Goal: Task Accomplishment & Management: Manage account settings

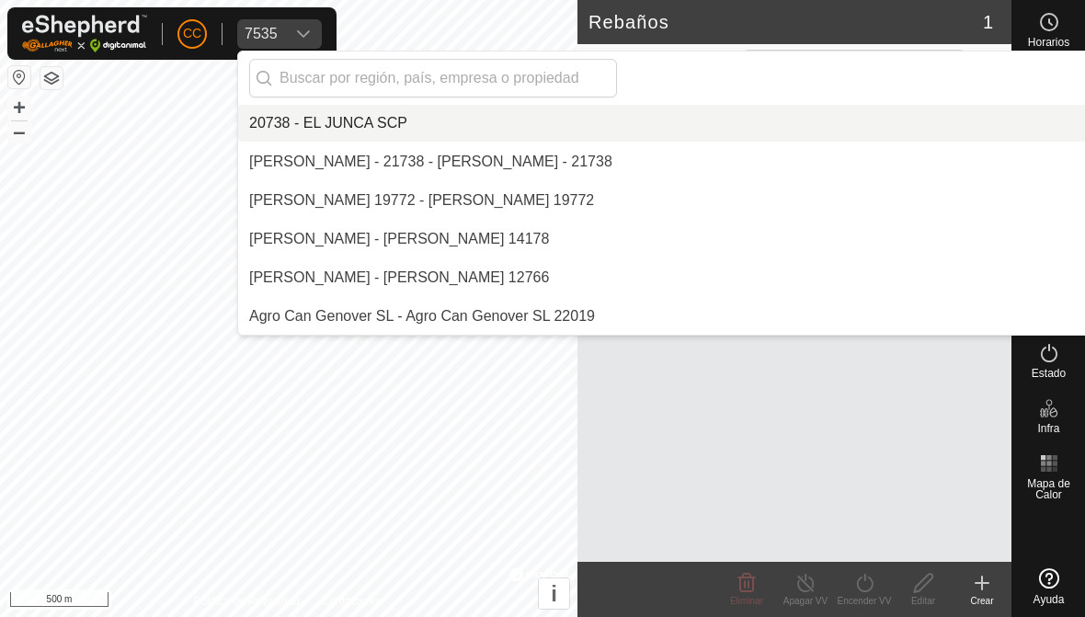
scroll to position [9152, 0]
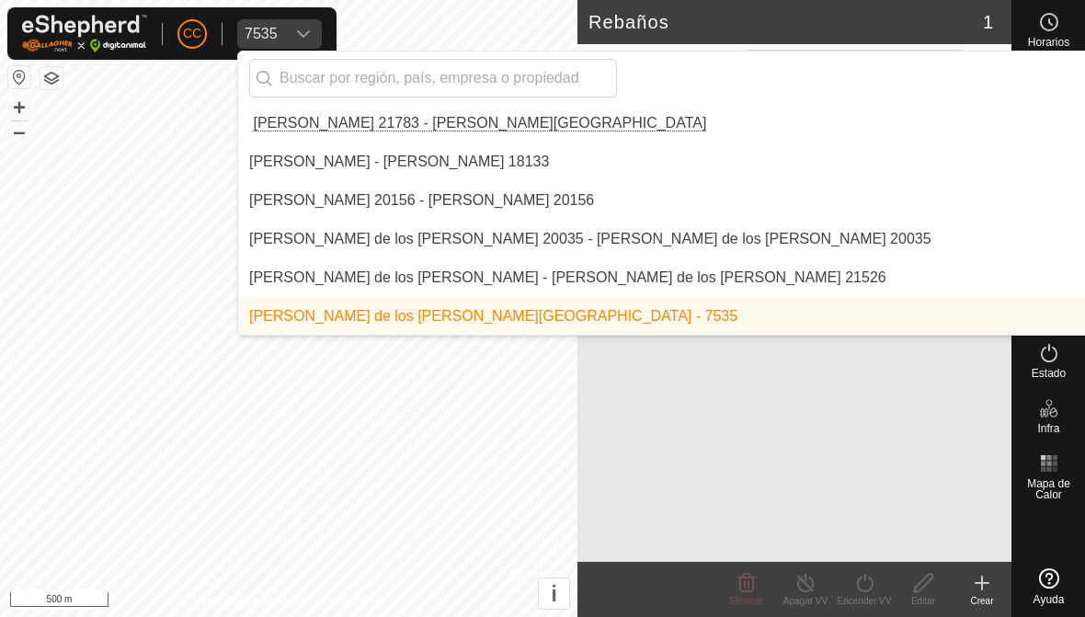
click at [326, 66] on input "text" at bounding box center [433, 78] width 368 height 39
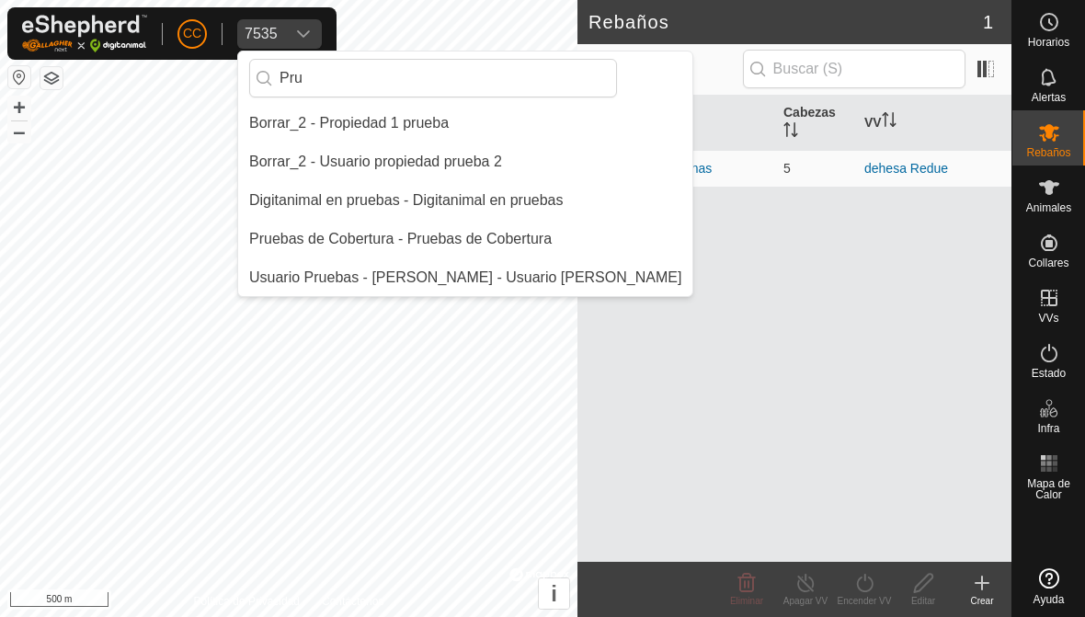
scroll to position [0, 0]
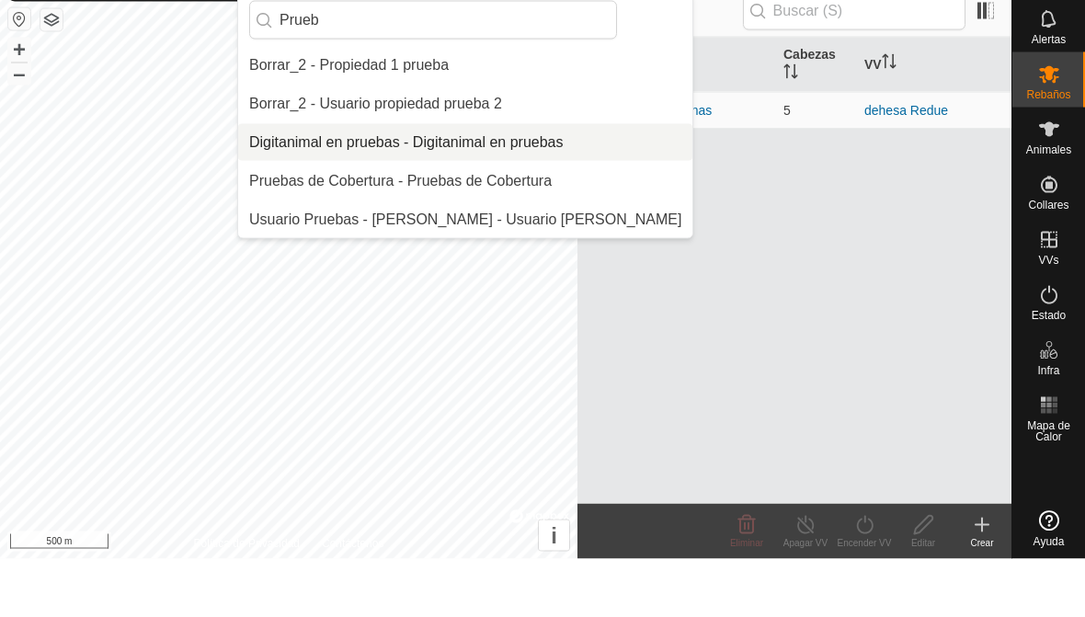
type input "Prueb"
click at [336, 189] on div "Digitanimal en pruebas - Digitanimal en pruebas" at bounding box center [406, 200] width 314 height 22
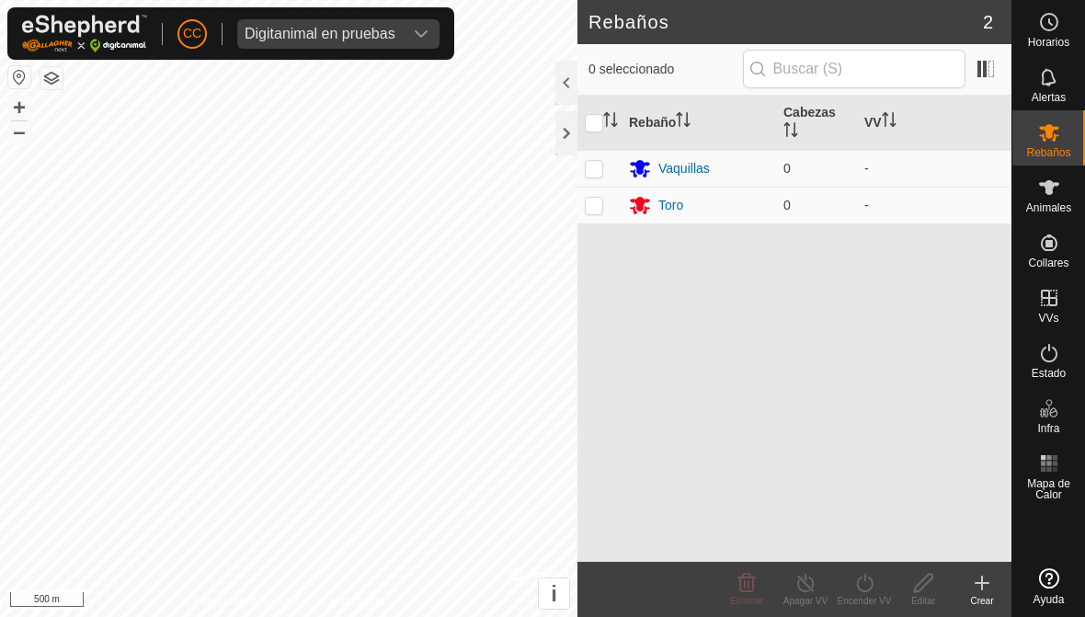
click at [362, 29] on div "Digitanimal en pruebas" at bounding box center [320, 34] width 151 height 15
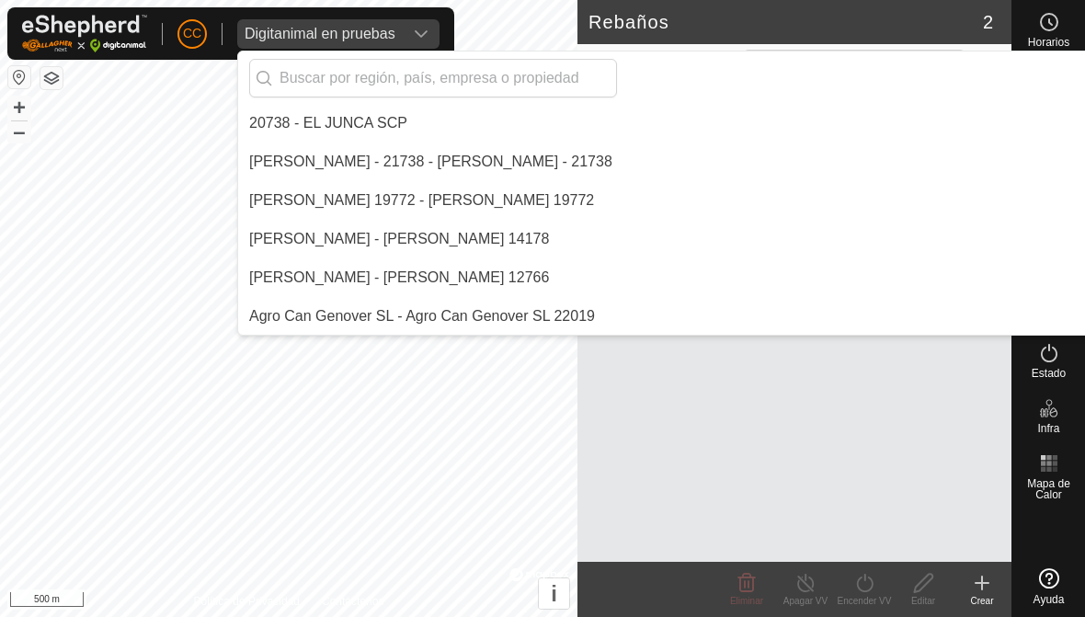
scroll to position [3591, 0]
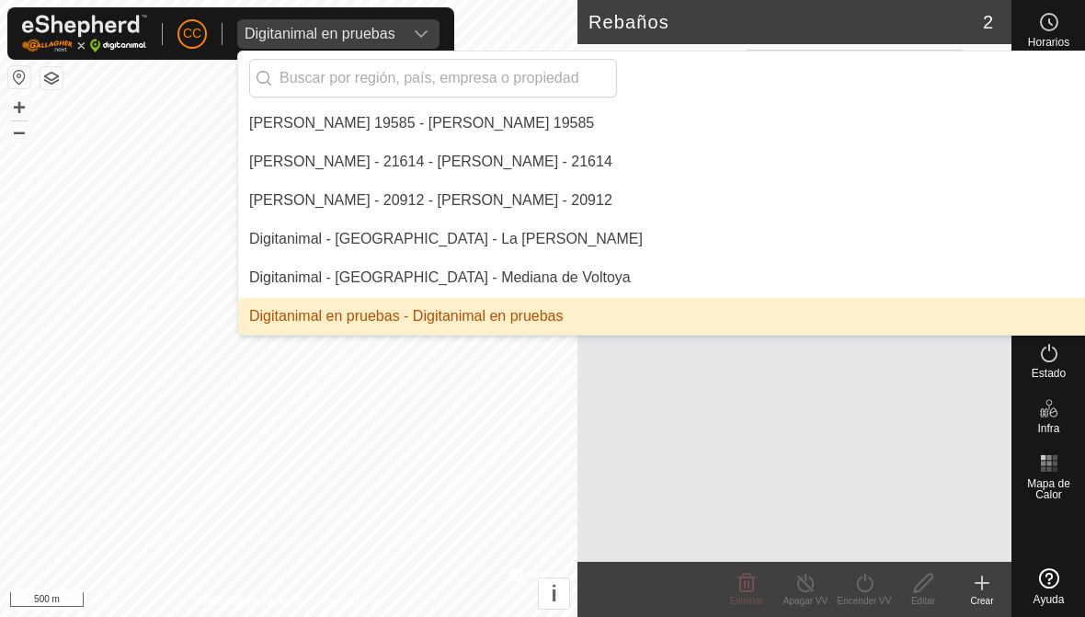
click at [346, 64] on input "text" at bounding box center [433, 78] width 368 height 39
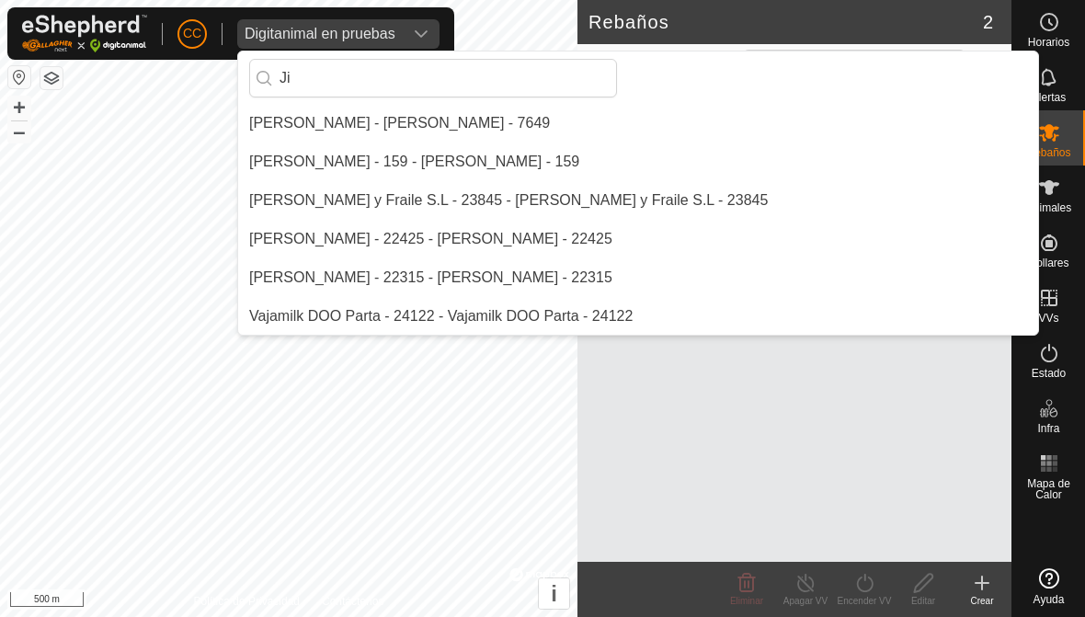
scroll to position [0, 0]
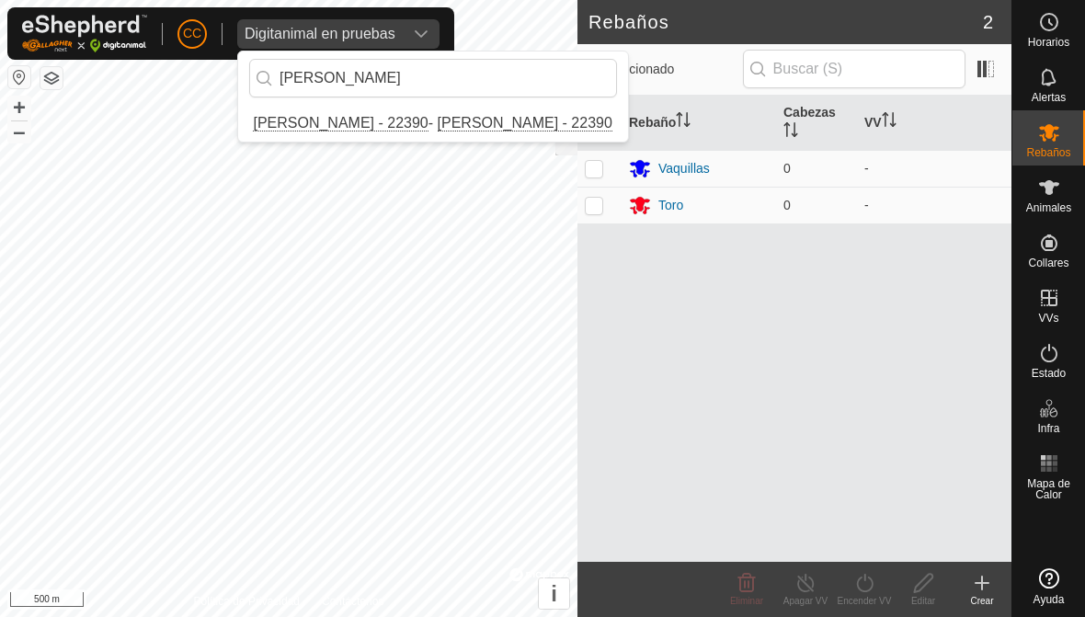
type input "José ra"
click at [360, 122] on div "Jose Ramon Tejedor Montero - 22390 - Jose Ramon Tejedor Montero - 22390" at bounding box center [430, 123] width 363 height 22
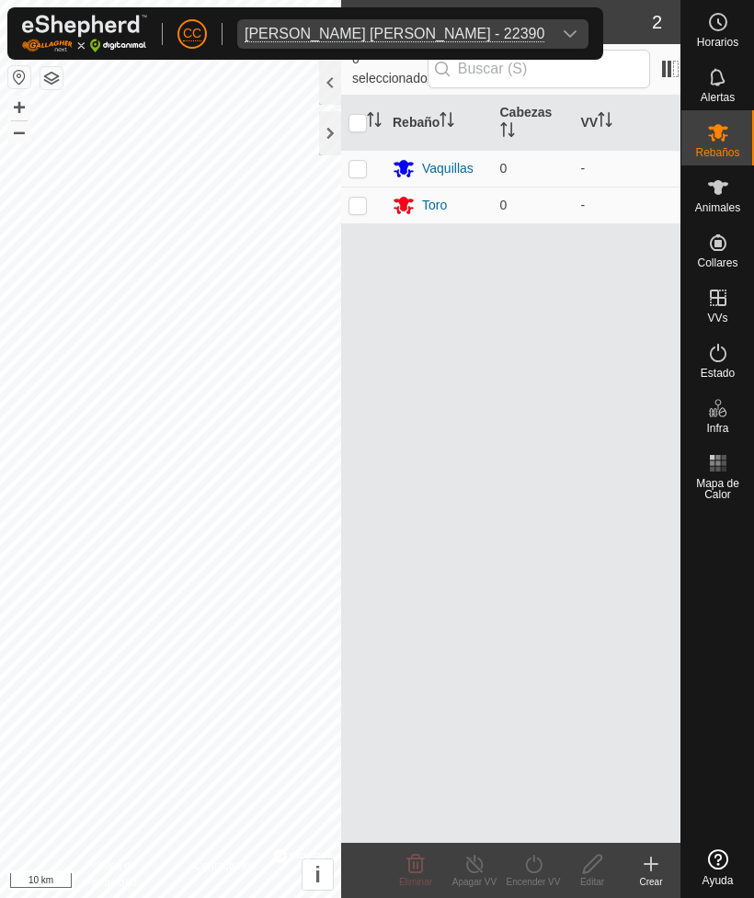
click at [329, 141] on div at bounding box center [330, 133] width 22 height 44
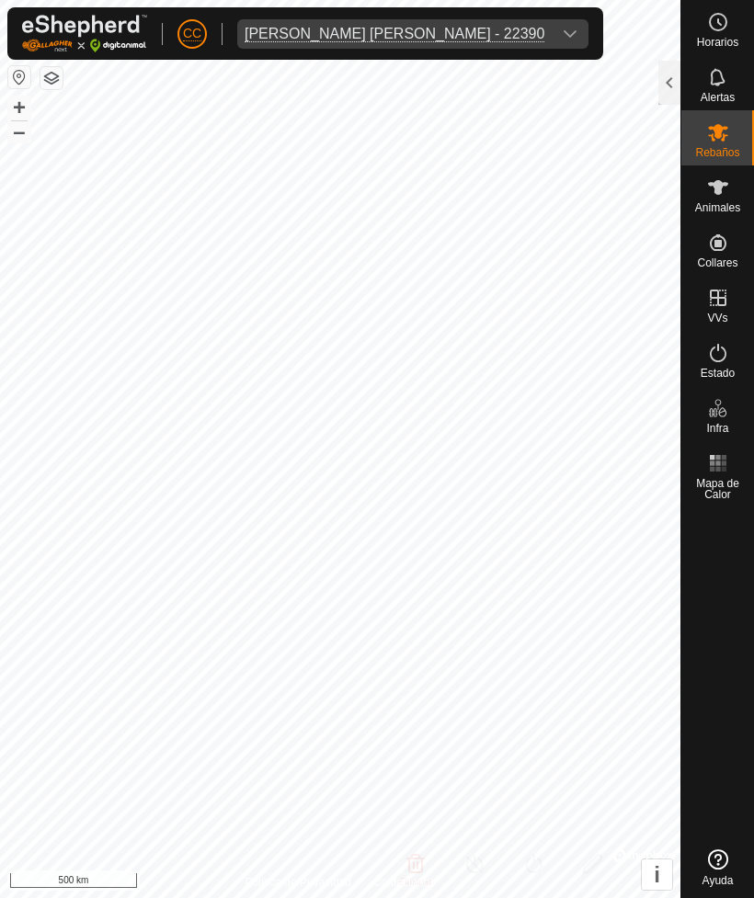
click at [19, 73] on button "button" at bounding box center [19, 77] width 22 height 22
click at [8, 73] on button "button" at bounding box center [19, 77] width 22 height 22
click at [22, 67] on button "button" at bounding box center [19, 77] width 22 height 22
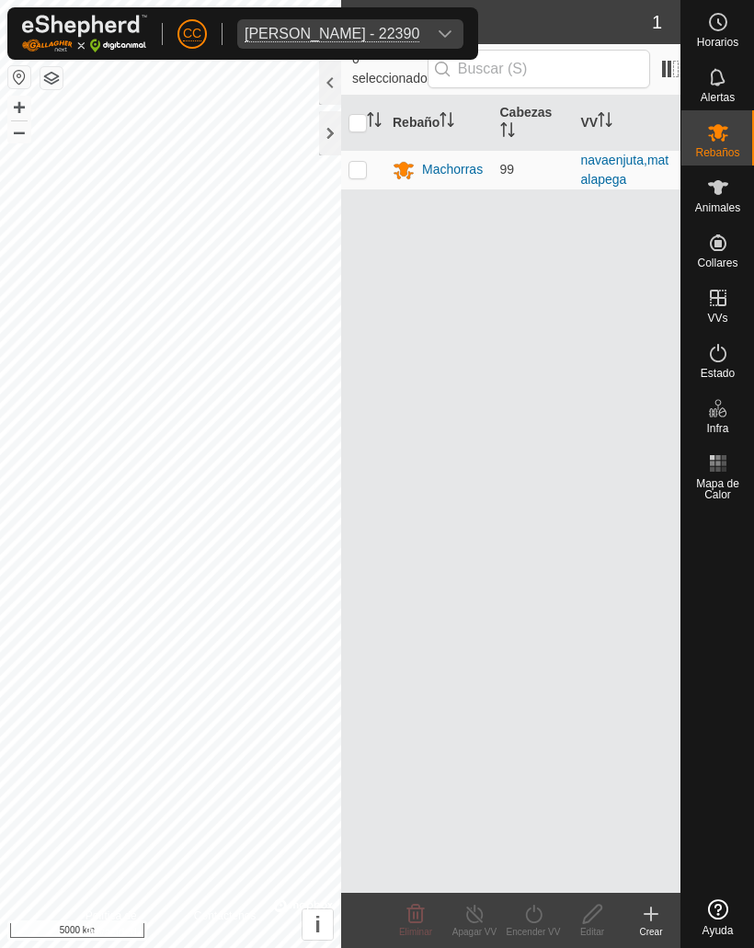
click at [8, 86] on button "button" at bounding box center [19, 77] width 22 height 22
click at [320, 127] on div at bounding box center [330, 133] width 22 height 44
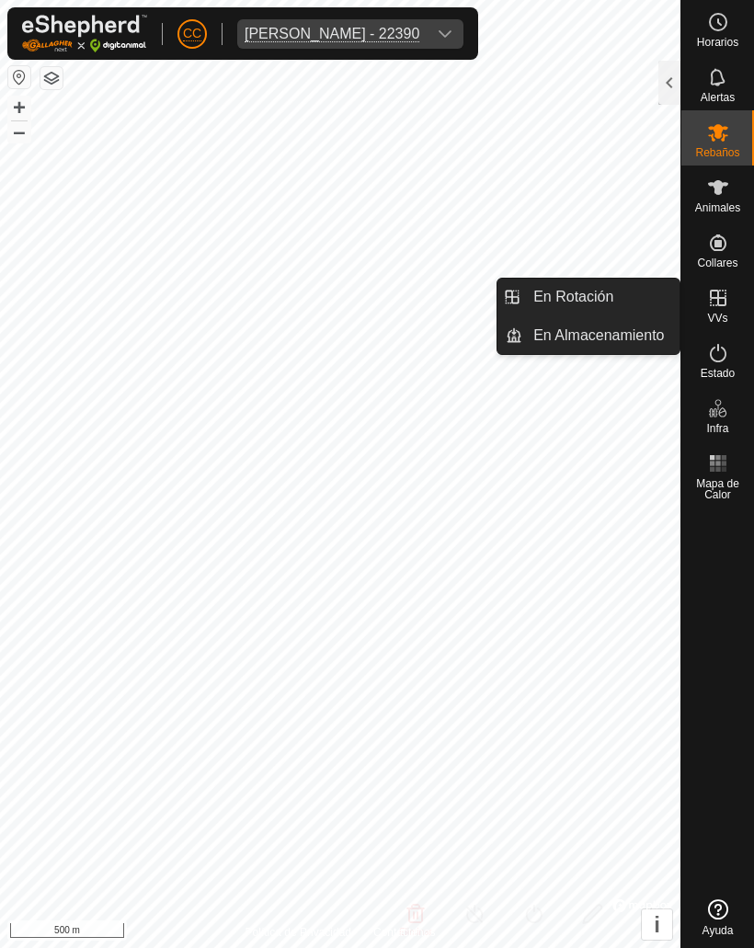
click at [610, 296] on span "En Rotación" at bounding box center [573, 297] width 80 height 22
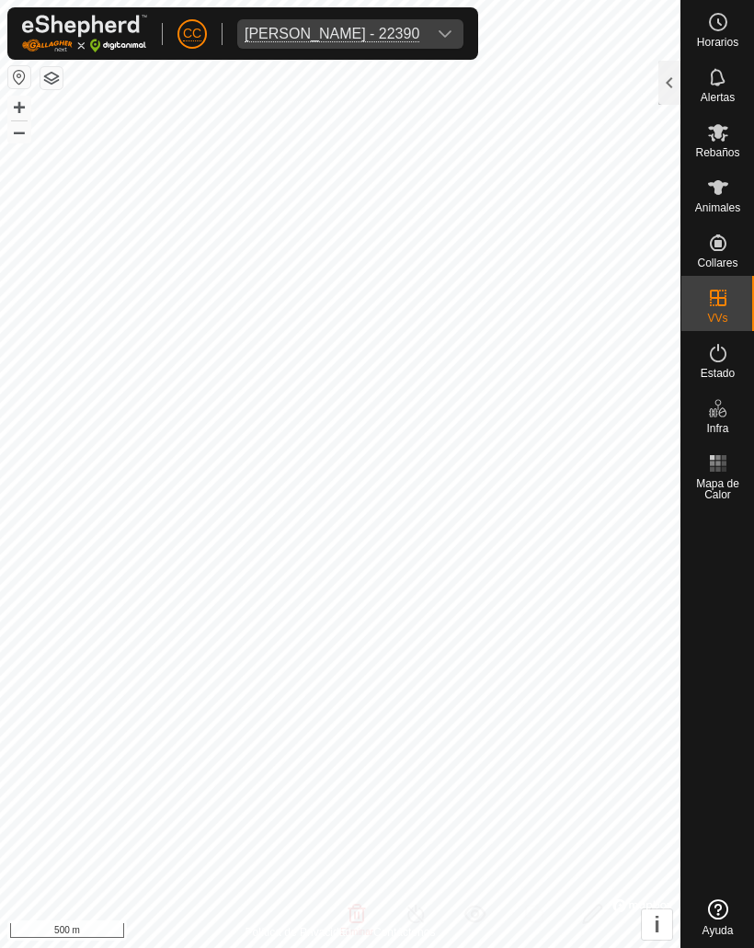
click at [668, 72] on div at bounding box center [669, 83] width 22 height 44
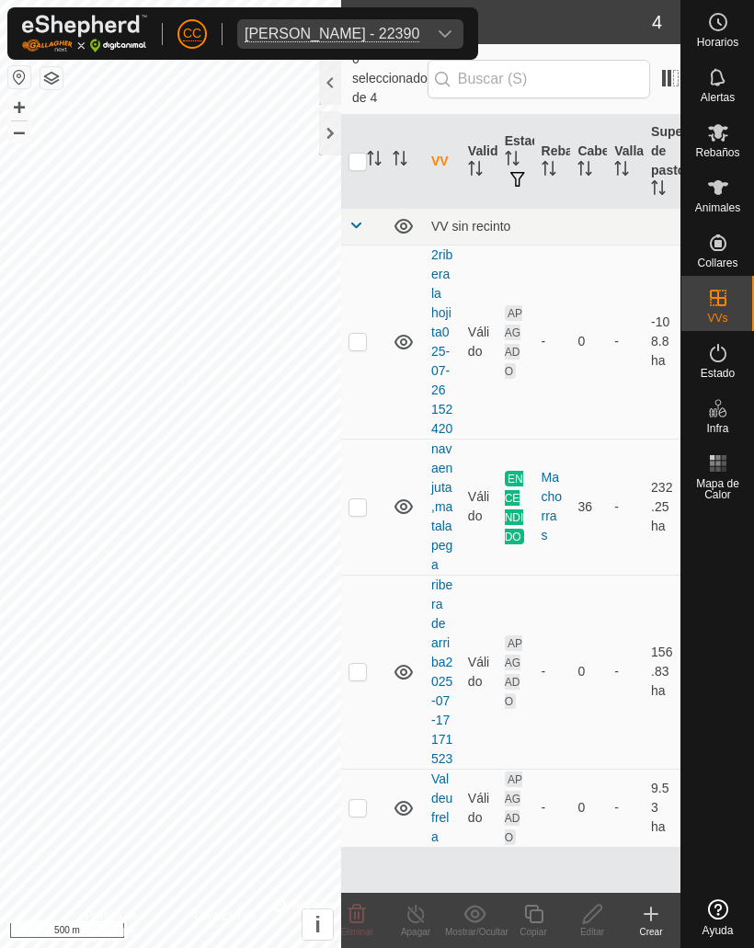
click at [358, 499] on p-checkbox at bounding box center [357, 506] width 18 height 15
checkbox input "true"
click at [537, 916] on icon at bounding box center [533, 914] width 23 height 22
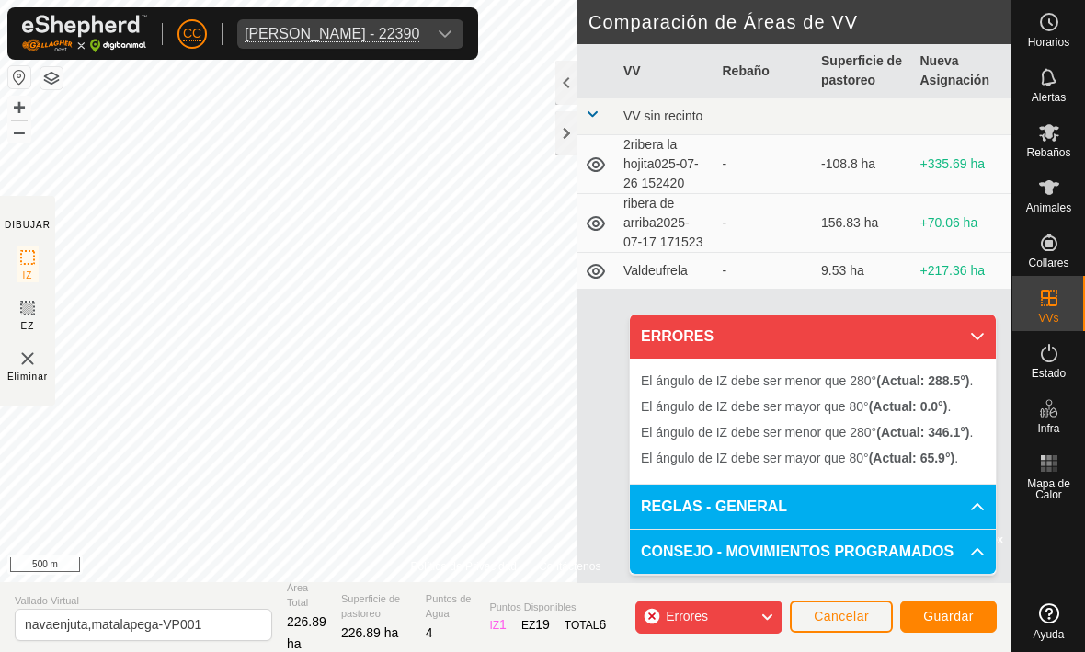
click at [753, 623] on span "Guardar" at bounding box center [948, 616] width 51 height 15
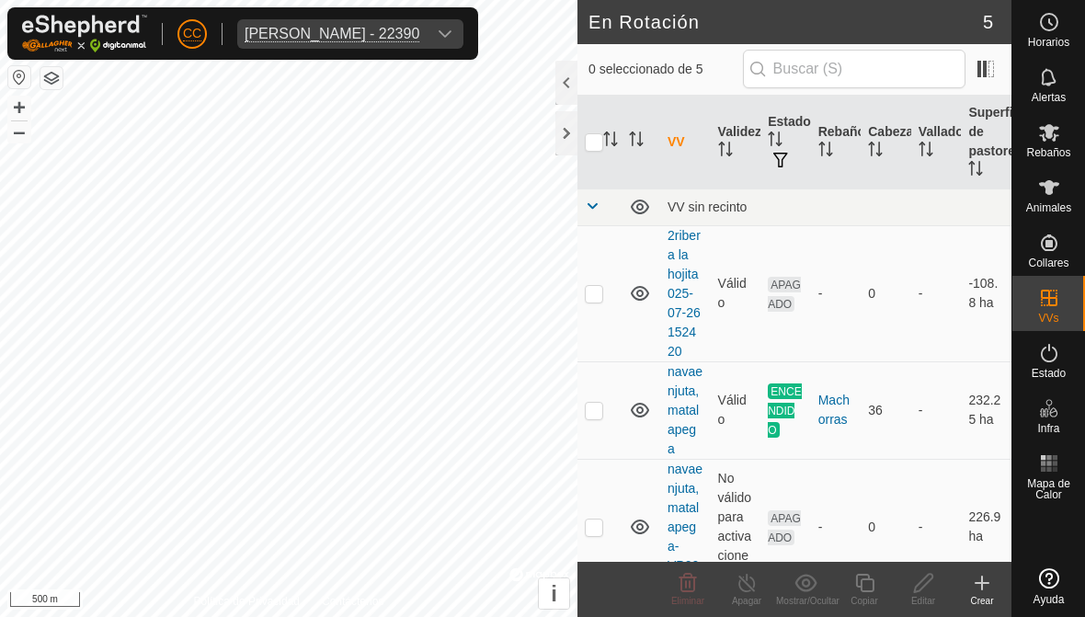
click at [590, 202] on span at bounding box center [592, 206] width 15 height 15
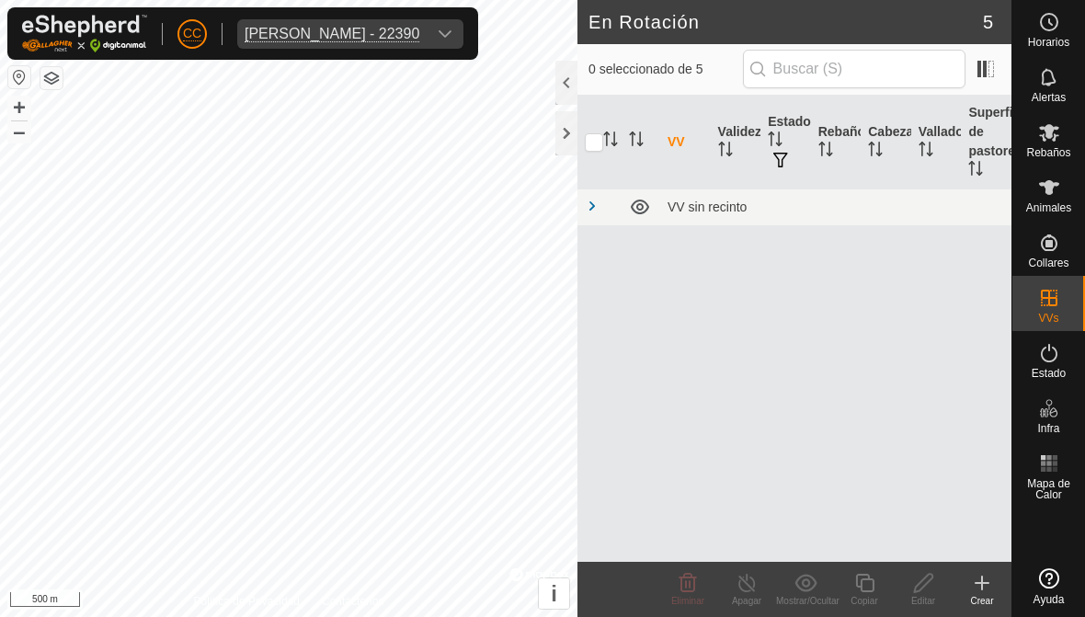
click at [588, 200] on span at bounding box center [592, 206] width 15 height 15
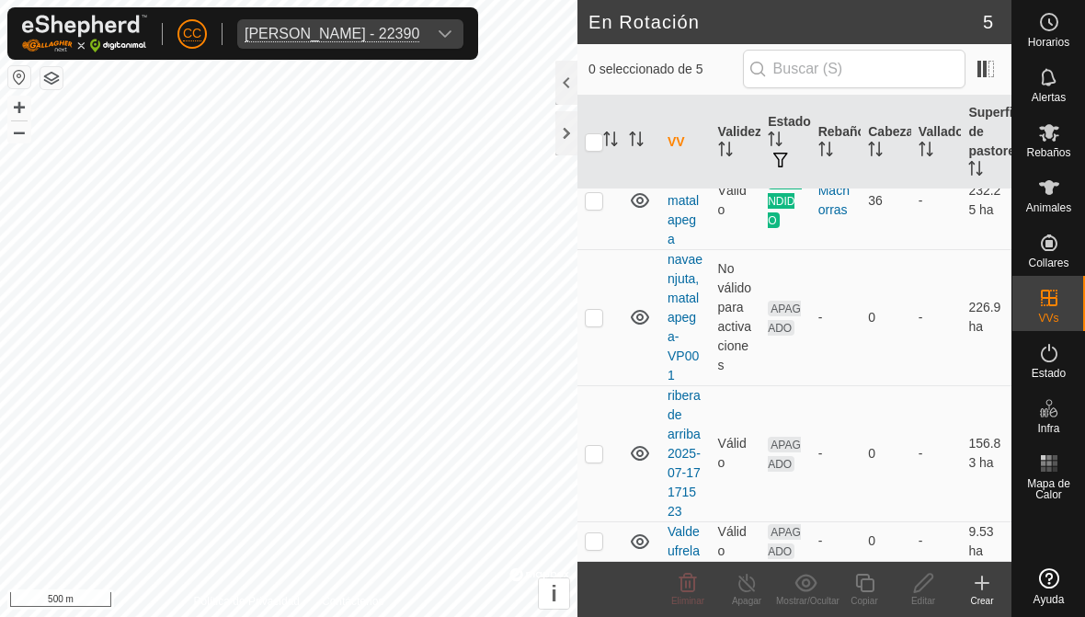
scroll to position [210, 0]
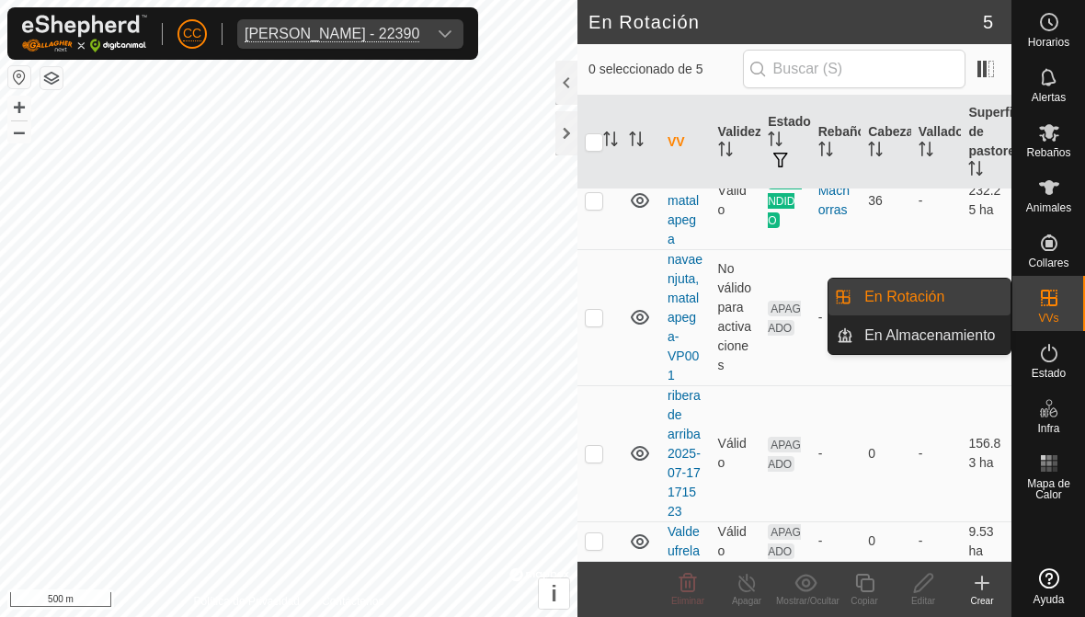
click at [753, 332] on span "En Almacenamiento" at bounding box center [929, 336] width 131 height 22
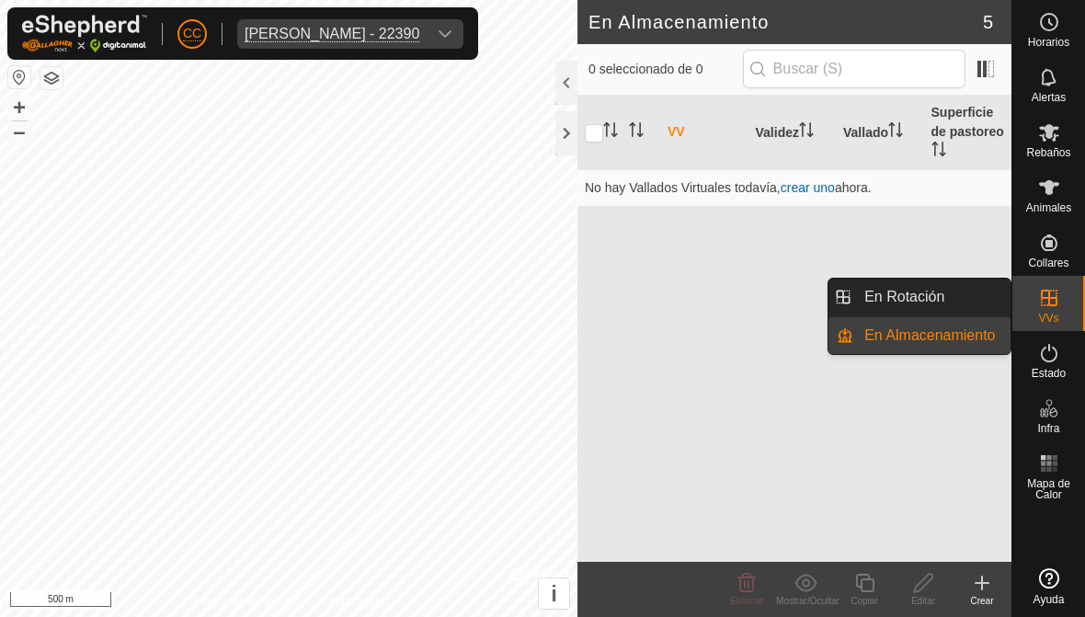
click at [753, 292] on link "En Rotación" at bounding box center [931, 297] width 157 height 37
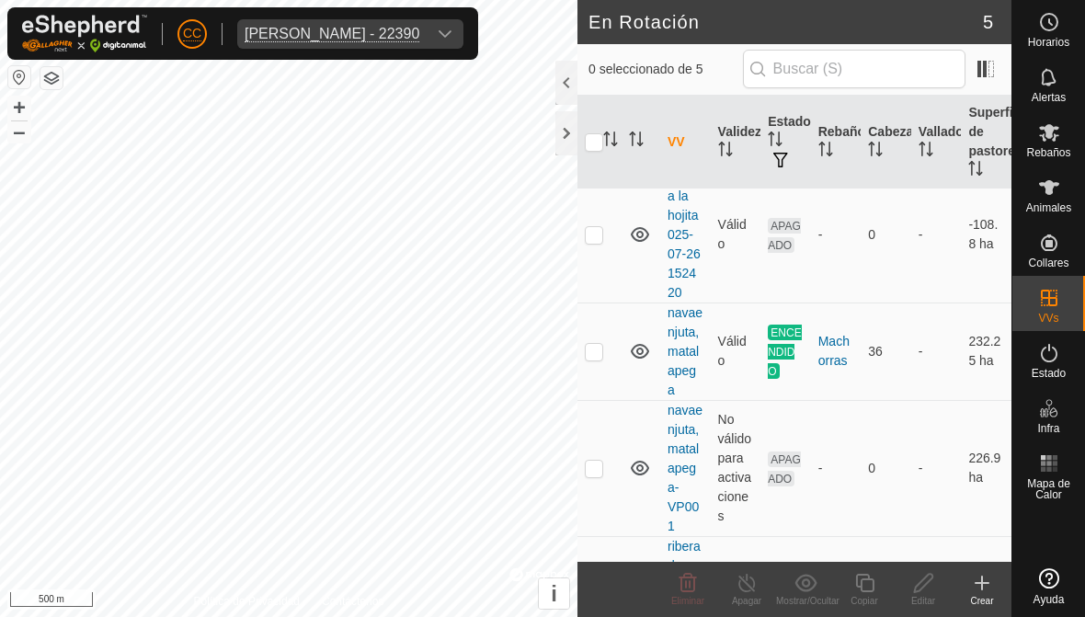
scroll to position [63, 0]
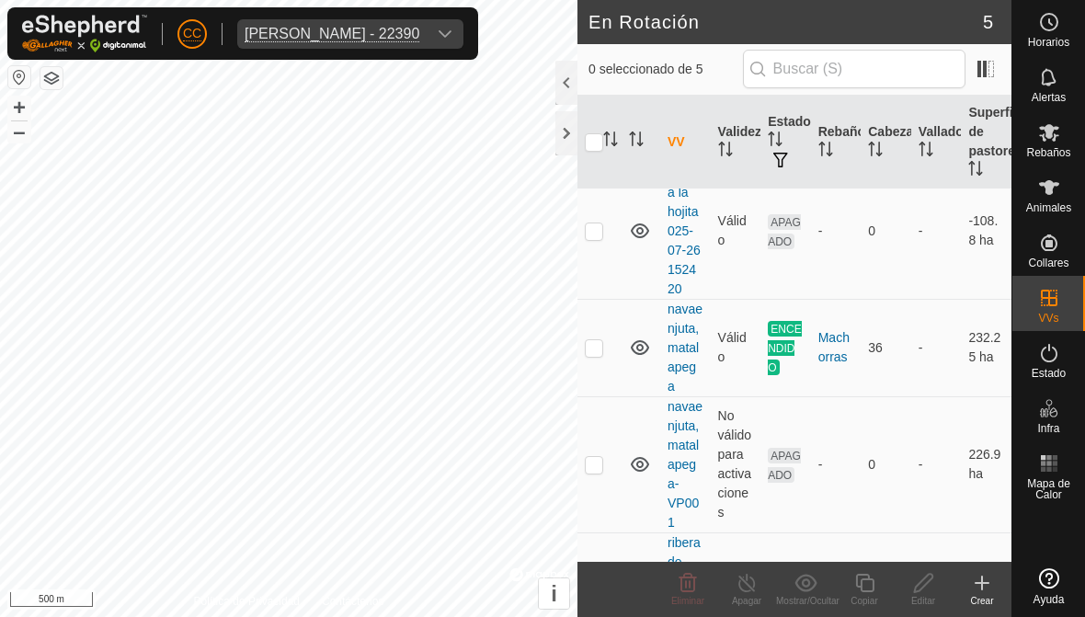
click at [644, 347] on icon at bounding box center [640, 348] width 22 height 22
click at [640, 221] on icon at bounding box center [640, 231] width 22 height 22
click at [636, 344] on icon at bounding box center [640, 348] width 22 height 22
click at [635, 221] on icon at bounding box center [640, 231] width 22 height 22
click at [634, 341] on icon at bounding box center [640, 348] width 22 height 22
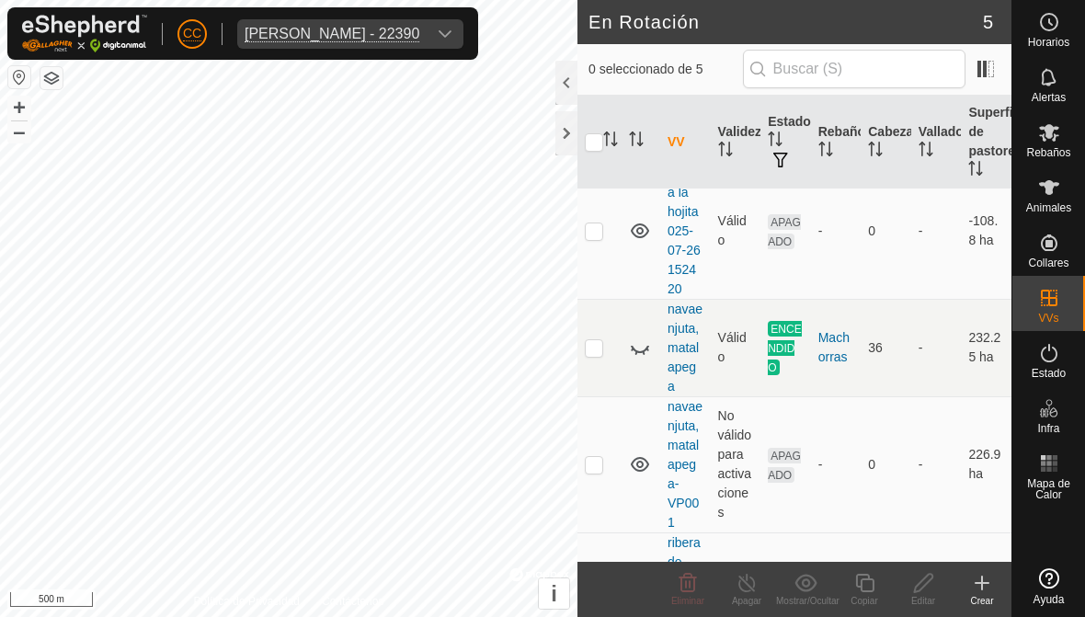
click at [641, 346] on icon at bounding box center [640, 348] width 22 height 22
click at [638, 338] on icon at bounding box center [640, 348] width 22 height 22
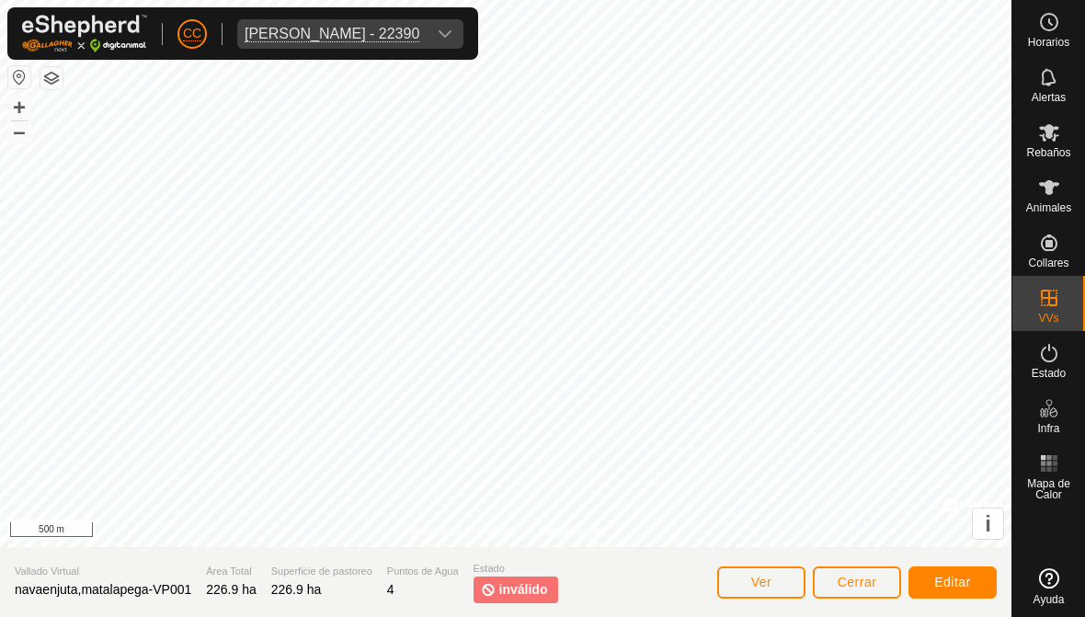
click at [753, 574] on button "Cerrar" at bounding box center [857, 582] width 88 height 32
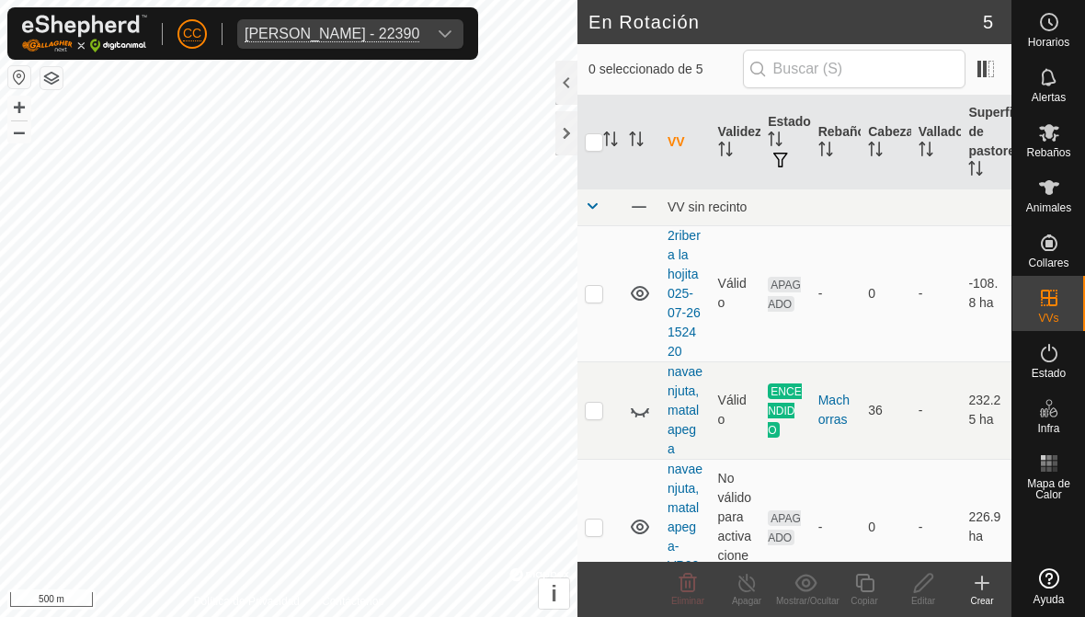
click at [637, 409] on icon at bounding box center [640, 410] width 22 height 22
click at [753, 123] on es-mob-svg-icon at bounding box center [1049, 132] width 33 height 29
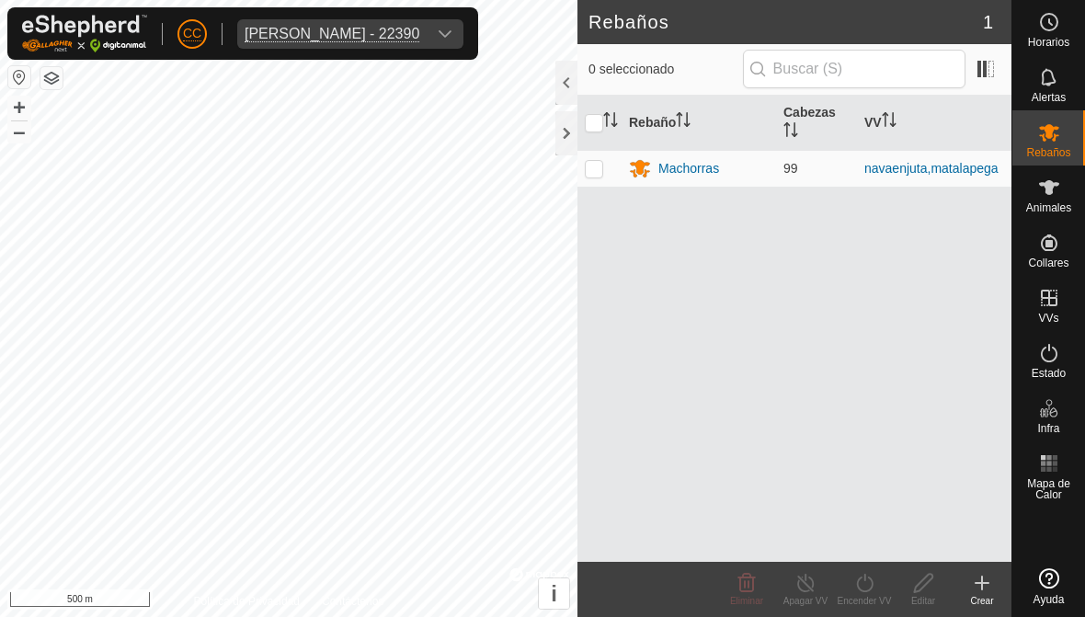
click at [588, 170] on p-checkbox at bounding box center [594, 168] width 18 height 15
checkbox input "true"
click at [753, 591] on icon at bounding box center [864, 583] width 23 height 22
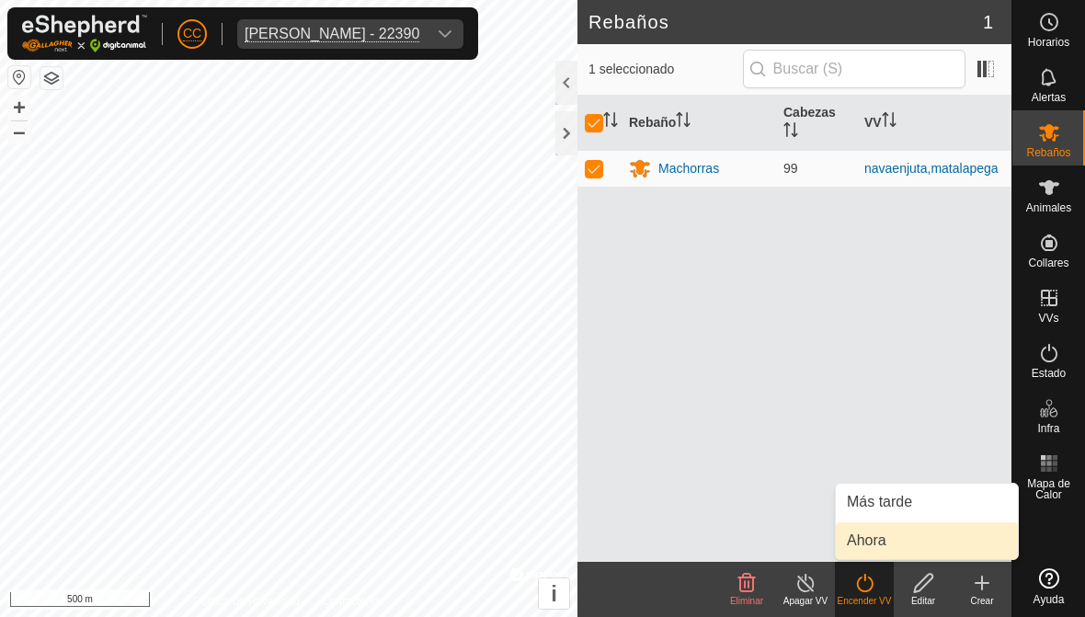
click at [753, 542] on link "Ahora" at bounding box center [927, 540] width 182 height 37
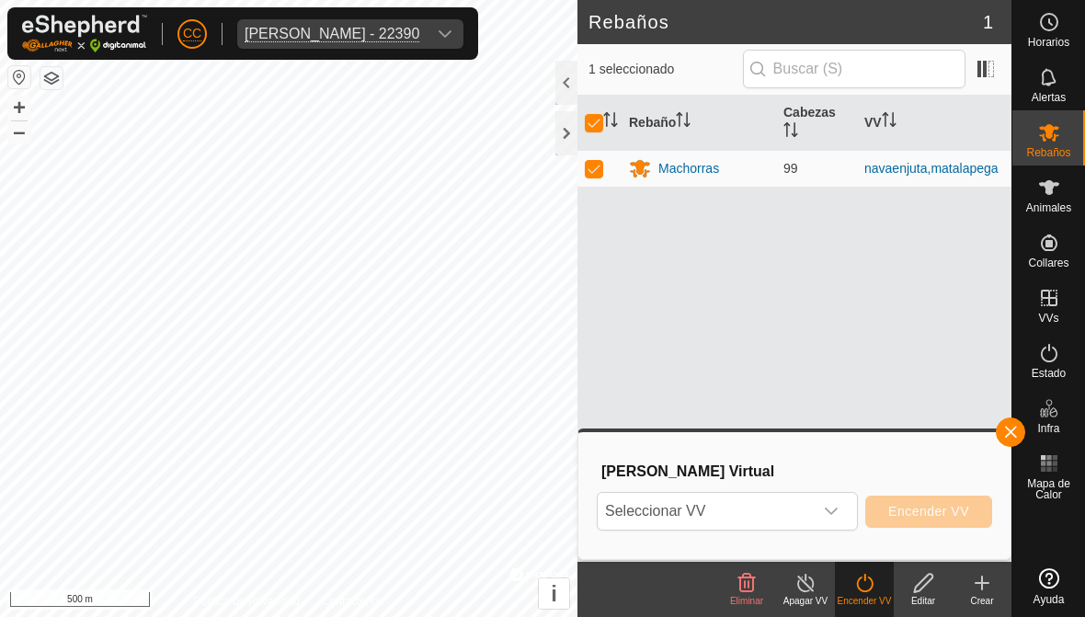
click at [753, 506] on icon "dropdown trigger" at bounding box center [831, 511] width 15 height 15
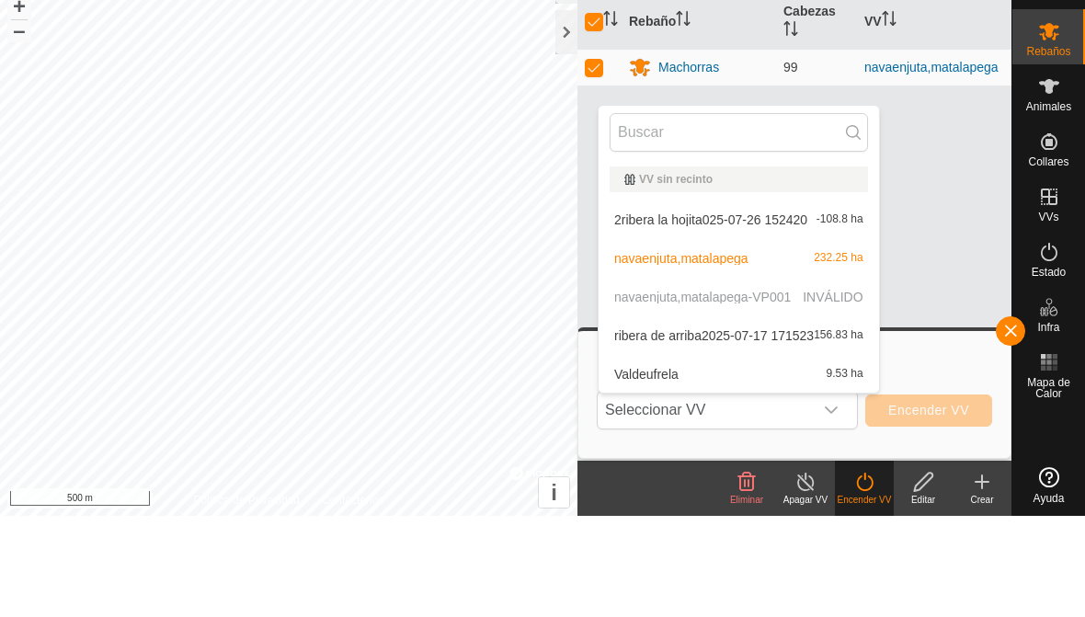
click at [753, 114] on div "Rebaño Cabezas VV Machorras 99 navaenjuta,matalapega" at bounding box center [794, 329] width 434 height 466
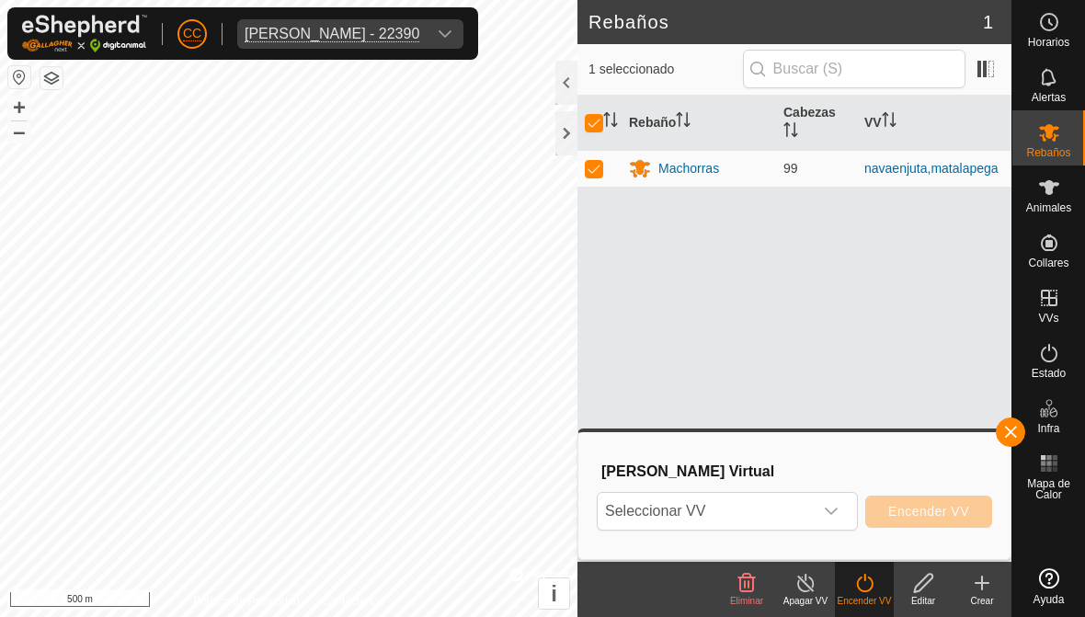
click at [753, 417] on button "button" at bounding box center [1010, 431] width 29 height 29
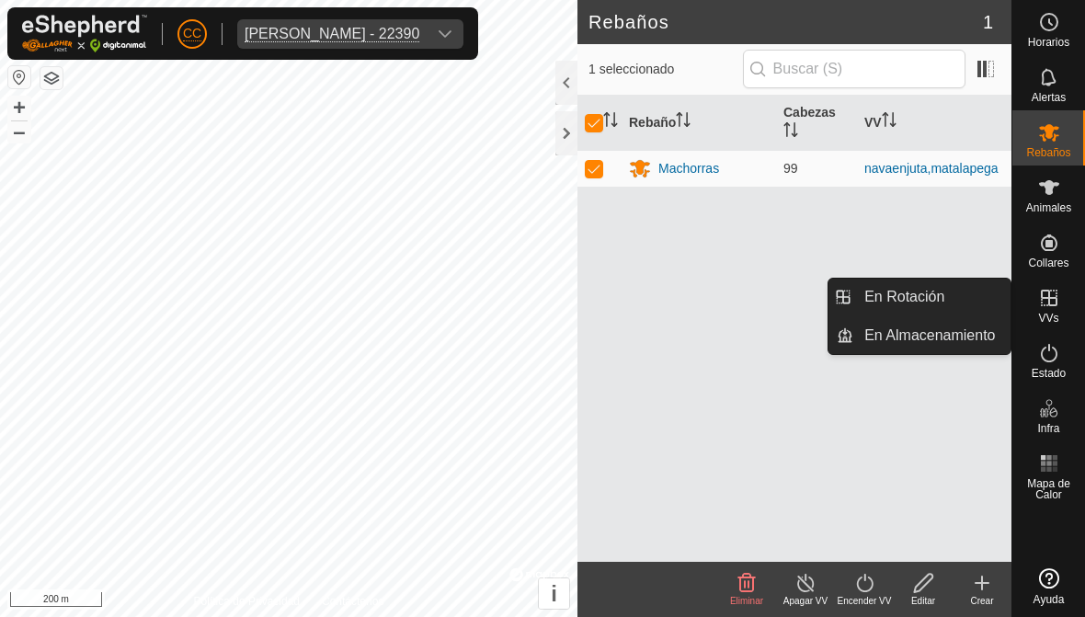
click at [753, 294] on link "En Rotación" at bounding box center [931, 297] width 157 height 37
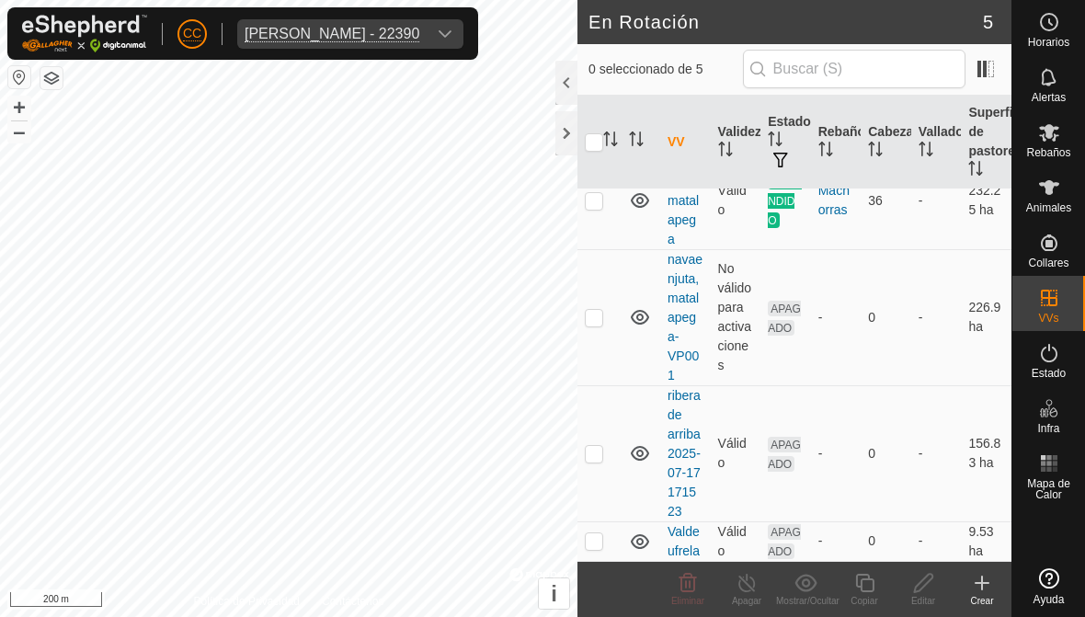
scroll to position [210, 0]
click at [596, 310] on p-checkbox at bounding box center [594, 317] width 18 height 15
checkbox input "true"
click at [753, 583] on icon at bounding box center [923, 583] width 18 height 18
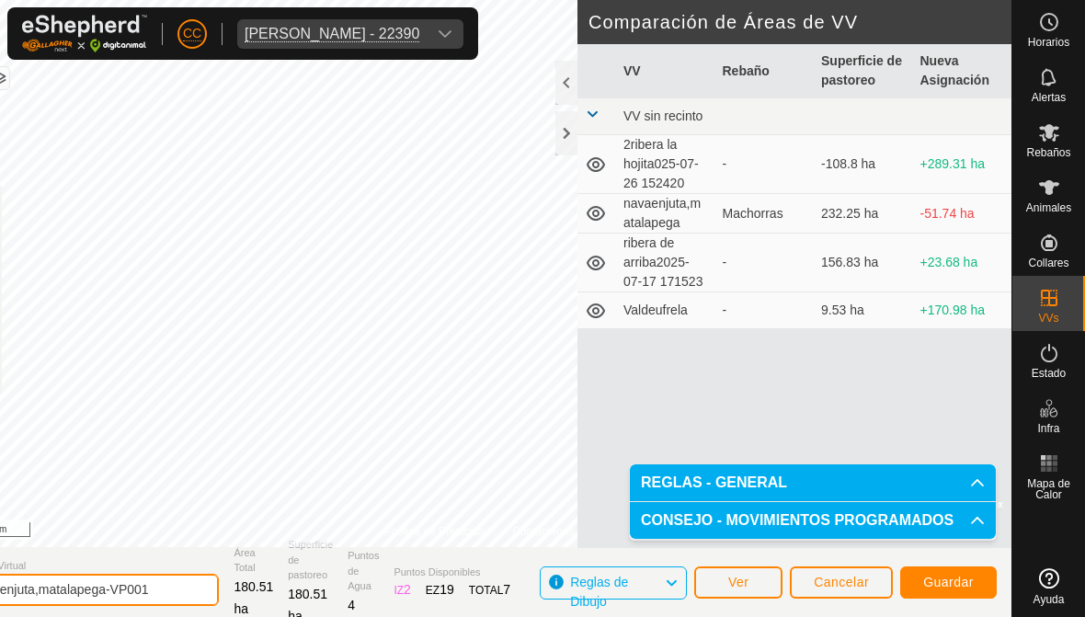
click at [154, 593] on input "navaenjuta,matalapega-VP001" at bounding box center [89, 590] width 257 height 32
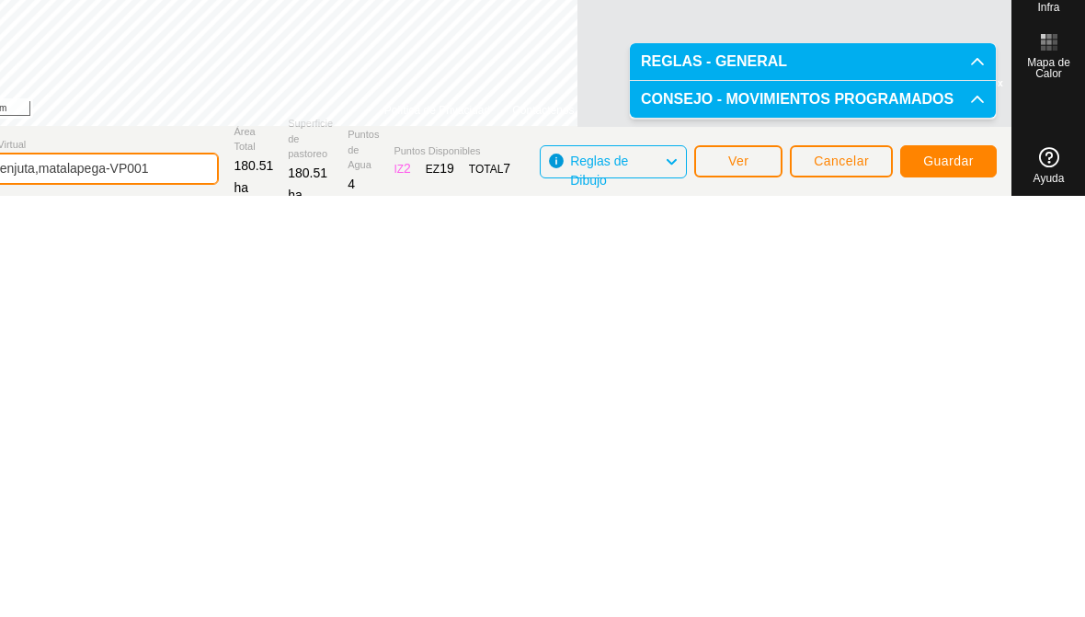
scroll to position [2, 0]
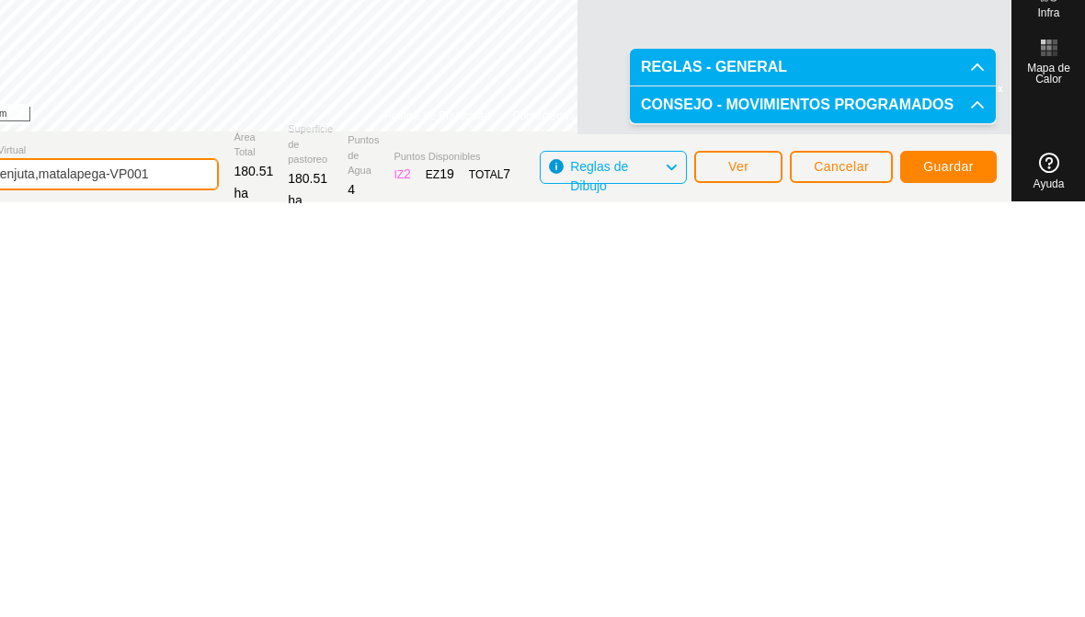
click at [193, 572] on input "navaenjuta,matalapega-VP001" at bounding box center [89, 588] width 257 height 32
click at [170, 572] on input "navaenjuta,matalapega-VP001" at bounding box center [89, 588] width 257 height 32
type input "n"
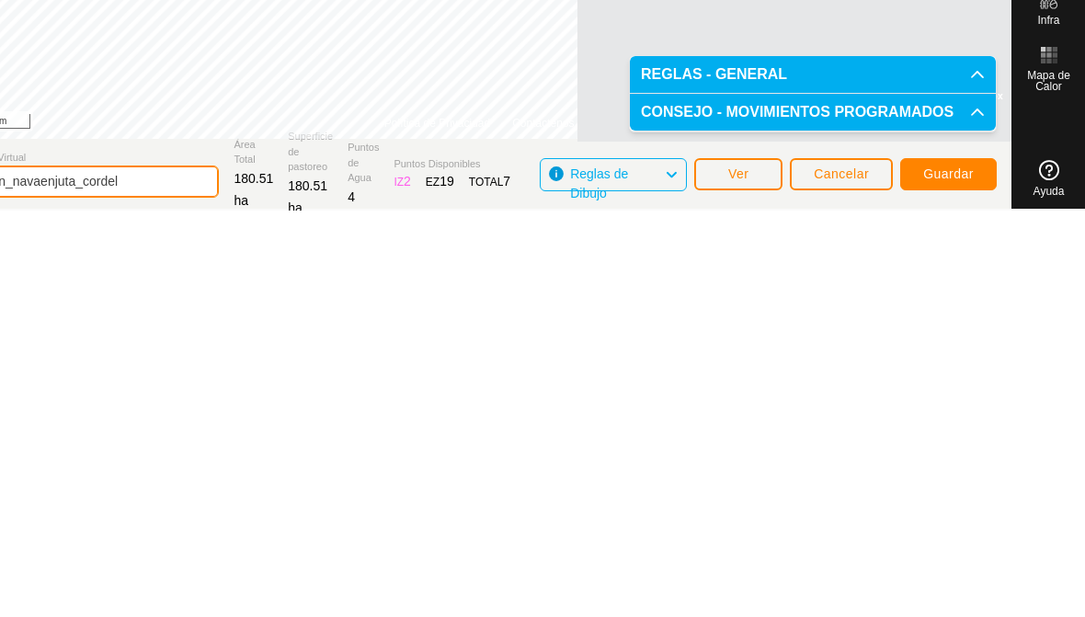
type input "Union_navaenjuta_cordel"
click at [753, 573] on span "Guardar" at bounding box center [948, 580] width 51 height 15
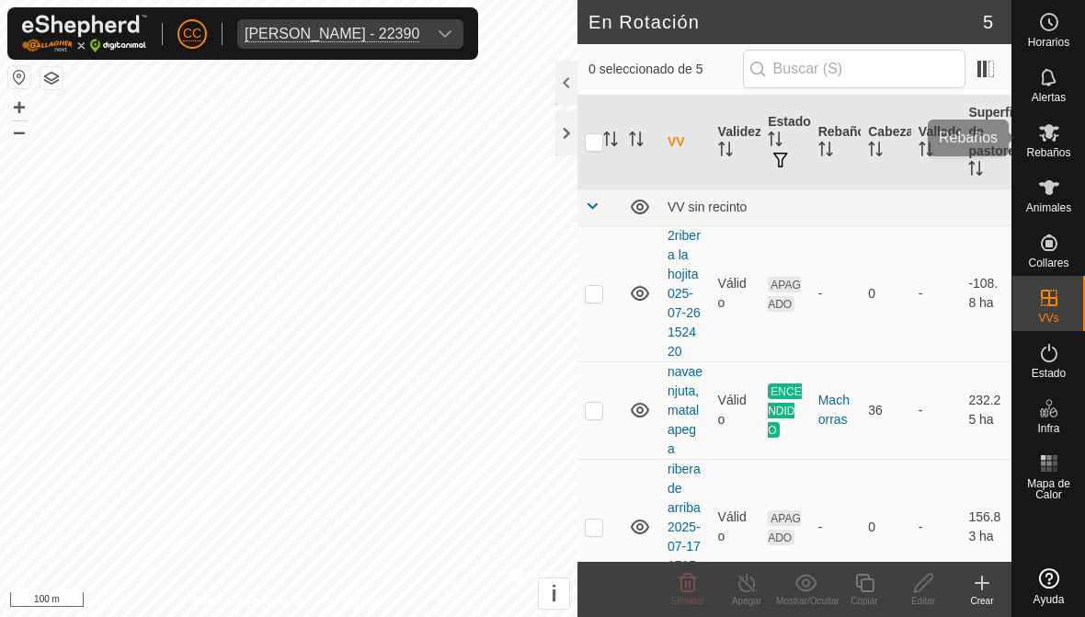
click at [753, 142] on es-mob-svg-icon at bounding box center [1049, 132] width 33 height 29
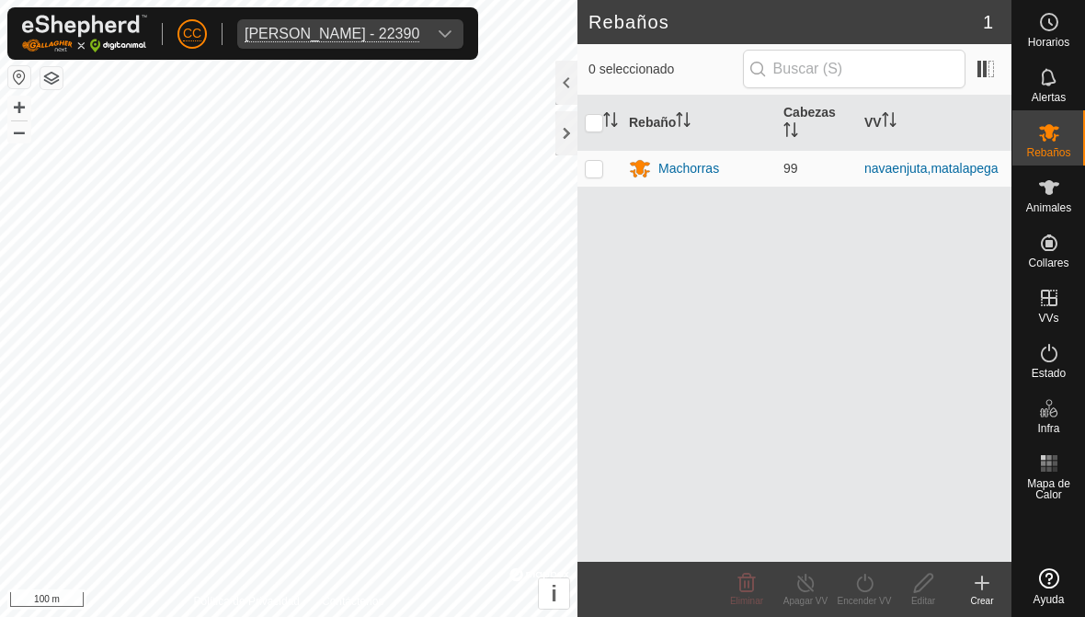
click at [588, 154] on td at bounding box center [599, 168] width 44 height 37
checkbox input "true"
click at [753, 597] on div "Encender VV" at bounding box center [864, 601] width 59 height 14
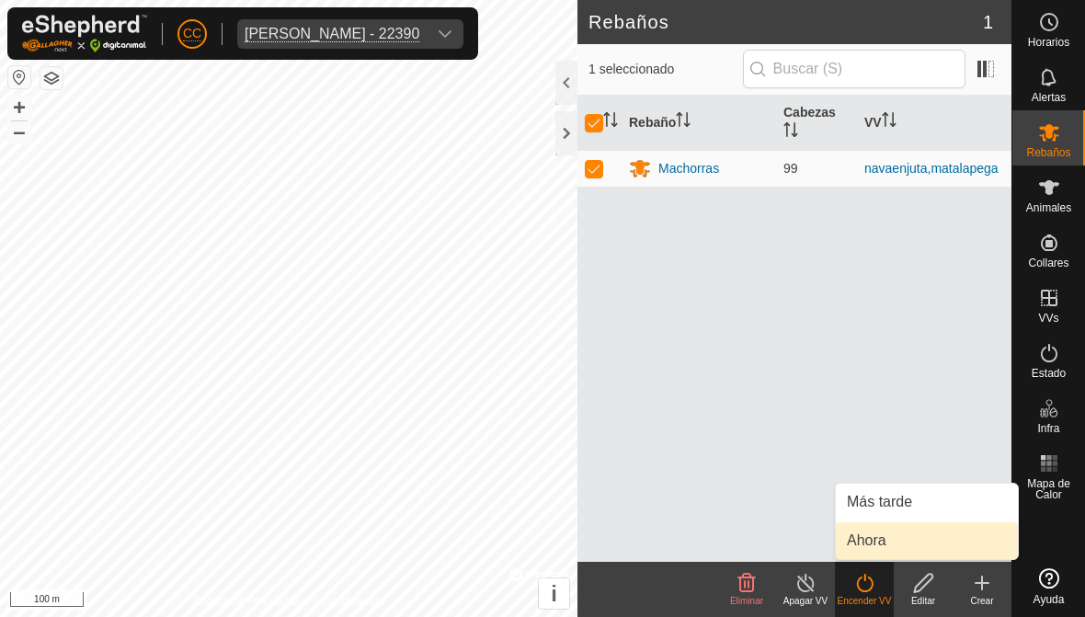
click at [753, 528] on link "Ahora" at bounding box center [927, 540] width 182 height 37
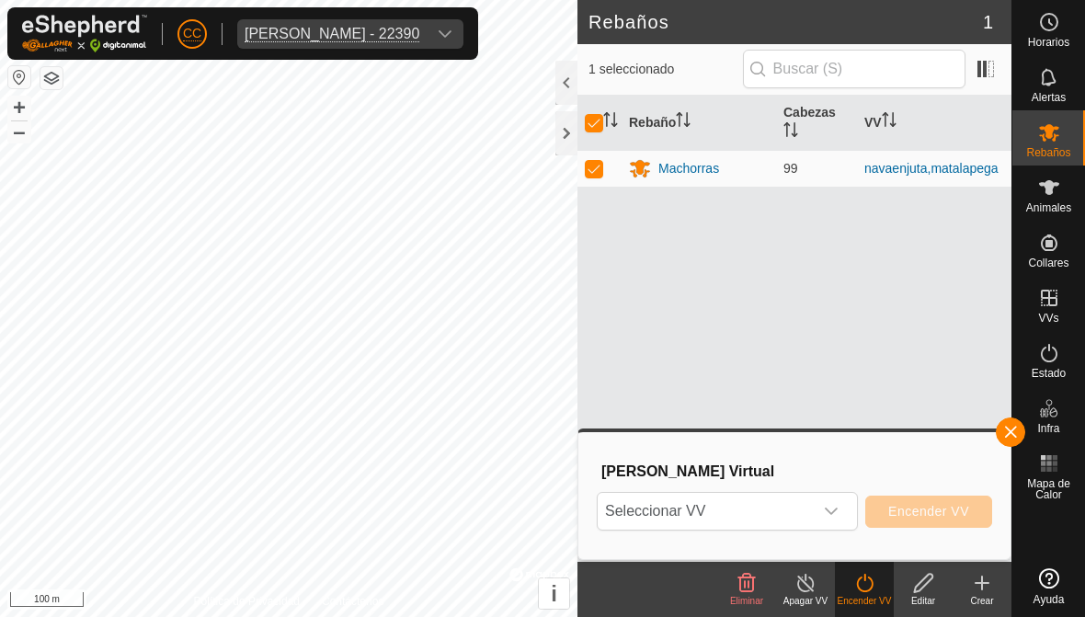
click at [753, 496] on span "Seleccionar VV" at bounding box center [705, 511] width 215 height 37
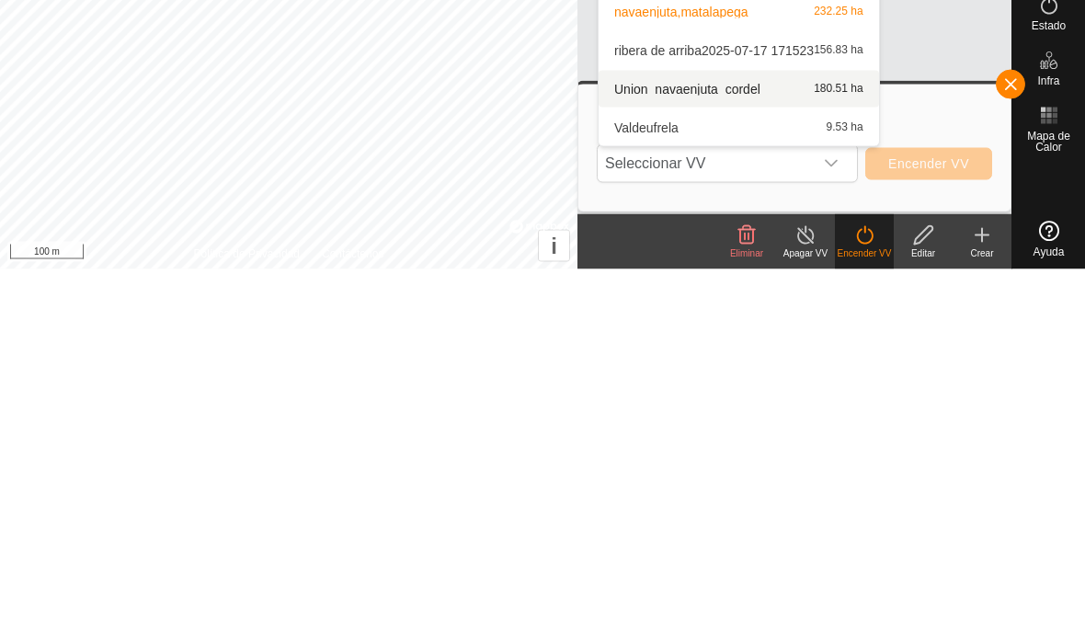
click at [709, 430] on span "Union_navaenjuta_cordel" at bounding box center [687, 436] width 146 height 13
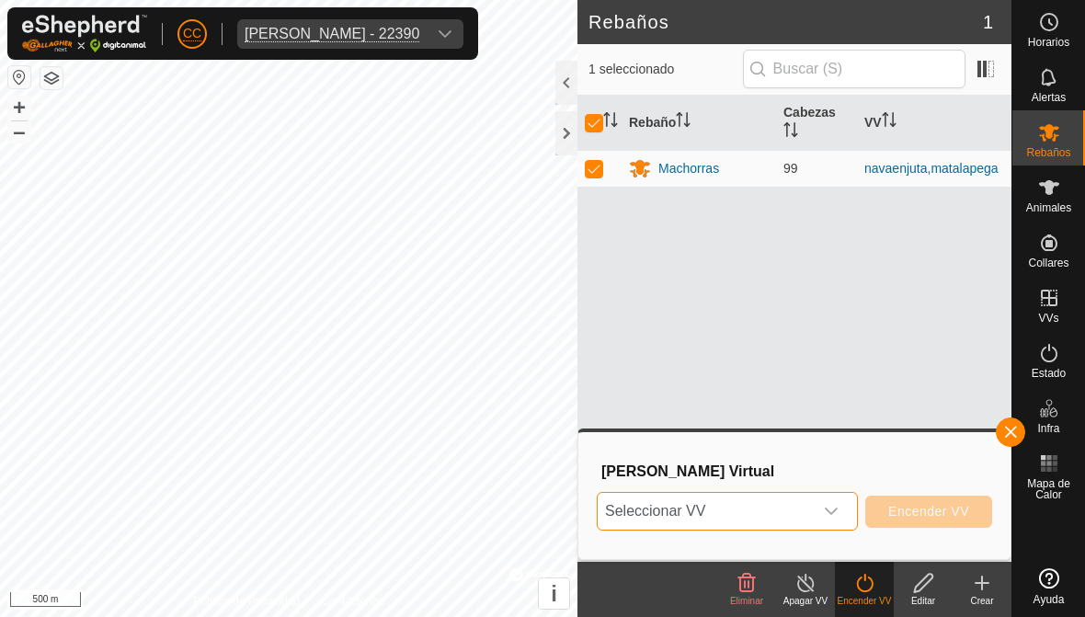
click at [753, 500] on button "Encender VV" at bounding box center [928, 512] width 127 height 32
click at [753, 504] on span "Encender VV" at bounding box center [928, 511] width 81 height 15
click at [753, 508] on icon "dropdown trigger" at bounding box center [831, 511] width 15 height 15
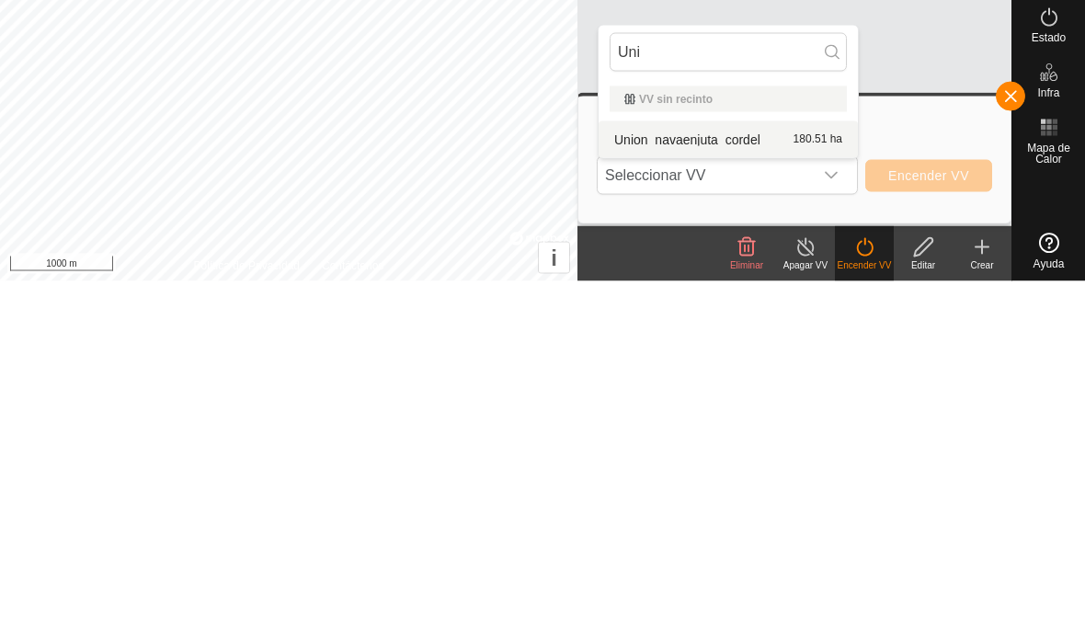
type input "Uni"
click at [681, 464] on div "Union_navaenjuta_cordel 180.51 ha" at bounding box center [728, 475] width 237 height 22
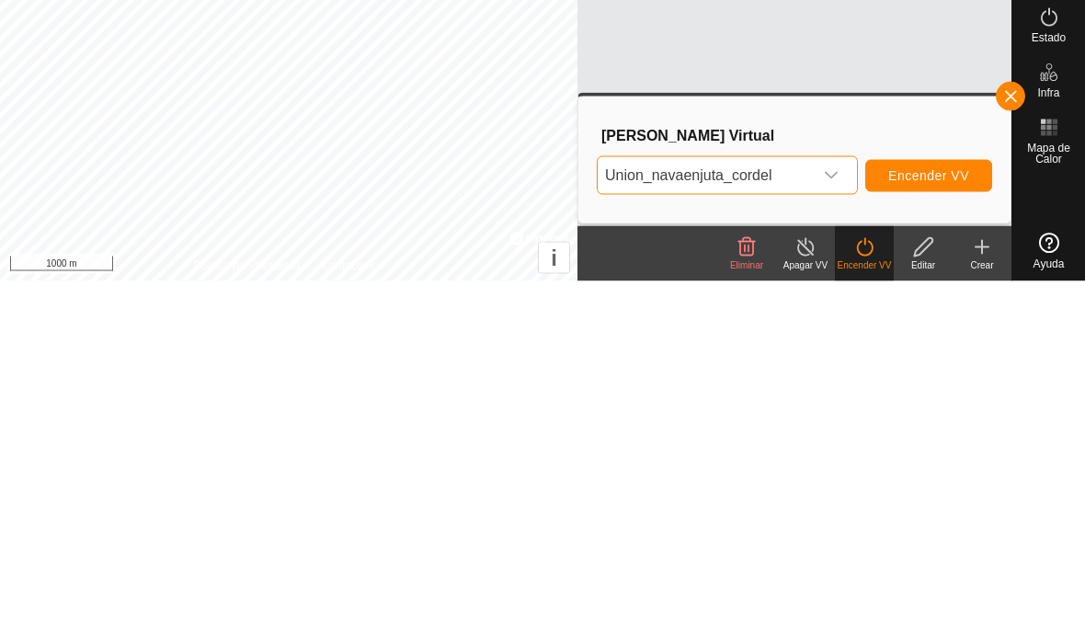
click at [753, 499] on button "Encender VV" at bounding box center [928, 512] width 127 height 32
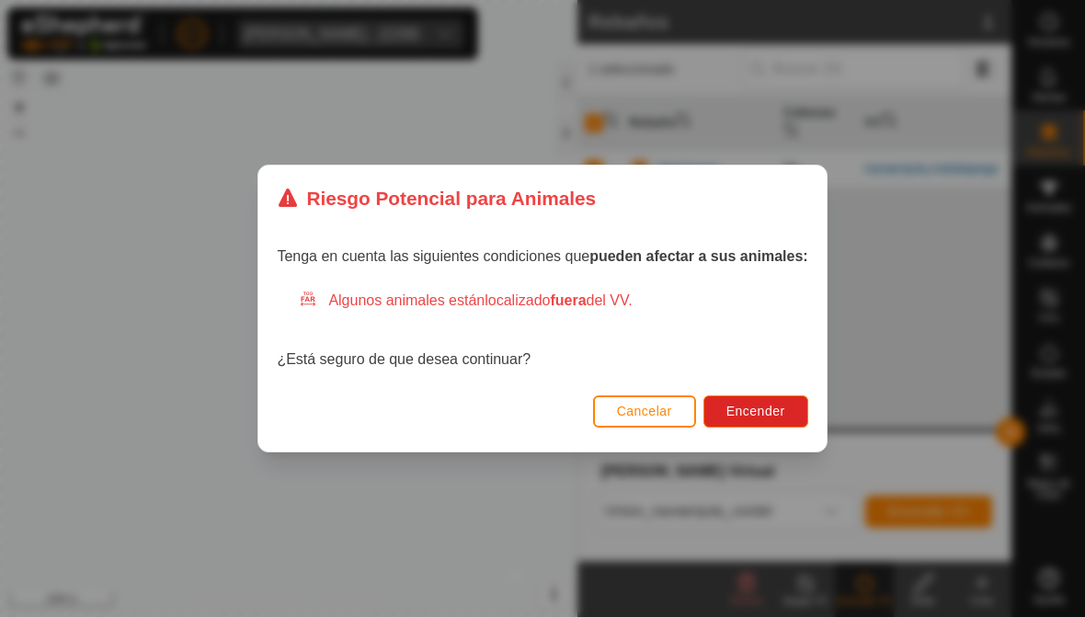
click at [753, 411] on span "Encender" at bounding box center [755, 411] width 59 height 15
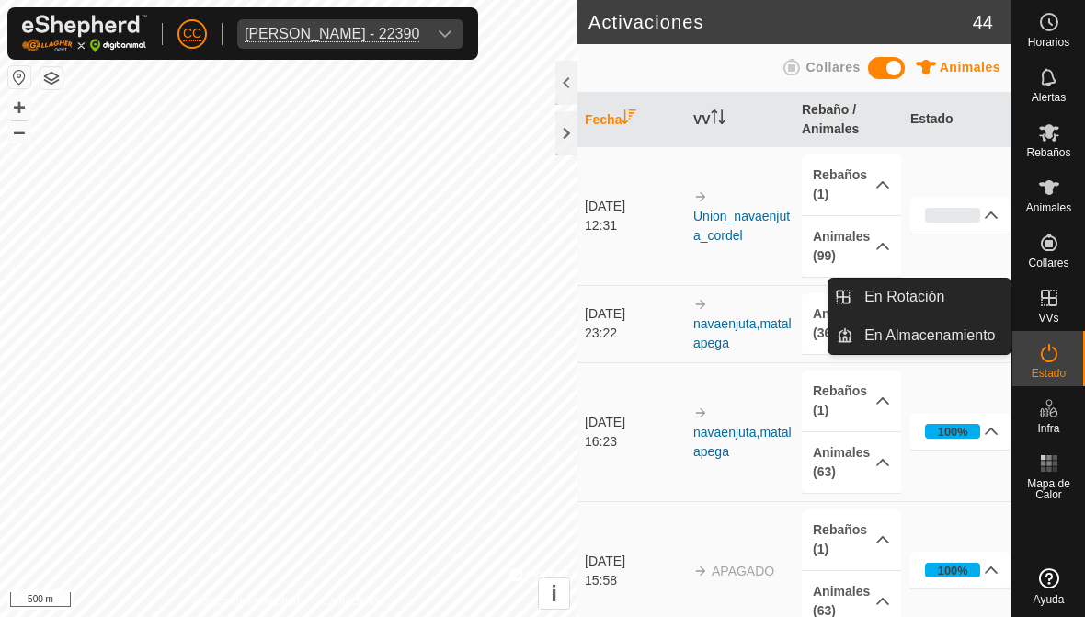
click at [753, 289] on span "En Rotación" at bounding box center [904, 297] width 80 height 22
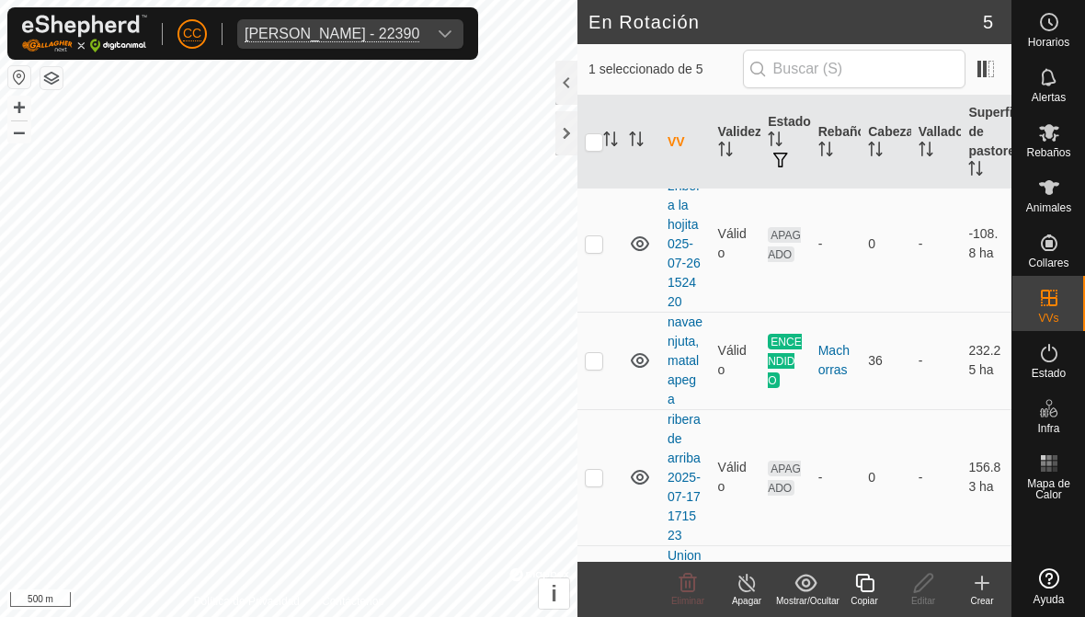
scroll to position [51, 0]
click at [596, 352] on p-checkbox at bounding box center [594, 359] width 18 height 15
click at [597, 355] on p-checkbox at bounding box center [594, 359] width 18 height 15
checkbox input "false"
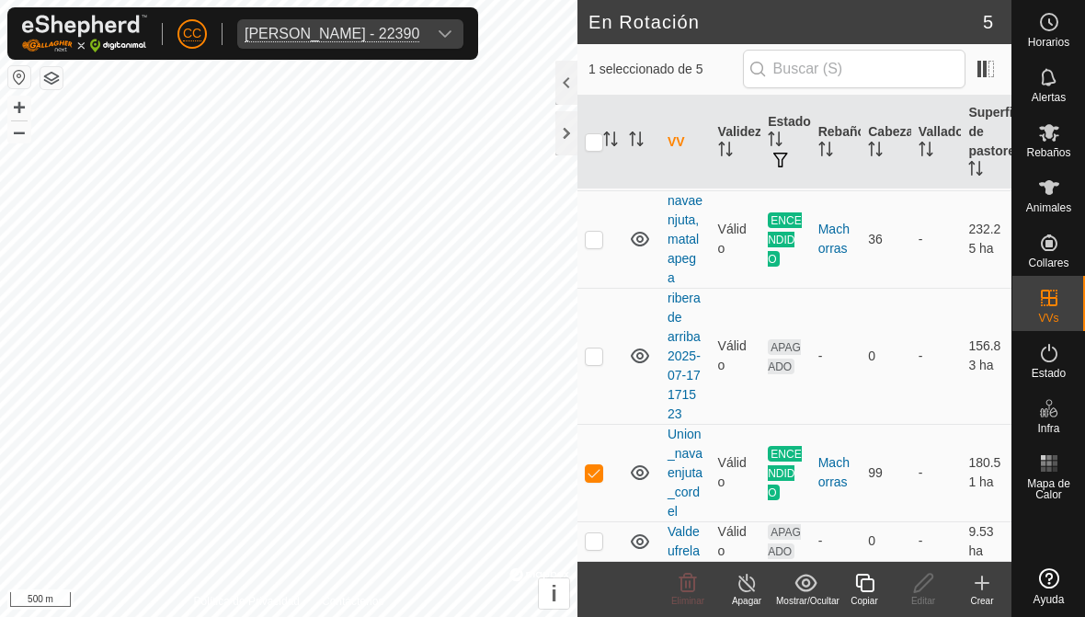
scroll to position [171, 0]
click at [597, 461] on td at bounding box center [599, 472] width 44 height 97
click at [598, 462] on td at bounding box center [599, 472] width 44 height 97
click at [591, 465] on p-checkbox at bounding box center [594, 472] width 18 height 15
checkbox input "false"
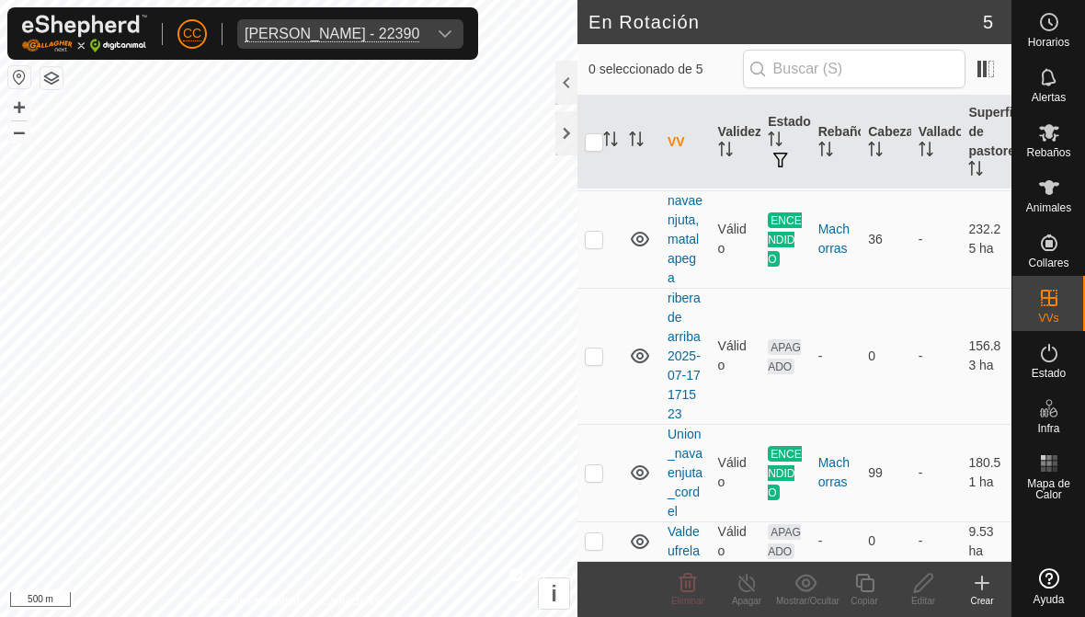
scroll to position [127, 0]
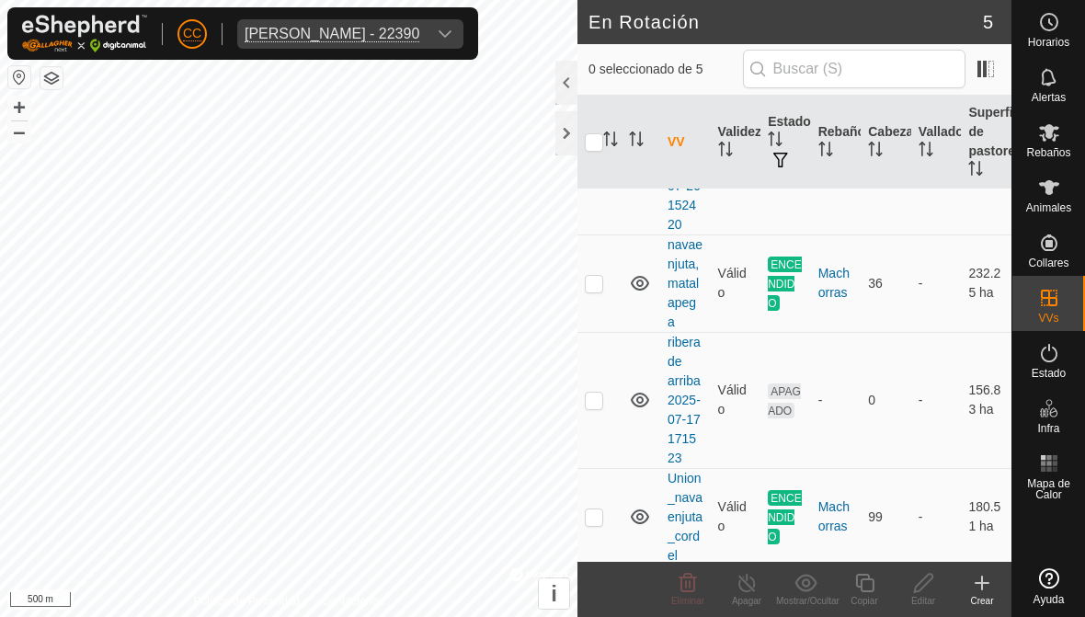
click at [633, 274] on icon at bounding box center [640, 283] width 22 height 22
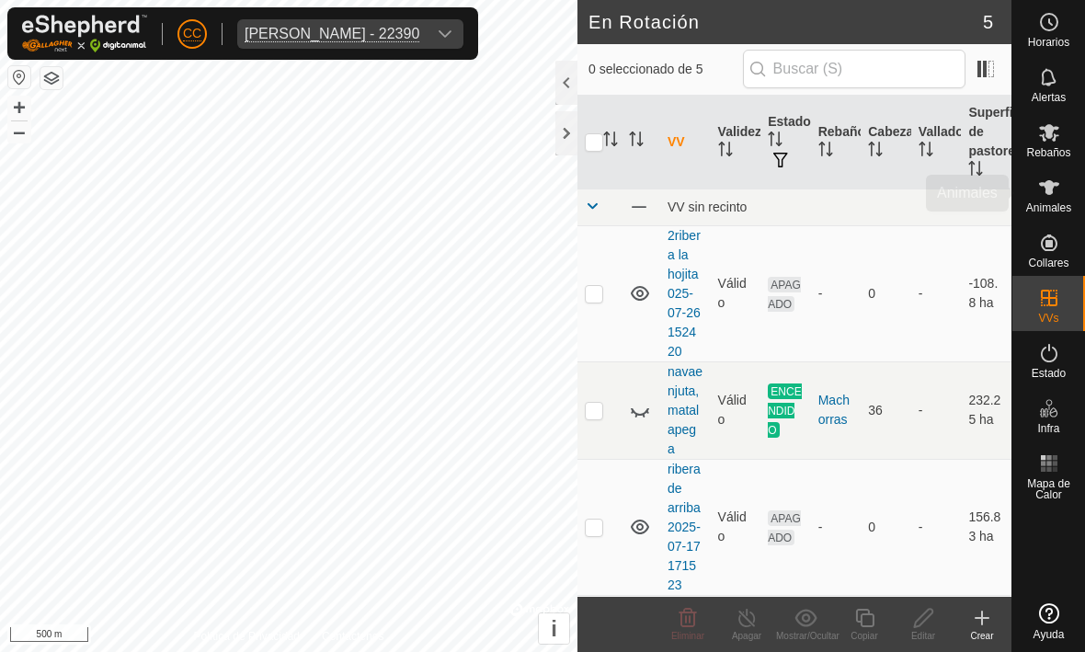
click at [753, 182] on icon at bounding box center [1049, 187] width 20 height 15
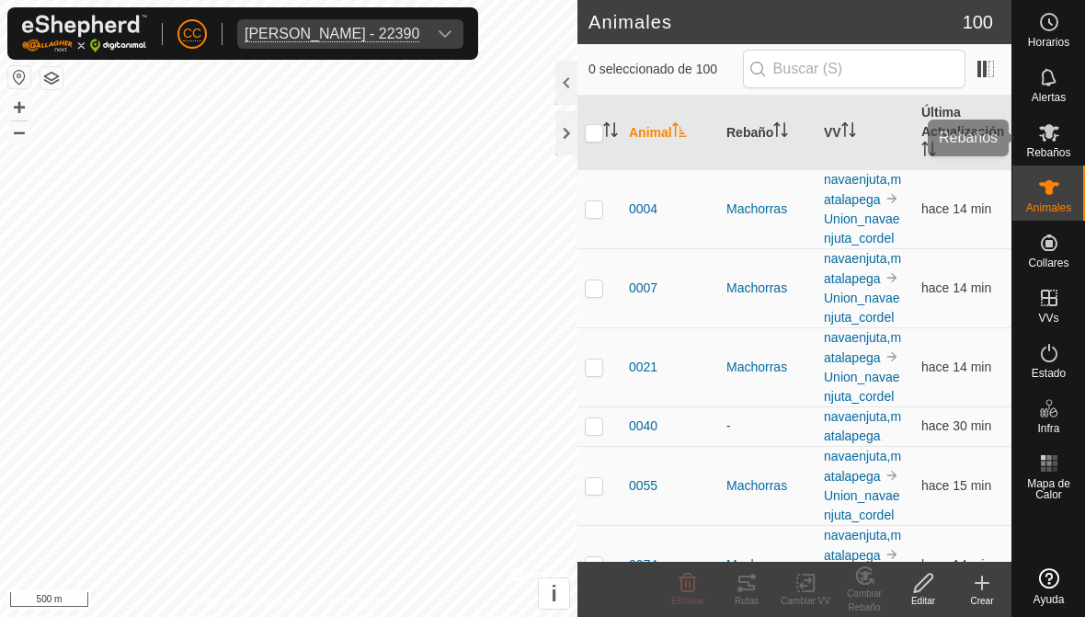
click at [753, 131] on icon at bounding box center [1049, 132] width 22 height 22
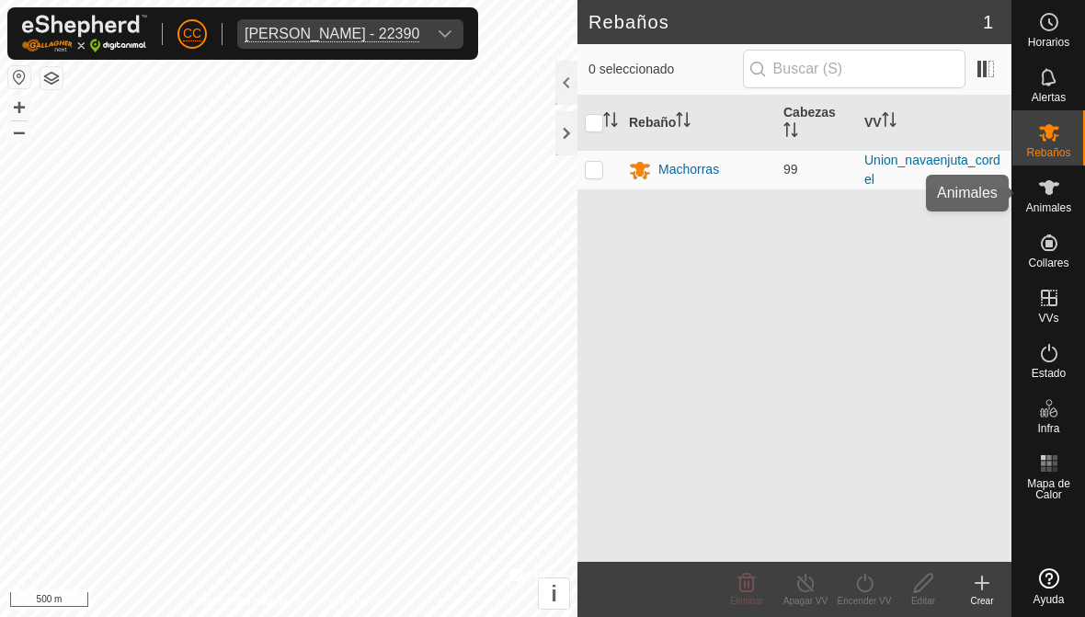
click at [753, 188] on icon at bounding box center [1049, 187] width 20 height 15
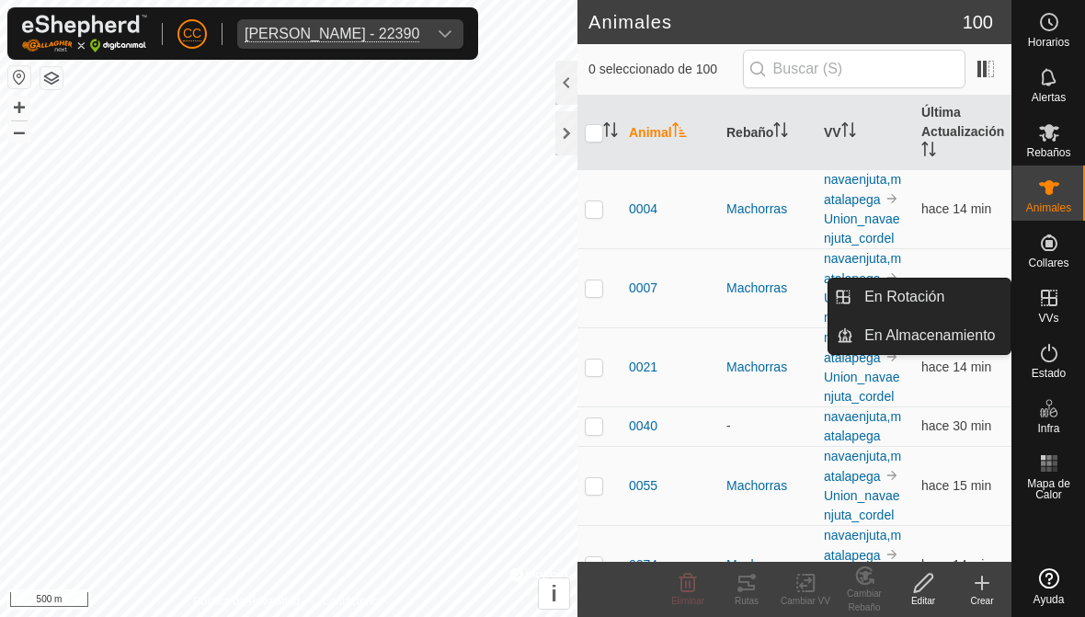
click at [753, 301] on span "En Rotación" at bounding box center [904, 297] width 80 height 22
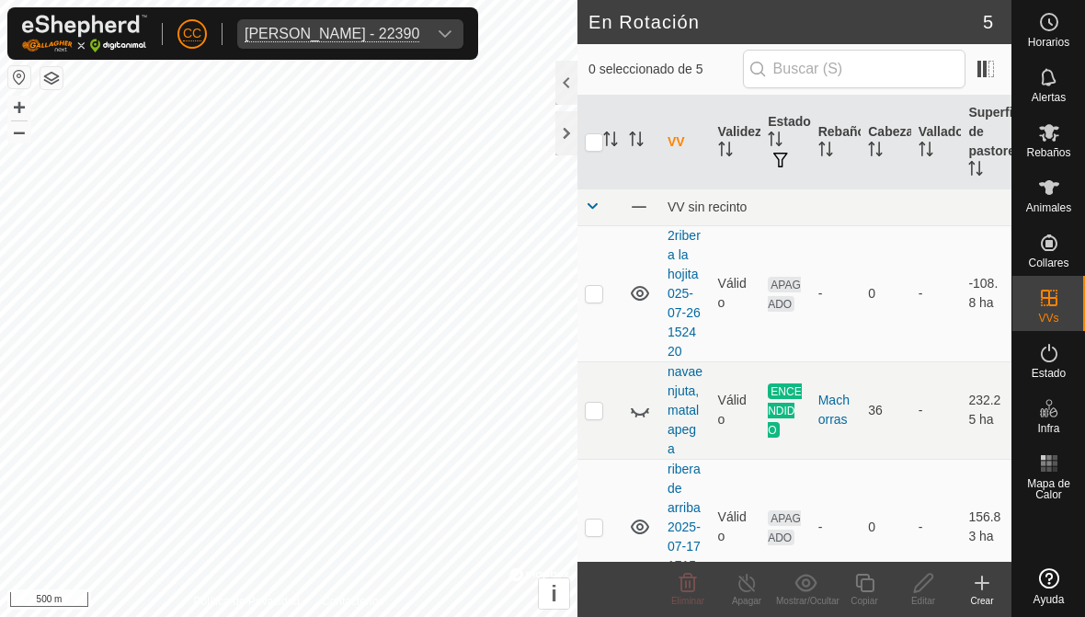
click at [635, 411] on icon at bounding box center [640, 410] width 22 height 22
click at [599, 274] on td at bounding box center [599, 293] width 44 height 136
checkbox input "true"
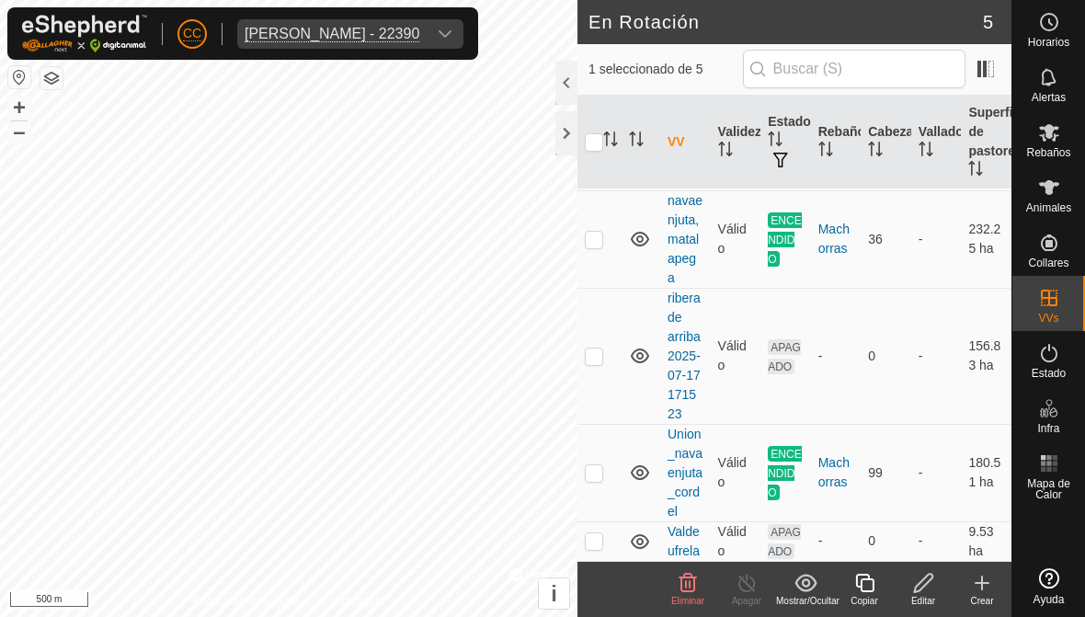
scroll to position [171, 0]
click at [595, 538] on p-checkbox at bounding box center [594, 540] width 18 height 15
checkbox input "true"
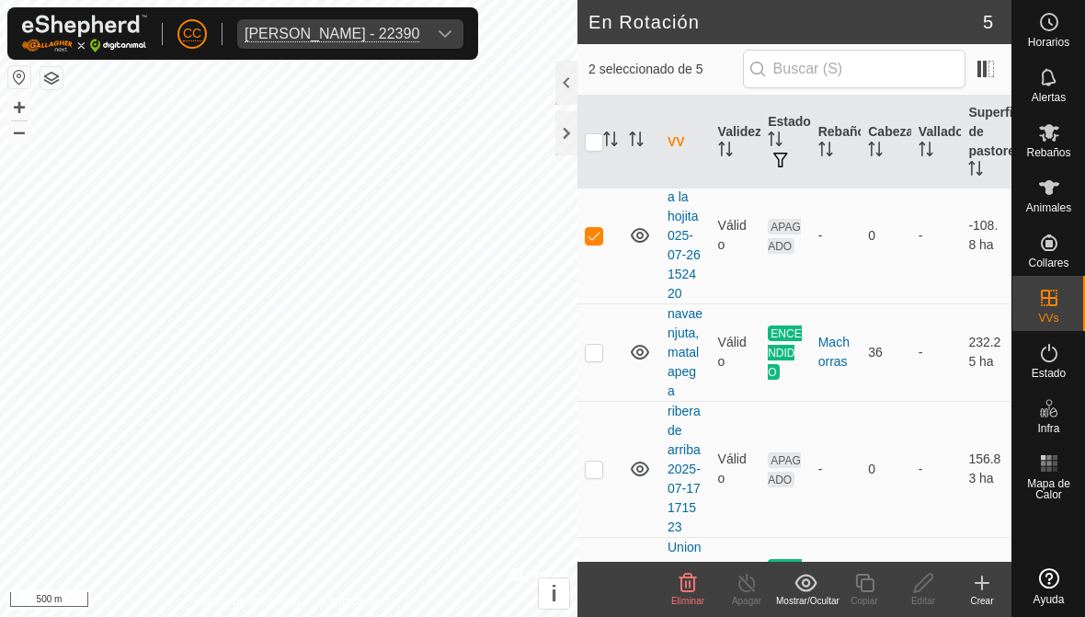
scroll to position [51, 0]
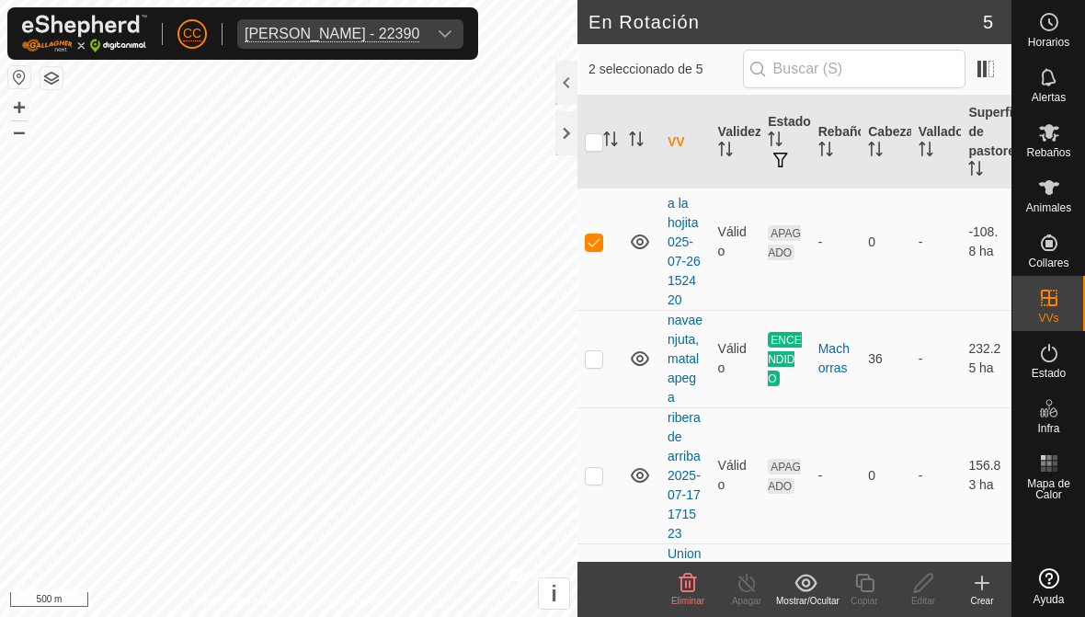
click at [591, 240] on p-checkbox at bounding box center [594, 241] width 18 height 15
checkbox input "false"
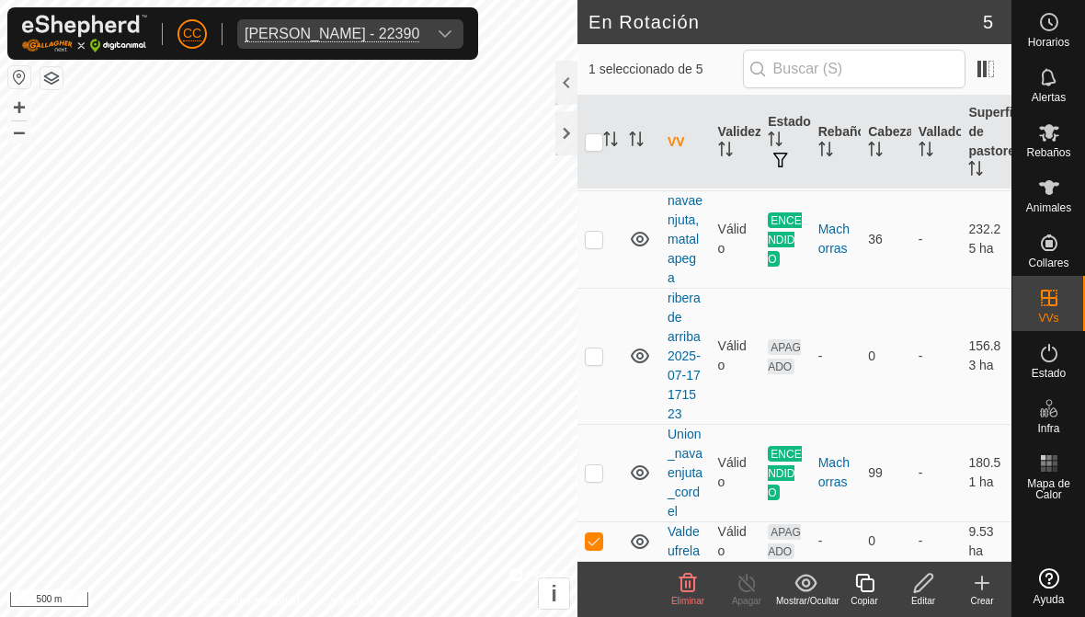
scroll to position [171, 0]
click at [686, 596] on span "Eliminar" at bounding box center [687, 601] width 33 height 10
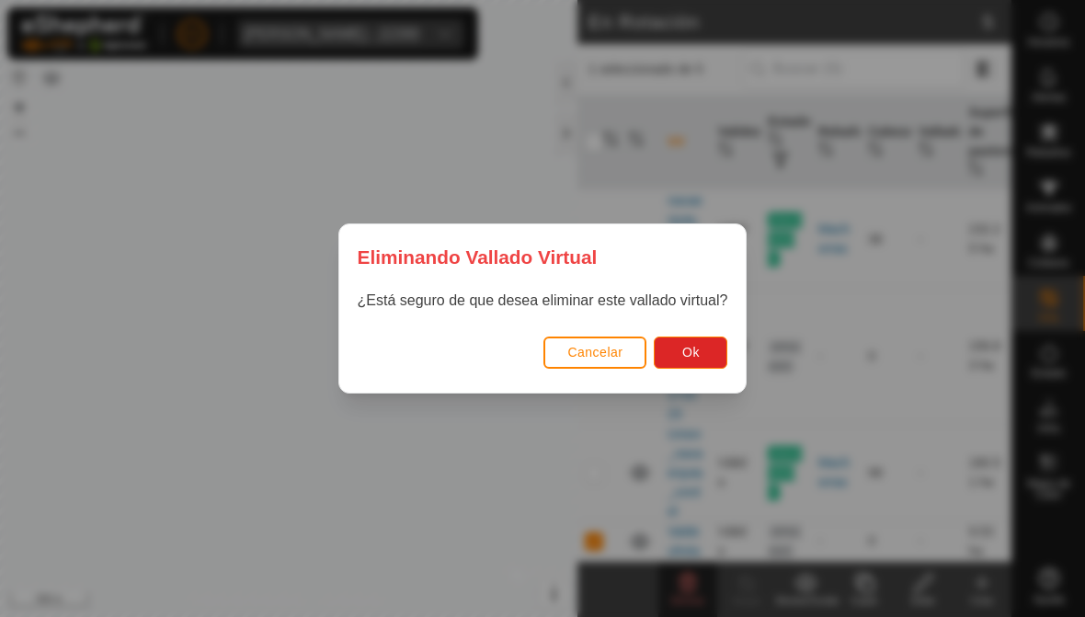
click at [609, 347] on span "Cancelar" at bounding box center [594, 352] width 55 height 15
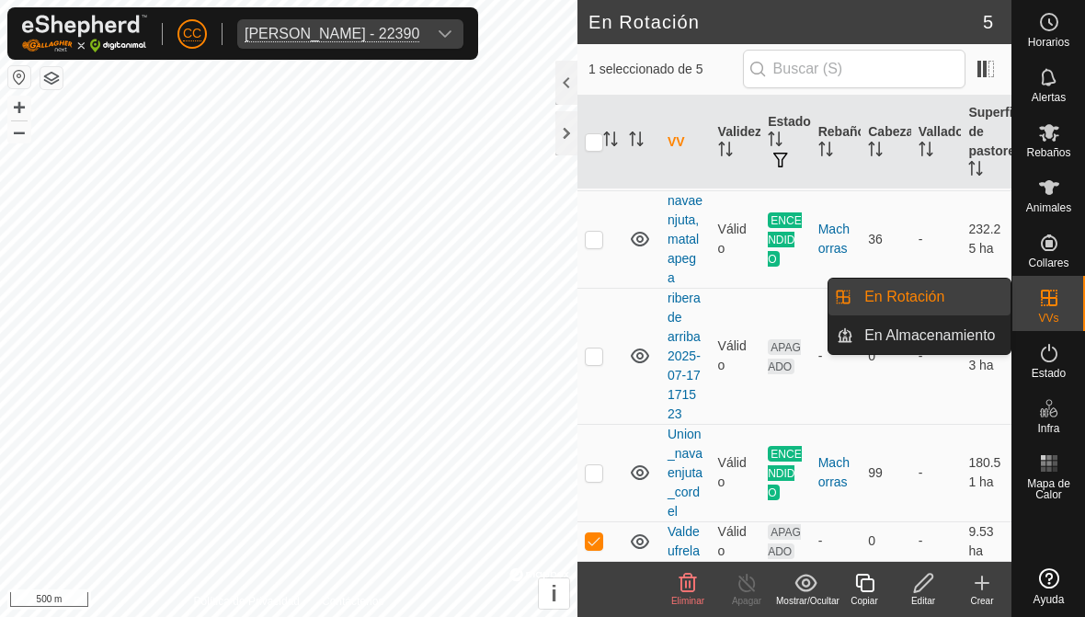
click at [753, 338] on span "En Almacenamiento" at bounding box center [929, 336] width 131 height 22
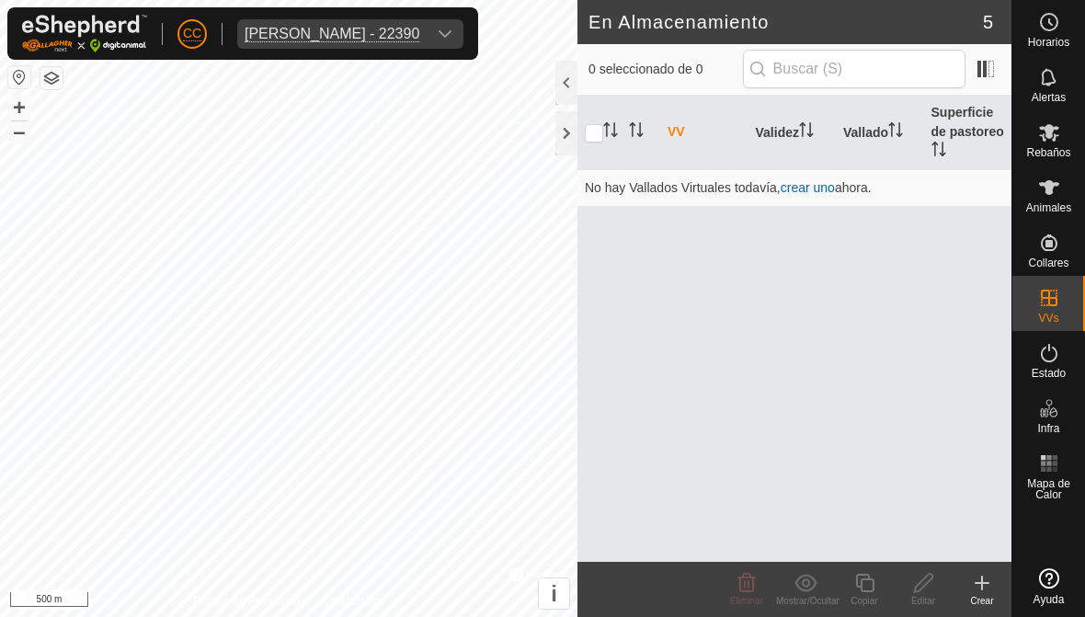
click at [753, 188] on link "crear uno" at bounding box center [808, 187] width 54 height 15
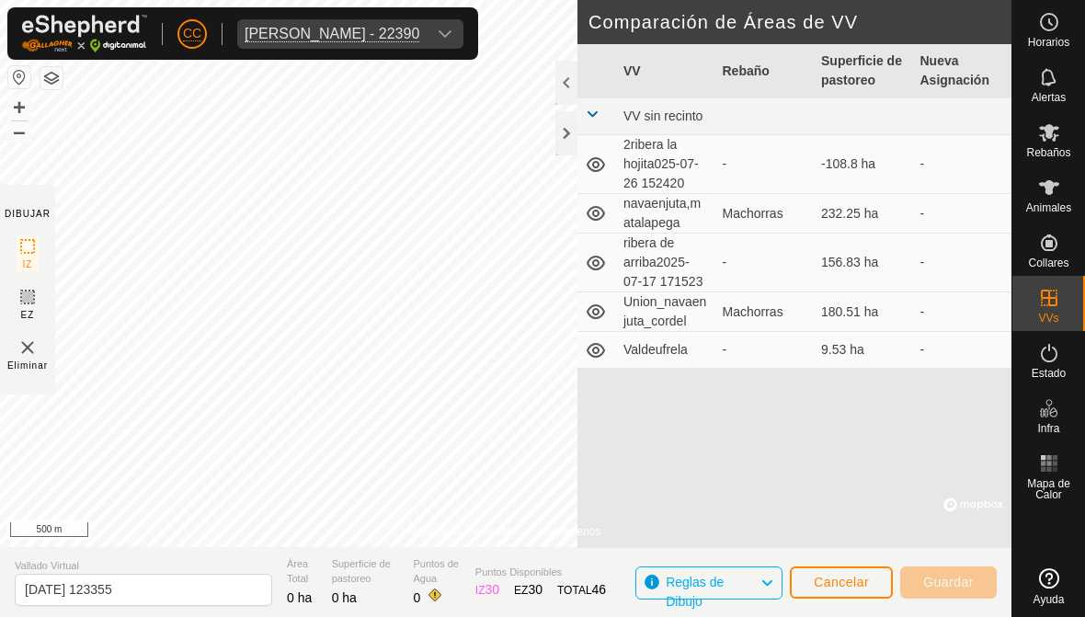
click at [753, 576] on span "Cancelar" at bounding box center [841, 582] width 55 height 15
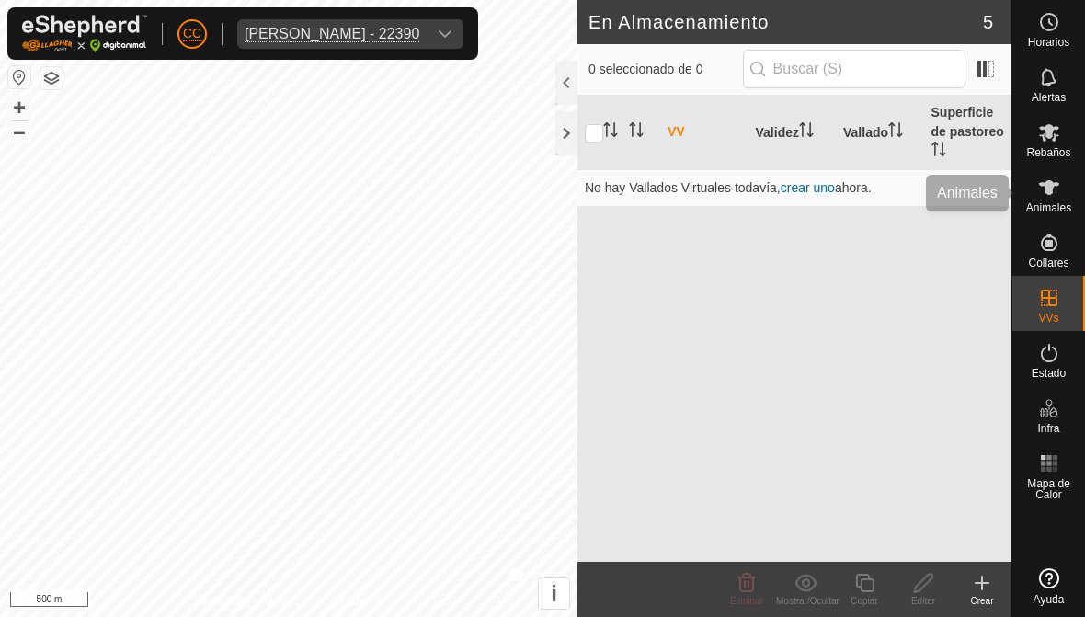
click at [753, 186] on icon at bounding box center [1049, 187] width 20 height 15
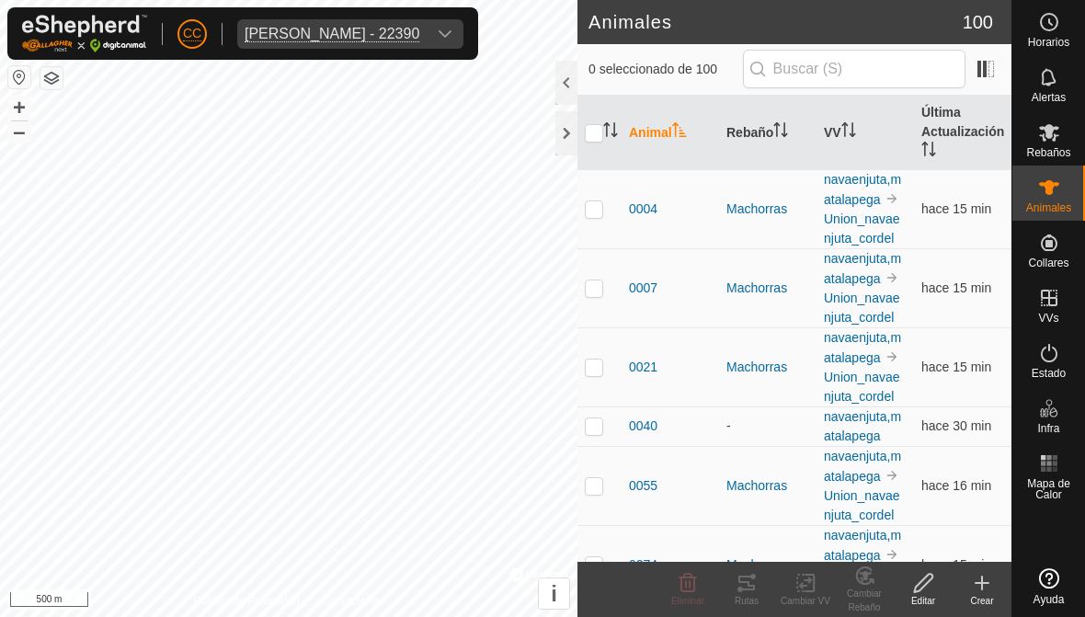
click at [597, 364] on p-checkbox at bounding box center [594, 367] width 18 height 15
click at [599, 366] on p-checkbox at bounding box center [594, 367] width 18 height 15
click at [602, 361] on p-checkbox at bounding box center [594, 367] width 18 height 15
checkbox input "true"
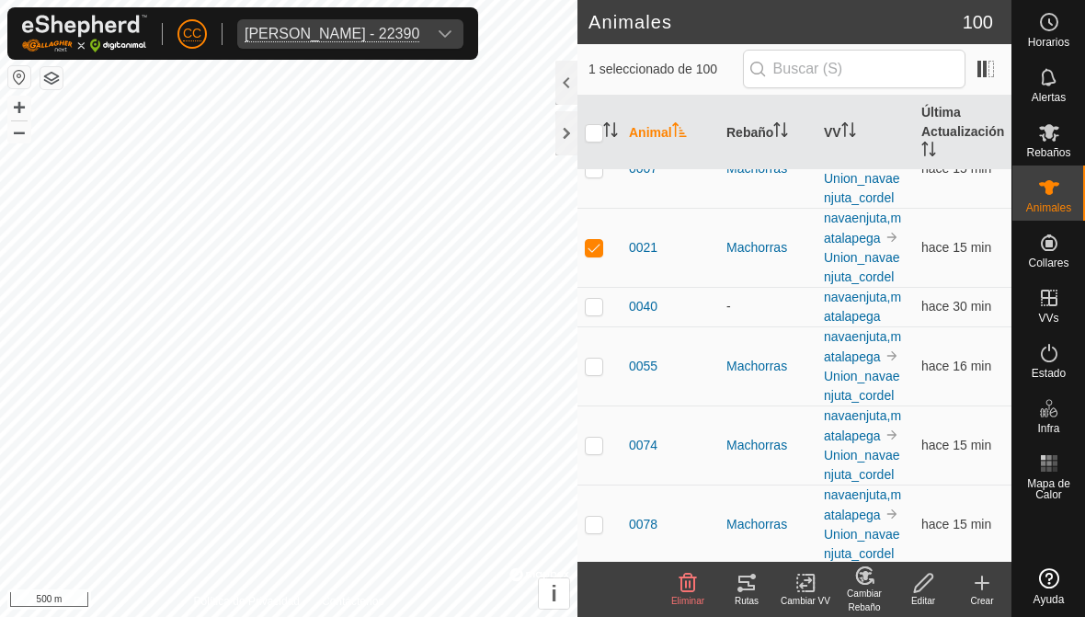
scroll to position [126, 0]
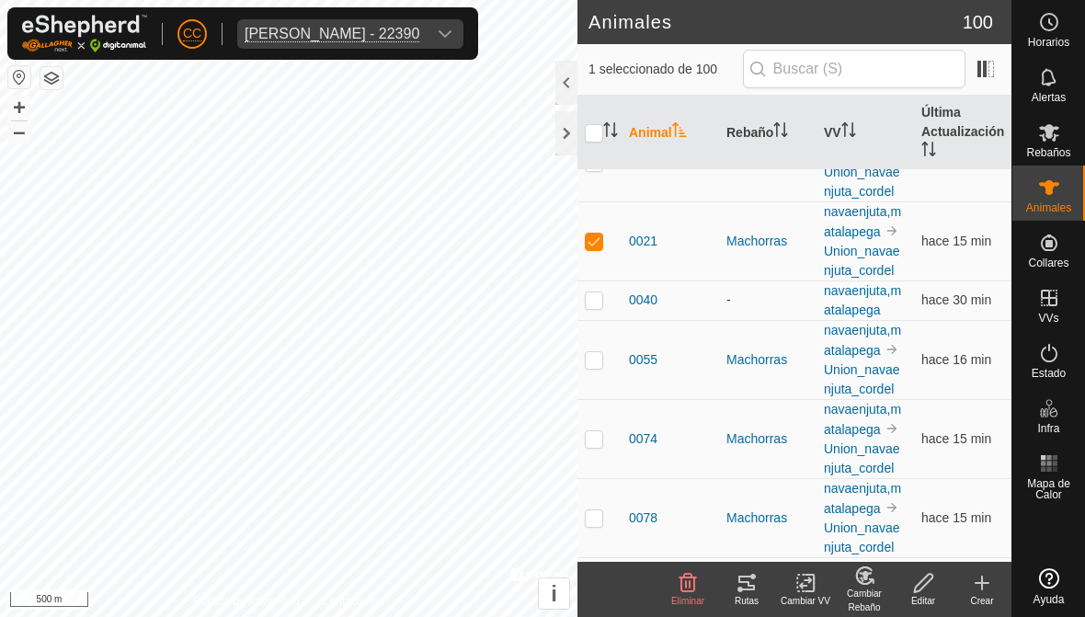
click at [748, 591] on icon at bounding box center [747, 583] width 22 height 22
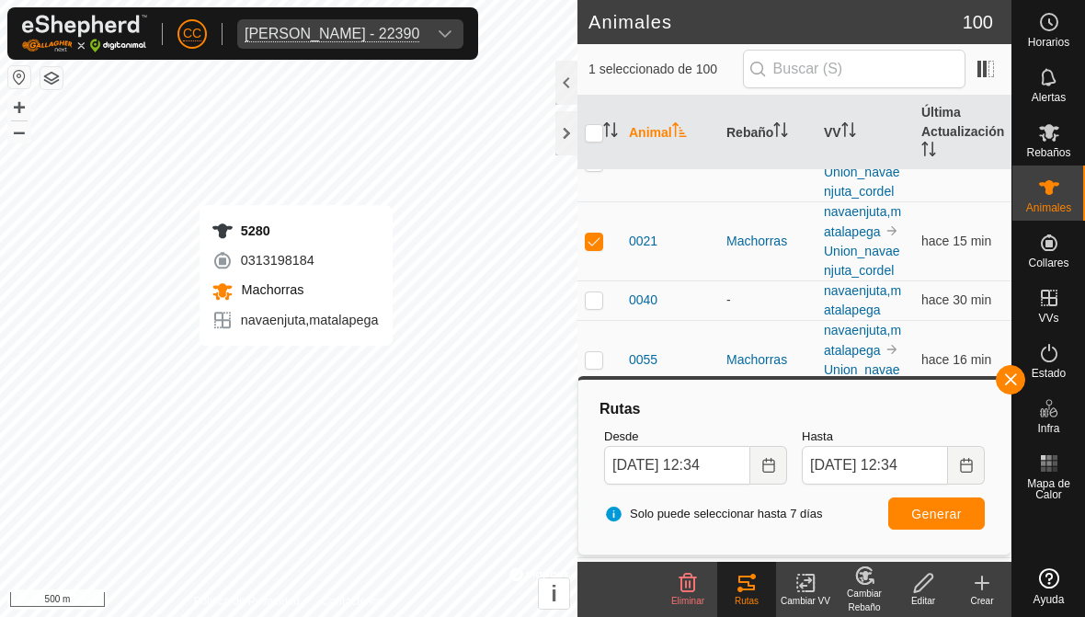
click at [753, 468] on icon "Choose Date" at bounding box center [768, 465] width 15 height 15
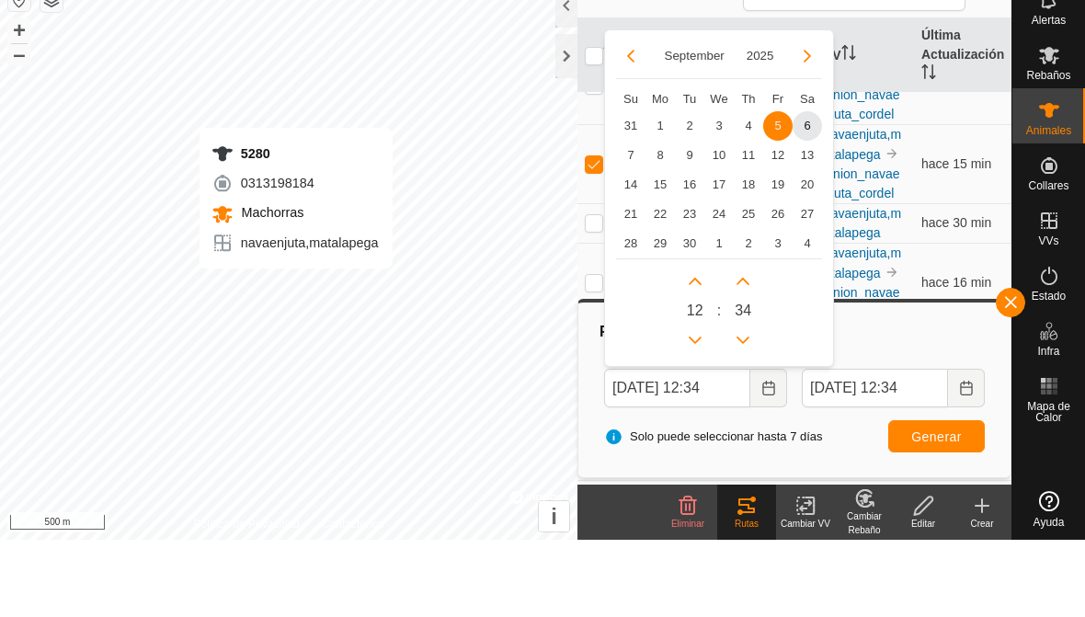
click at [616, 119] on button "Previous Month" at bounding box center [630, 133] width 29 height 29
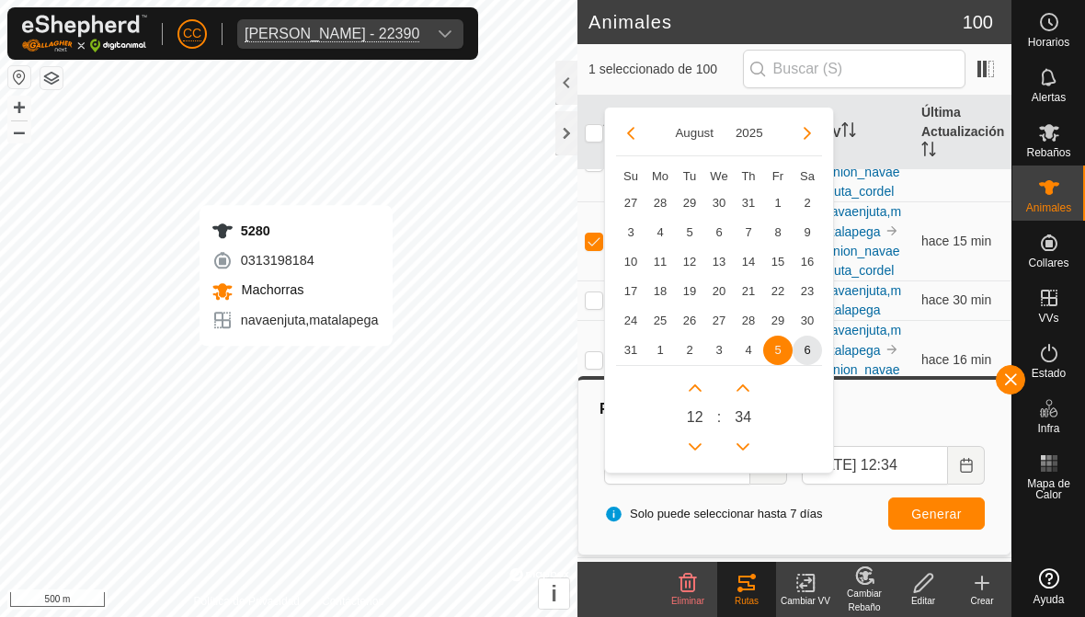
click at [753, 140] on button "Next Month" at bounding box center [807, 133] width 29 height 29
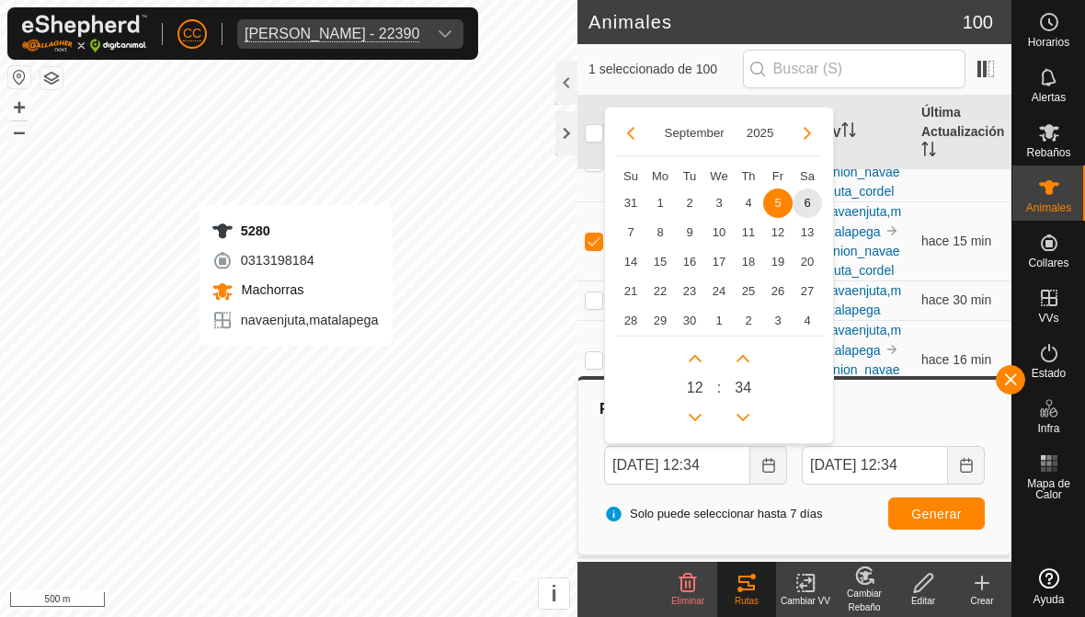
click at [626, 122] on button "Previous Month" at bounding box center [630, 133] width 29 height 29
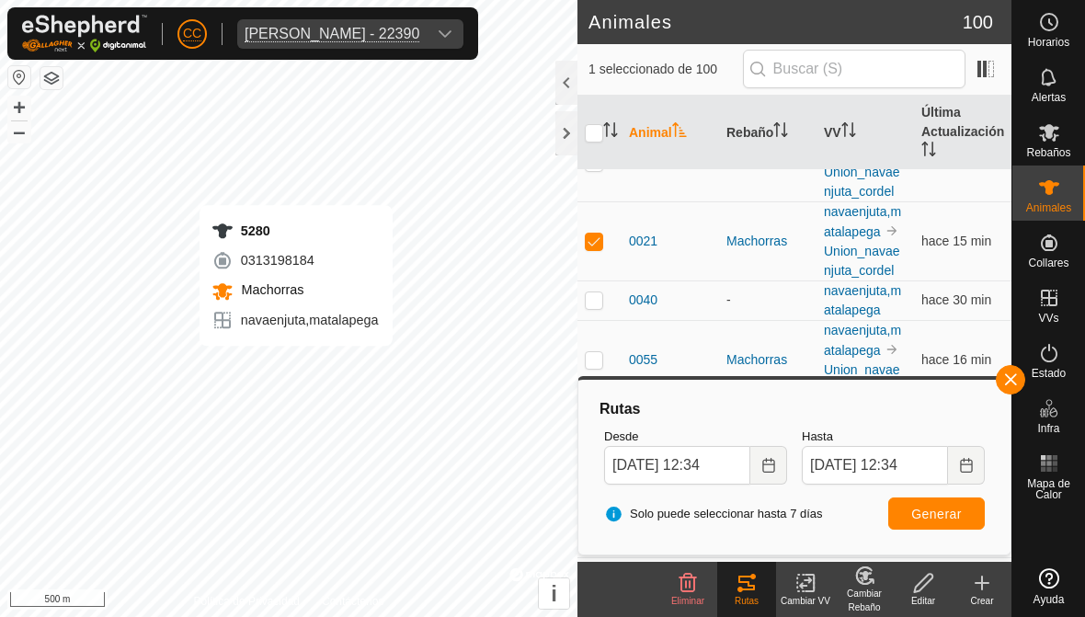
click at [753, 407] on div "Rutas" at bounding box center [794, 409] width 395 height 22
click at [753, 368] on button "button" at bounding box center [1010, 379] width 29 height 29
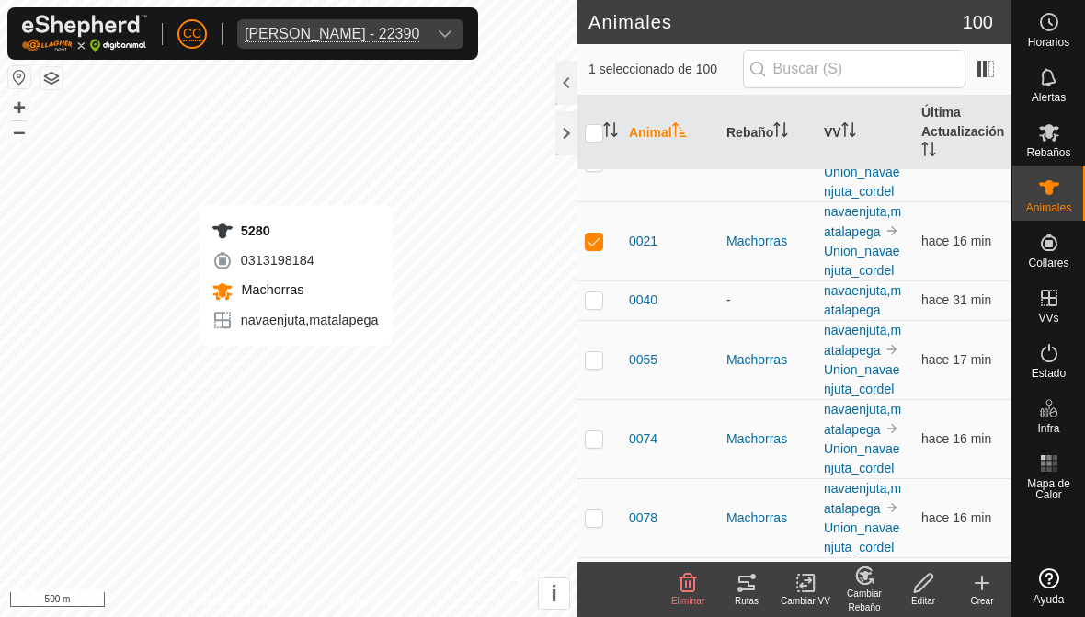
click at [750, 602] on div "Rutas" at bounding box center [746, 601] width 59 height 14
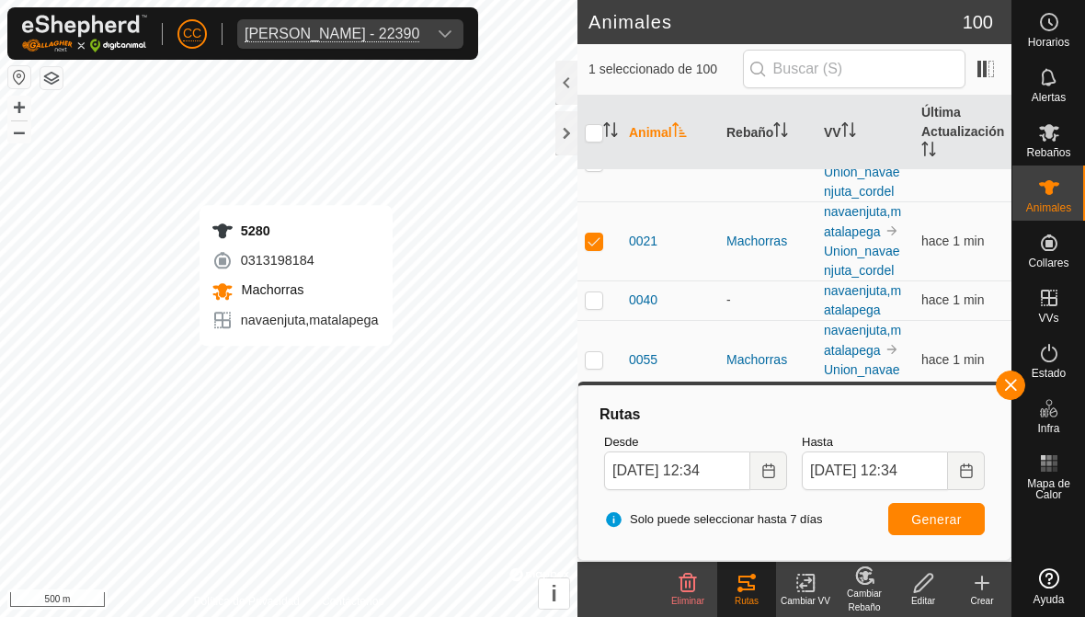
click at [753, 469] on icon "Choose Date" at bounding box center [768, 470] width 12 height 15
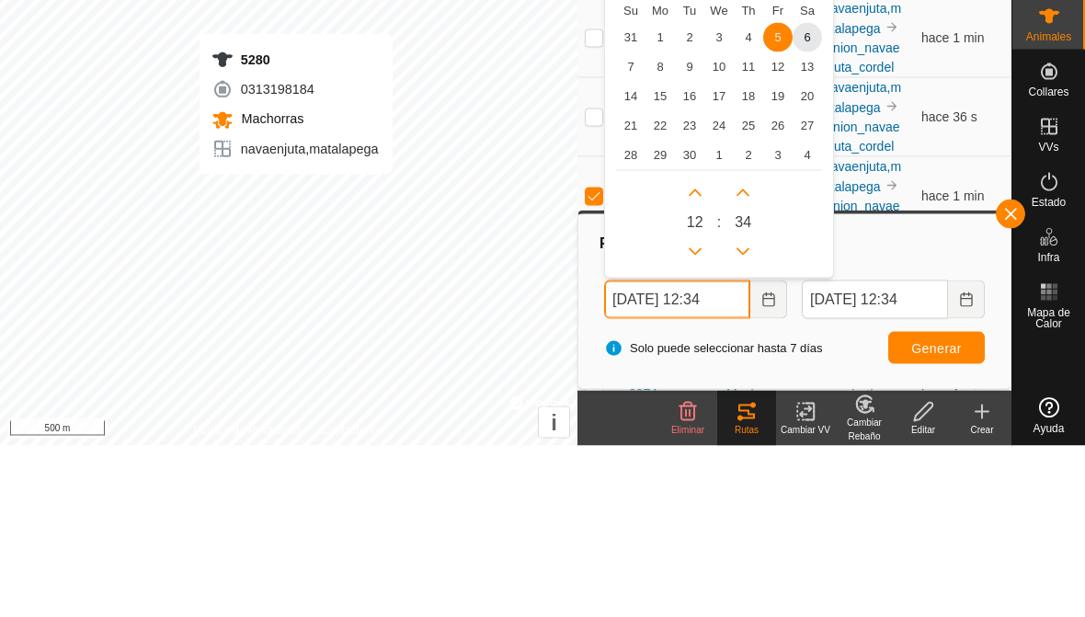
scroll to position [0, 0]
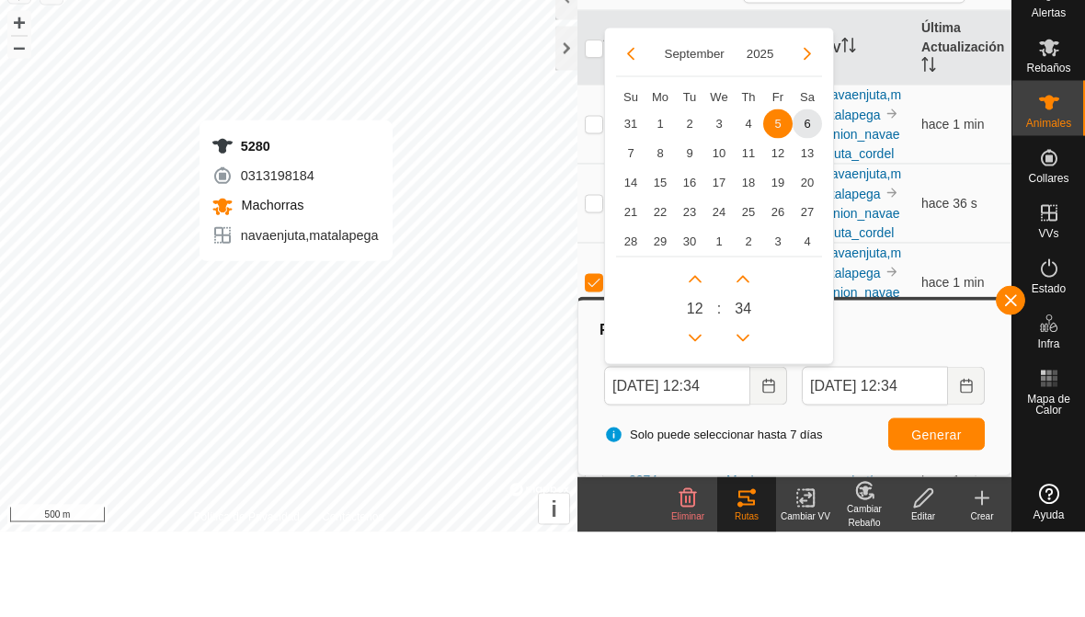
click at [632, 132] on icon "Previous Month" at bounding box center [630, 138] width 7 height 13
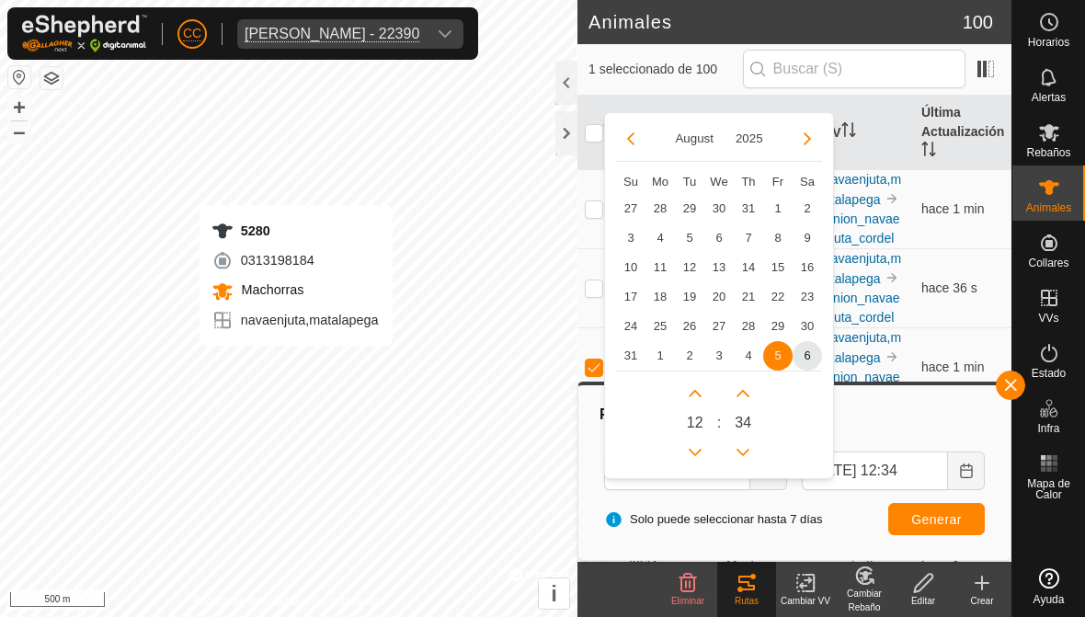
click at [656, 315] on span "25" at bounding box center [659, 326] width 29 height 29
type input "25 Aug, 2025 12:34"
type input "01 Sep, 2025 12:34"
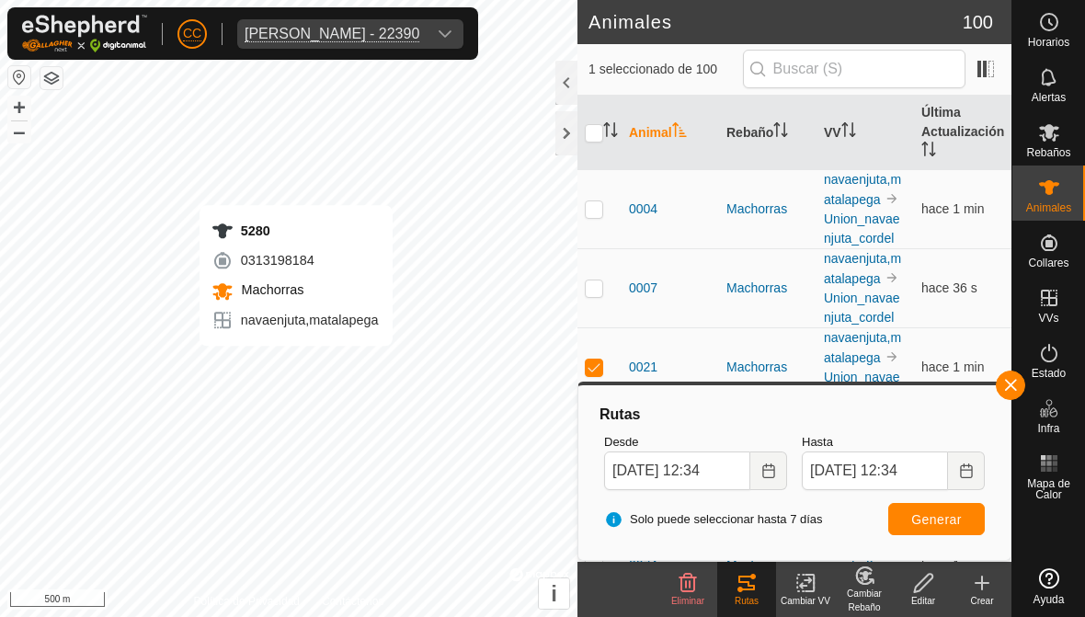
click at [753, 466] on icon "Choose Date" at bounding box center [966, 470] width 15 height 15
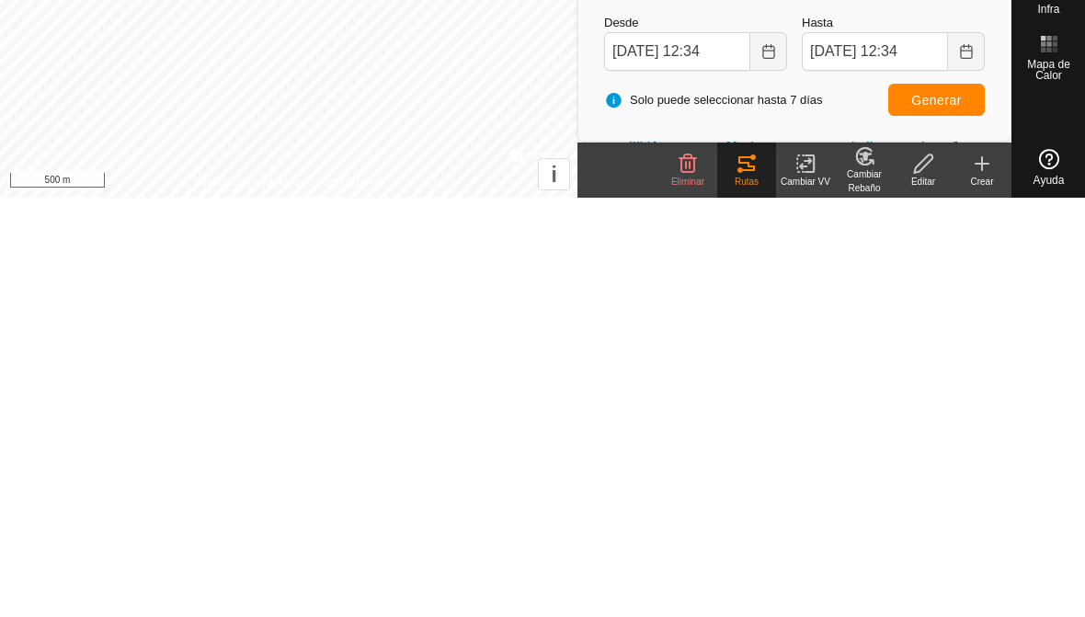
click at [753, 512] on span "Generar" at bounding box center [936, 519] width 51 height 15
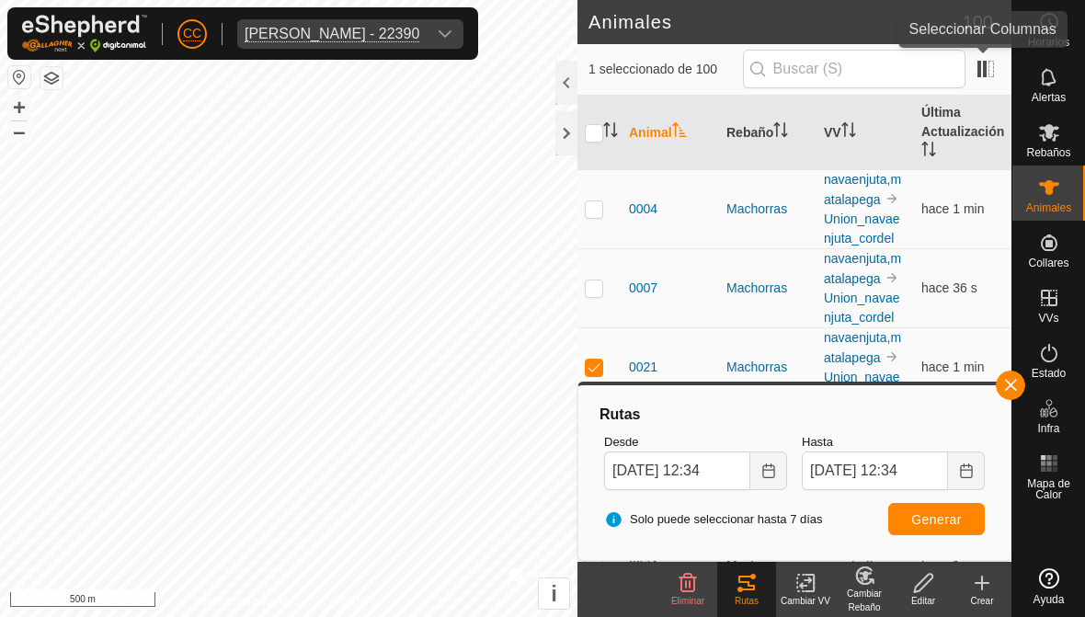
click at [753, 64] on span at bounding box center [985, 68] width 29 height 29
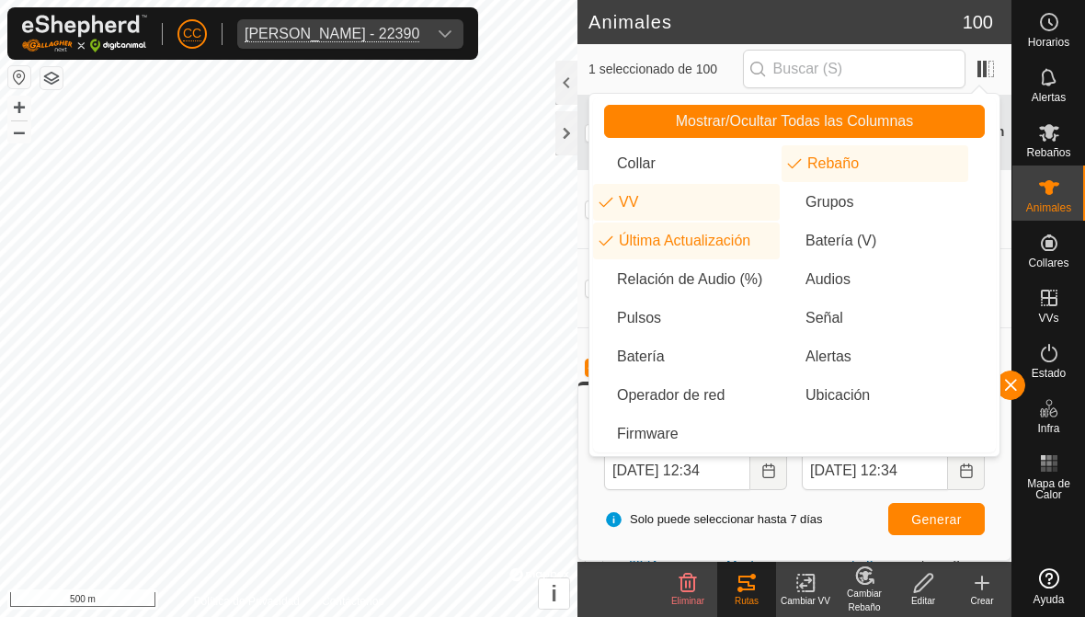
click at [753, 282] on li "Audios" at bounding box center [875, 279] width 187 height 37
click at [753, 60] on span at bounding box center [985, 68] width 29 height 29
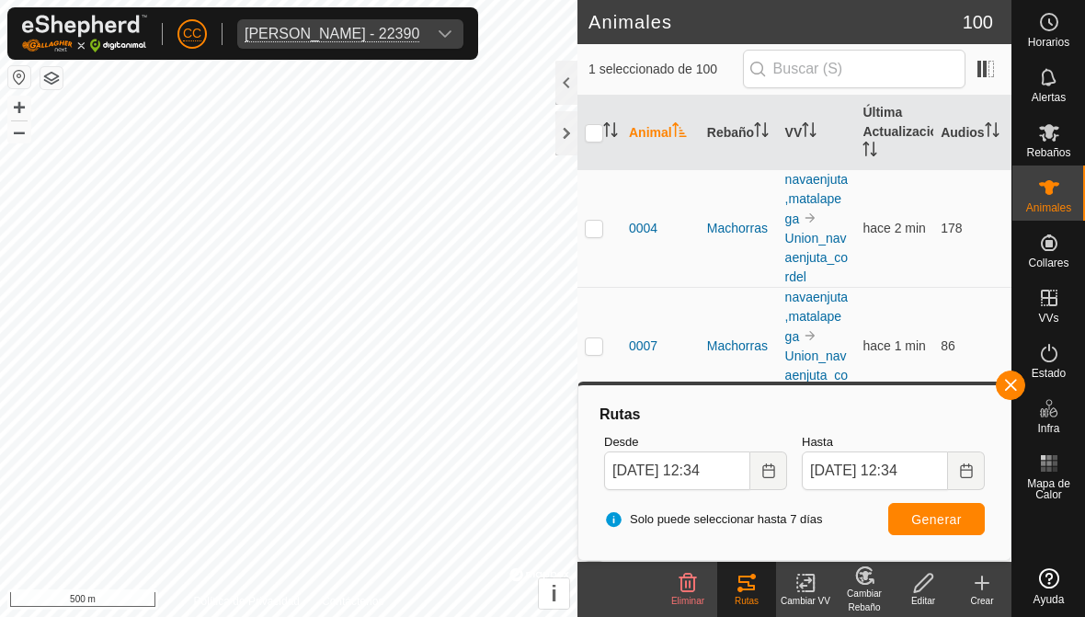
click at [753, 381] on span "button" at bounding box center [1010, 385] width 15 height 15
click at [753, 382] on div "Estado" at bounding box center [1048, 358] width 73 height 55
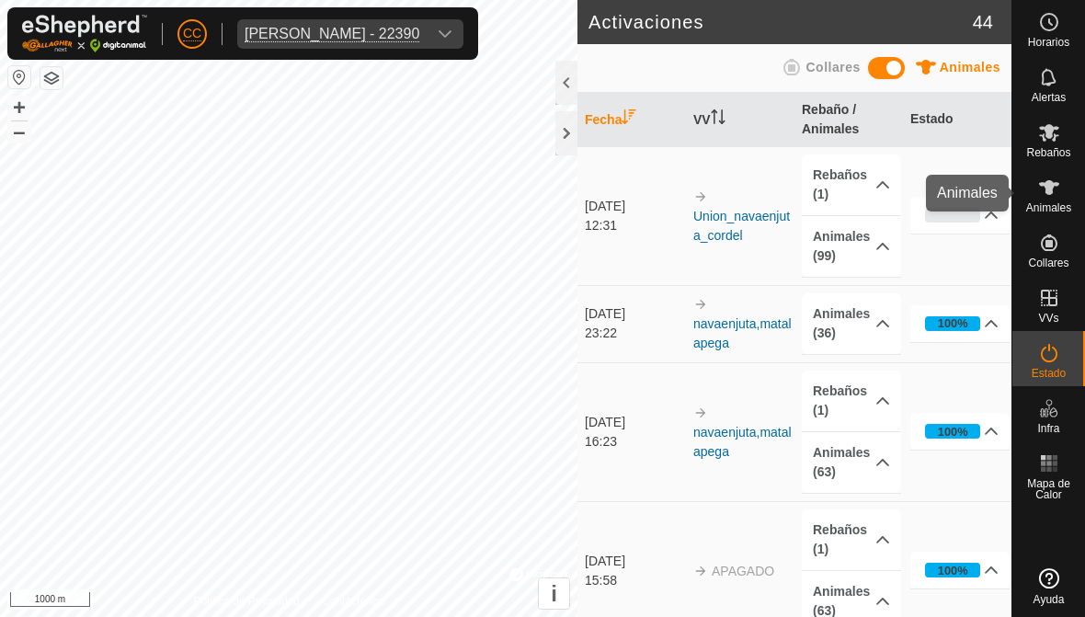
click at [753, 177] on icon at bounding box center [1049, 188] width 22 height 22
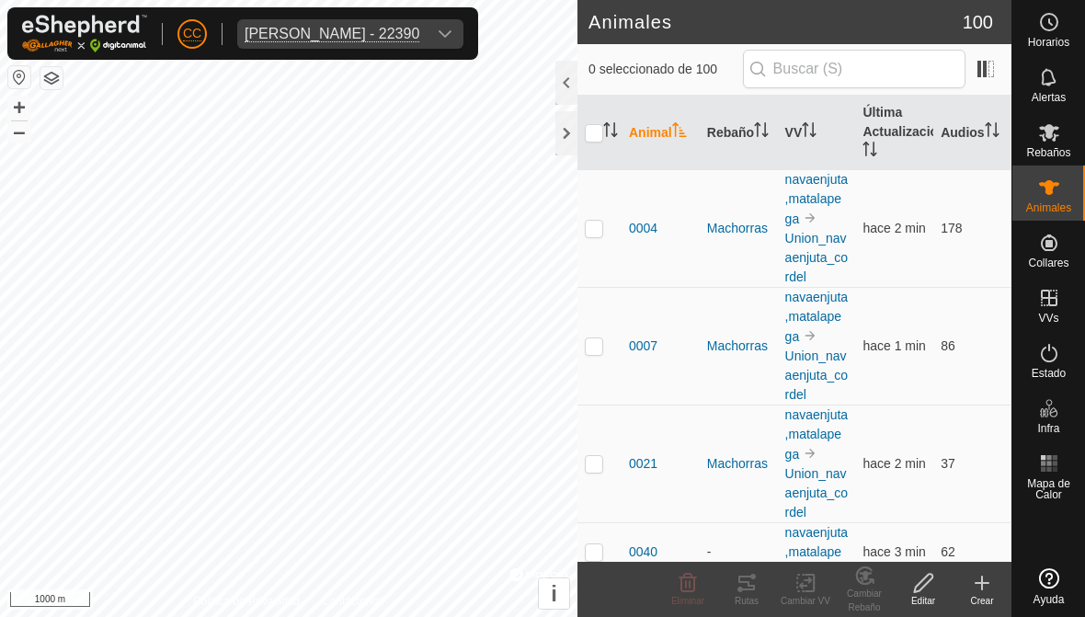
click at [753, 119] on th "VV" at bounding box center [817, 133] width 78 height 74
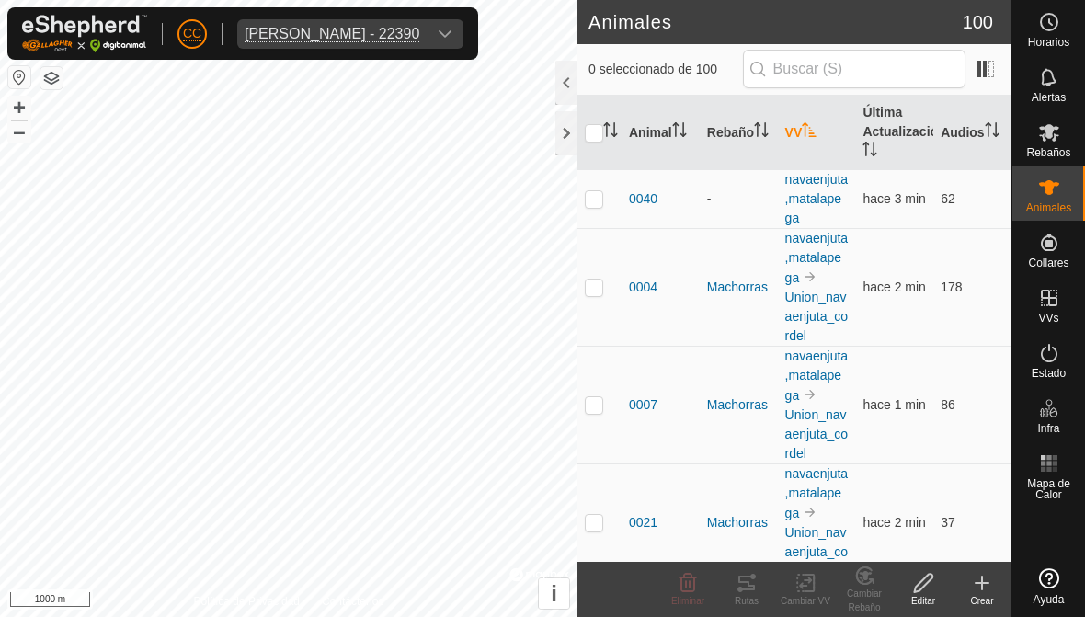
click at [753, 120] on th "VV" at bounding box center [817, 133] width 78 height 74
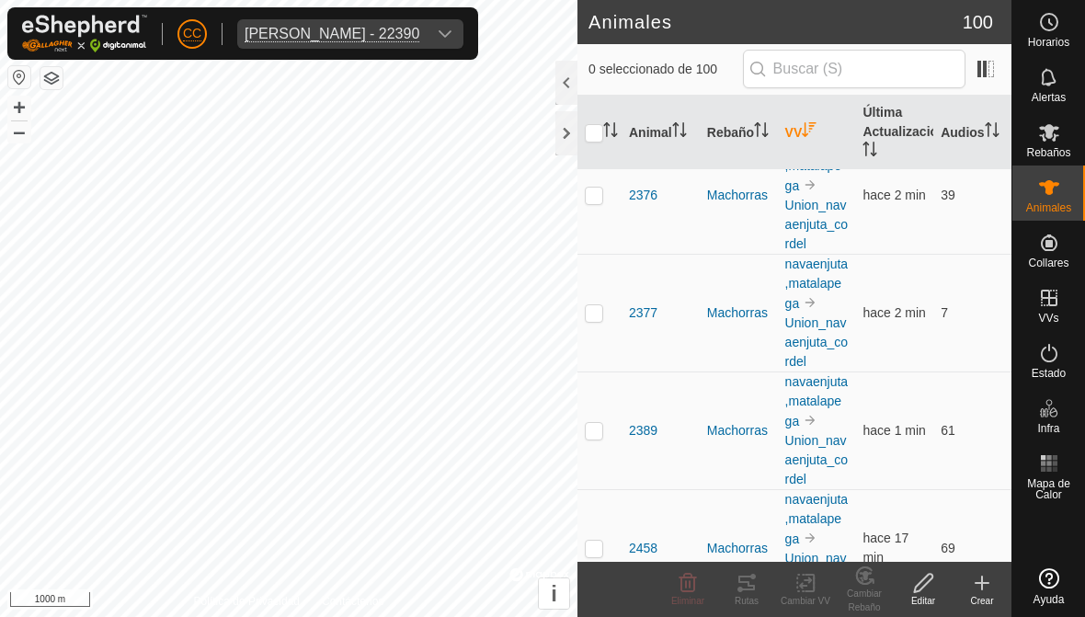
scroll to position [3562, 0]
checkbox input "true"
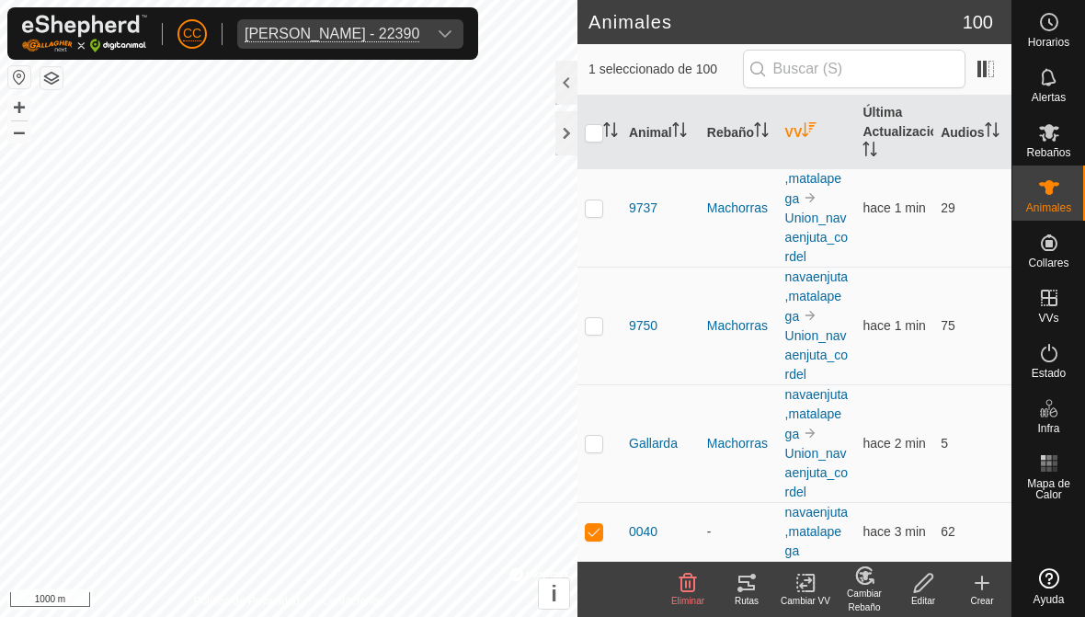
scroll to position [11318, 0]
click at [753, 596] on div "Cambiar VV" at bounding box center [805, 601] width 59 height 14
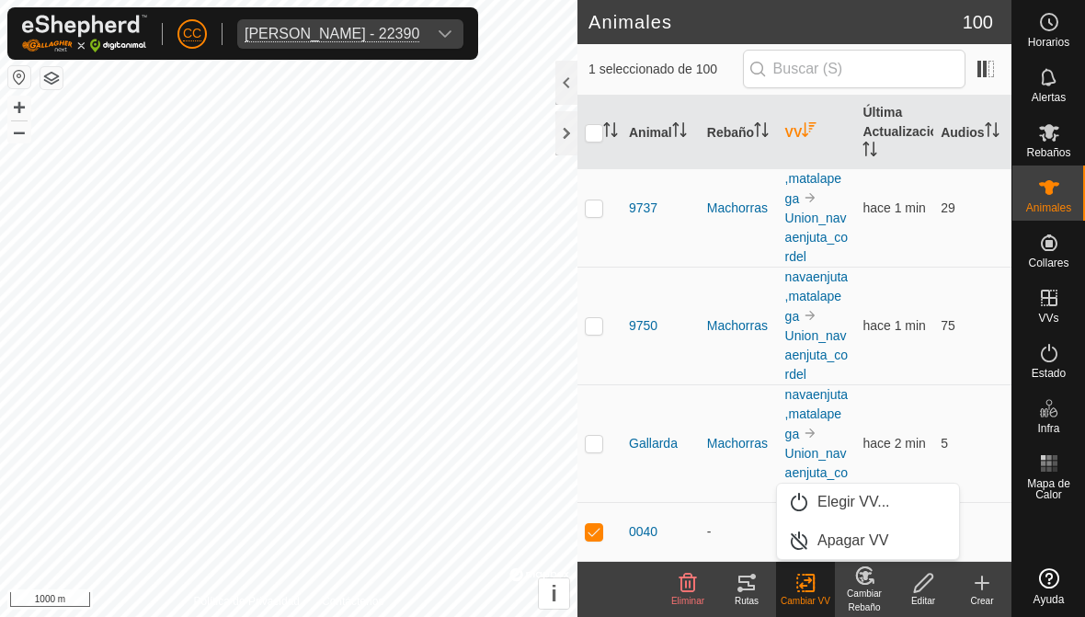
click at [753, 540] on span "Apagar VV" at bounding box center [852, 541] width 71 height 22
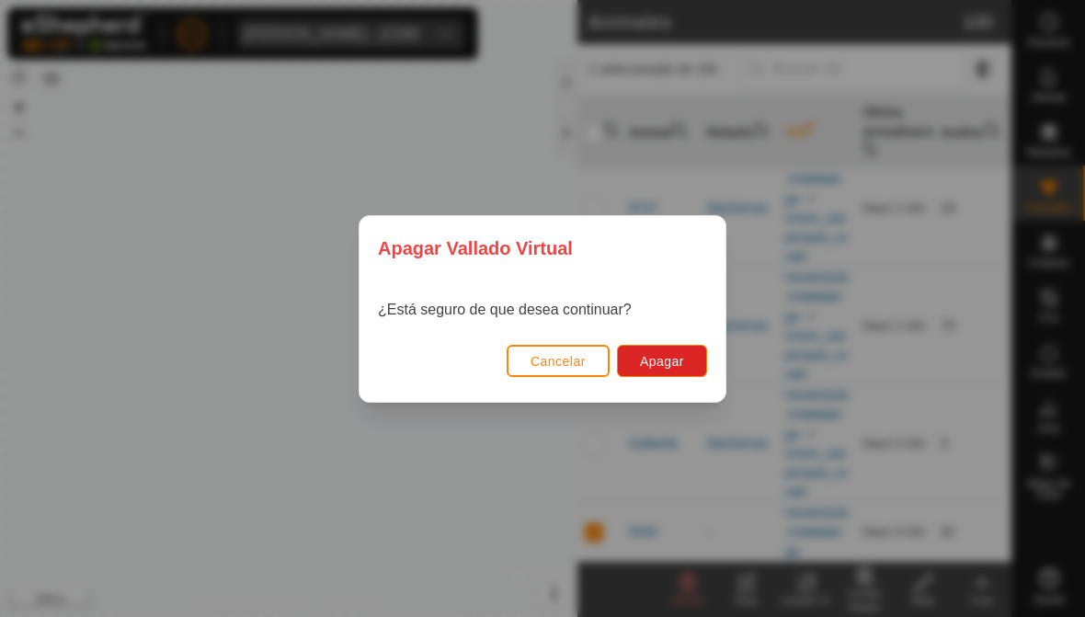
click at [676, 346] on button "Apagar" at bounding box center [662, 361] width 90 height 32
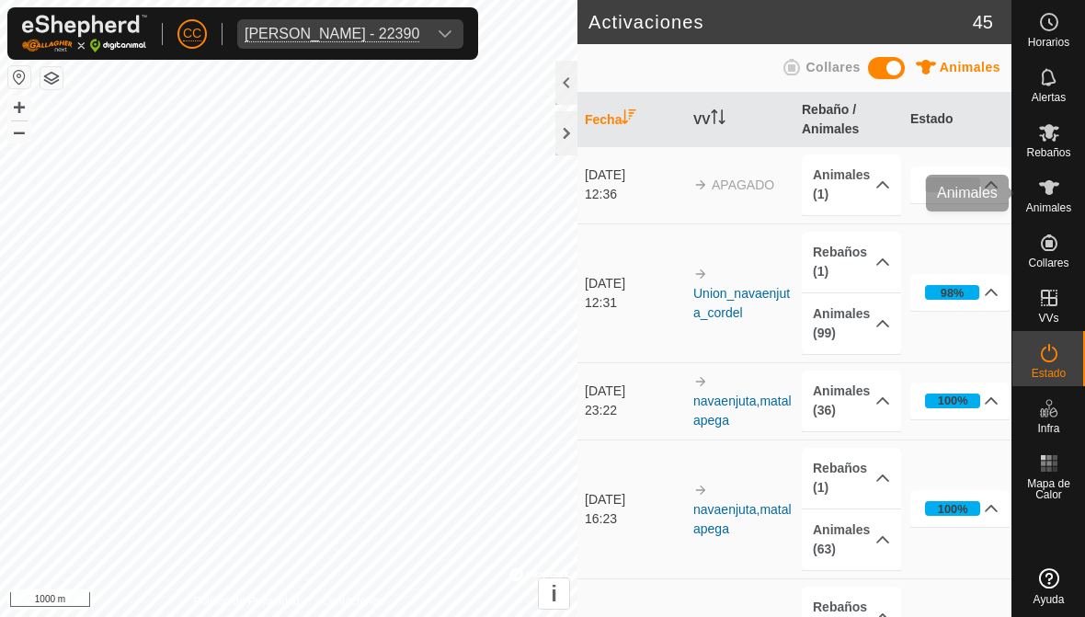
click at [753, 192] on icon at bounding box center [1049, 187] width 20 height 15
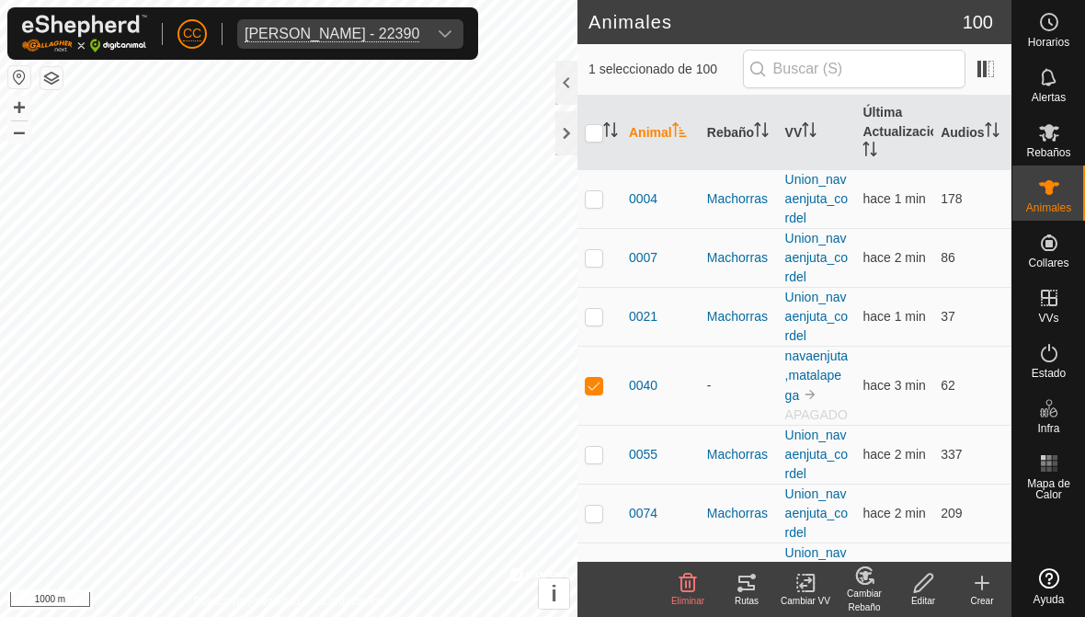
click at [753, 580] on icon at bounding box center [864, 576] width 23 height 22
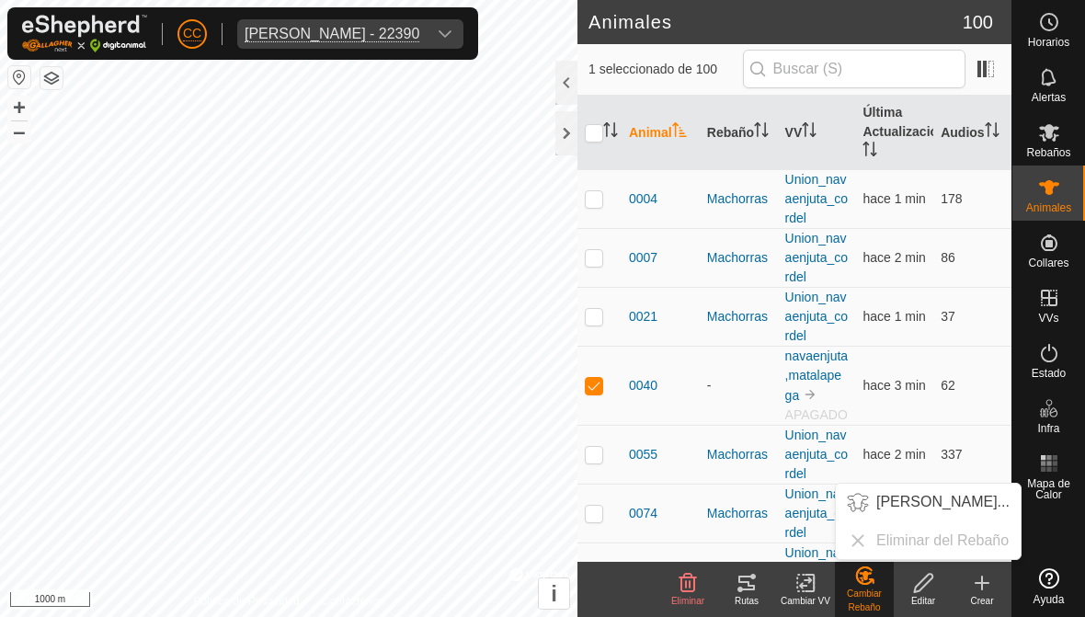
click at [753, 494] on span "Elegir Rebaño..." at bounding box center [942, 502] width 133 height 22
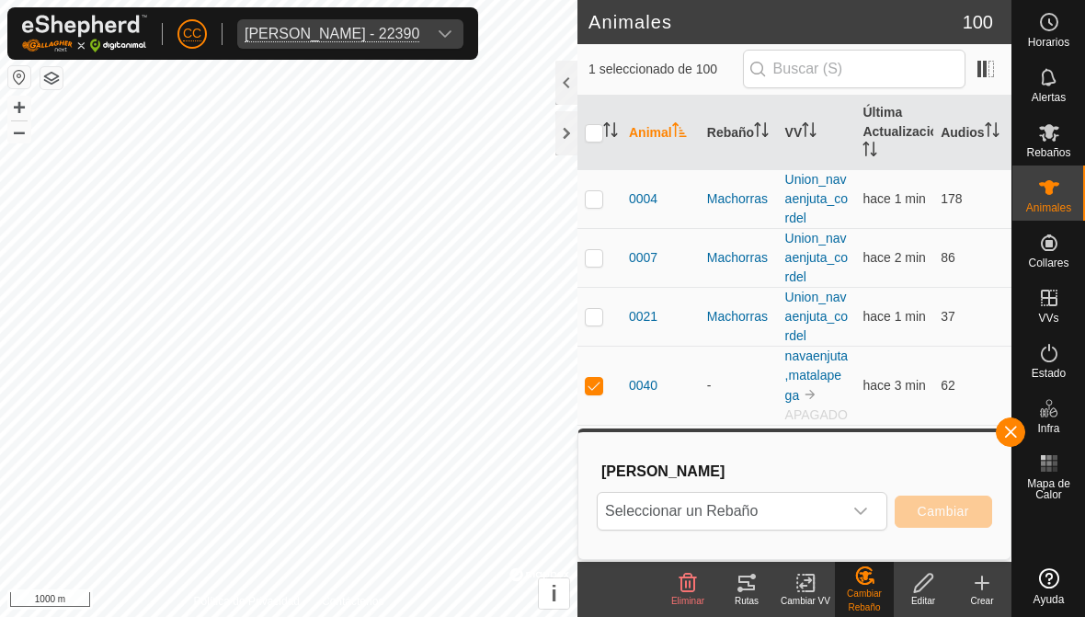
click at [753, 431] on span "button" at bounding box center [1010, 432] width 15 height 15
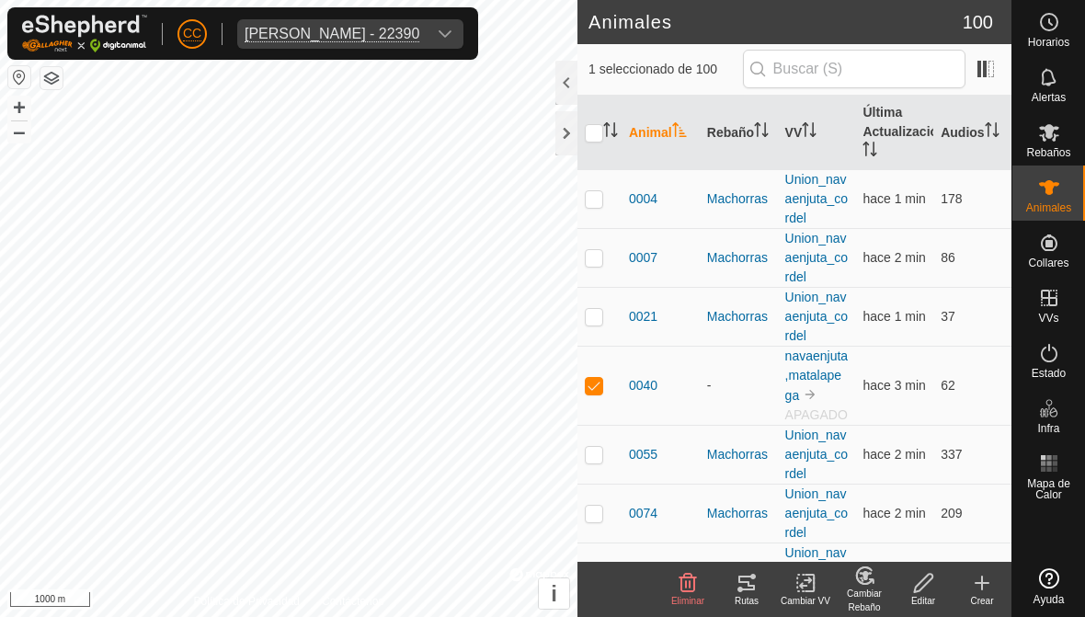
click at [592, 393] on p-checkbox at bounding box center [594, 385] width 18 height 15
checkbox input "false"
click at [594, 310] on p-checkbox at bounding box center [594, 316] width 18 height 15
click at [753, 592] on div "Cambiar Rebaño" at bounding box center [864, 601] width 59 height 28
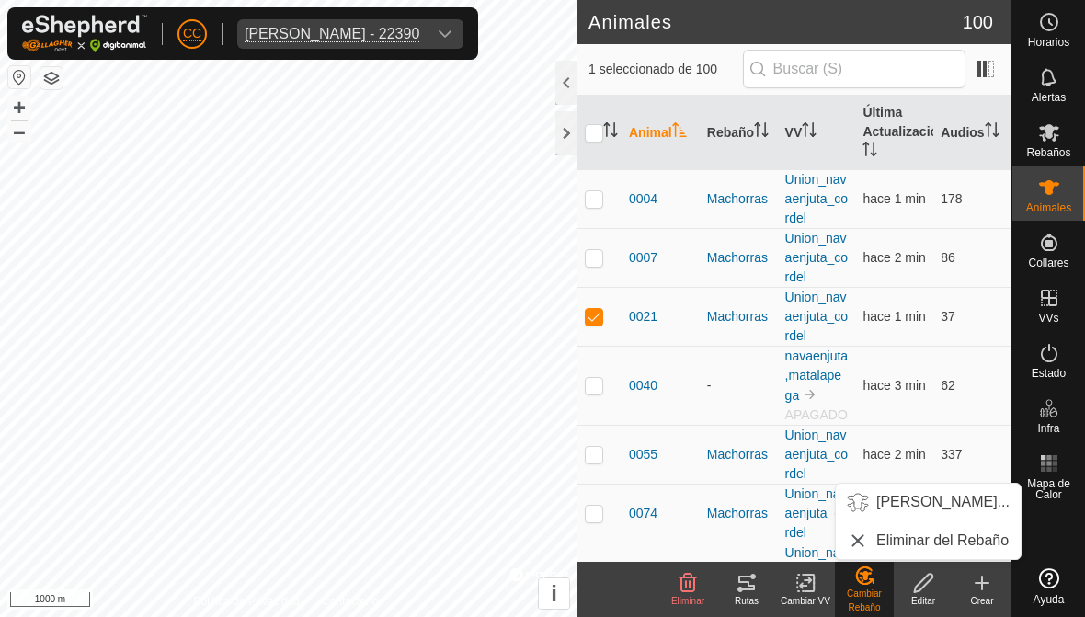
click at [598, 305] on td at bounding box center [599, 316] width 44 height 59
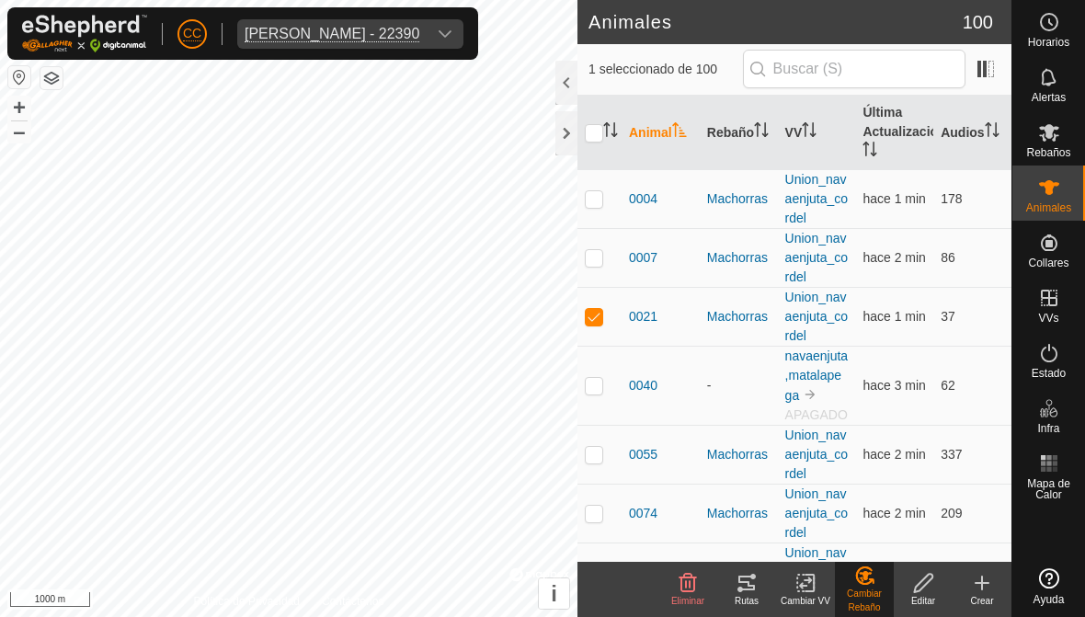
checkbox input "false"
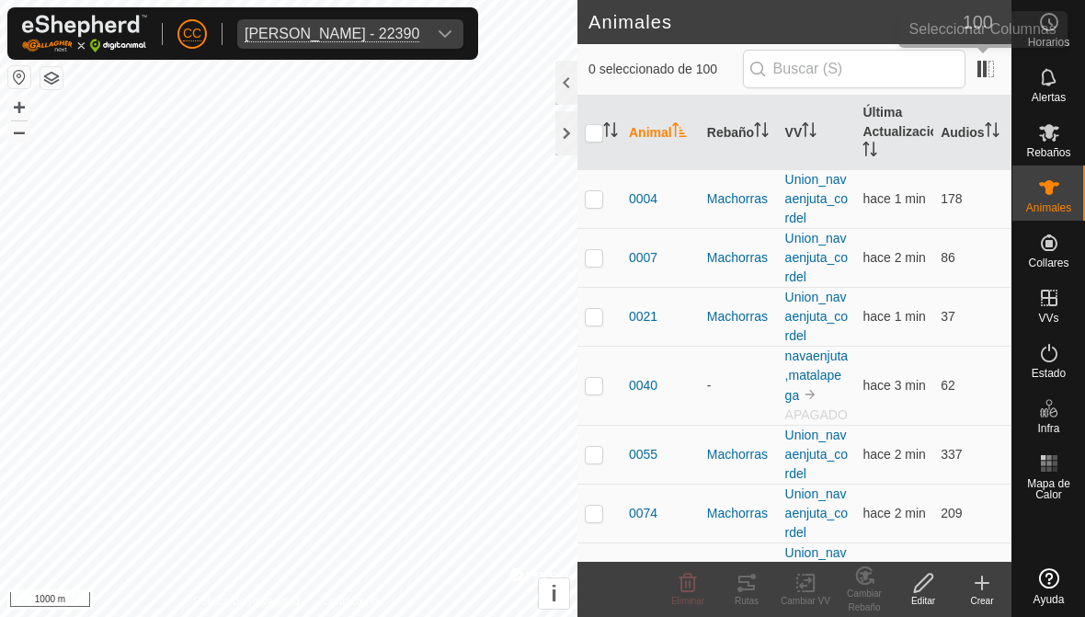
click at [753, 57] on span at bounding box center [985, 68] width 29 height 29
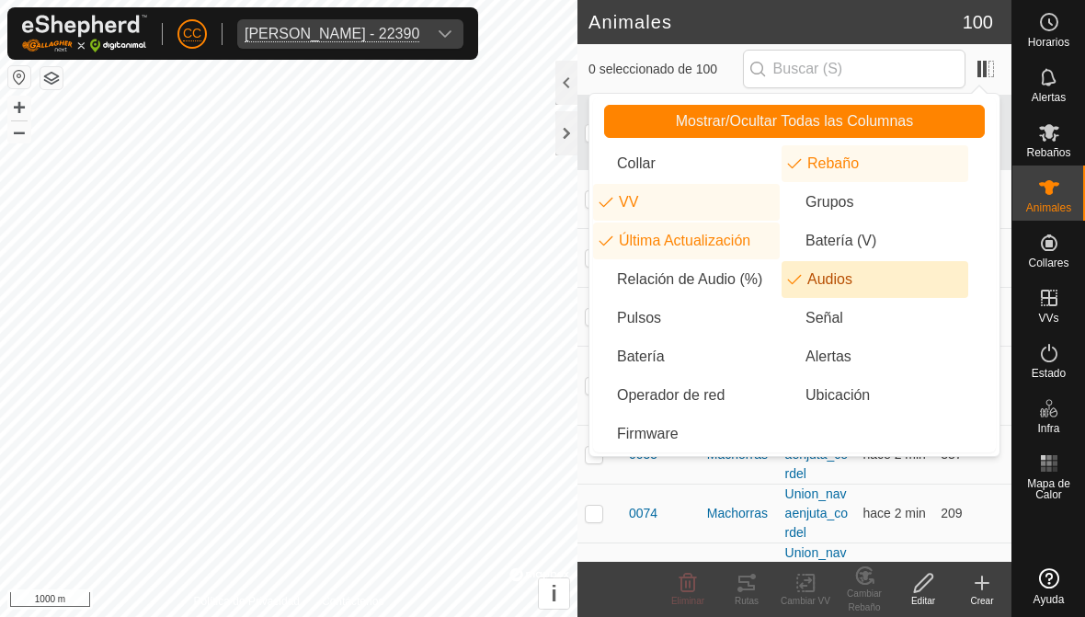
click at [753, 280] on li "Audios" at bounding box center [875, 279] width 187 height 37
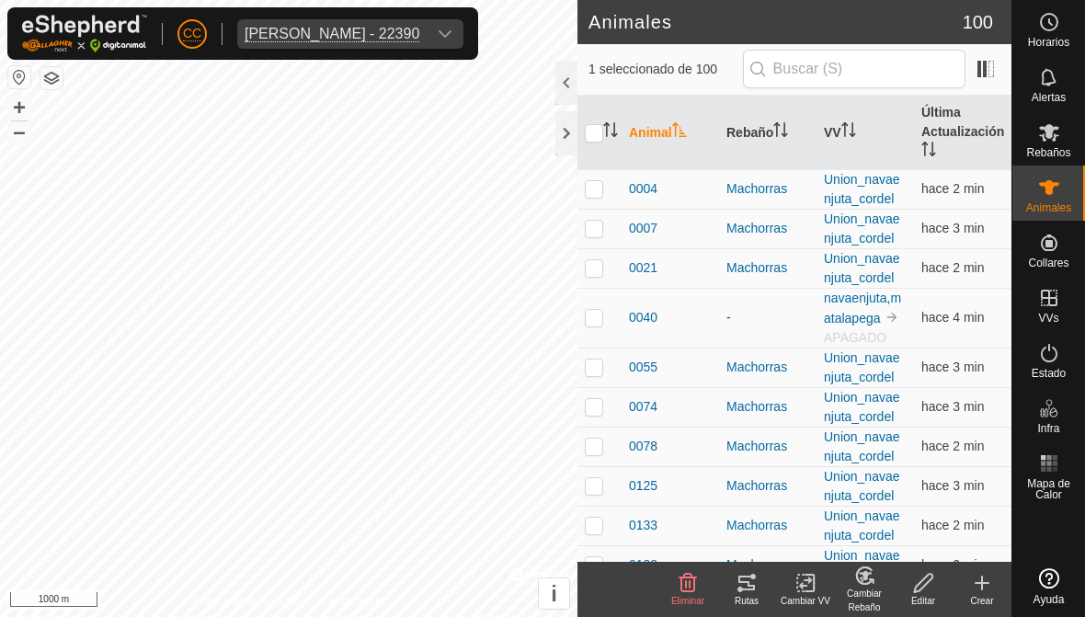
checkbox input "true"
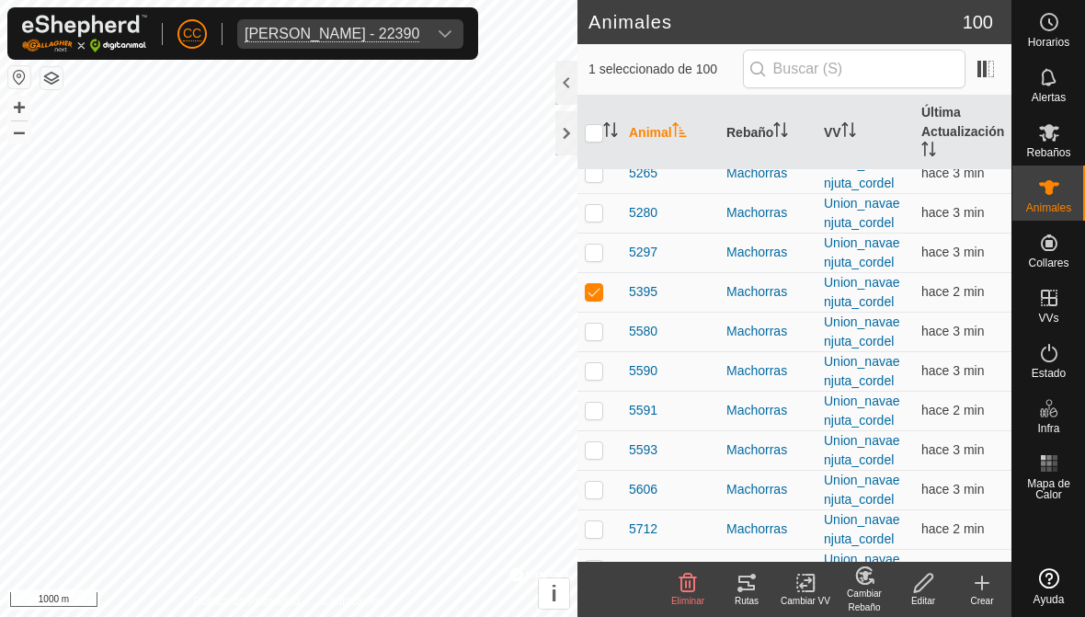
scroll to position [2291, 0]
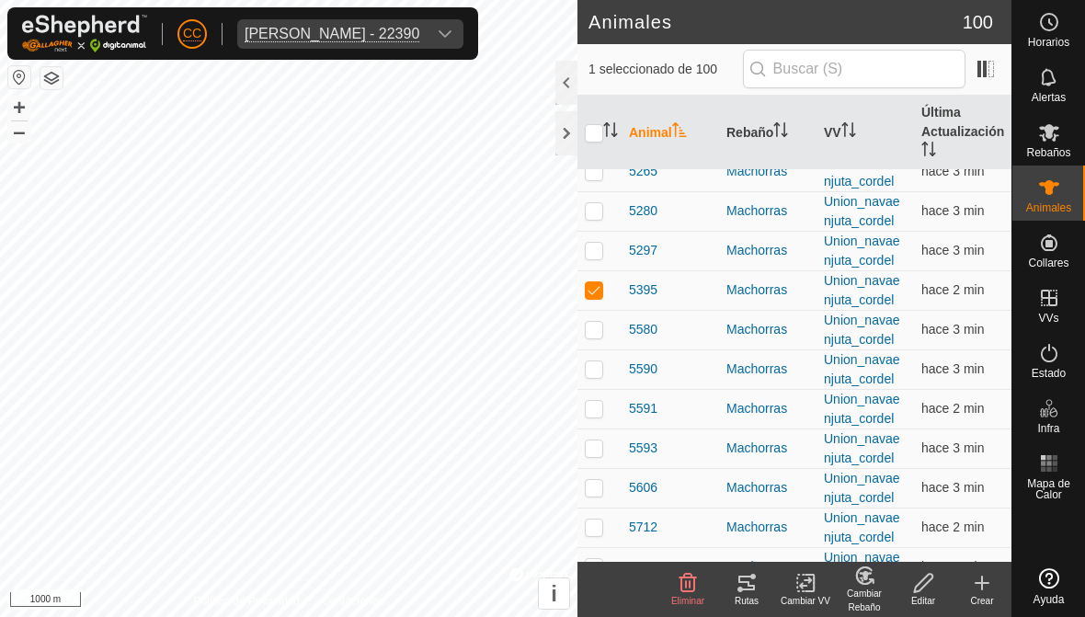
click at [753, 566] on div "Rutas" at bounding box center [746, 589] width 59 height 55
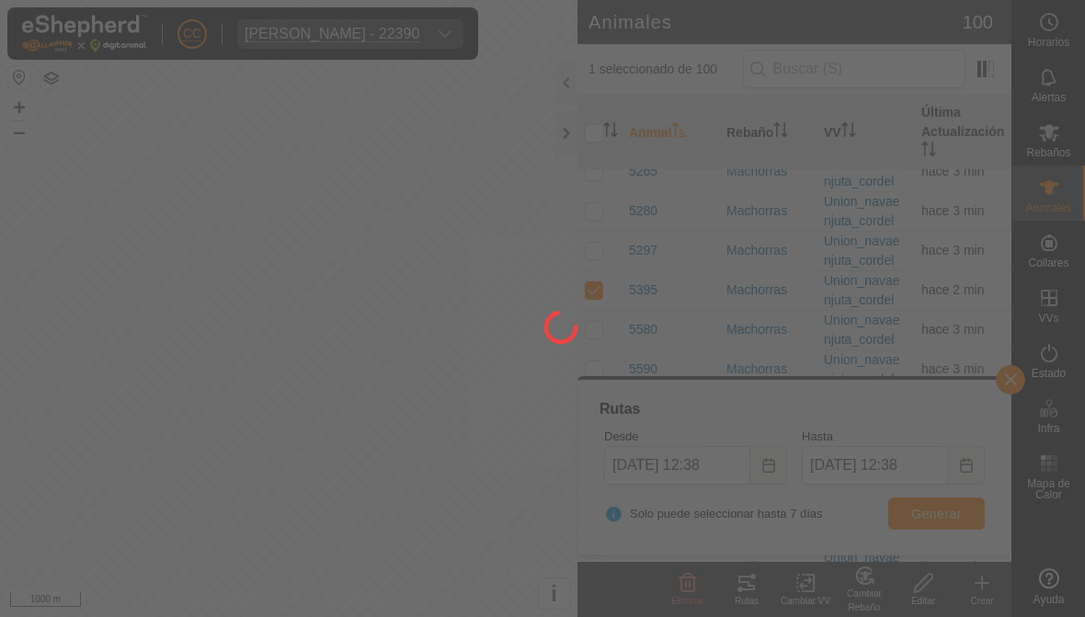
click at [753, 566] on div at bounding box center [542, 308] width 1085 height 617
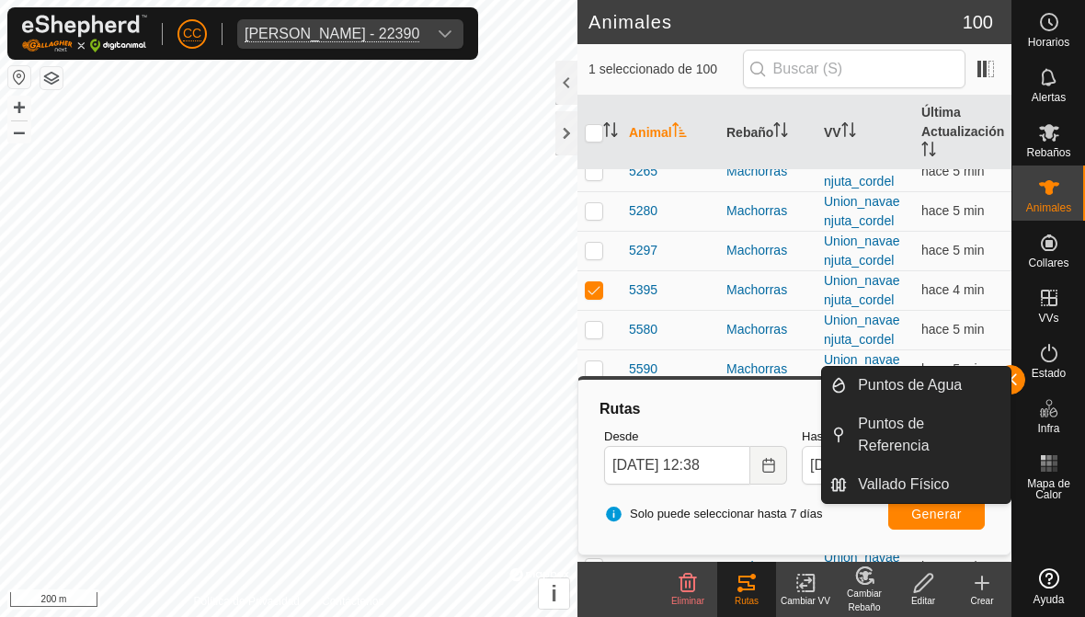
click at [753, 473] on link "Vallado Físico" at bounding box center [929, 484] width 164 height 37
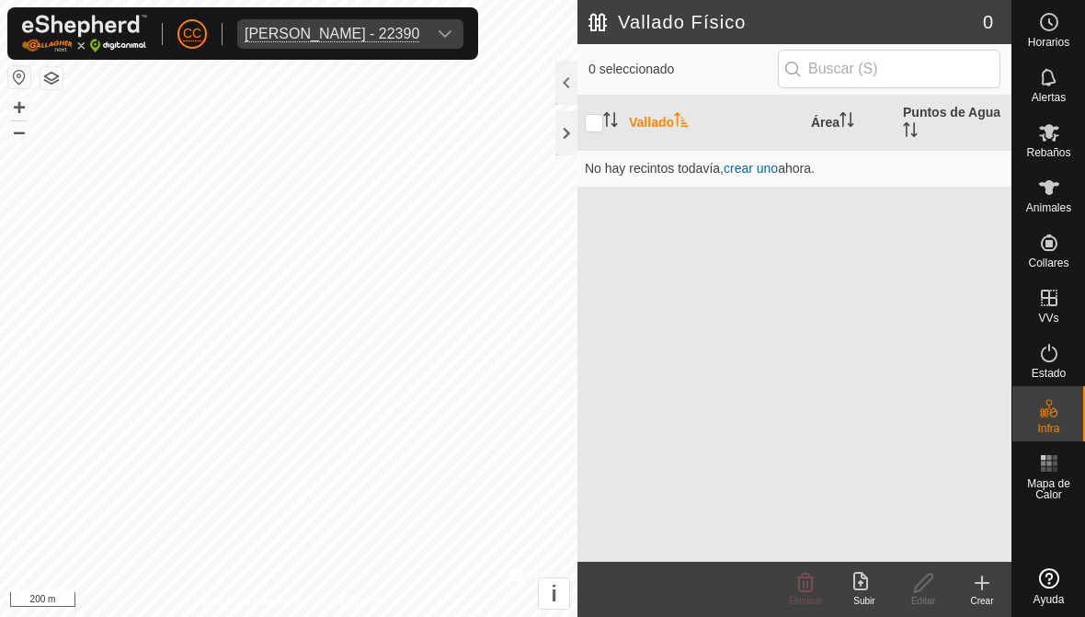
click at [753, 612] on div "Subir" at bounding box center [864, 589] width 59 height 55
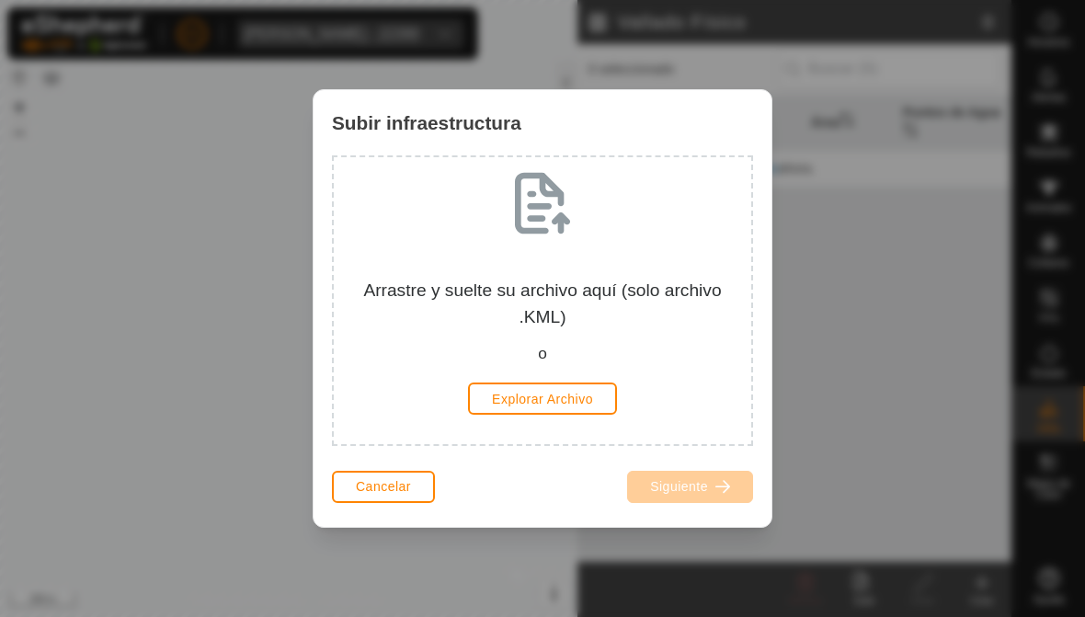
click at [382, 498] on button "Cancelar" at bounding box center [383, 487] width 103 height 32
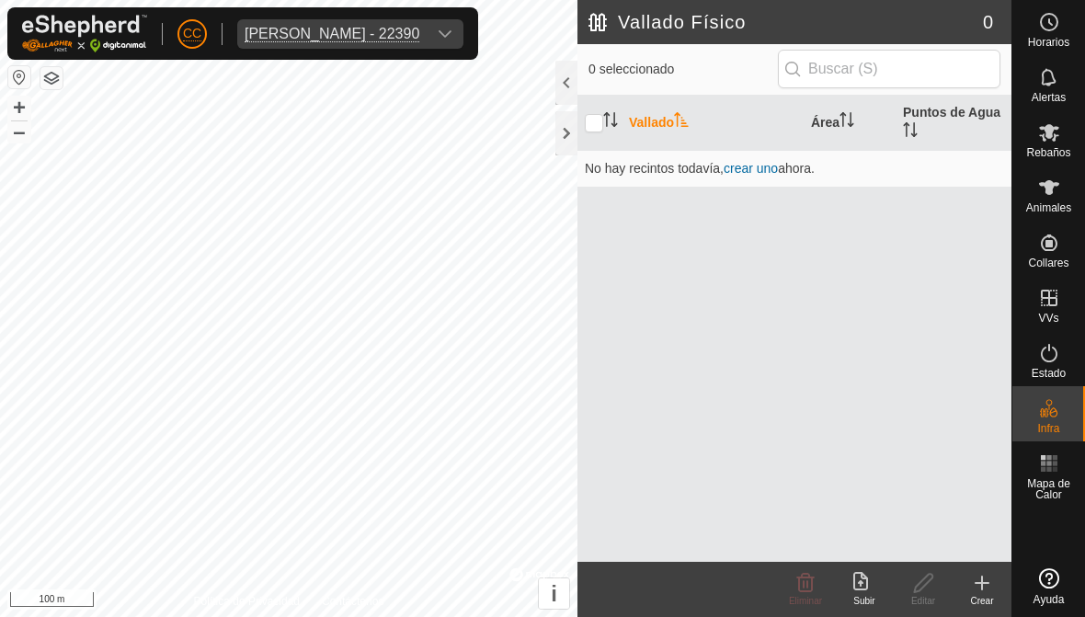
click at [753, 446] on div "Vallado Área Puntos de Agua No hay recintos todavía , crear uno ahora." at bounding box center [794, 329] width 434 height 466
click at [753, 578] on icon at bounding box center [982, 583] width 22 height 22
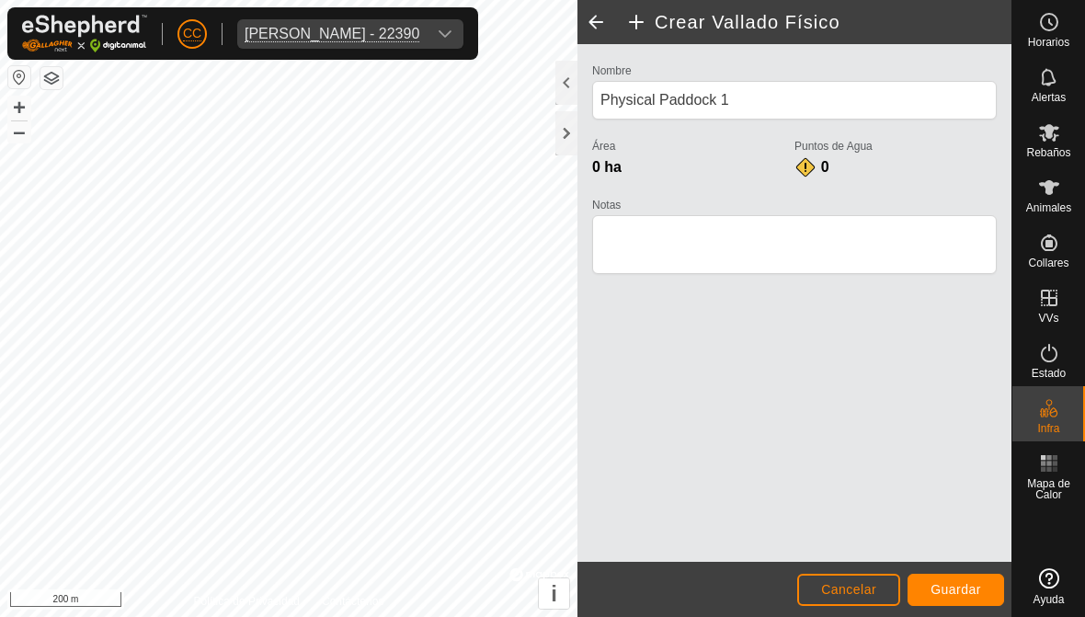
click at [753, 578] on button "Guardar" at bounding box center [955, 590] width 97 height 32
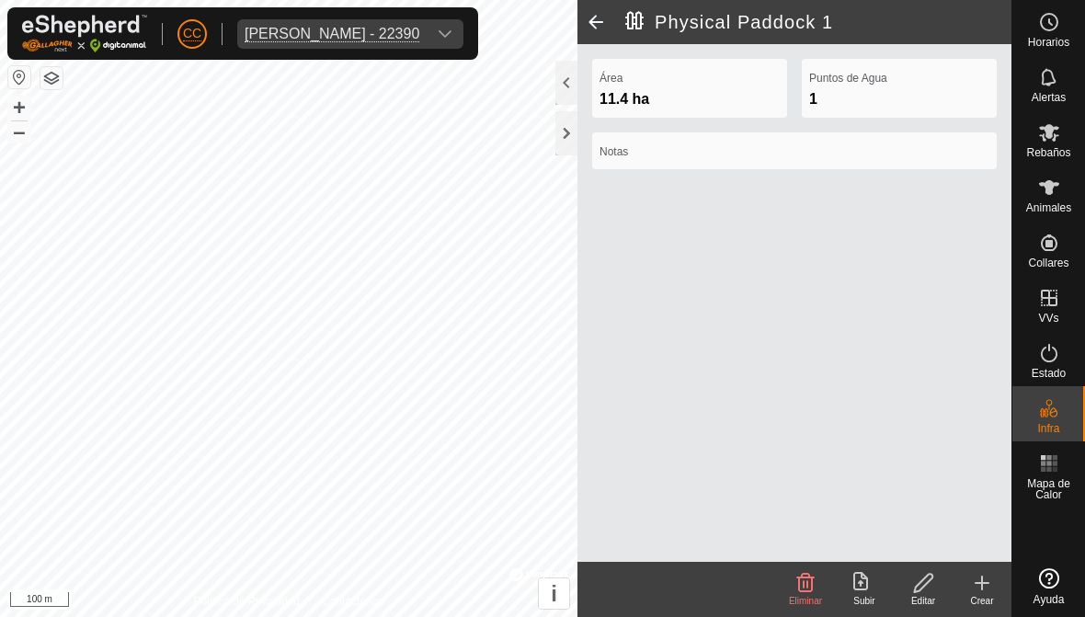
click at [601, 12] on span at bounding box center [595, 22] width 37 height 44
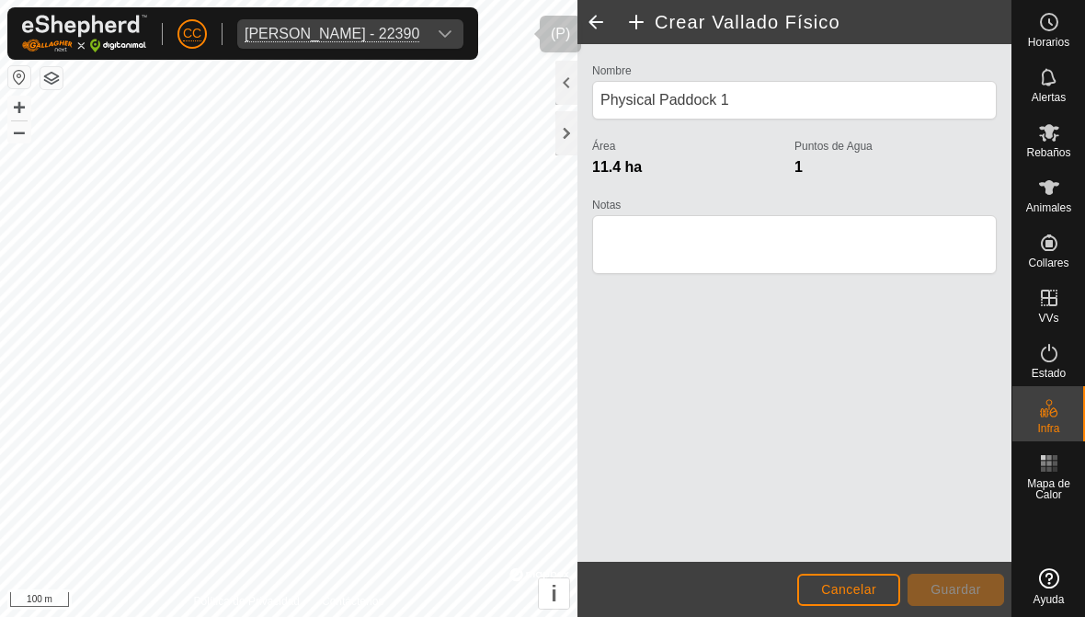
click at [463, 40] on div "dropdown trigger" at bounding box center [445, 33] width 37 height 29
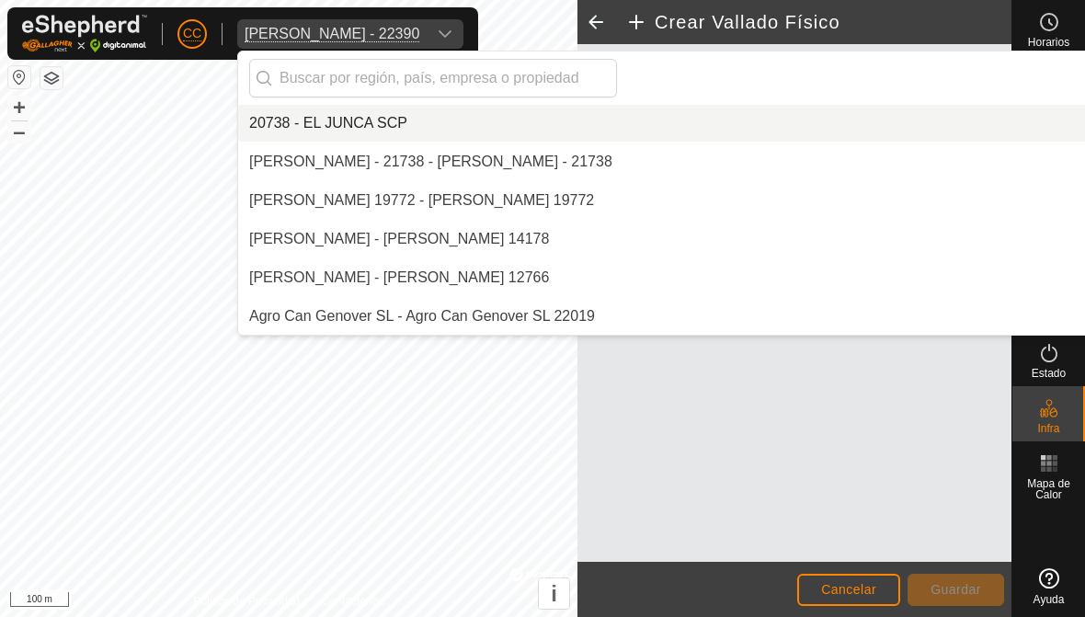
scroll to position [7492, 0]
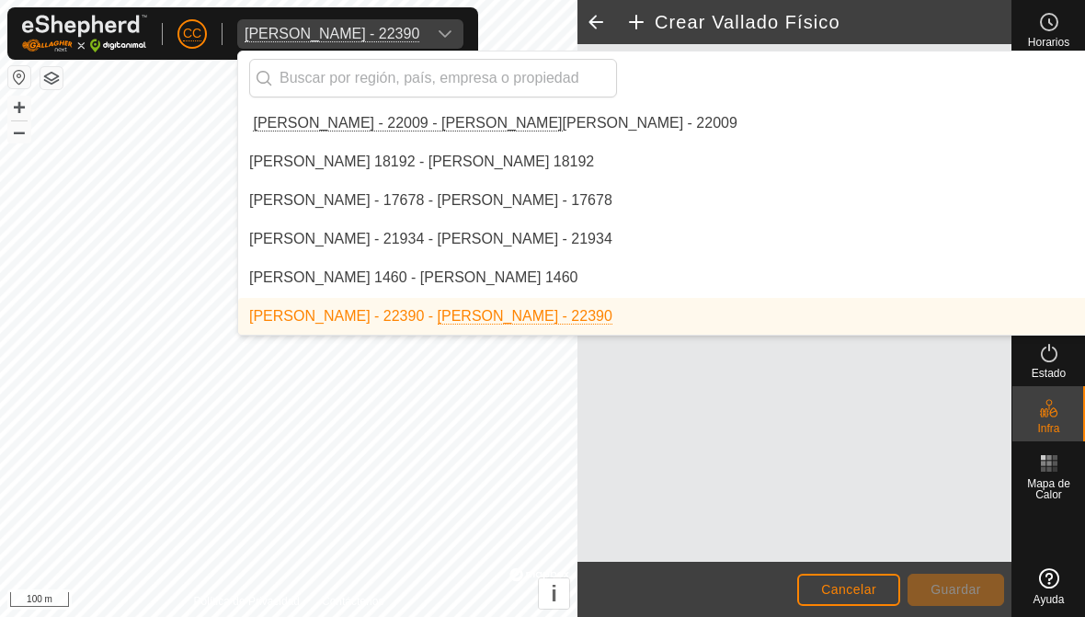
click at [423, 62] on input "text" at bounding box center [433, 78] width 368 height 39
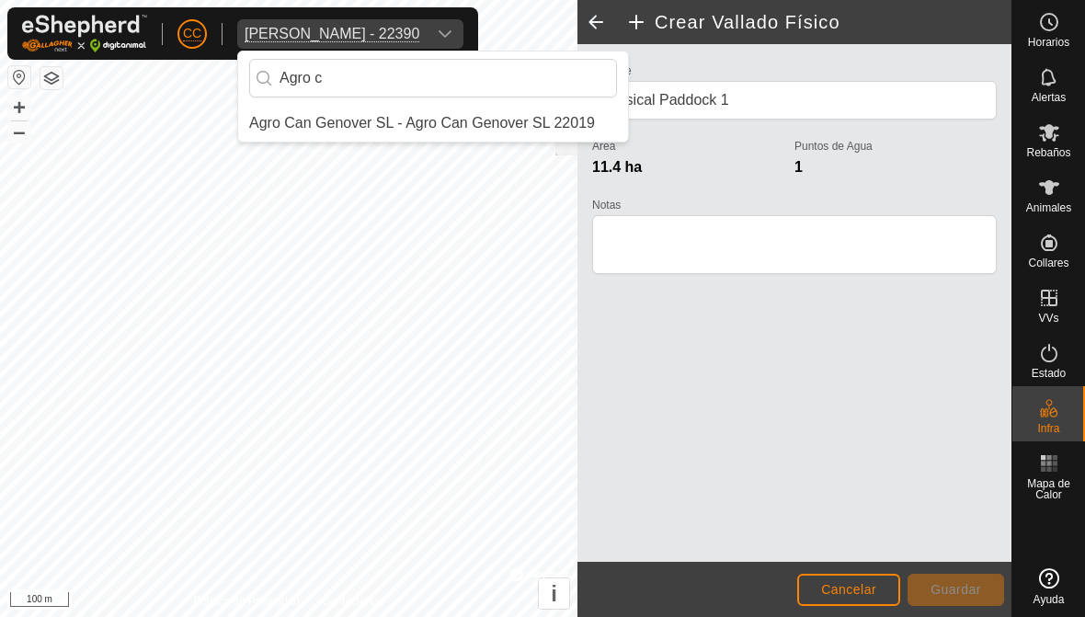
scroll to position [0, 0]
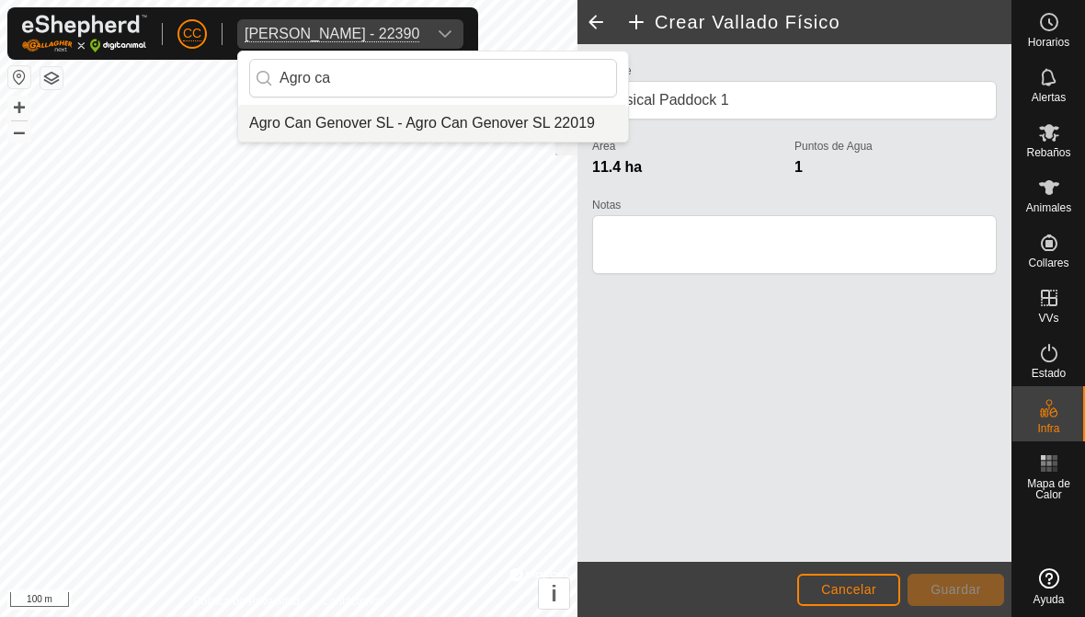
type input "Agro ca"
click at [429, 117] on div "Agro Can Genover SL - Agro Can Genover SL 22019" at bounding box center [422, 123] width 346 height 22
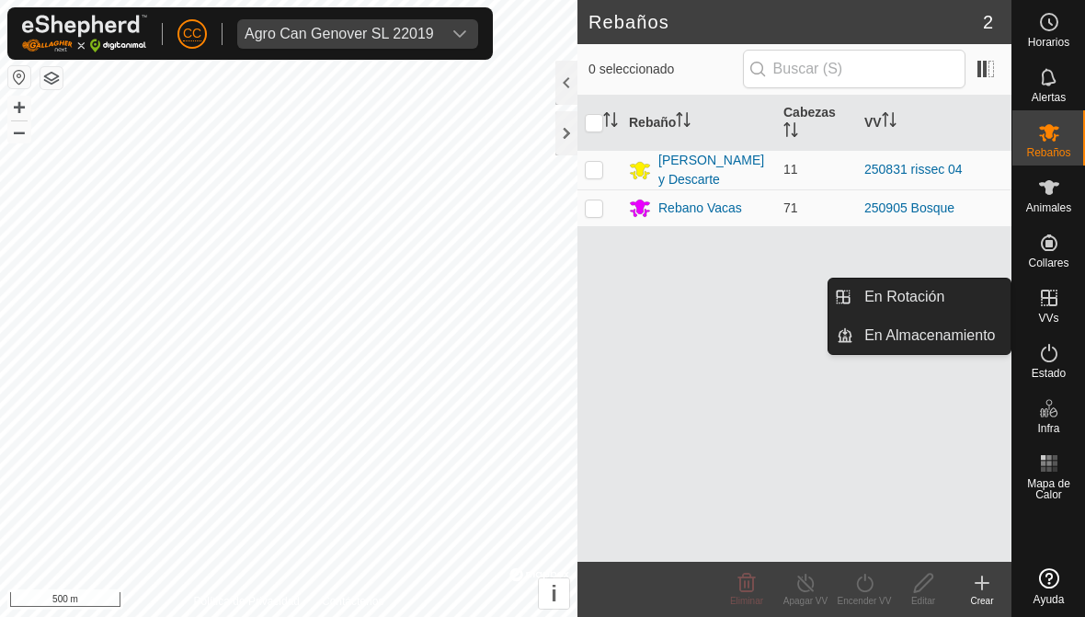
click at [753, 284] on link "En Rotación" at bounding box center [931, 297] width 157 height 37
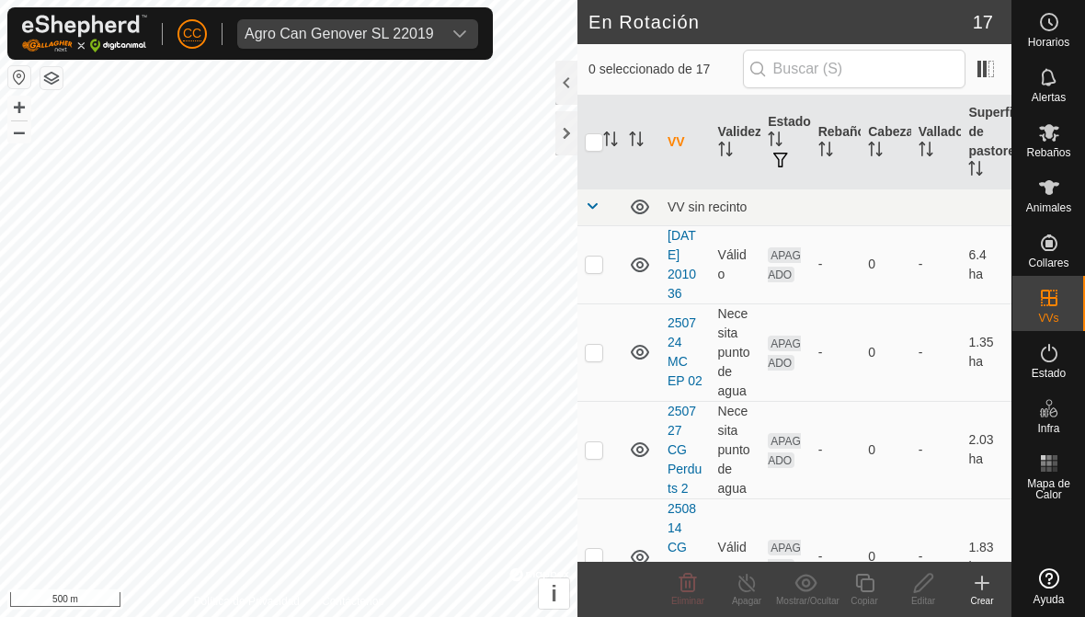
click at [565, 131] on div at bounding box center [566, 133] width 22 height 44
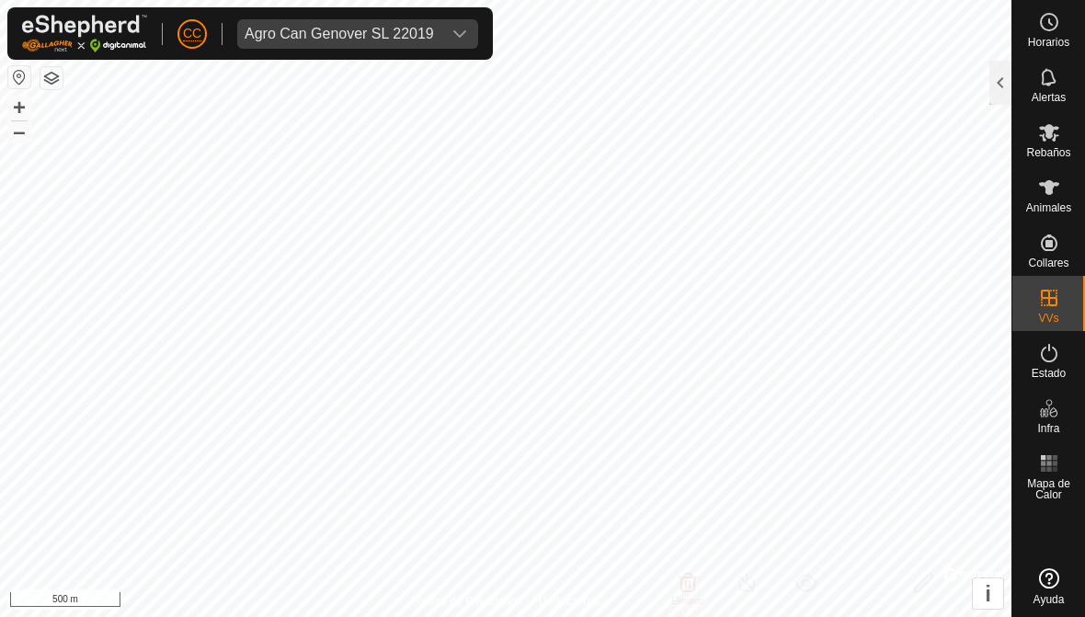
click at [426, 29] on div "Agro Can Genover SL 22019" at bounding box center [339, 34] width 189 height 15
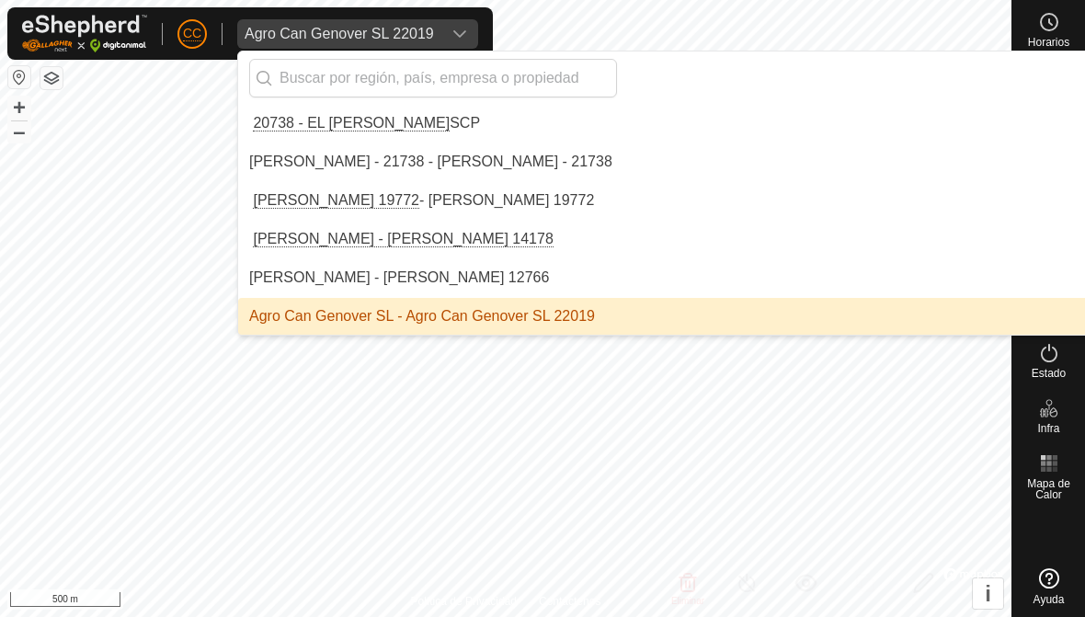
click at [531, 71] on input "text" at bounding box center [433, 78] width 368 height 39
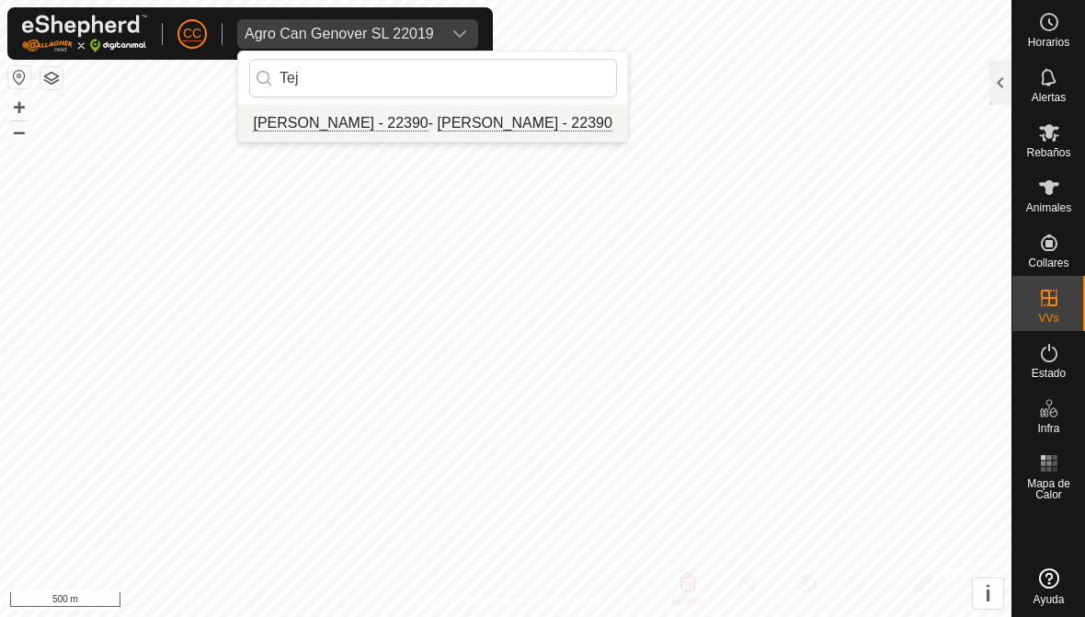
type input "Tej"
click at [450, 119] on div "Jose Ramon Tejedor Montero - 22390 - Jose Ramon Tejedor Montero - 22390" at bounding box center [430, 123] width 363 height 22
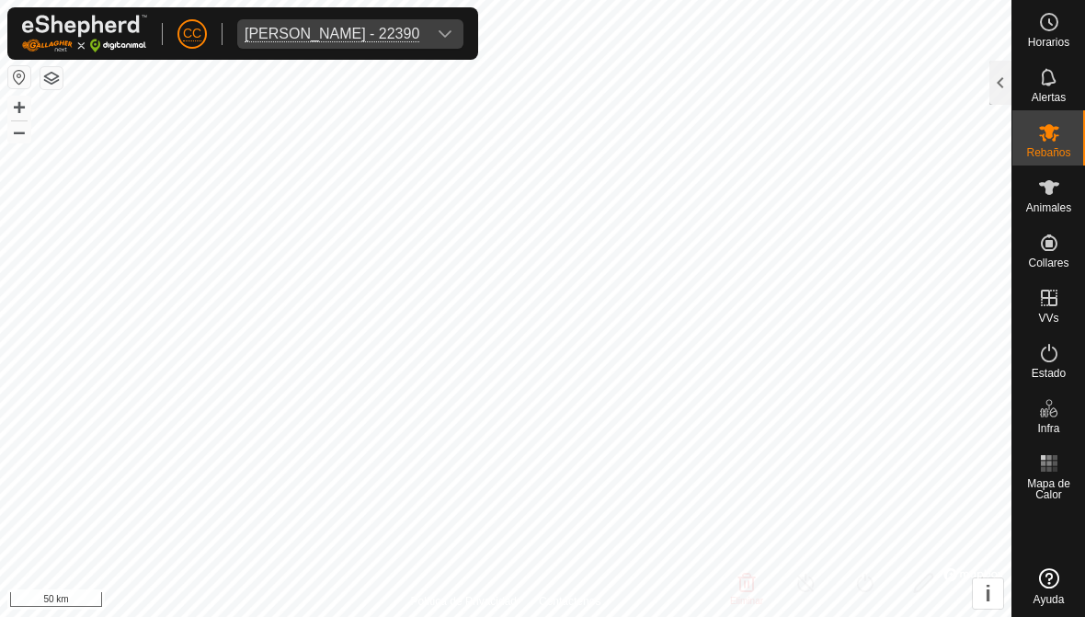
click at [753, 83] on div at bounding box center [1000, 83] width 22 height 44
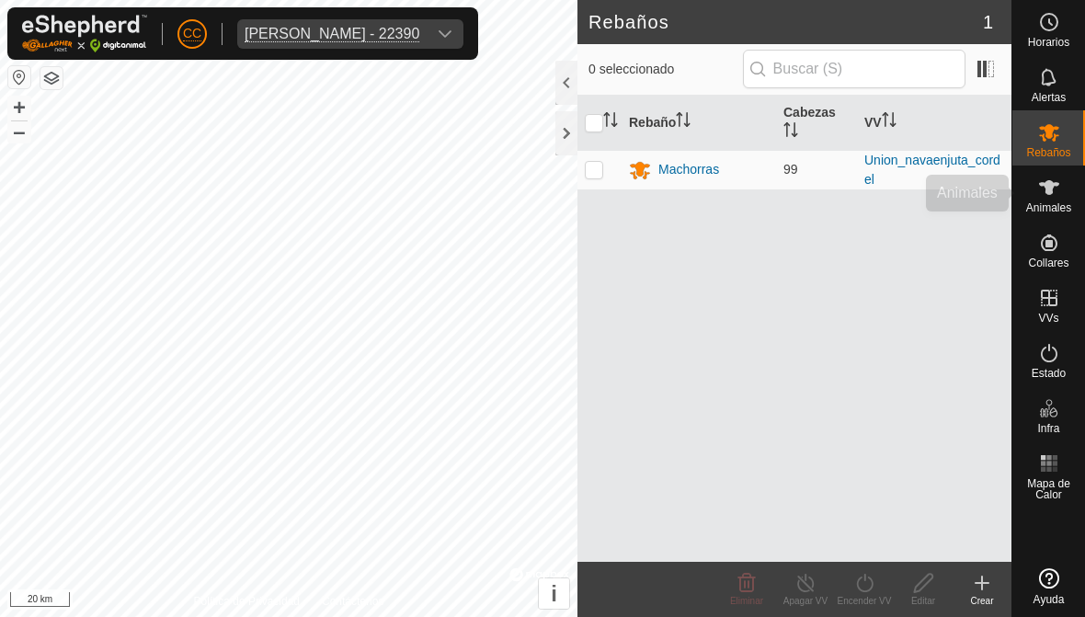
click at [753, 194] on es-animals-svg-icon at bounding box center [1049, 187] width 33 height 29
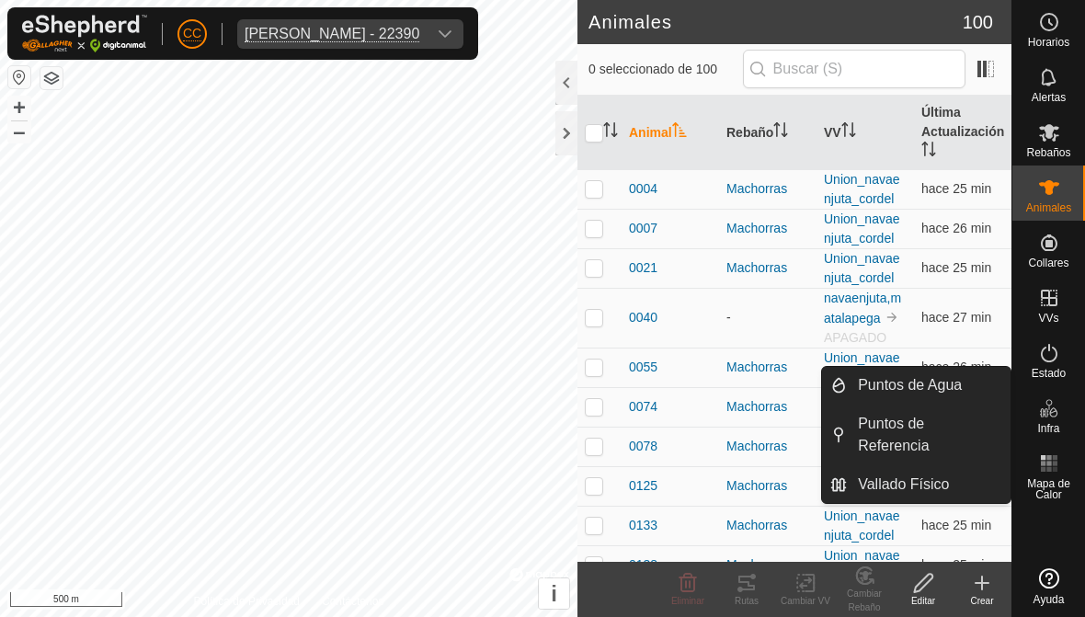
click at [753, 485] on span "Vallado Físico" at bounding box center [903, 485] width 91 height 22
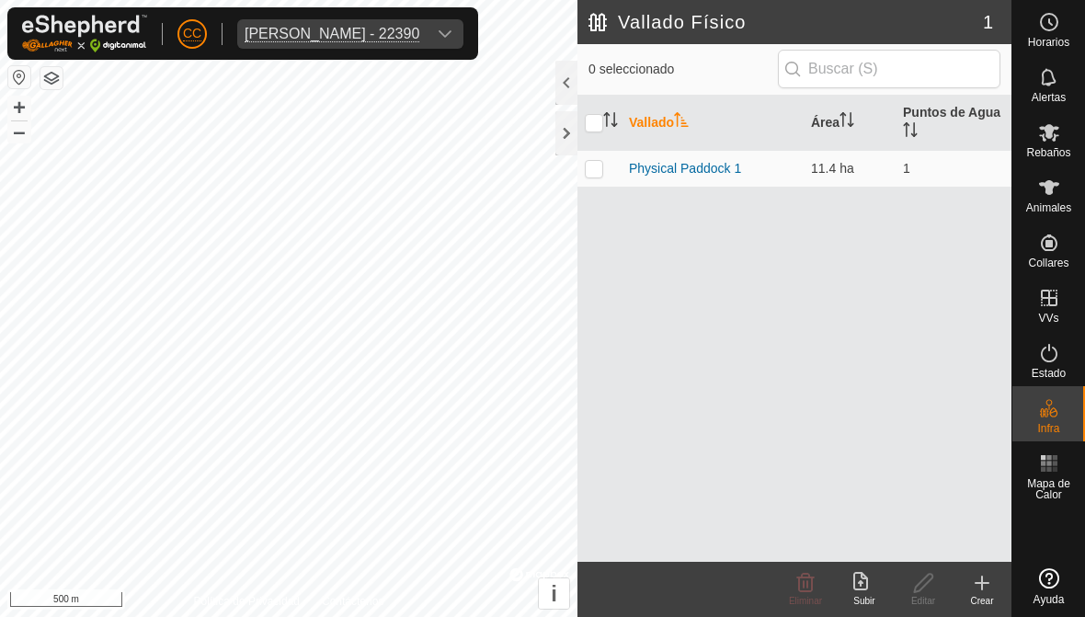
click at [753, 584] on icon at bounding box center [864, 583] width 22 height 22
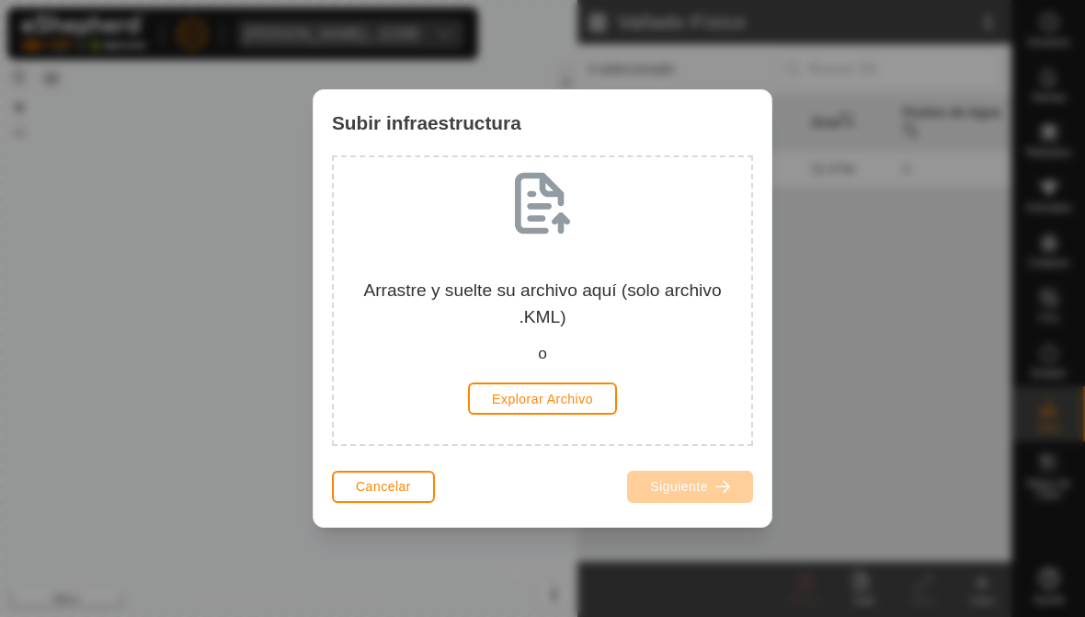
click at [362, 484] on span "Cancelar" at bounding box center [383, 486] width 55 height 15
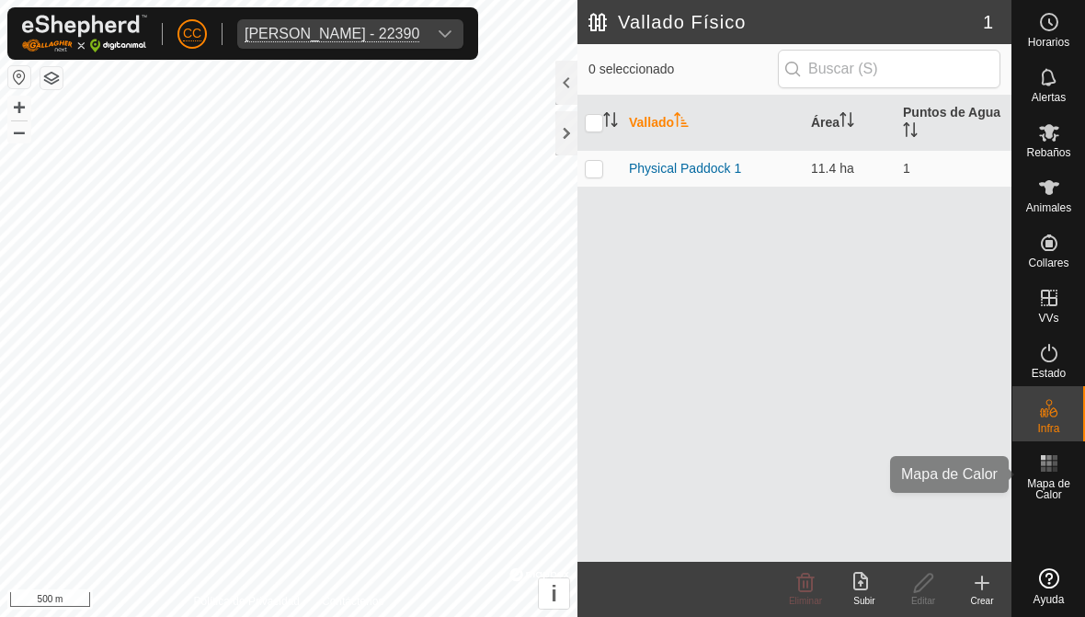
click at [753, 478] on span "Mapa de Calor" at bounding box center [1048, 489] width 63 height 22
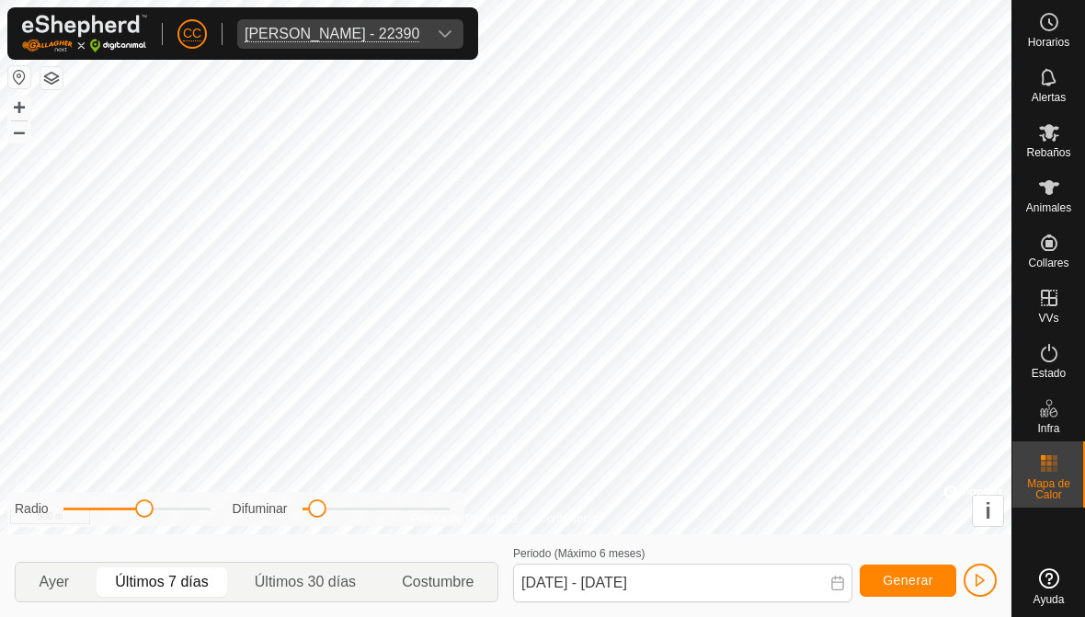
click at [293, 577] on span "Últimos 30 días" at bounding box center [305, 582] width 101 height 22
type input "07 Aug, 2025 - 05 Sep, 2025"
click at [753, 579] on span "Generar" at bounding box center [908, 580] width 51 height 15
click at [753, 189] on icon at bounding box center [1049, 188] width 22 height 22
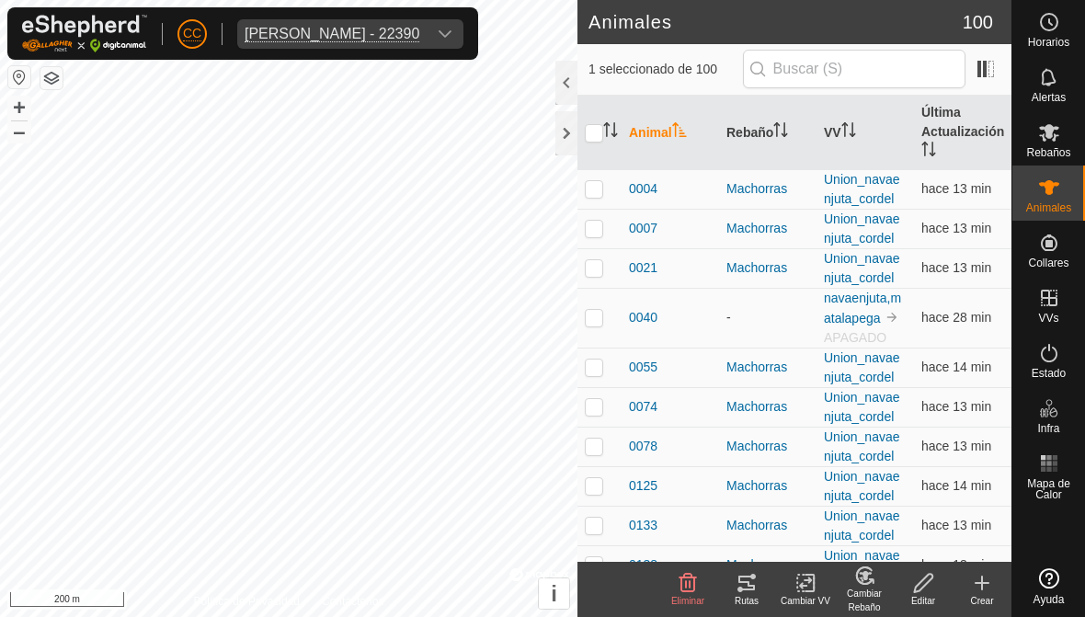
checkbox input "true"
click at [746, 584] on icon at bounding box center [747, 583] width 22 height 22
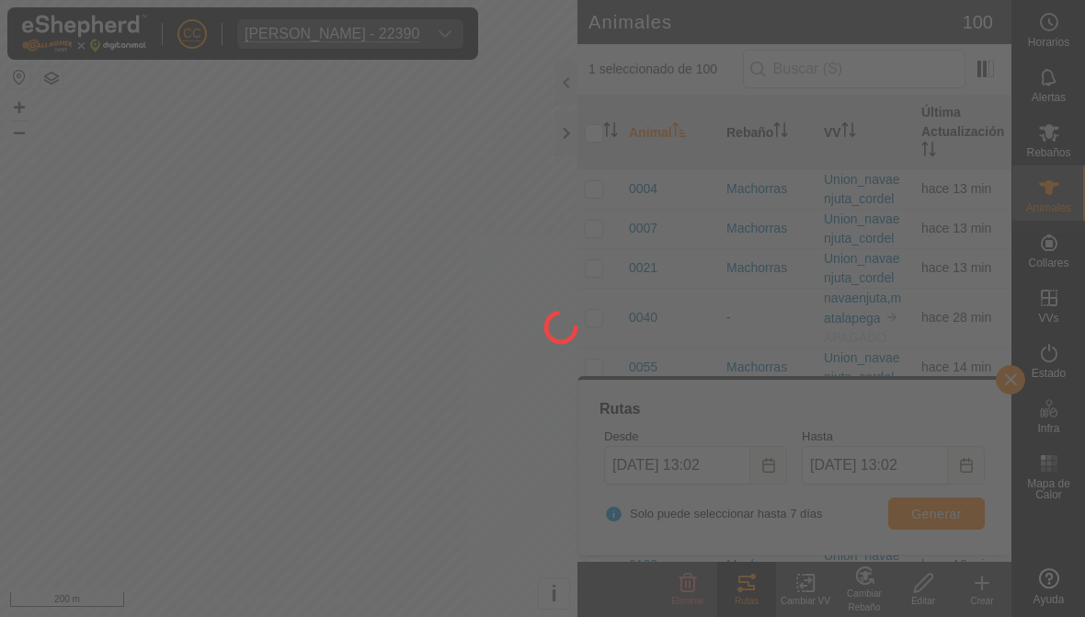
click at [713, 468] on div at bounding box center [542, 308] width 1085 height 617
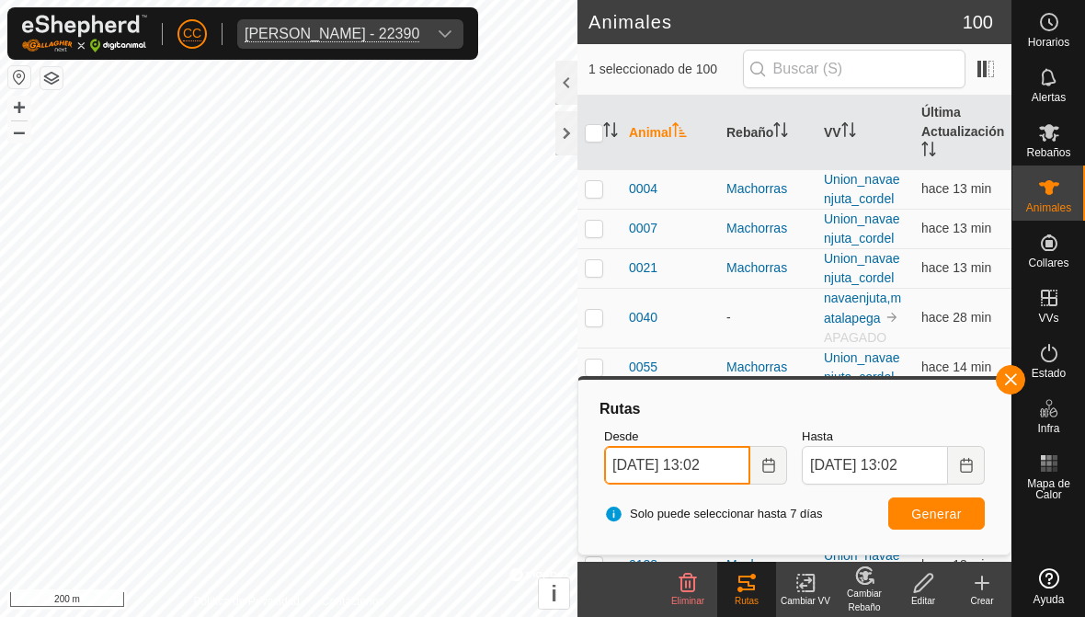
click at [697, 469] on input "05 Sep, 2025 13:02" at bounding box center [677, 465] width 146 height 39
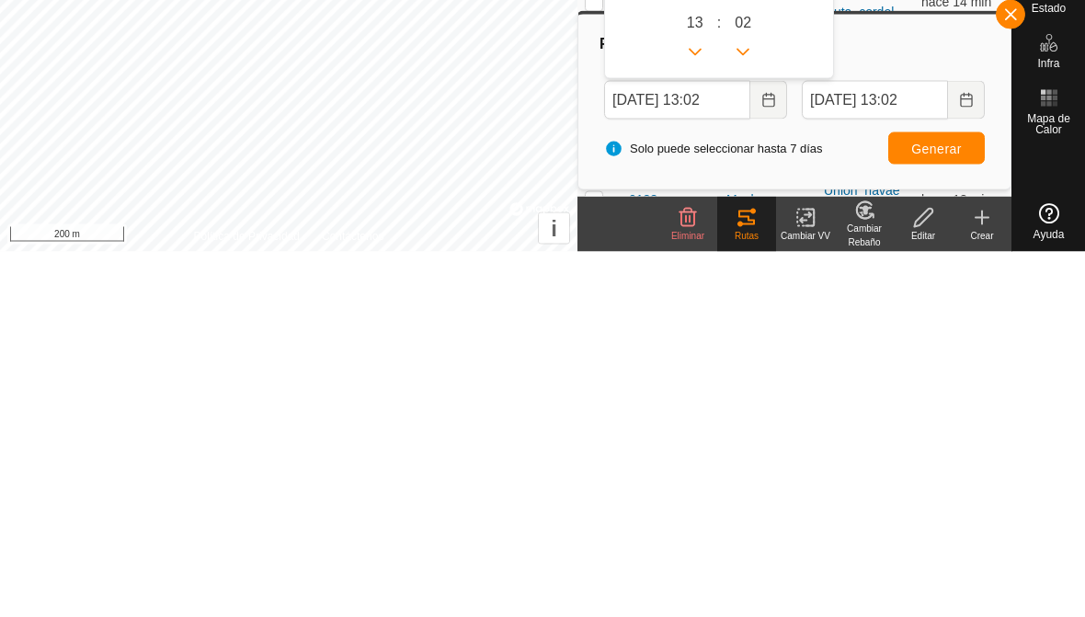
click at [753, 458] on icon "Choose Date" at bounding box center [768, 465] width 12 height 15
click at [753, 446] on button "Choose Date" at bounding box center [768, 465] width 37 height 39
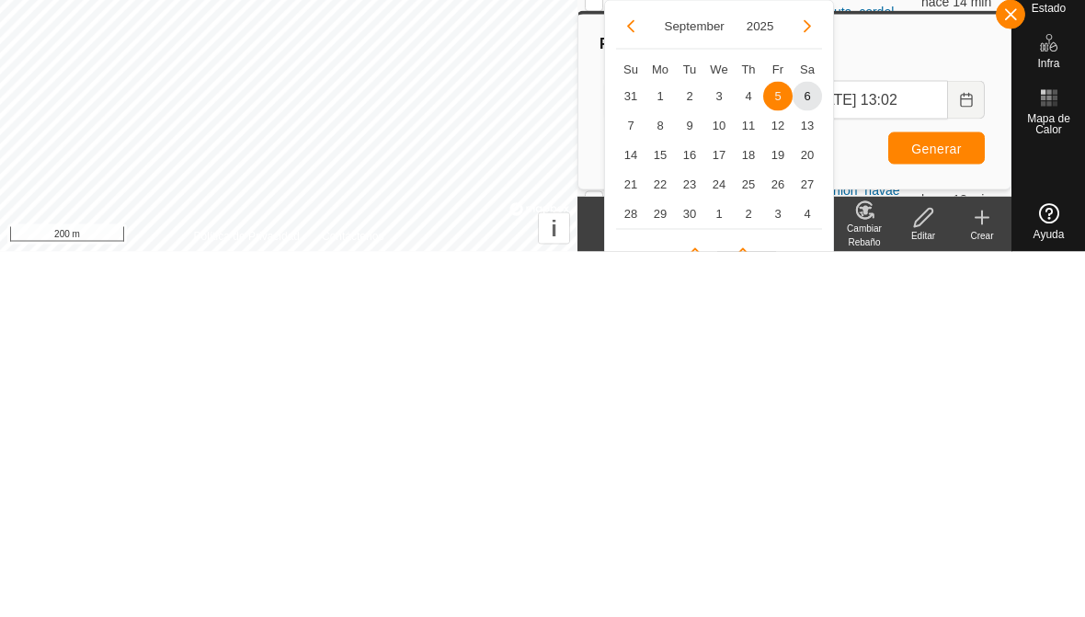
click at [632, 447] on span "31" at bounding box center [630, 461] width 29 height 29
type input "31 Aug, 2025 13:02"
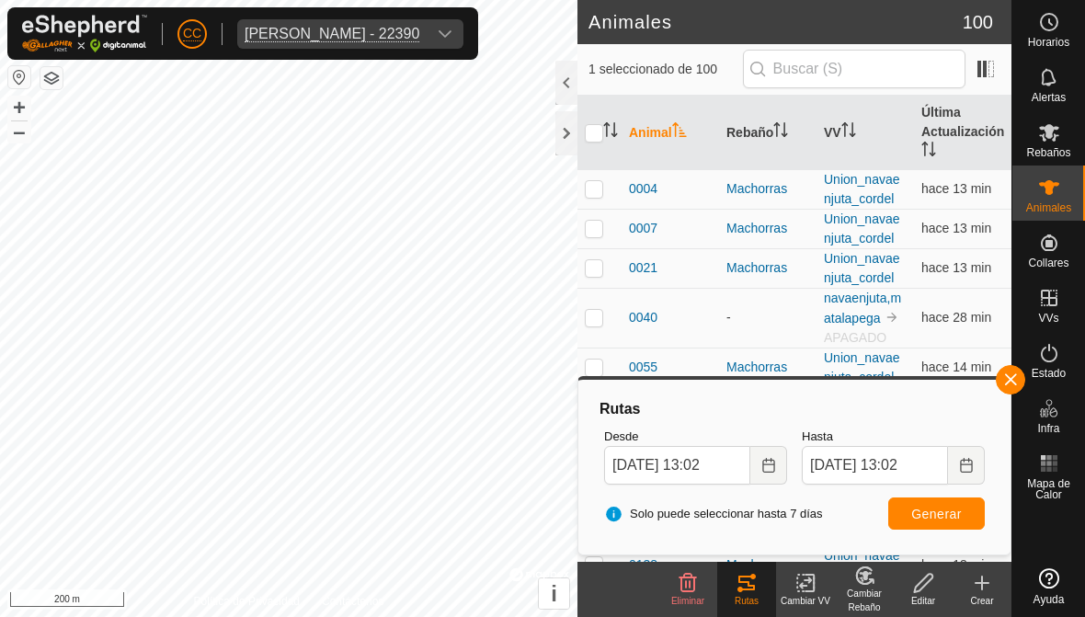
click at [753, 509] on span "Generar" at bounding box center [936, 514] width 51 height 15
click at [565, 84] on div at bounding box center [566, 83] width 22 height 44
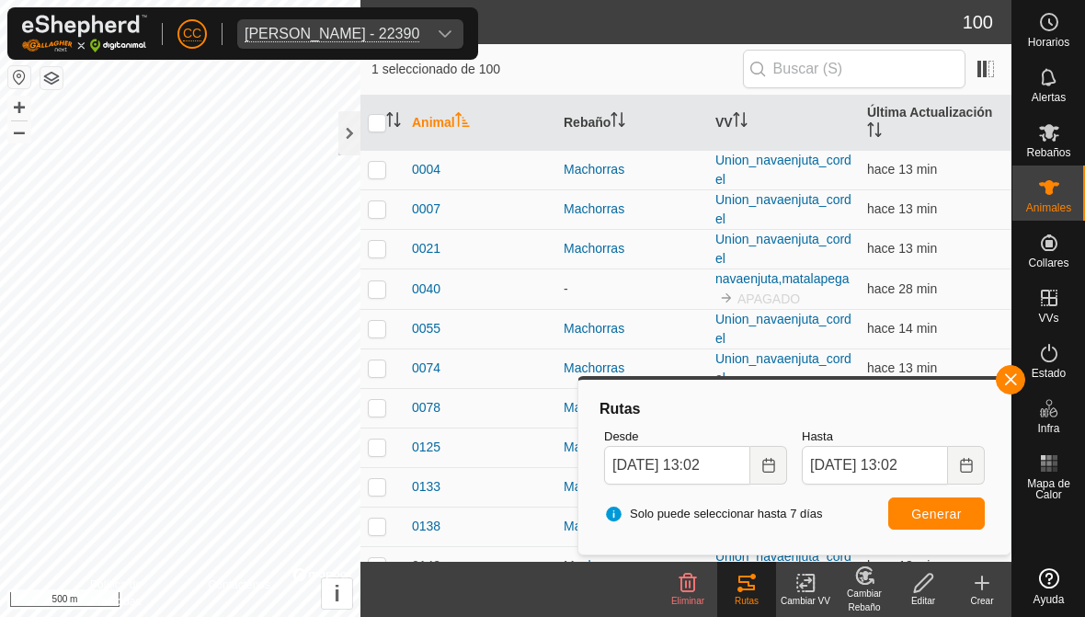
click at [348, 139] on div at bounding box center [349, 133] width 22 height 44
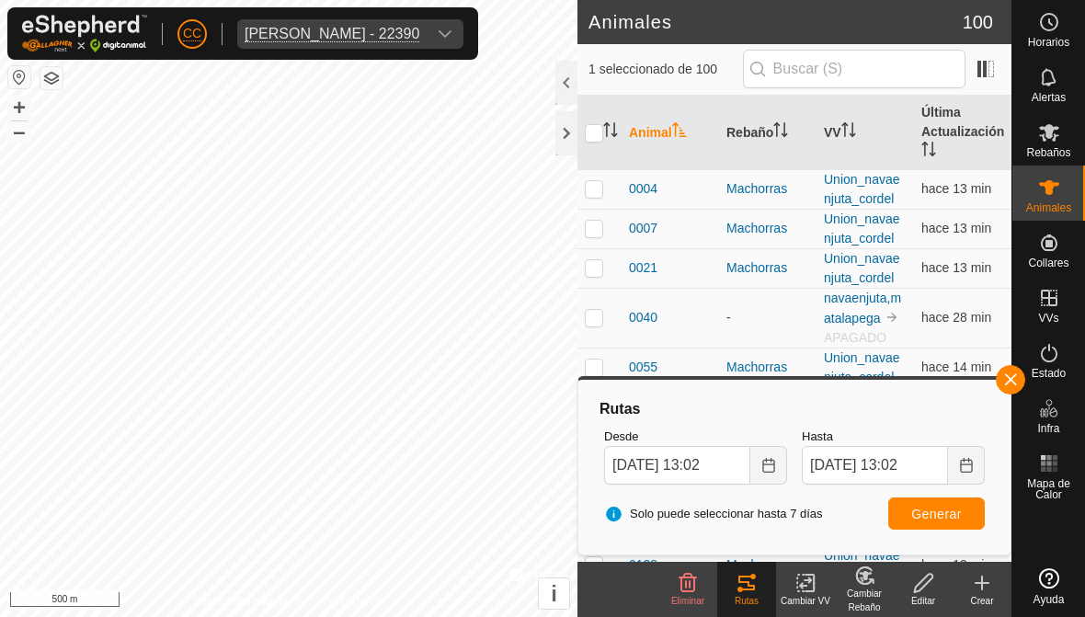
click at [567, 134] on div at bounding box center [566, 133] width 22 height 44
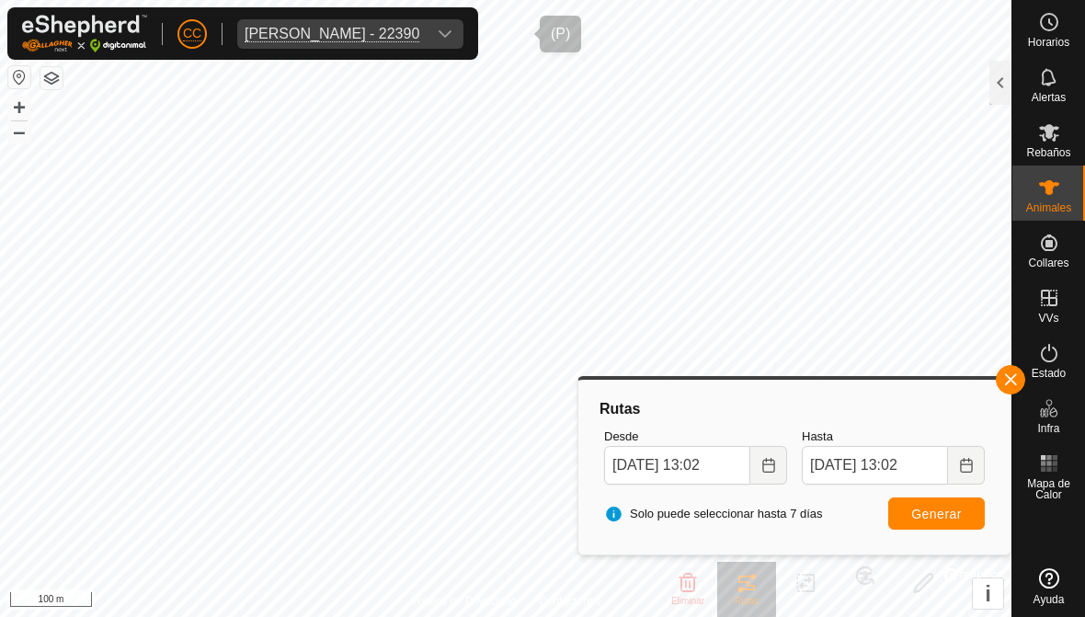
click at [463, 29] on div "dropdown trigger" at bounding box center [445, 33] width 37 height 29
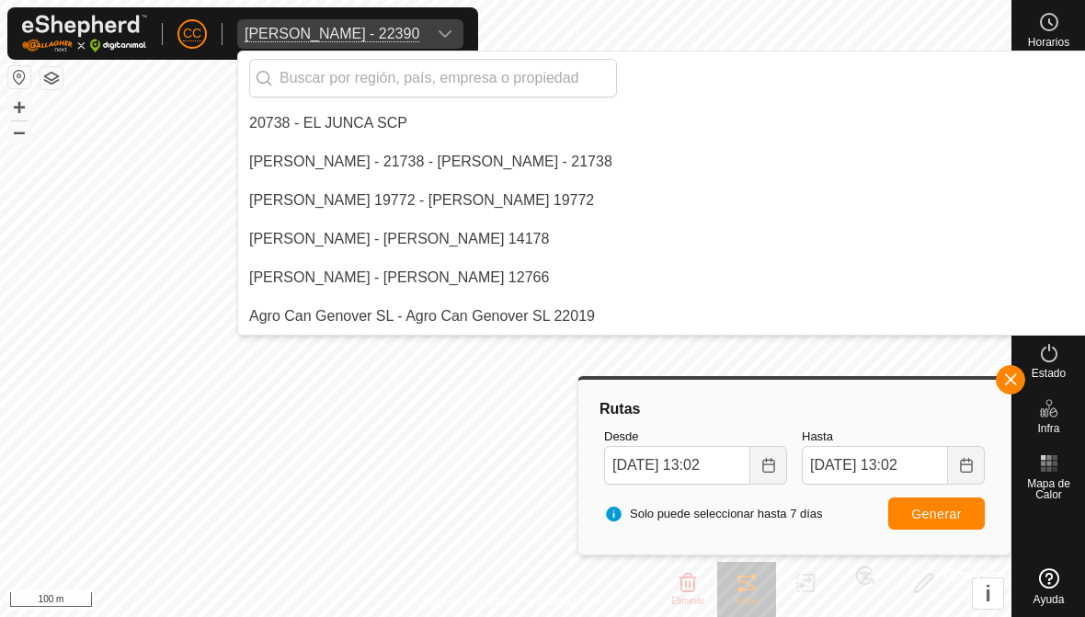
scroll to position [7492, 0]
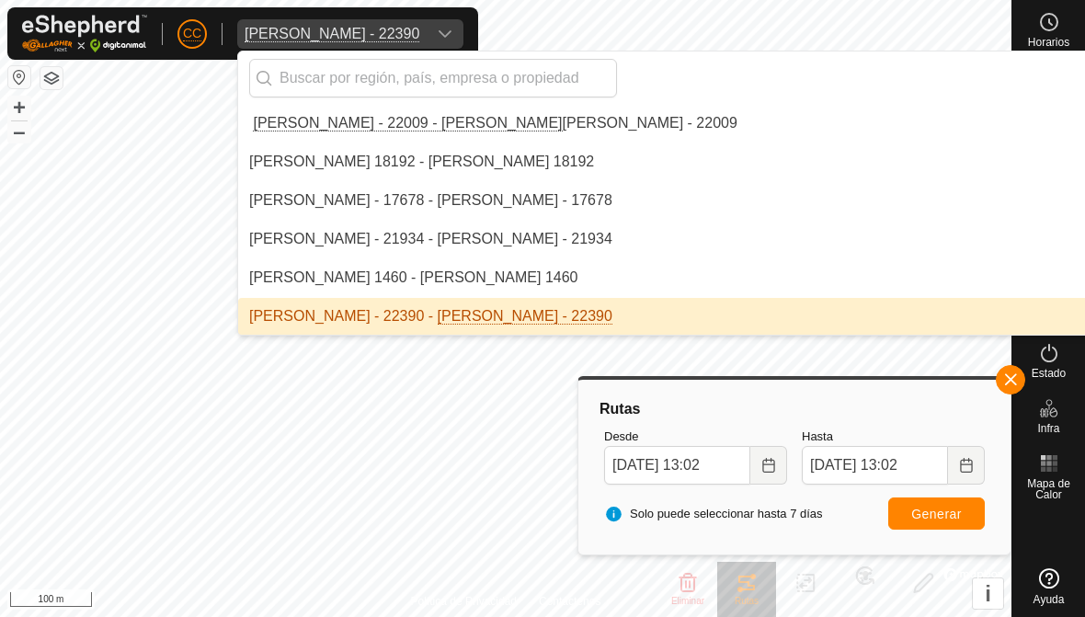
click at [429, 82] on input "text" at bounding box center [433, 78] width 368 height 39
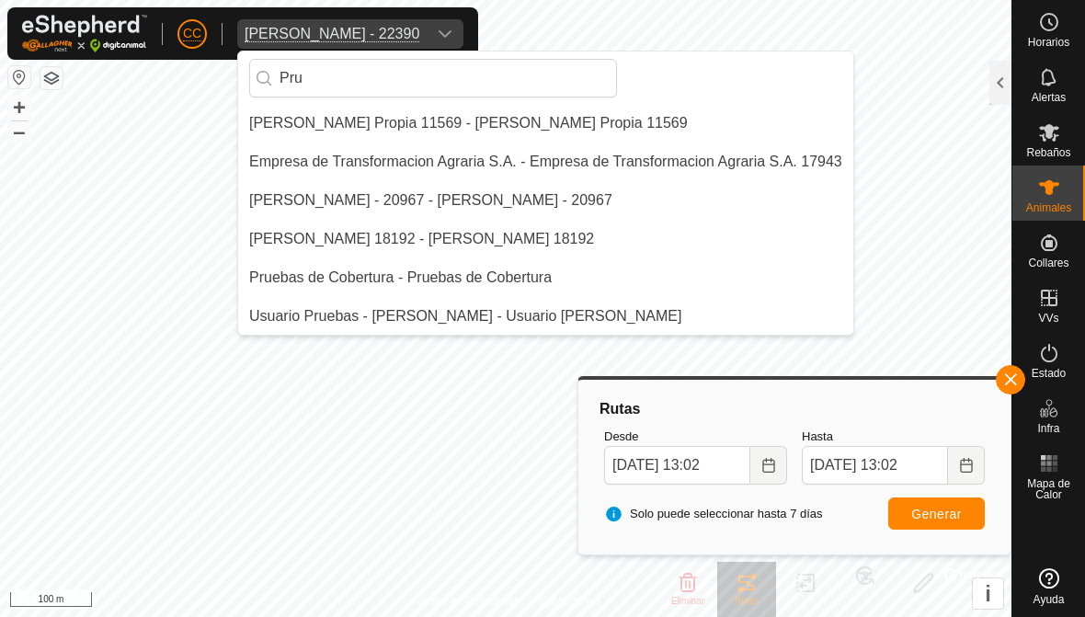
scroll to position [0, 0]
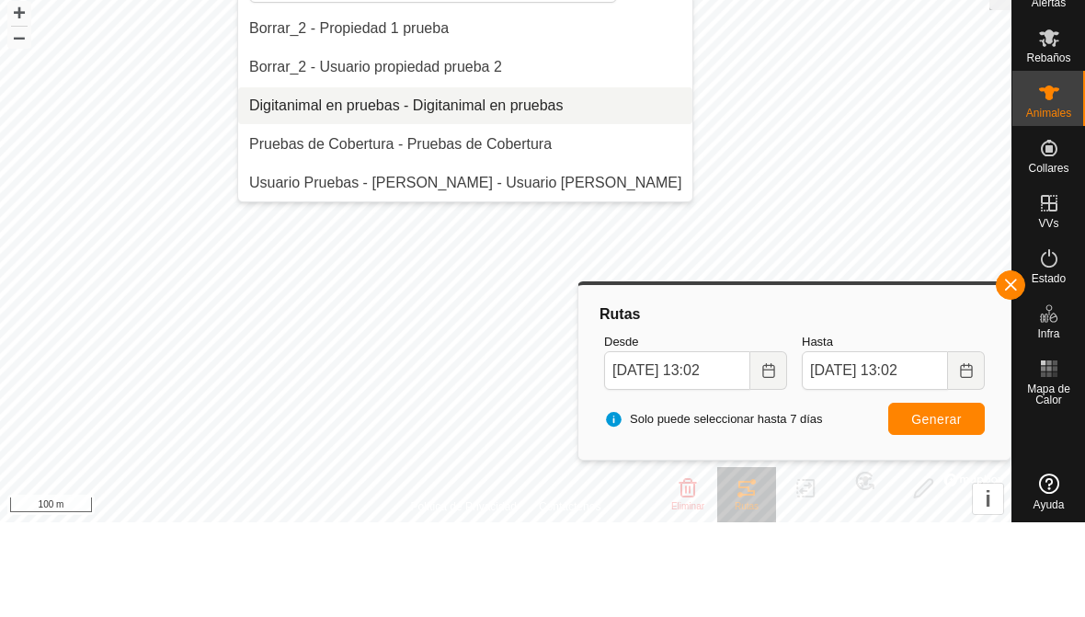
type input "Pru"
click at [370, 189] on div "Digitanimal en pruebas - Digitanimal en pruebas" at bounding box center [406, 200] width 314 height 22
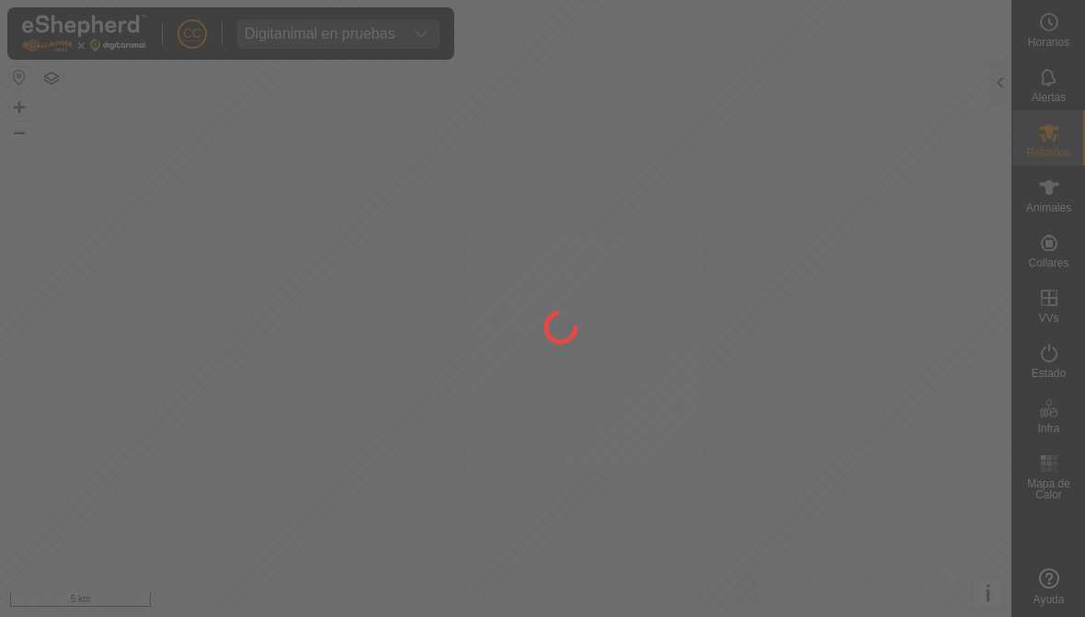
click at [753, 379] on div at bounding box center [542, 308] width 1085 height 617
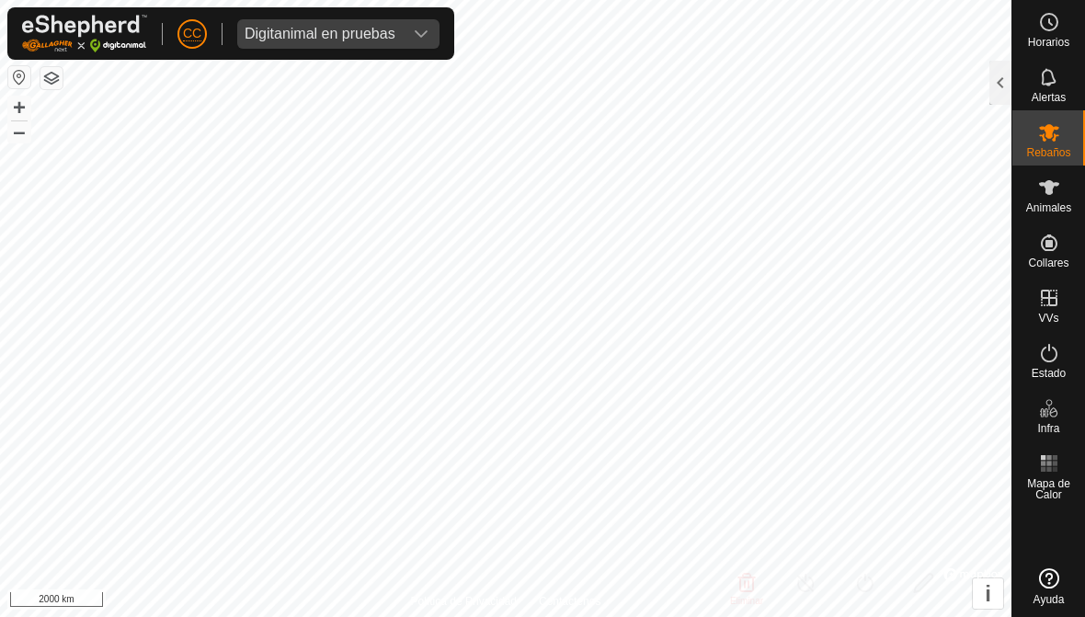
click at [28, 50] on img at bounding box center [84, 34] width 125 height 38
click at [24, 70] on button "button" at bounding box center [19, 77] width 22 height 22
click at [10, 75] on button "button" at bounding box center [19, 77] width 22 height 22
click at [17, 68] on button "button" at bounding box center [19, 77] width 22 height 22
click at [753, 185] on icon at bounding box center [1049, 187] width 20 height 15
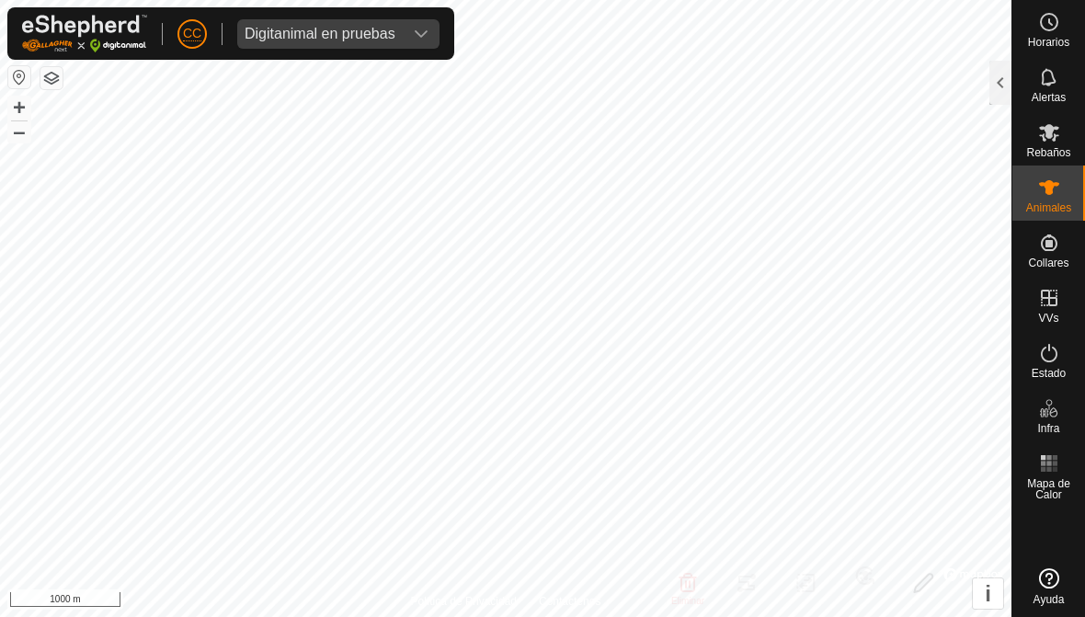
click at [753, 84] on div at bounding box center [1000, 83] width 22 height 44
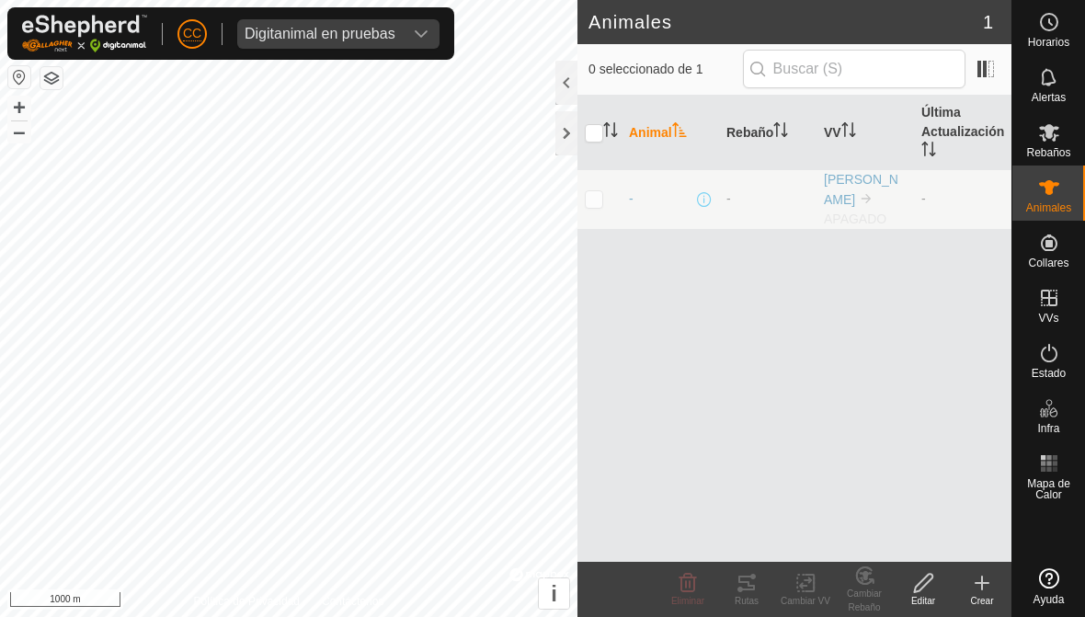
click at [753, 578] on icon at bounding box center [982, 583] width 22 height 22
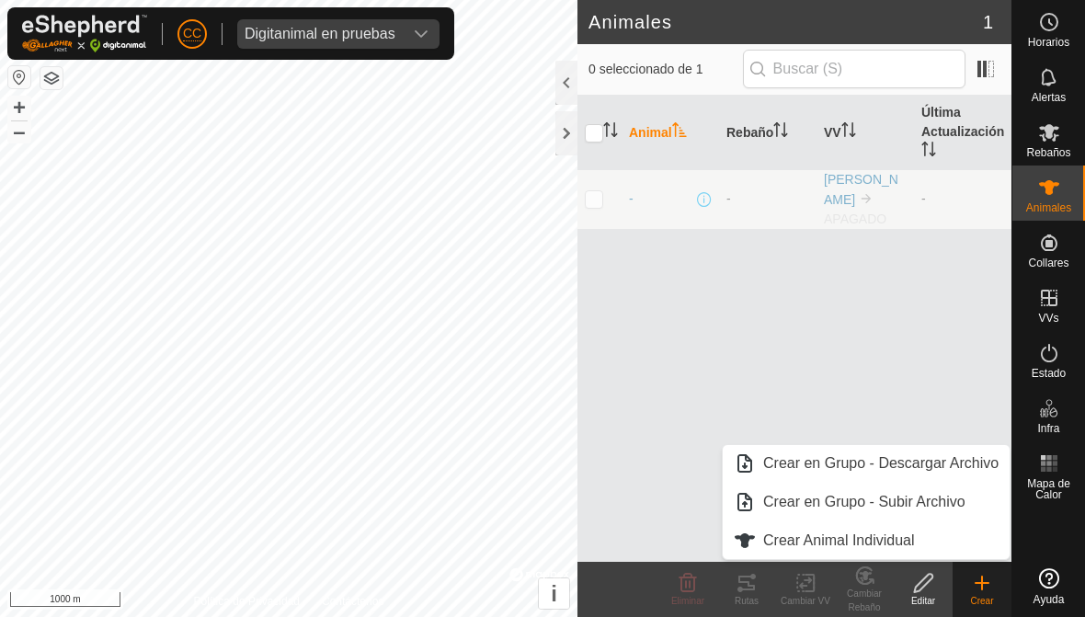
click at [753, 558] on link "Crear Animal Individual" at bounding box center [866, 540] width 287 height 37
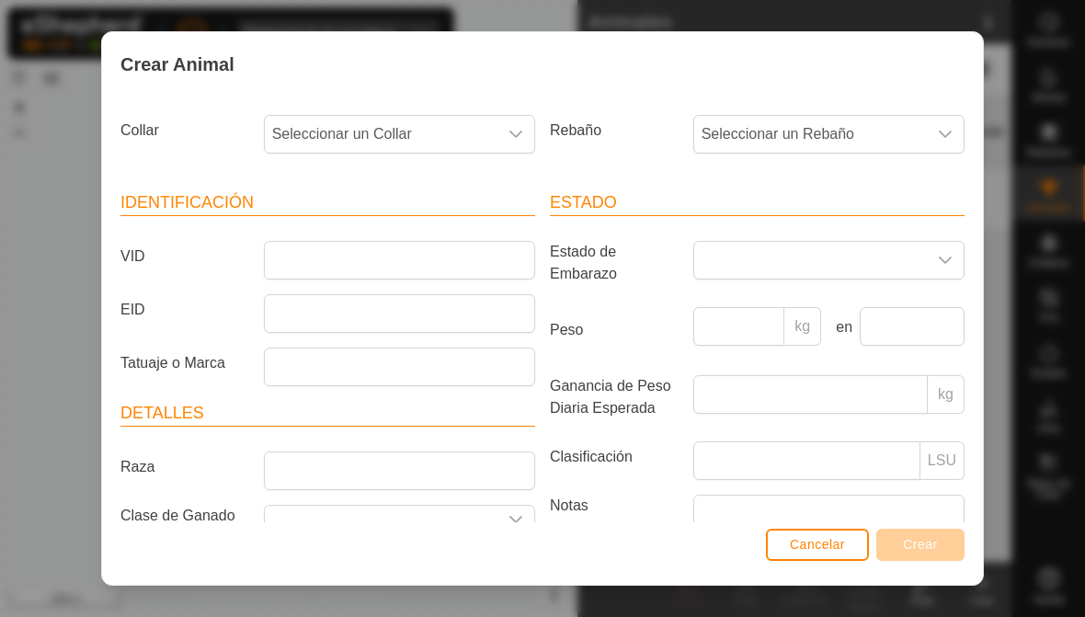
click at [753, 540] on span "Cancelar" at bounding box center [817, 544] width 55 height 15
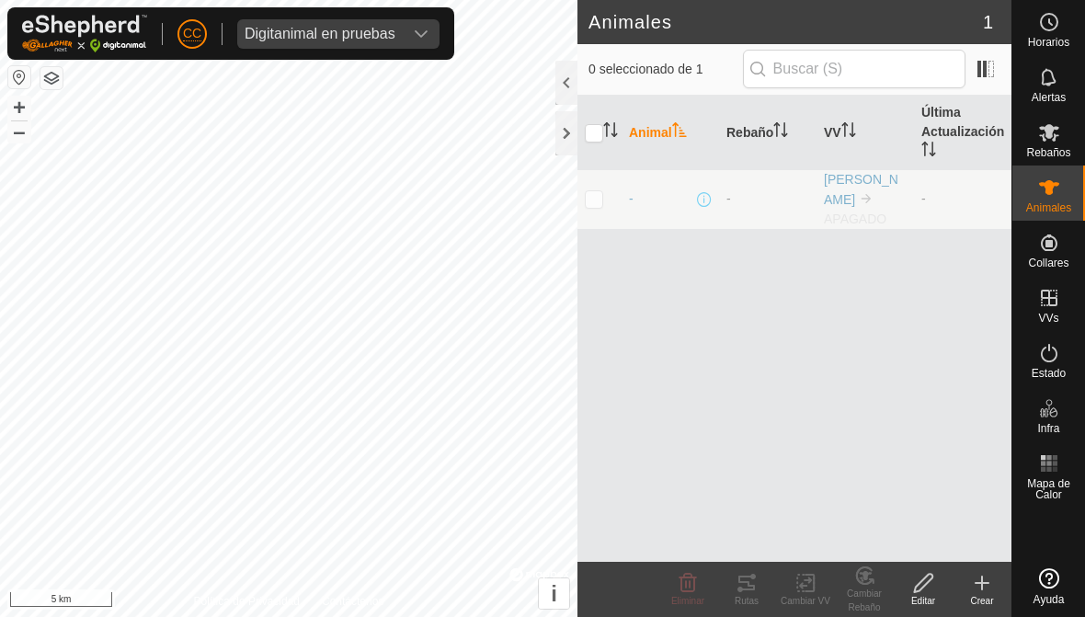
click at [565, 134] on div at bounding box center [566, 133] width 22 height 44
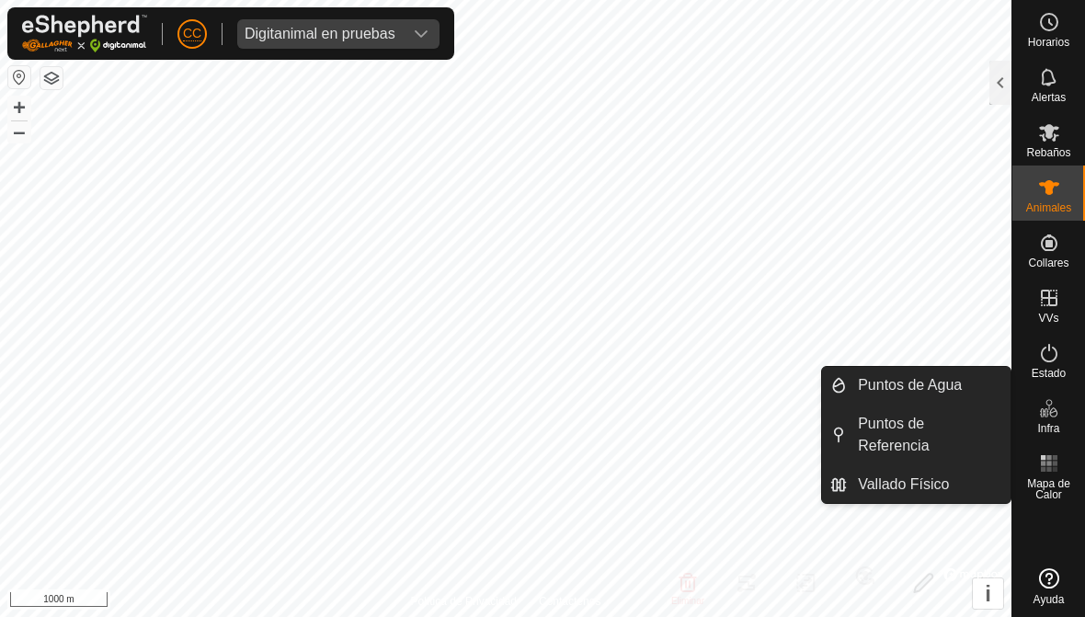
click at [753, 498] on link "Vallado Físico" at bounding box center [929, 484] width 164 height 37
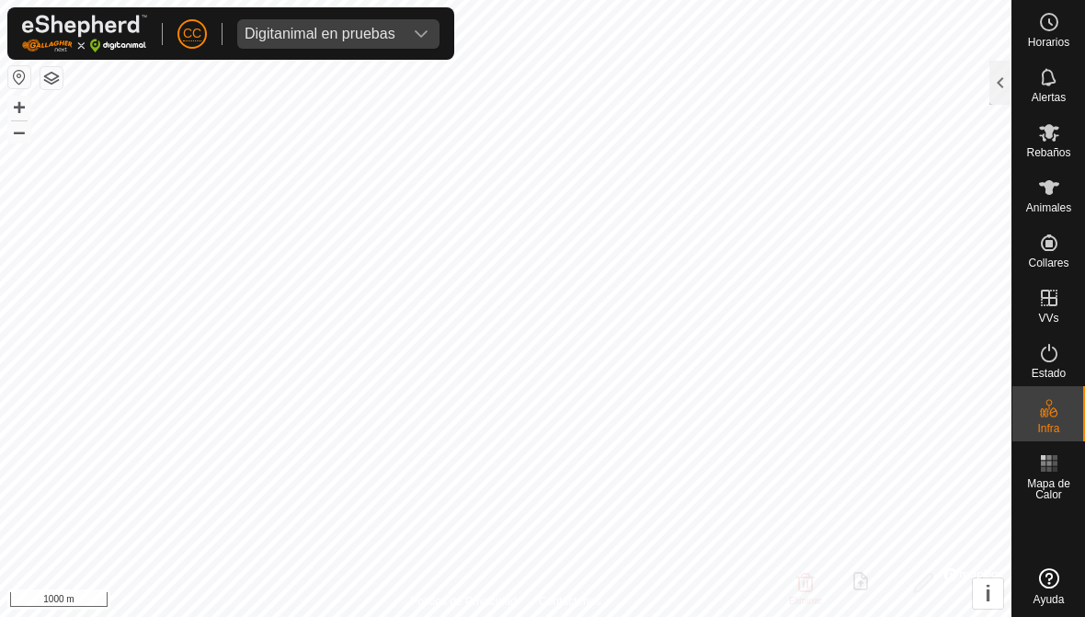
click at [753, 88] on div at bounding box center [1000, 83] width 22 height 44
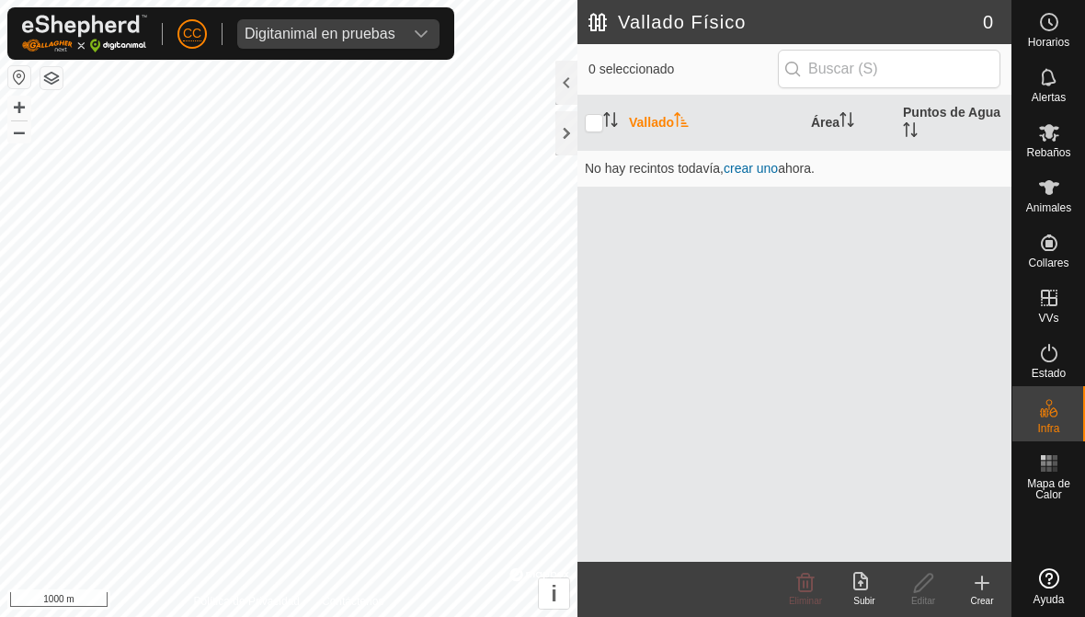
click at [753, 570] on div "Subir" at bounding box center [864, 589] width 59 height 55
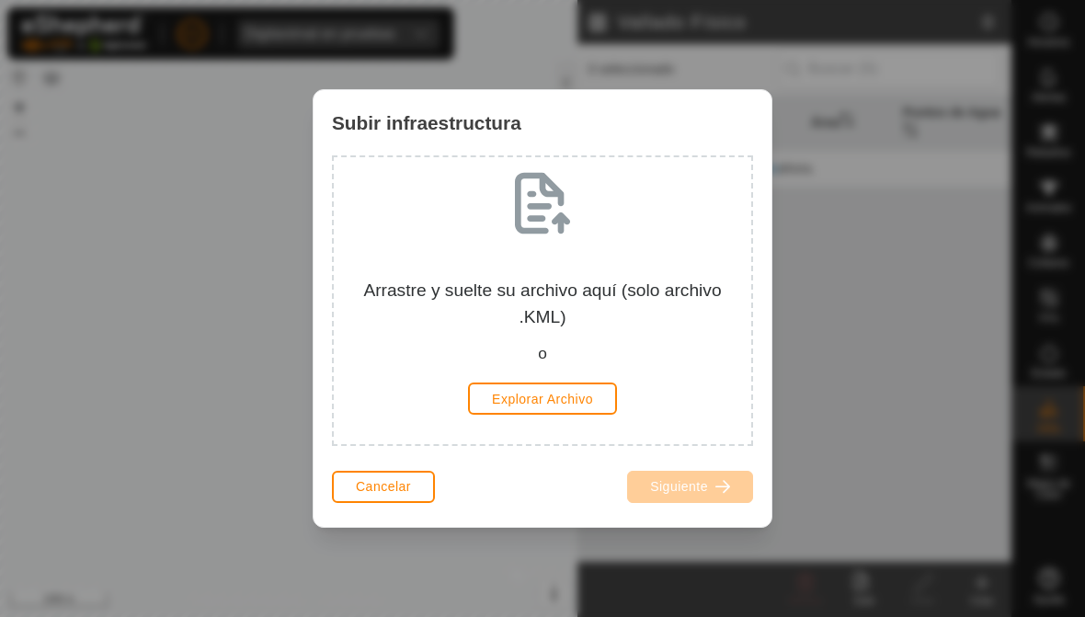
click at [364, 486] on span "Cancelar" at bounding box center [383, 486] width 55 height 15
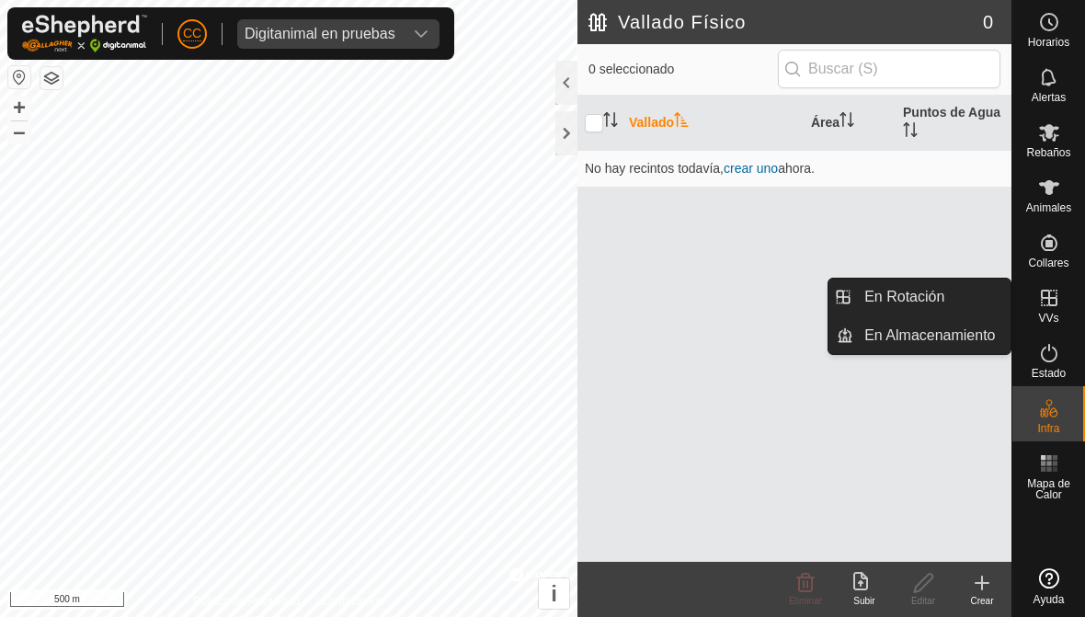
click at [753, 287] on span "En Rotación" at bounding box center [904, 297] width 80 height 22
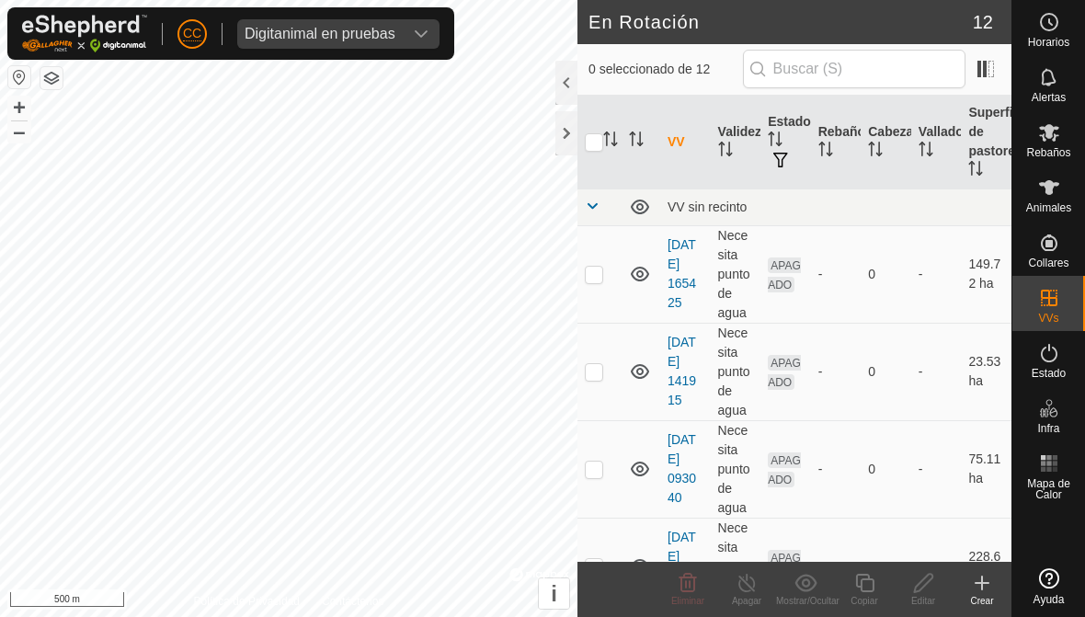
click at [753, 583] on icon at bounding box center [982, 583] width 22 height 22
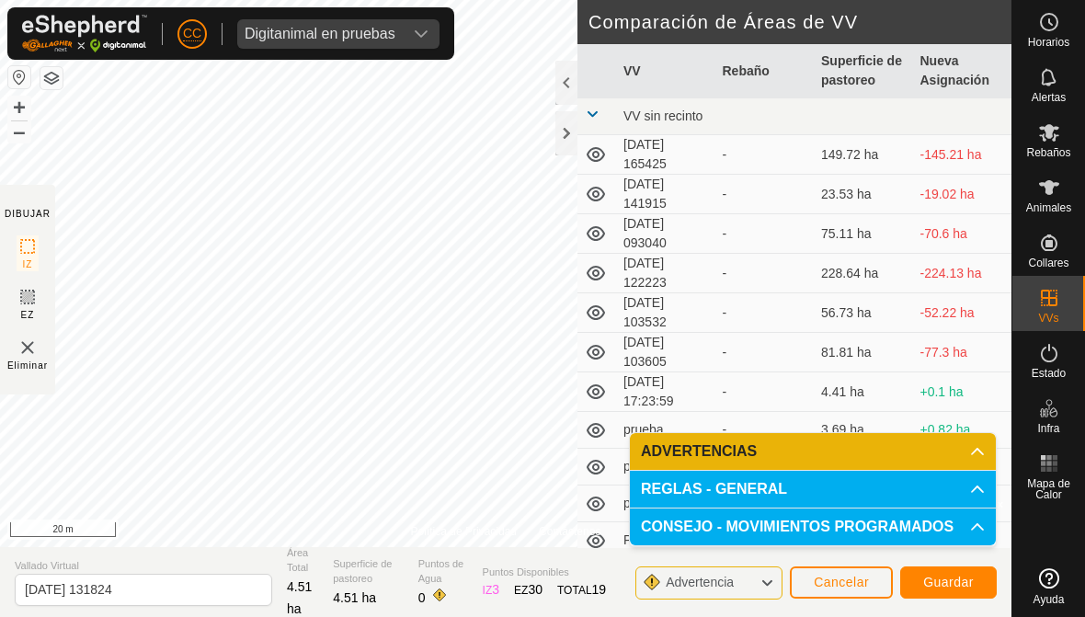
click at [753, 578] on button "Guardar" at bounding box center [948, 582] width 97 height 32
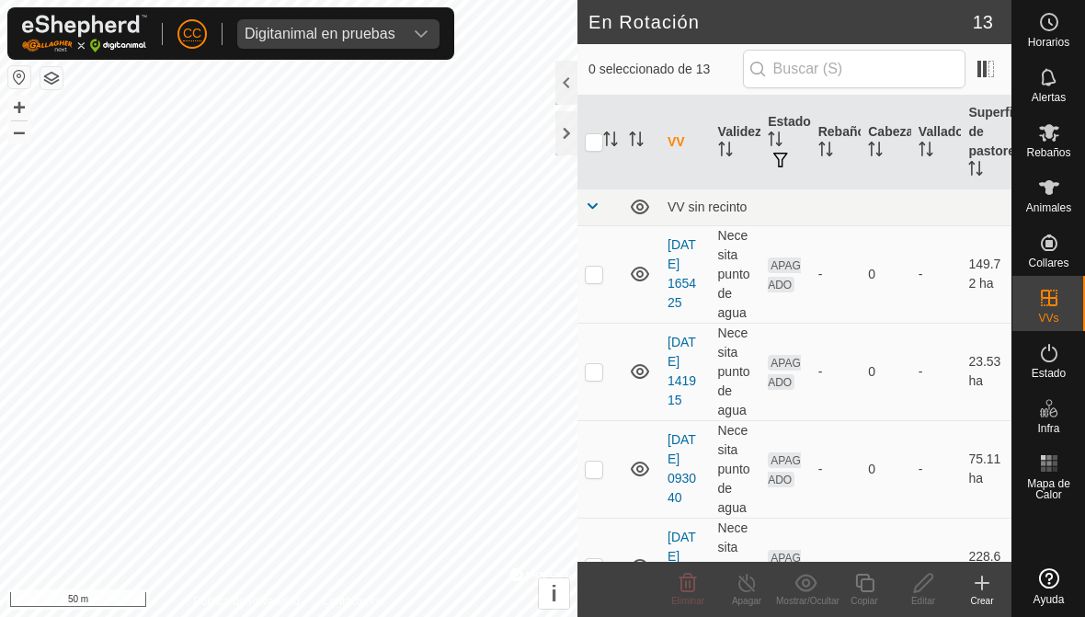
click at [753, 597] on div "Crear" at bounding box center [982, 601] width 59 height 14
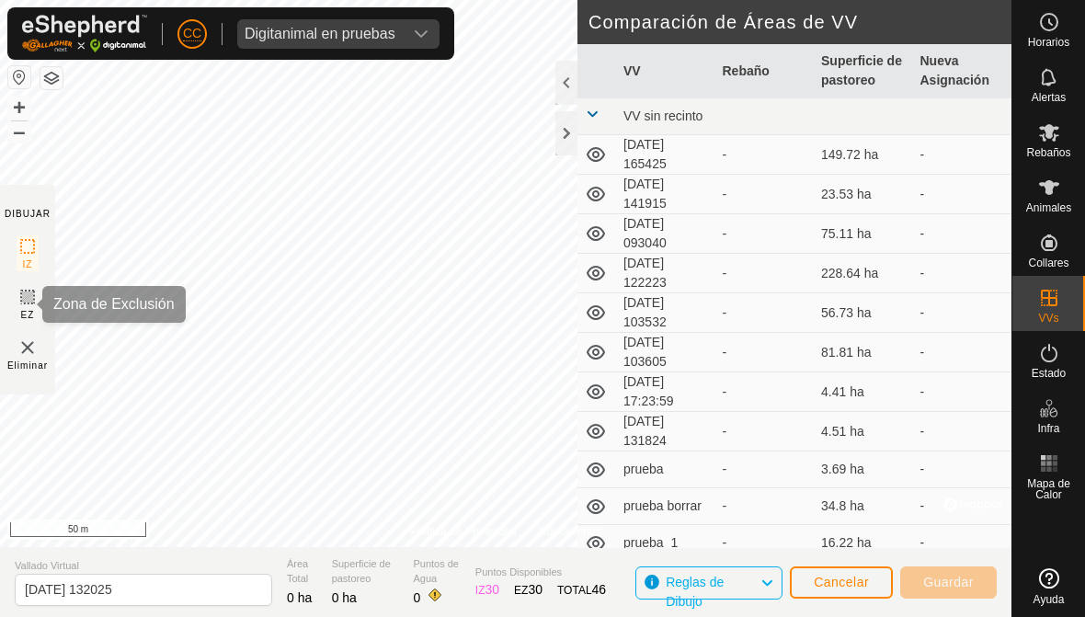
click at [33, 301] on icon at bounding box center [27, 296] width 11 height 11
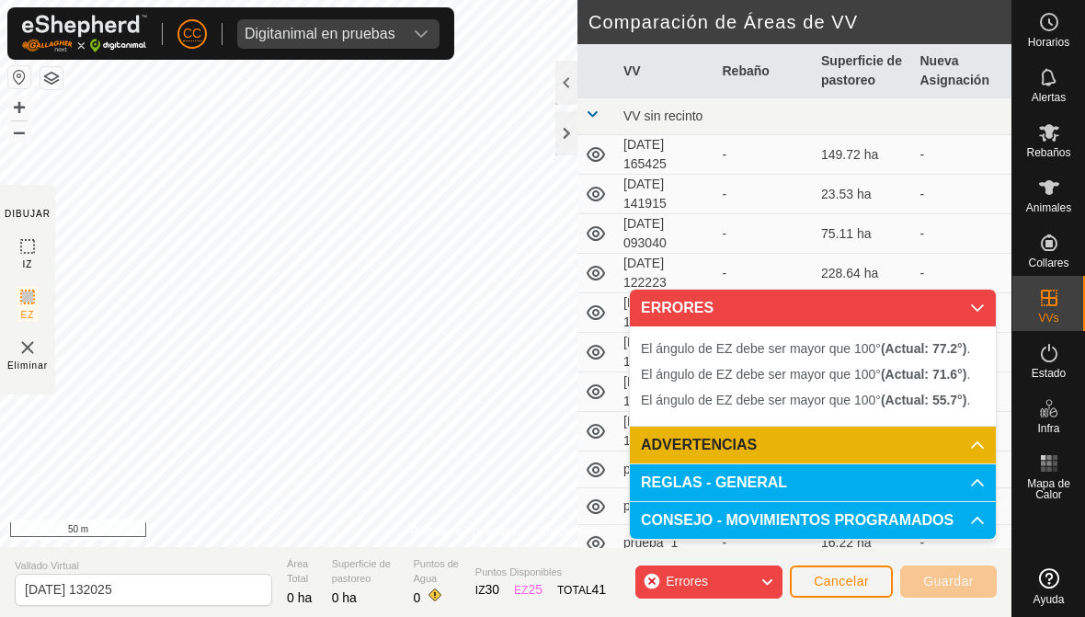
click at [753, 576] on span "Cancelar" at bounding box center [841, 581] width 55 height 15
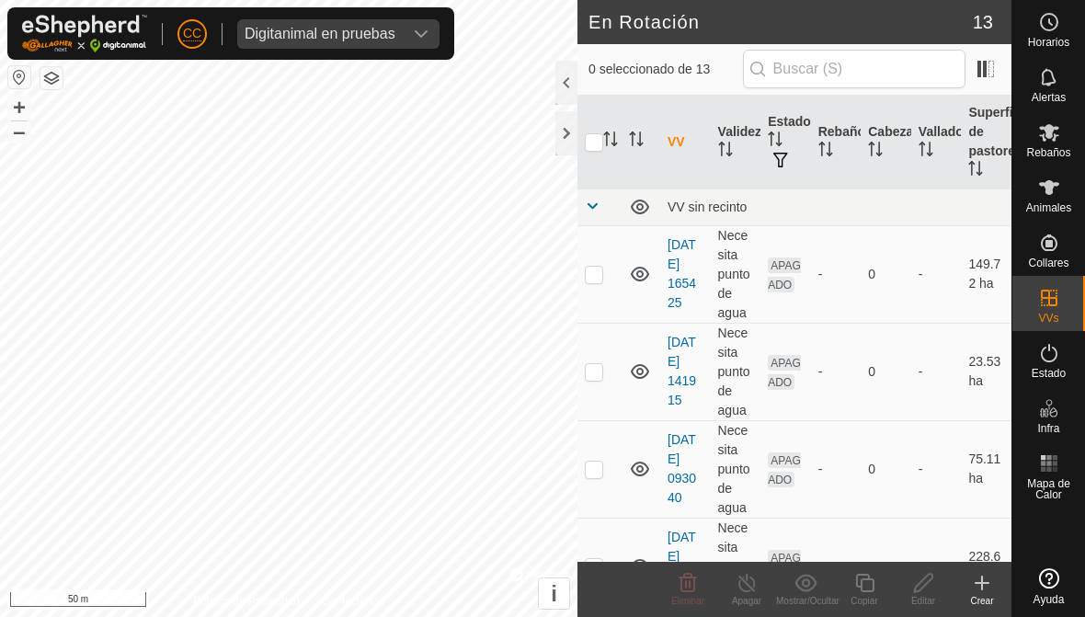
click at [753, 579] on icon at bounding box center [982, 583] width 22 height 22
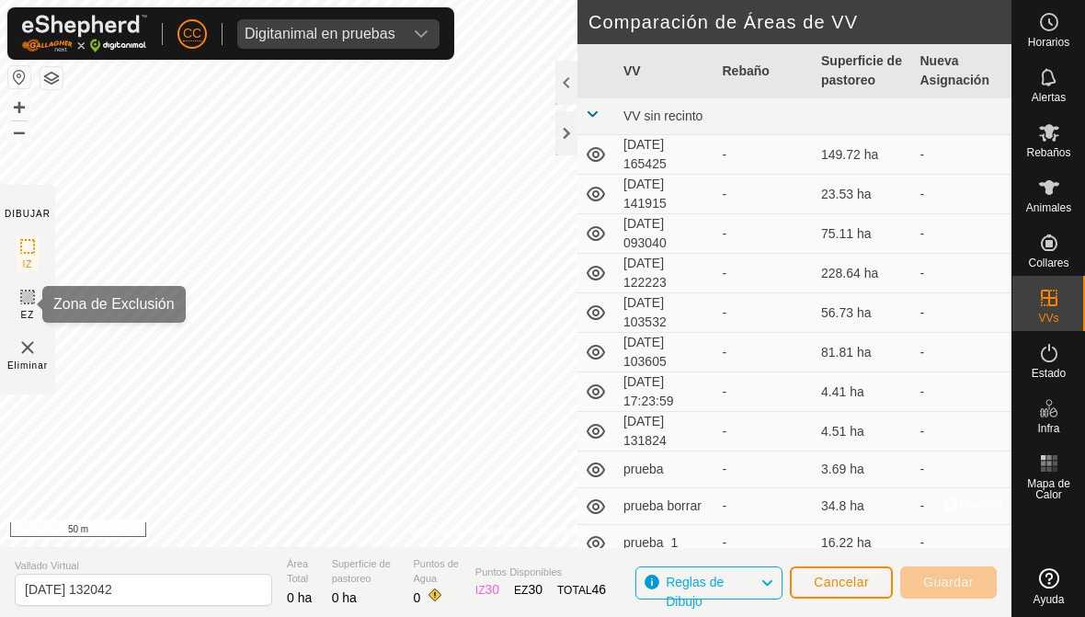
click at [17, 306] on icon at bounding box center [28, 297] width 22 height 22
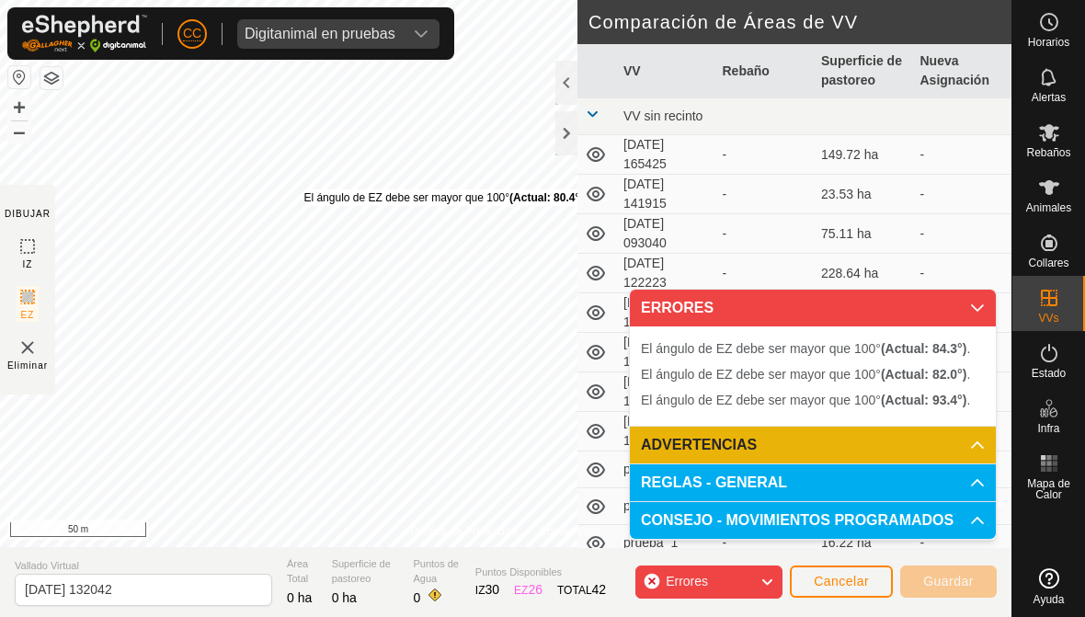
click at [337, 31] on div "Digitanimal en pruebas" at bounding box center [320, 34] width 151 height 15
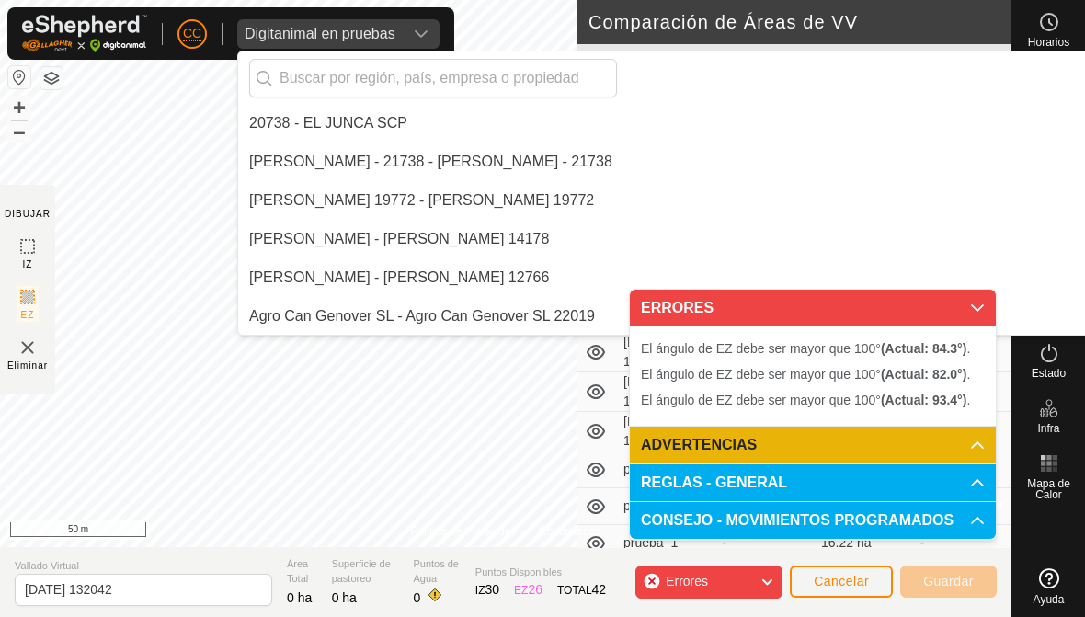
scroll to position [3591, 0]
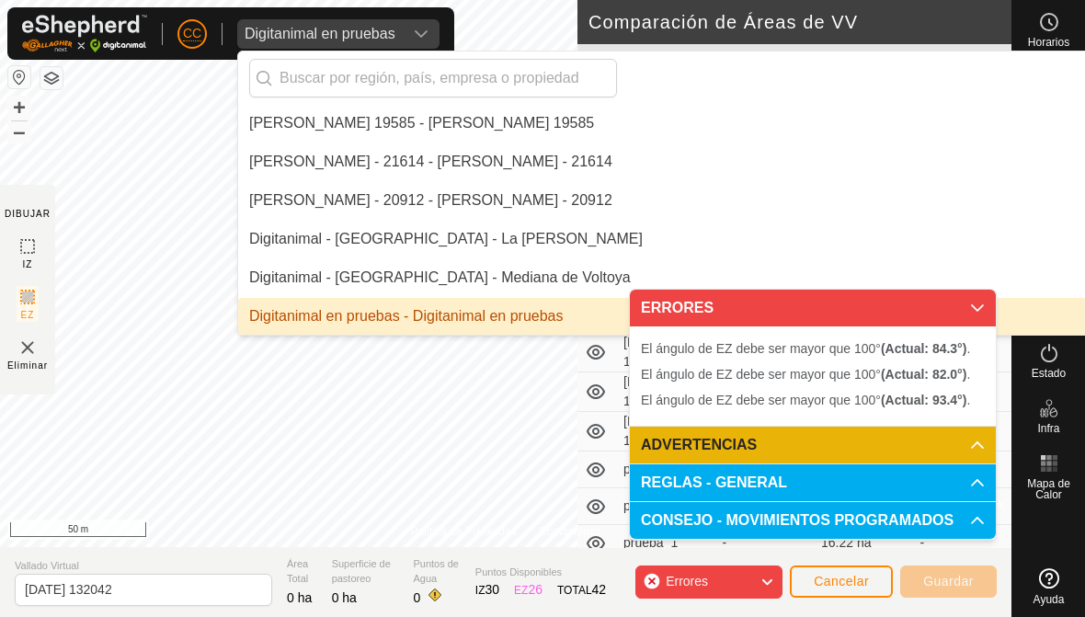
click at [337, 67] on input "text" at bounding box center [433, 78] width 368 height 39
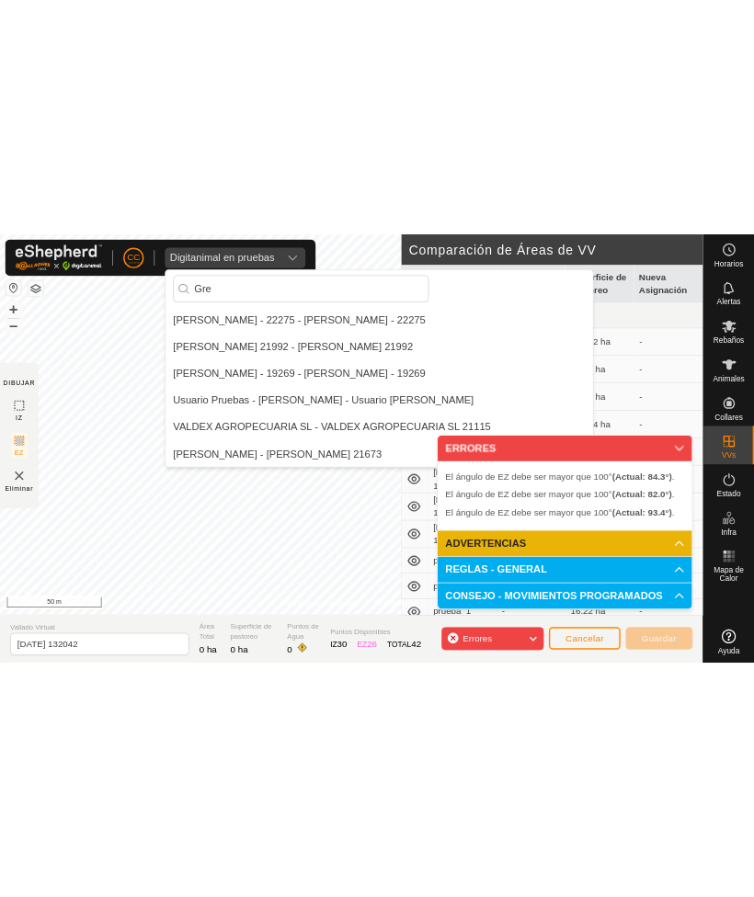
scroll to position [0, 0]
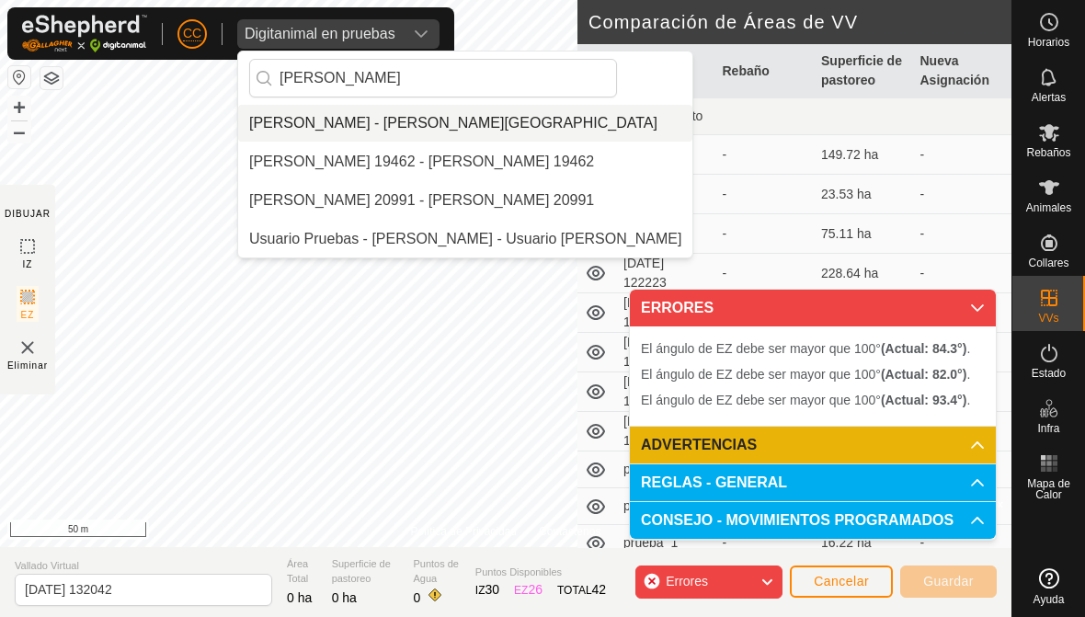
type input "Greg"
click at [293, 125] on div "[PERSON_NAME] - [PERSON_NAME][GEOGRAPHIC_DATA]" at bounding box center [453, 123] width 408 height 22
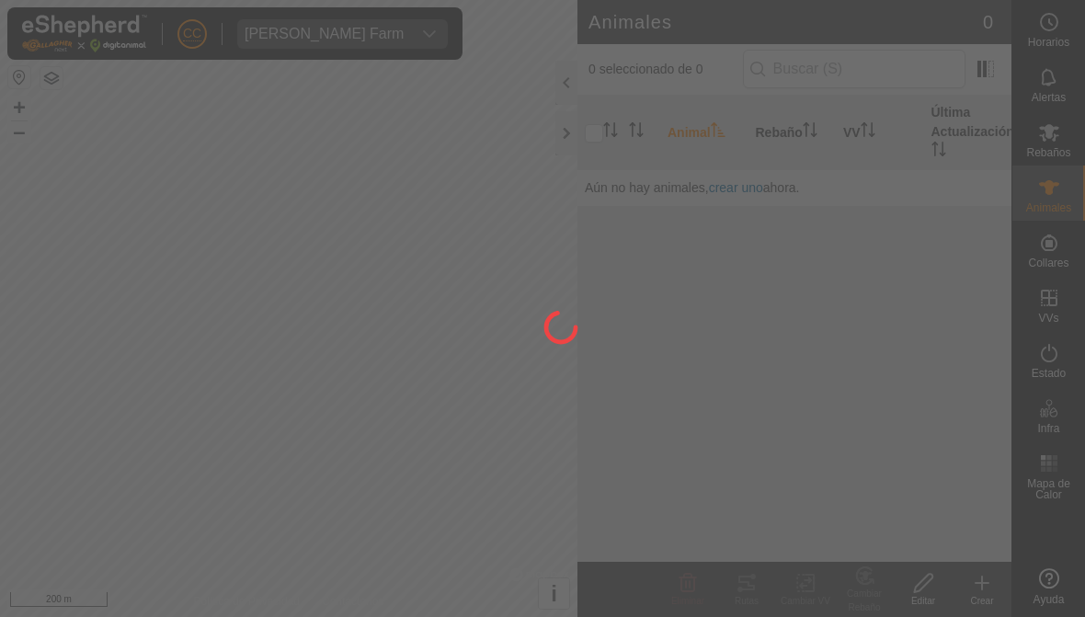
click at [319, 275] on div at bounding box center [542, 308] width 1085 height 617
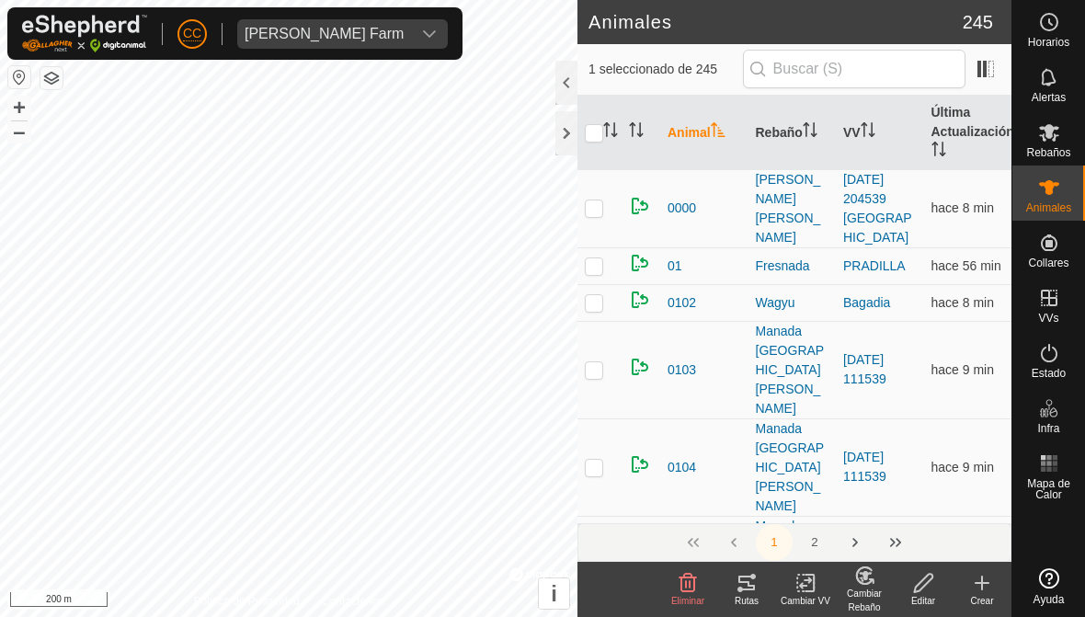
click at [732, 588] on tracks-svg-icon at bounding box center [746, 583] width 59 height 22
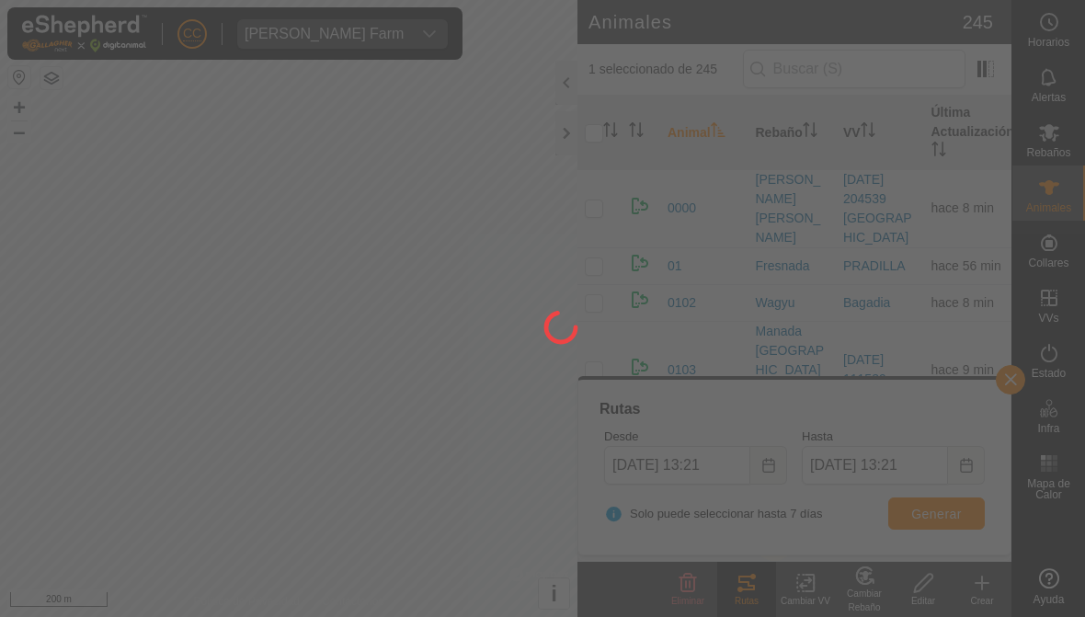
click at [707, 467] on div at bounding box center [542, 308] width 1085 height 617
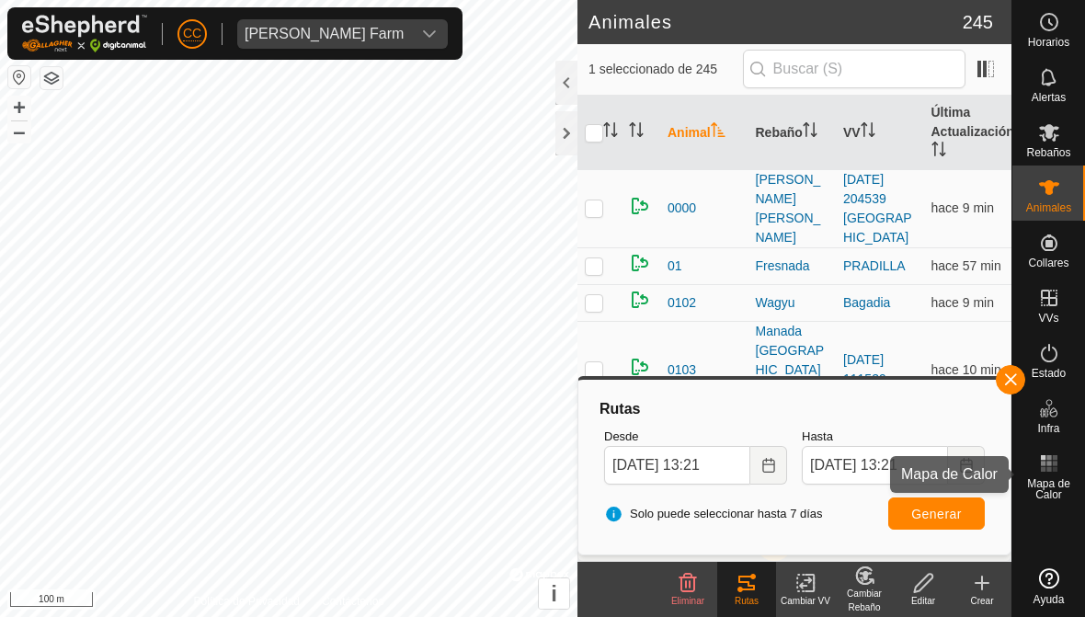
click at [753, 475] on es-heatmap-svg-icon at bounding box center [1049, 463] width 33 height 29
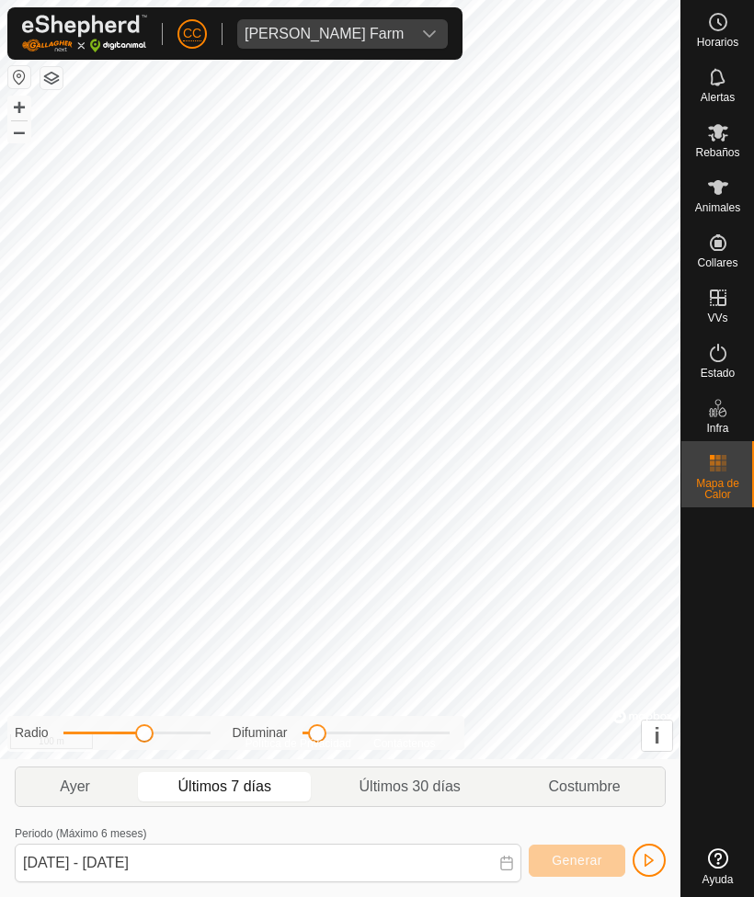
click at [354, 30] on div "Alarcia Monja Farm" at bounding box center [324, 34] width 159 height 15
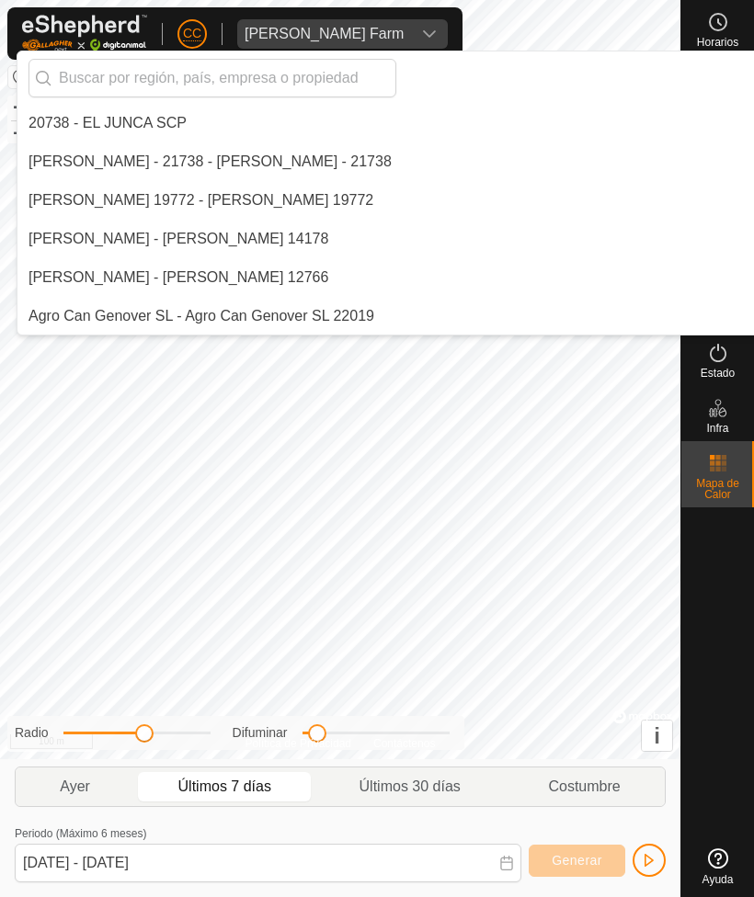
scroll to position [5175, 0]
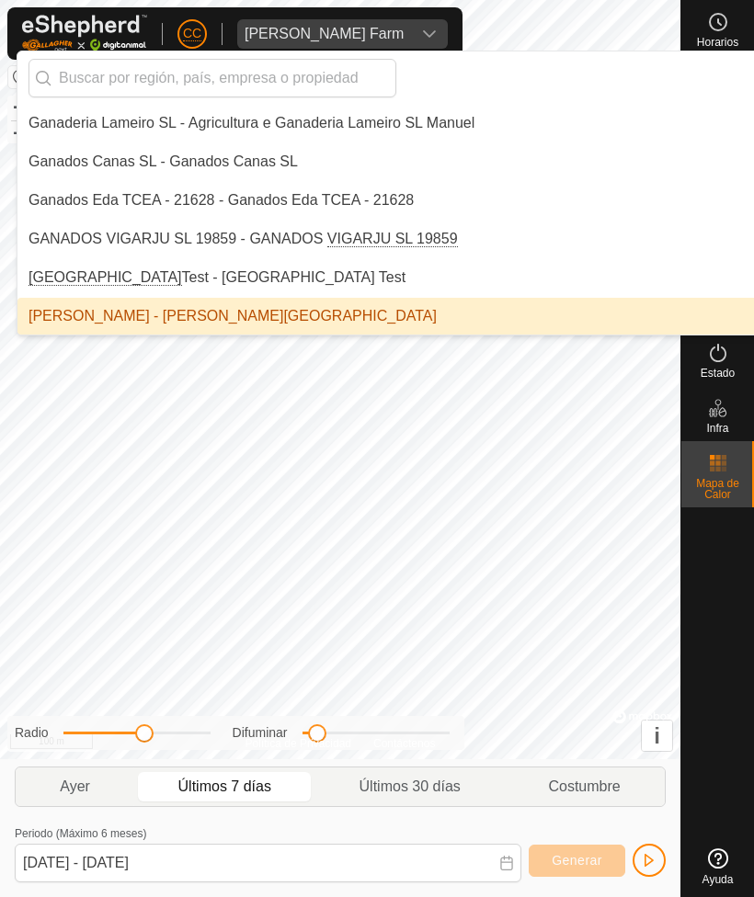
click at [109, 70] on input "text" at bounding box center [213, 78] width 368 height 39
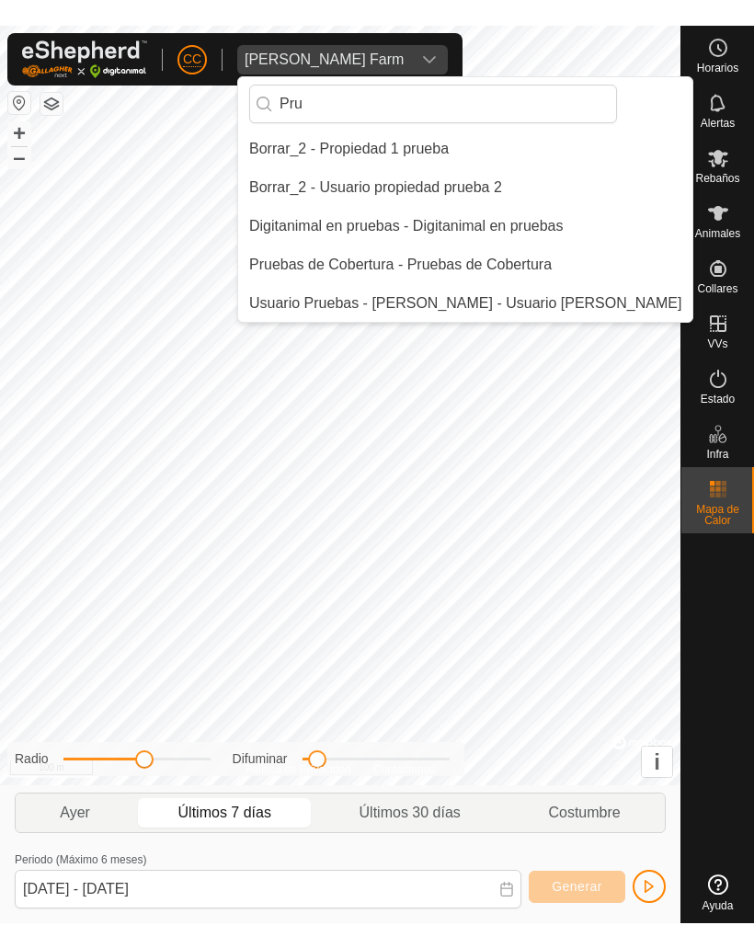
scroll to position [0, 0]
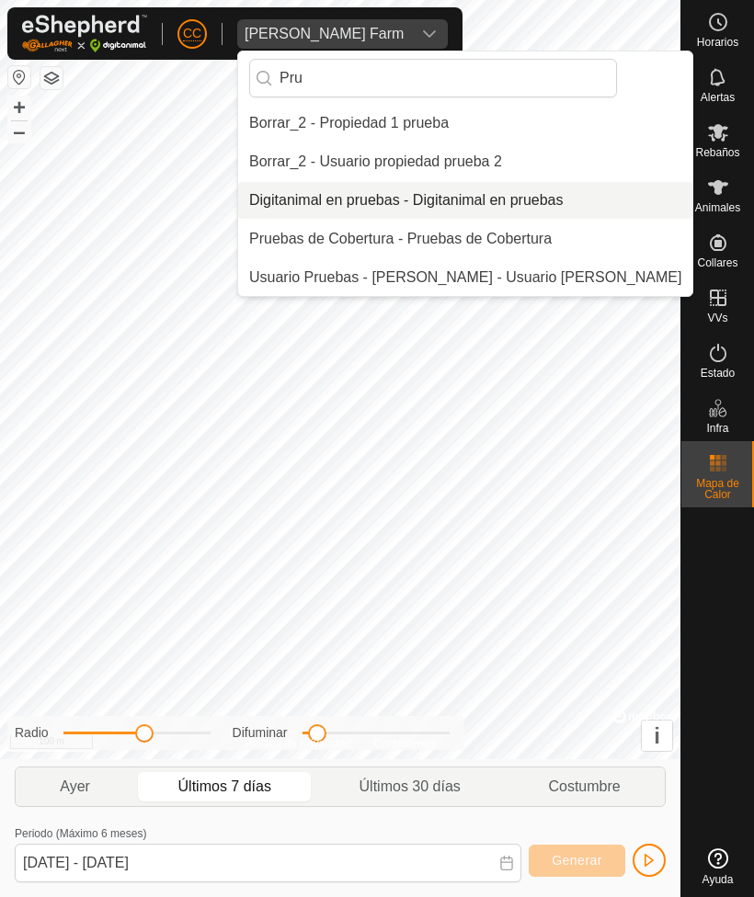
type input "Pru"
click at [325, 208] on div "Digitanimal en pruebas - Digitanimal en pruebas" at bounding box center [406, 200] width 314 height 22
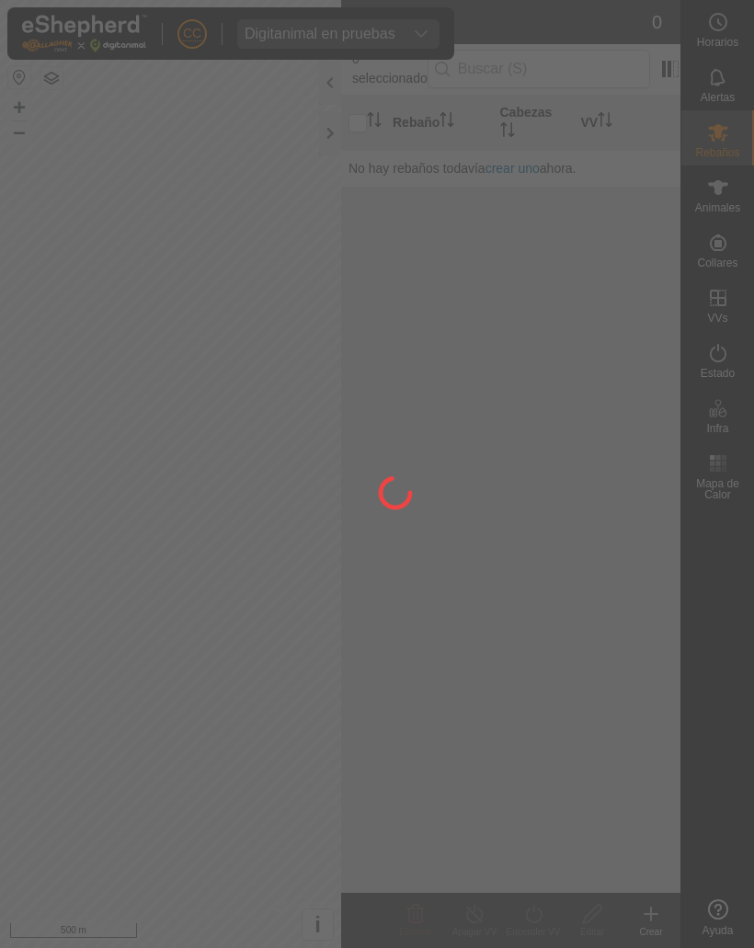
click at [725, 195] on div at bounding box center [377, 474] width 754 height 948
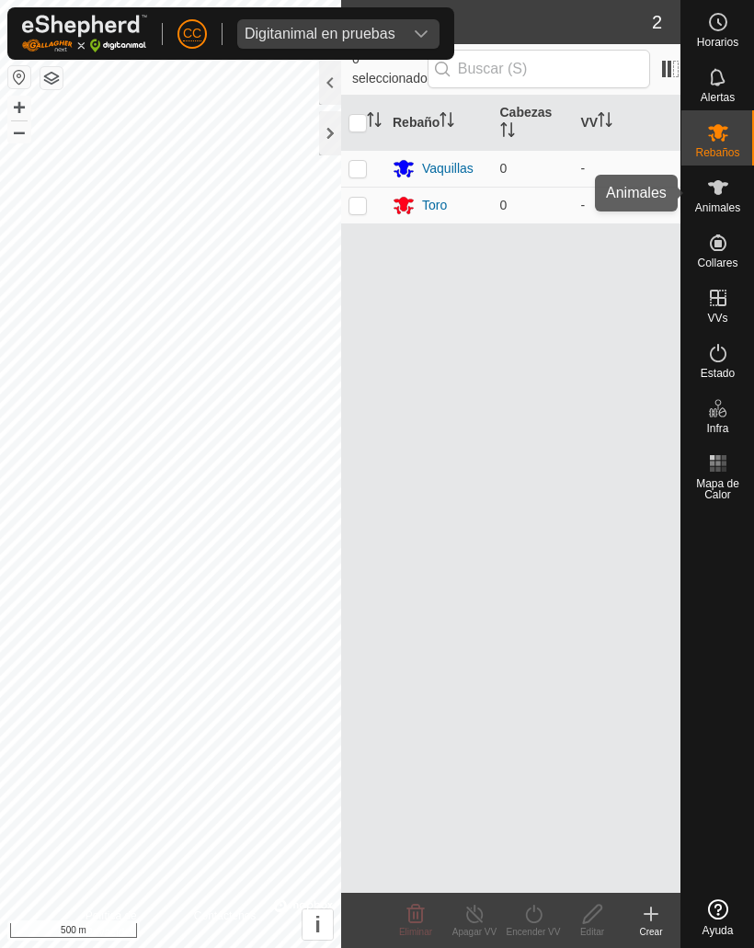
click at [710, 196] on icon at bounding box center [718, 188] width 22 height 22
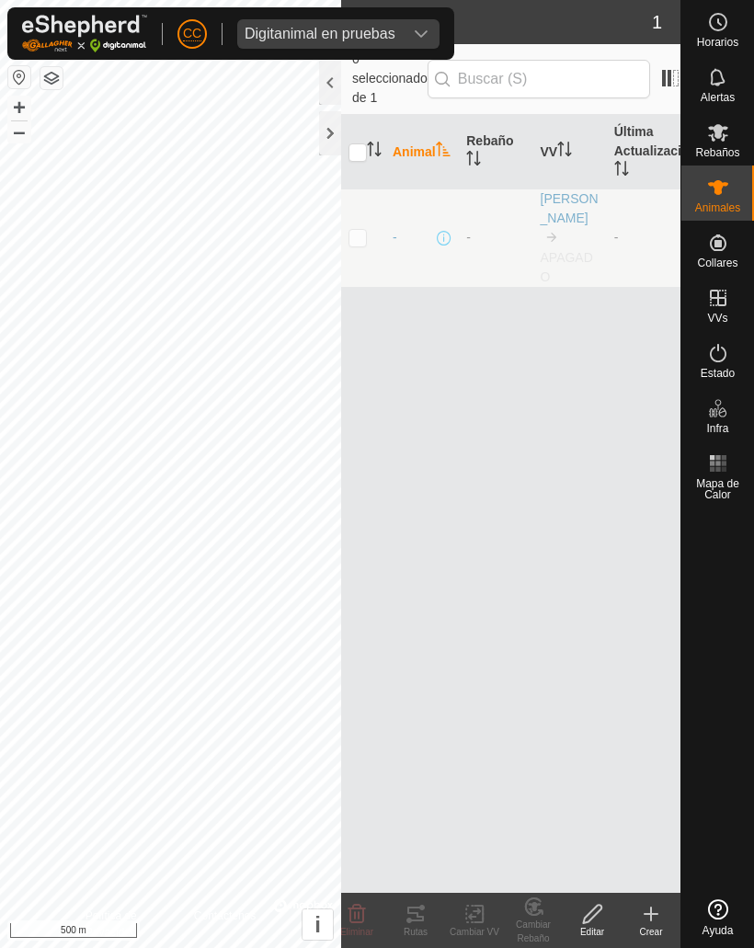
click at [666, 918] on create-svg-icon at bounding box center [651, 914] width 59 height 22
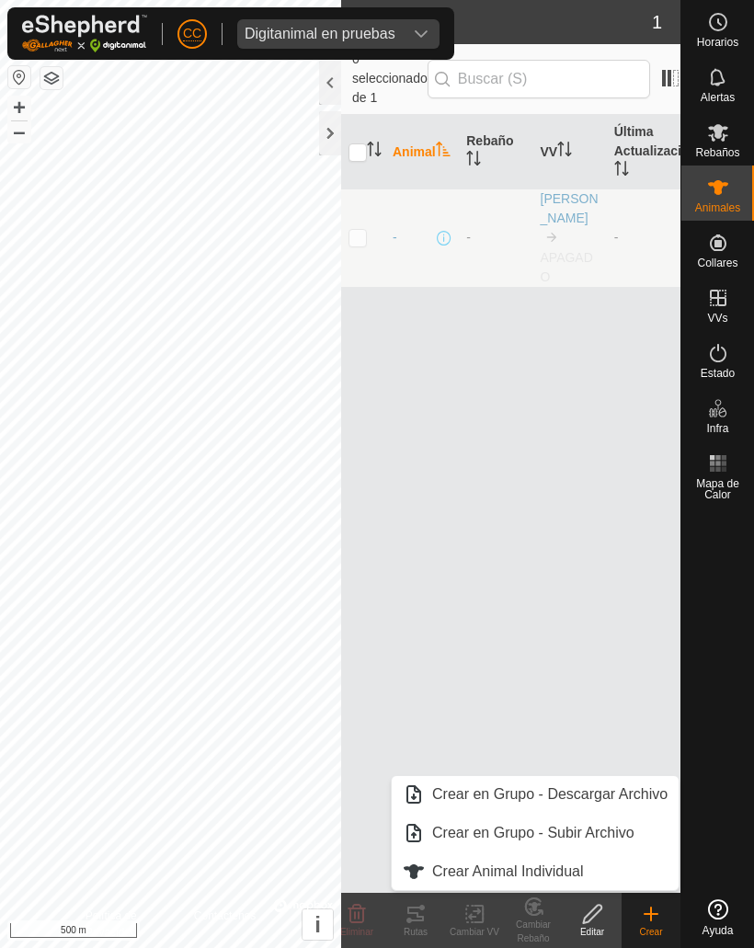
click at [458, 873] on span "Crear Animal Individual" at bounding box center [508, 872] width 152 height 22
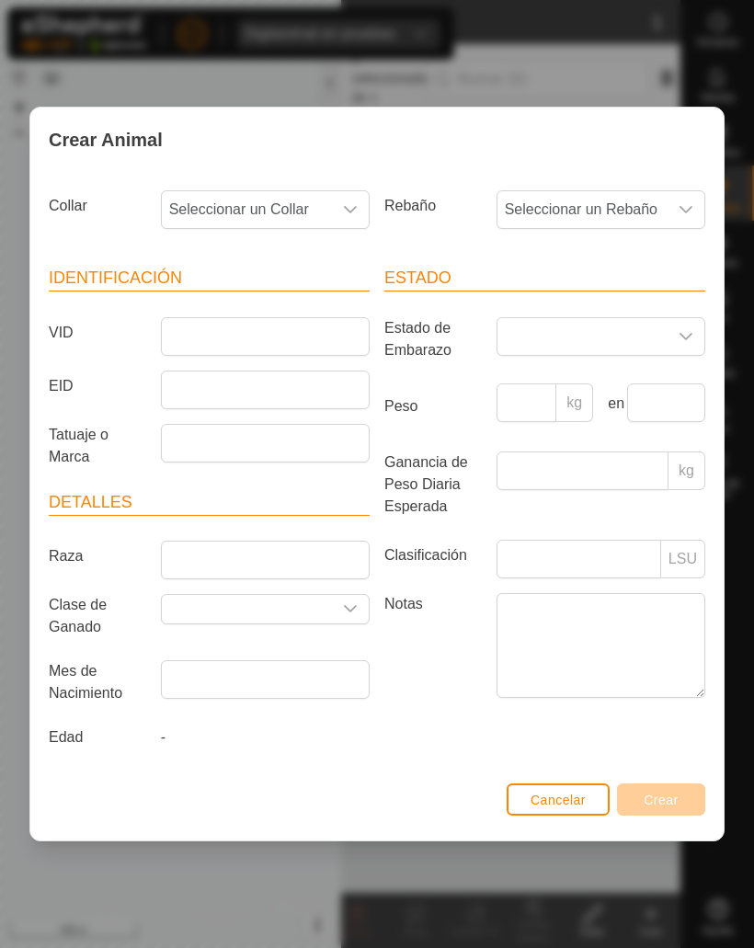
click at [344, 216] on icon "dropdown trigger" at bounding box center [350, 209] width 15 height 15
click at [184, 277] on input "text" at bounding box center [266, 259] width 185 height 39
click at [200, 309] on li "-" at bounding box center [266, 304] width 207 height 37
click at [554, 794] on span "Cancelar" at bounding box center [558, 800] width 55 height 15
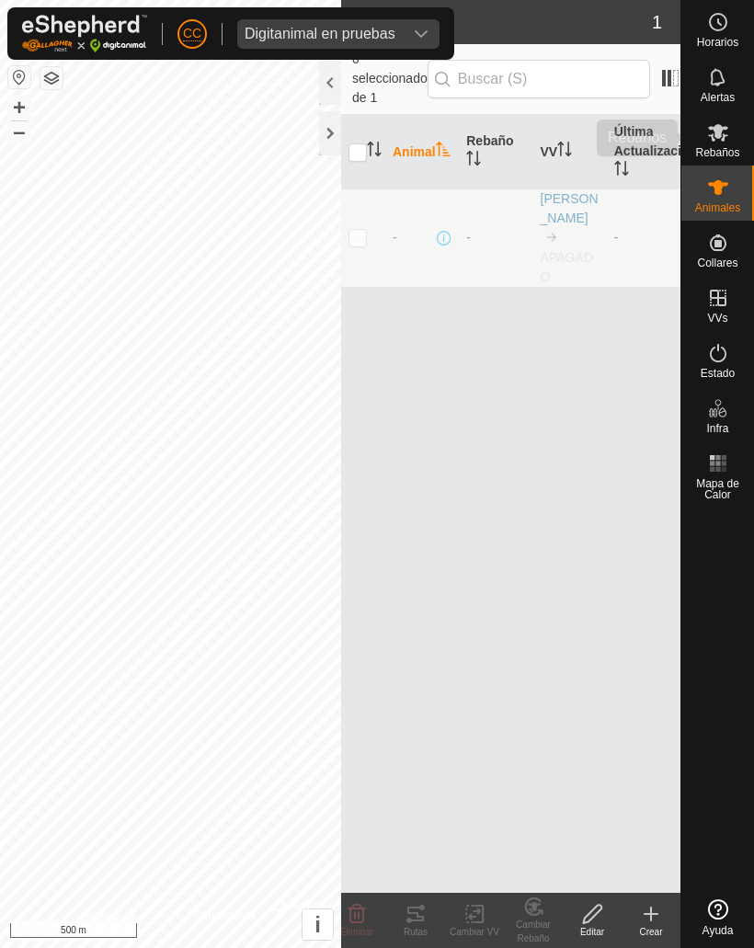
click at [720, 123] on icon at bounding box center [718, 132] width 22 height 22
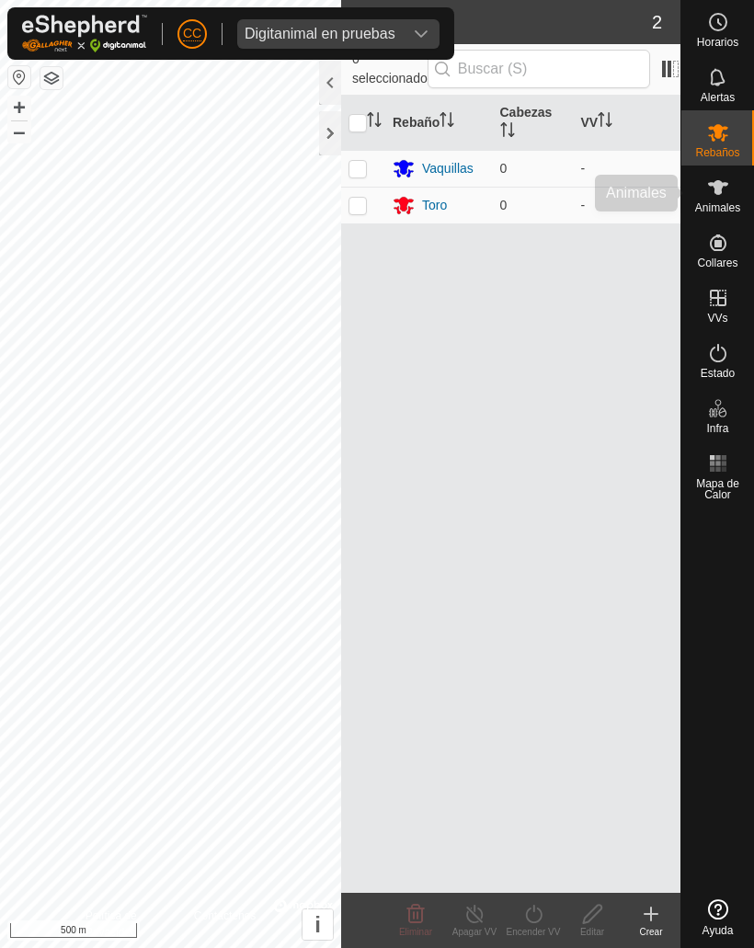
click at [695, 191] on div "Animales" at bounding box center [717, 192] width 73 height 55
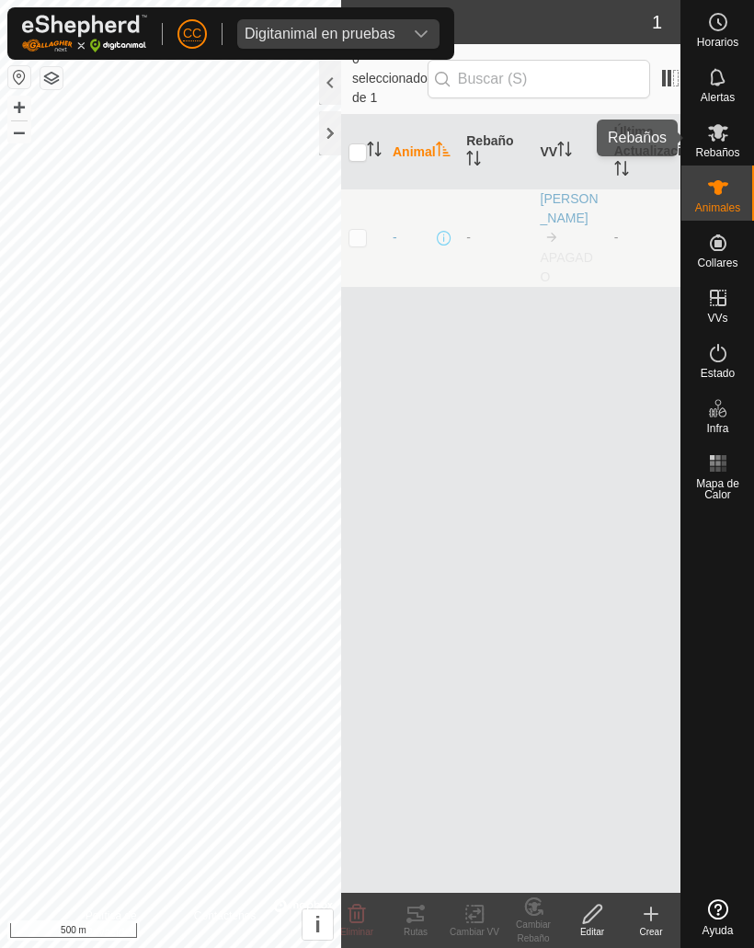
click at [727, 138] on icon at bounding box center [718, 132] width 22 height 22
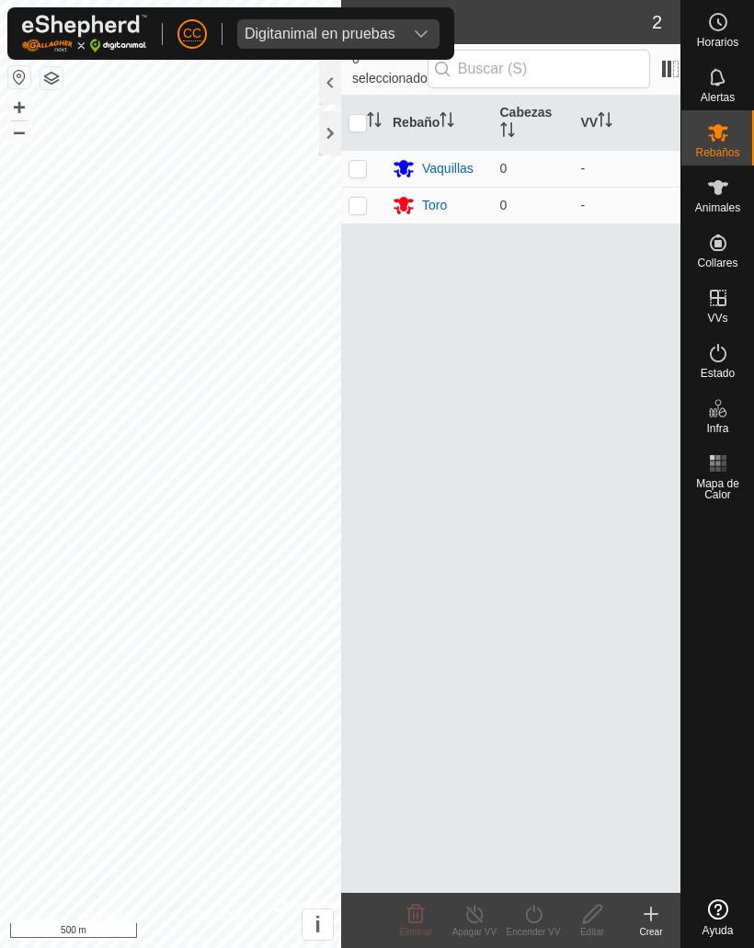
click at [646, 903] on icon at bounding box center [651, 914] width 22 height 22
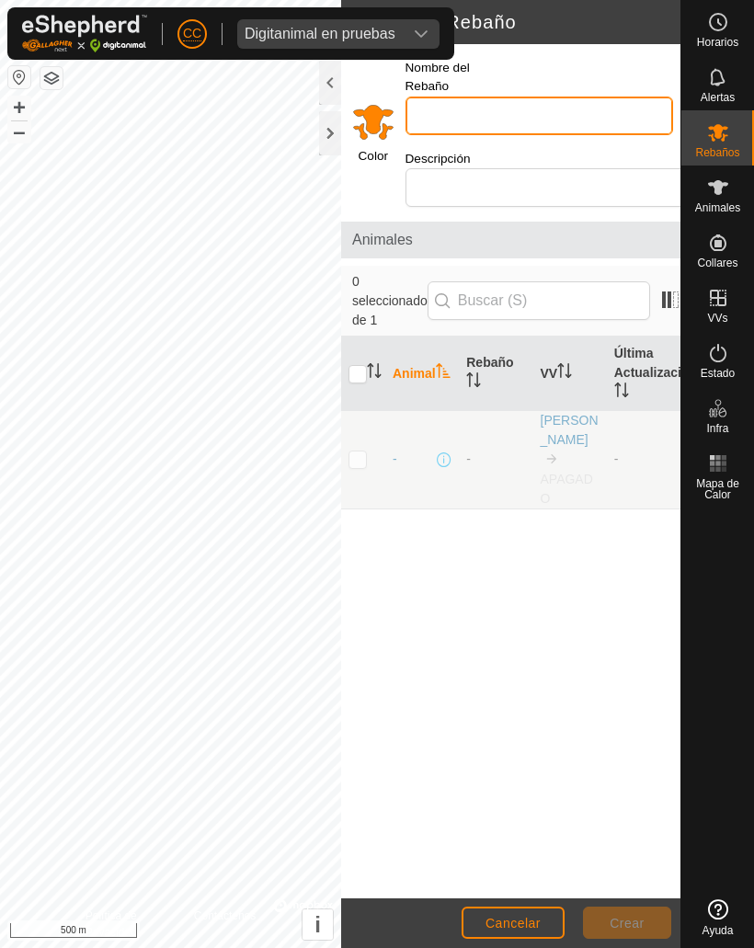
click at [532, 97] on input "Nombre del Rebaño" at bounding box center [539, 116] width 268 height 39
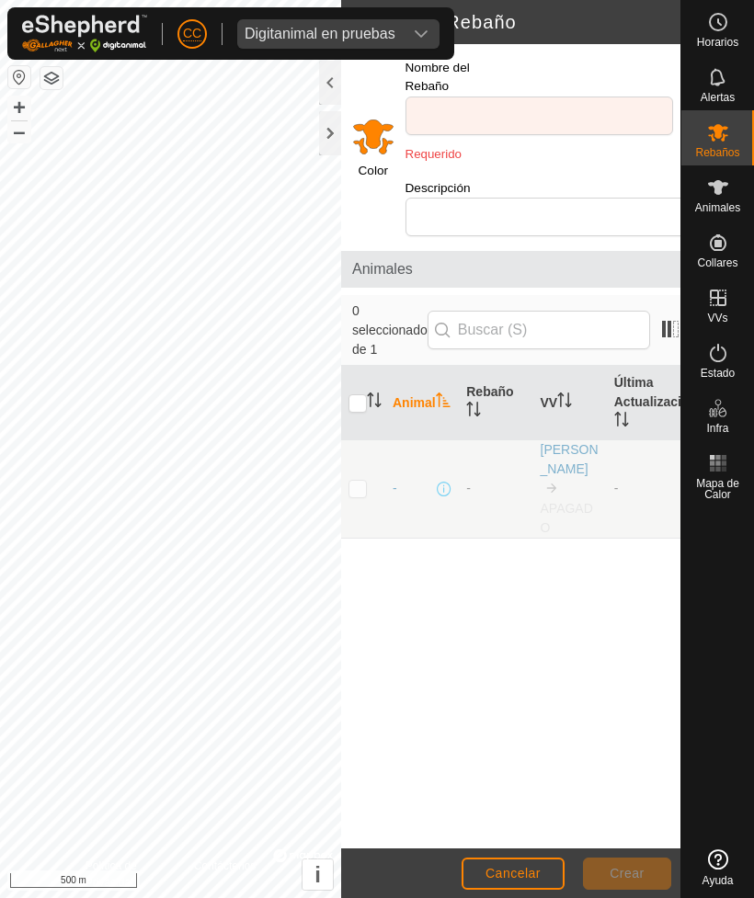
click at [322, 125] on div at bounding box center [330, 133] width 22 height 44
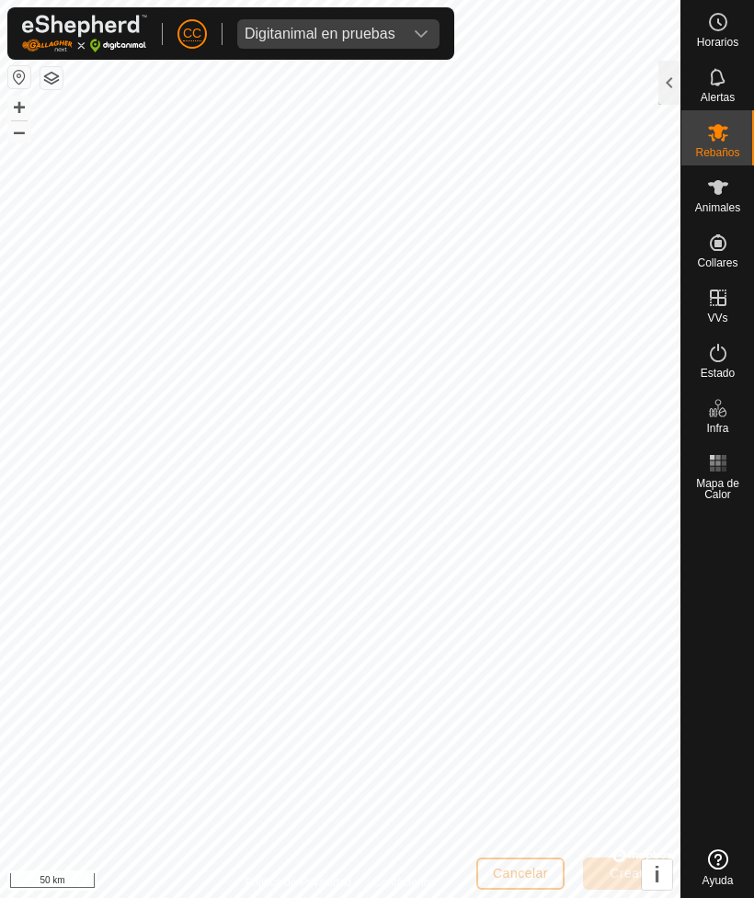
click at [11, 72] on button "button" at bounding box center [19, 77] width 22 height 22
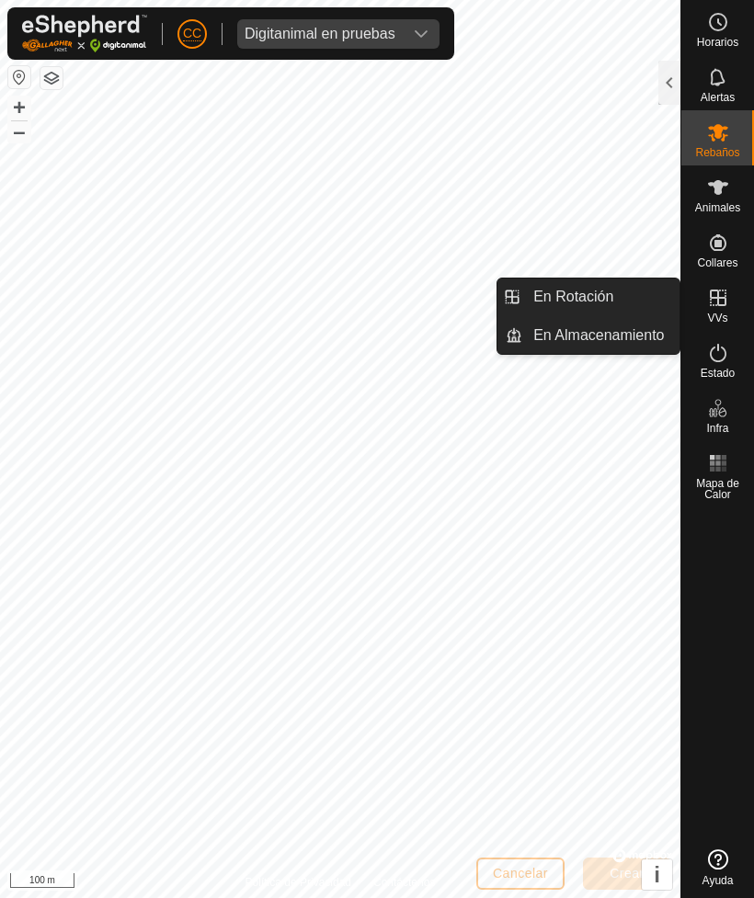
click at [561, 302] on span "En Rotación" at bounding box center [573, 297] width 80 height 22
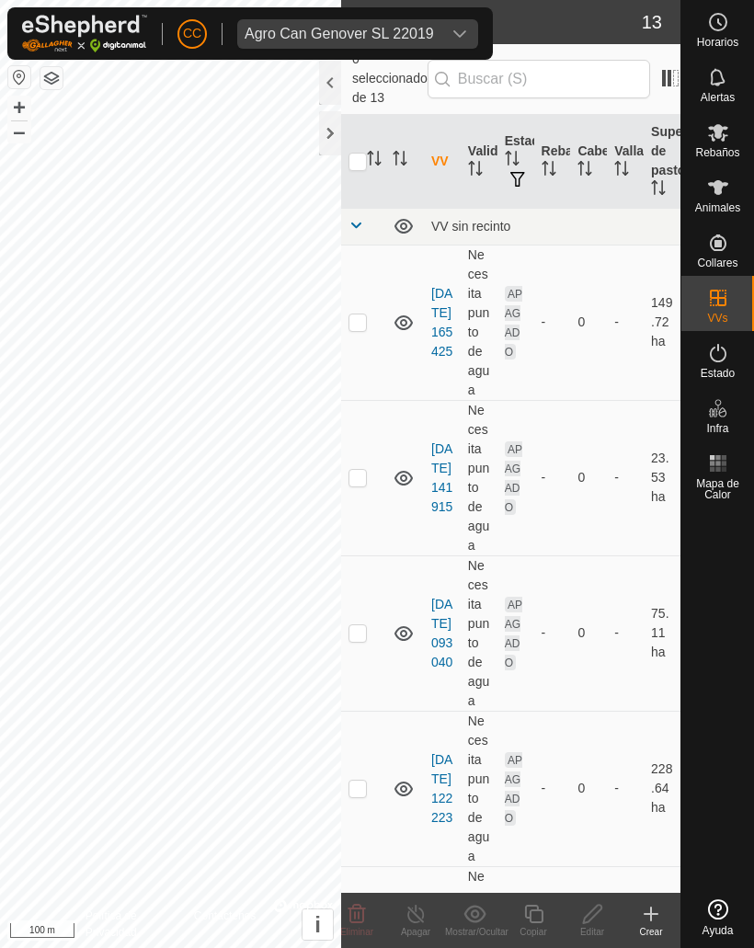
click at [328, 135] on div at bounding box center [330, 133] width 22 height 44
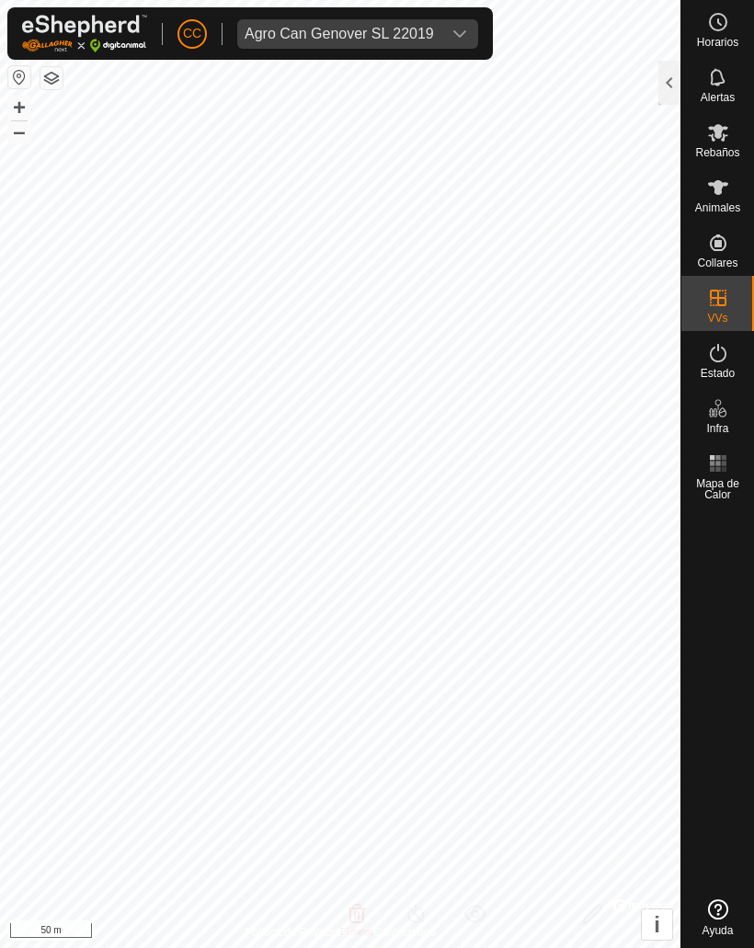
click at [671, 67] on div at bounding box center [669, 83] width 22 height 44
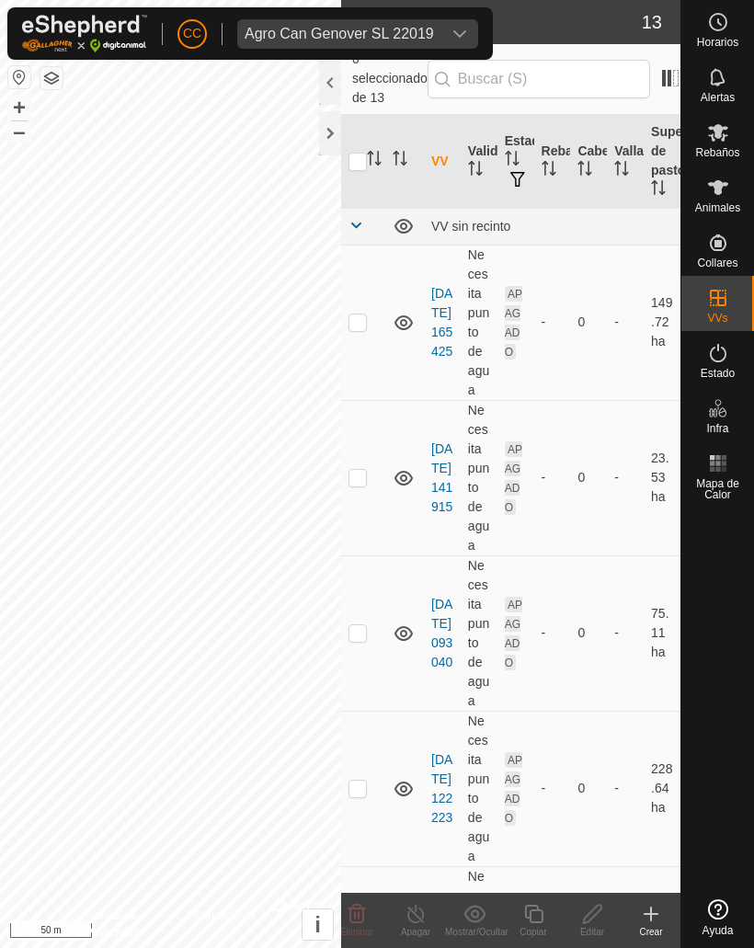
click at [644, 915] on icon at bounding box center [651, 914] width 22 height 22
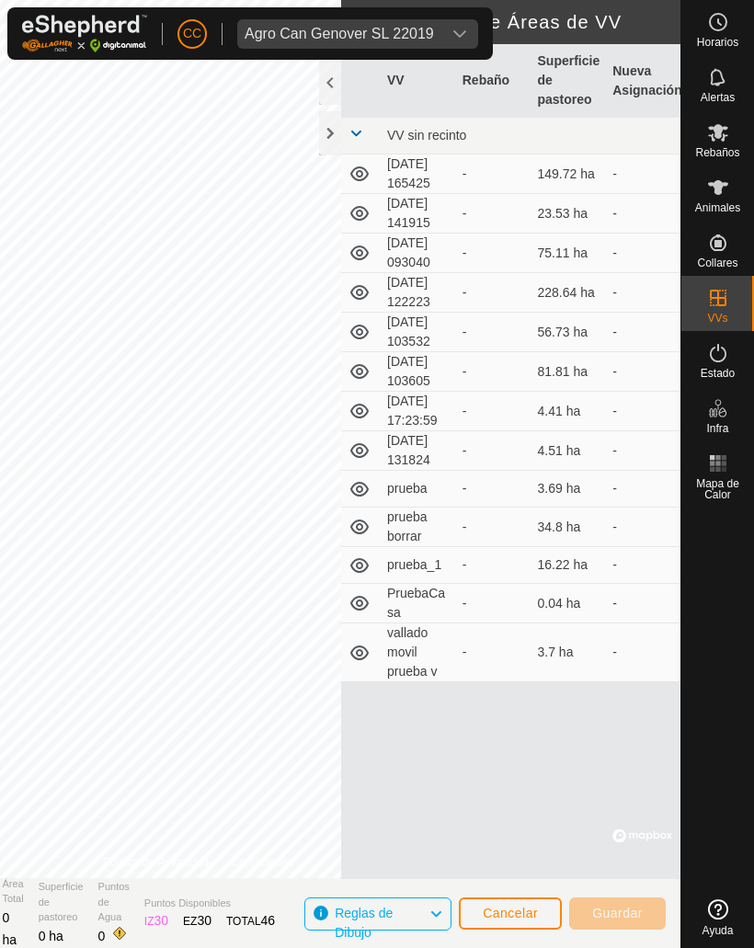
click at [336, 131] on div at bounding box center [330, 133] width 22 height 44
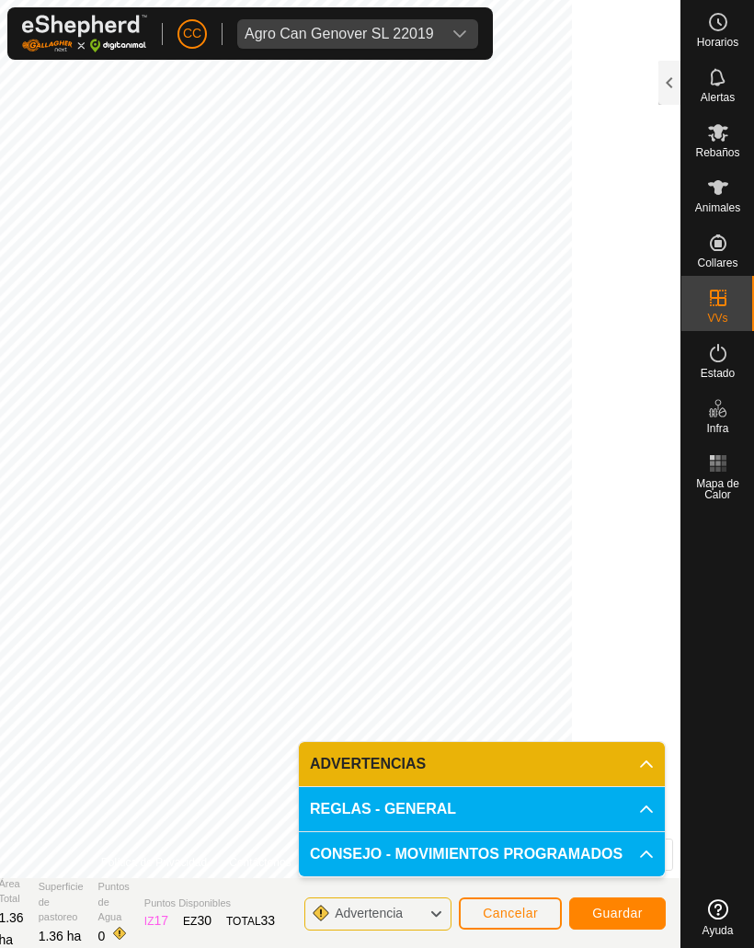
click at [597, 909] on span "Guardar" at bounding box center [617, 913] width 51 height 15
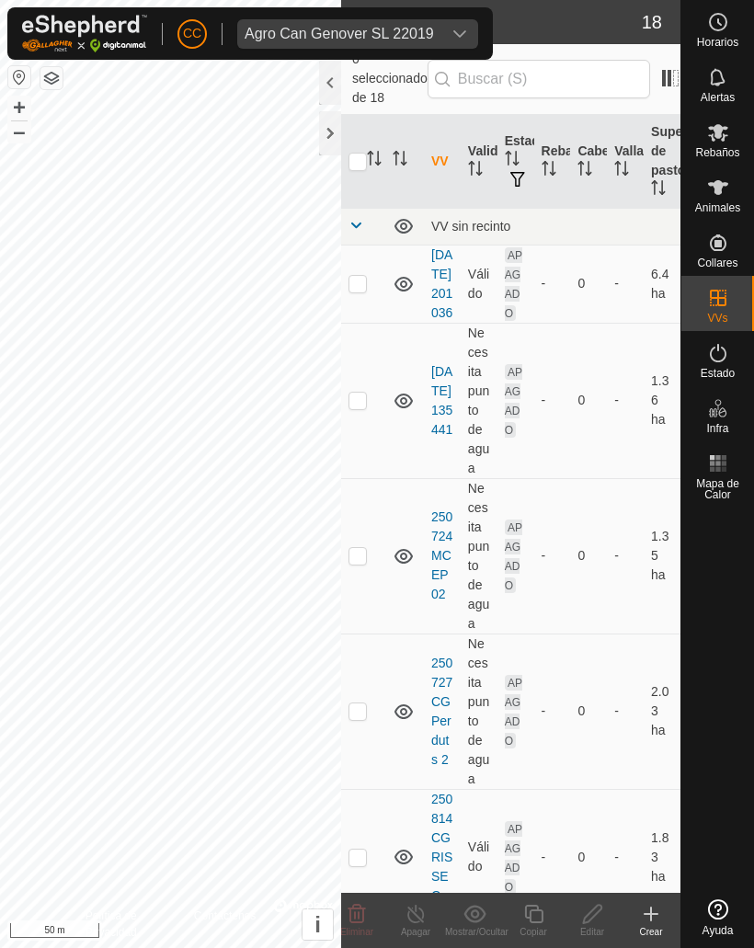
click at [361, 292] on td at bounding box center [363, 284] width 44 height 78
click at [358, 293] on td at bounding box center [363, 284] width 44 height 78
checkbox input "false"
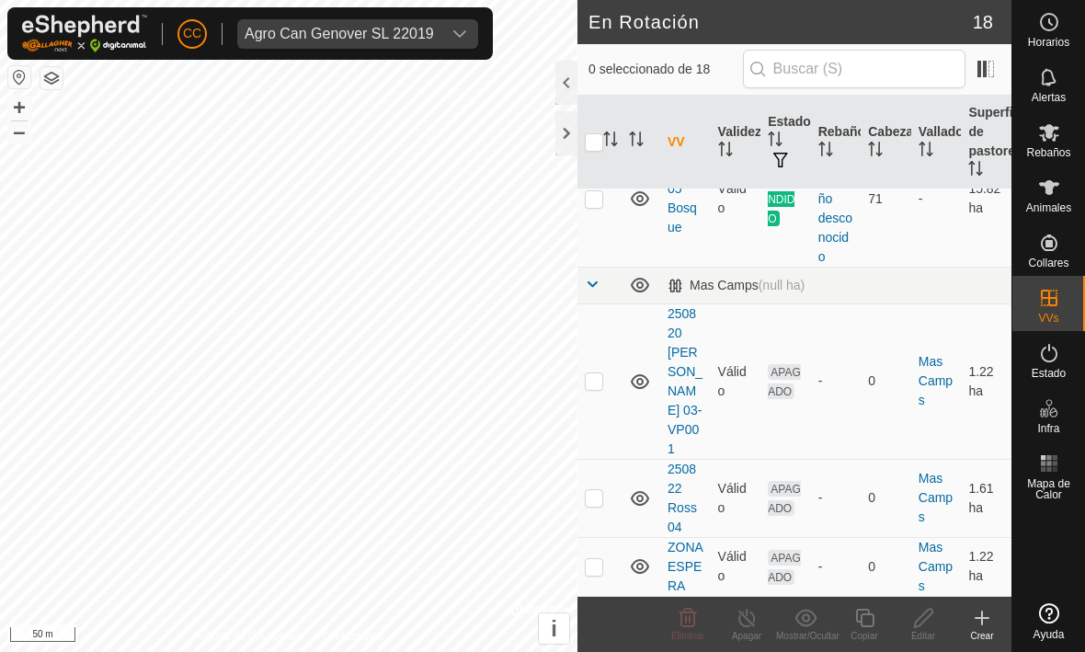
scroll to position [1517, 0]
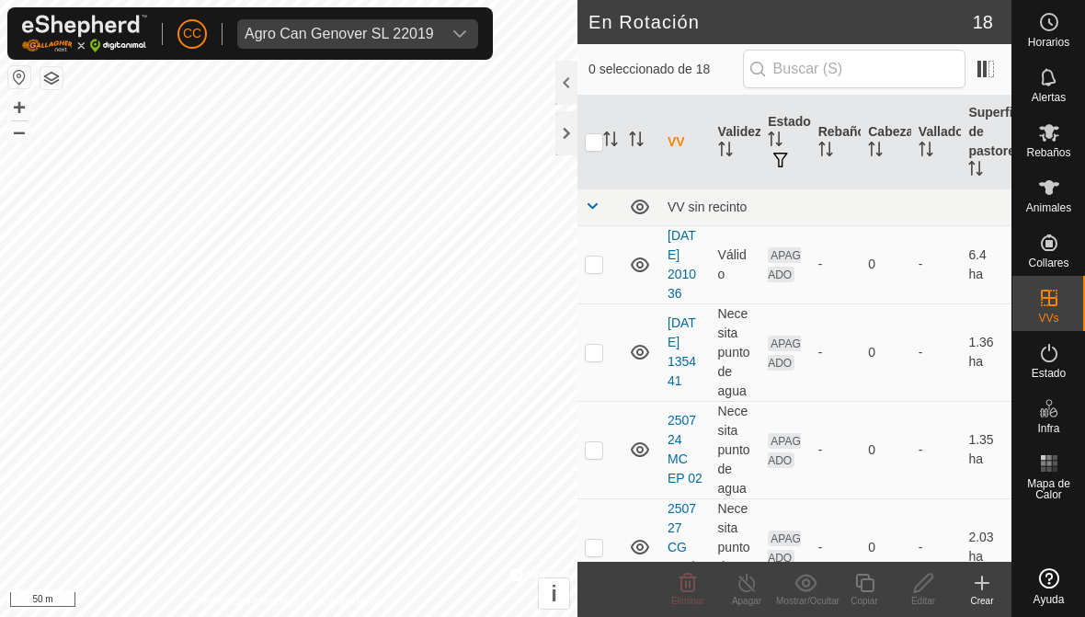
click at [381, 39] on div "Agro Can Genover SL 22019" at bounding box center [339, 34] width 189 height 15
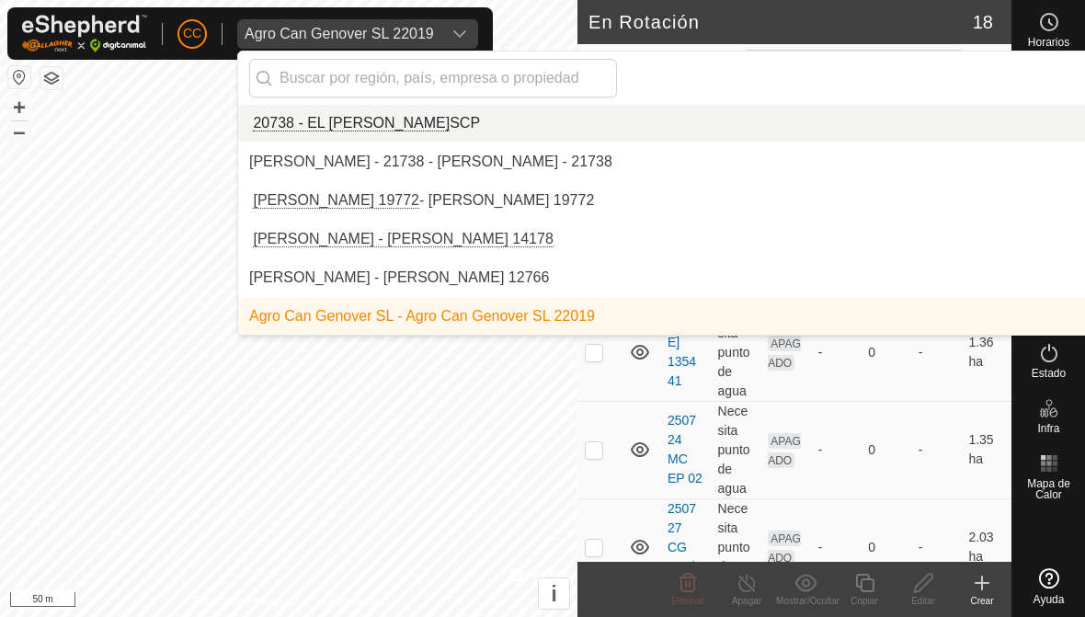
click at [341, 63] on input "text" at bounding box center [433, 78] width 368 height 39
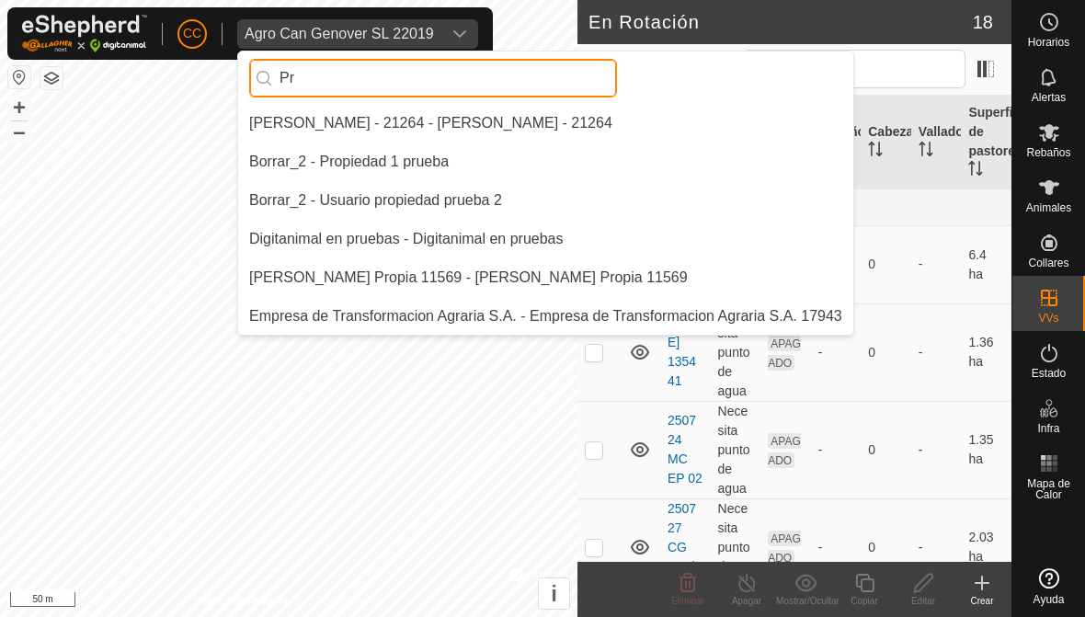
type input "P"
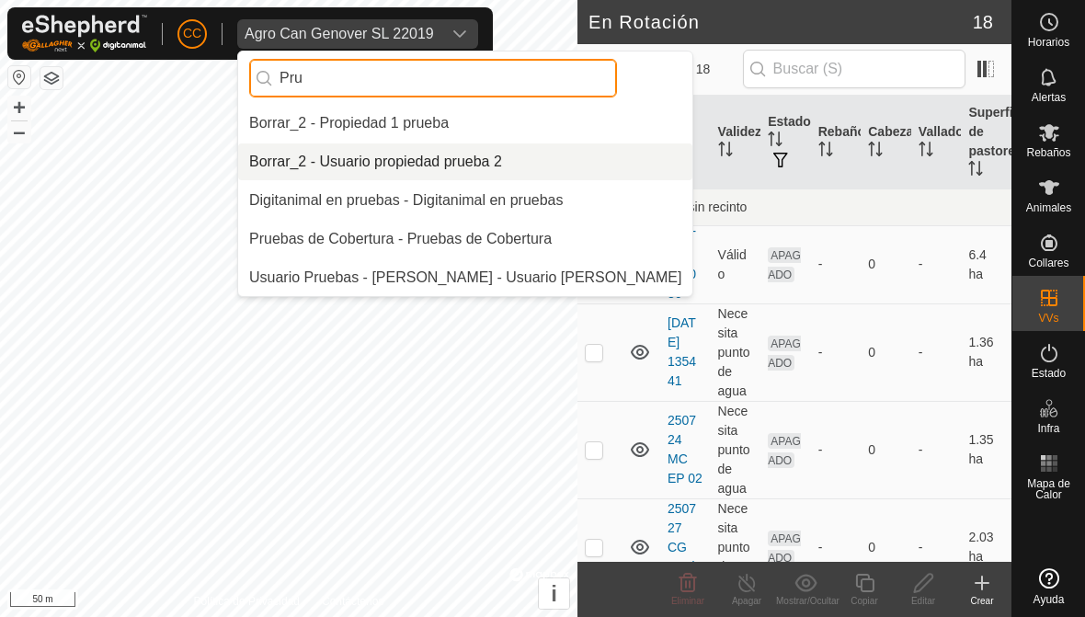
type input "Pru"
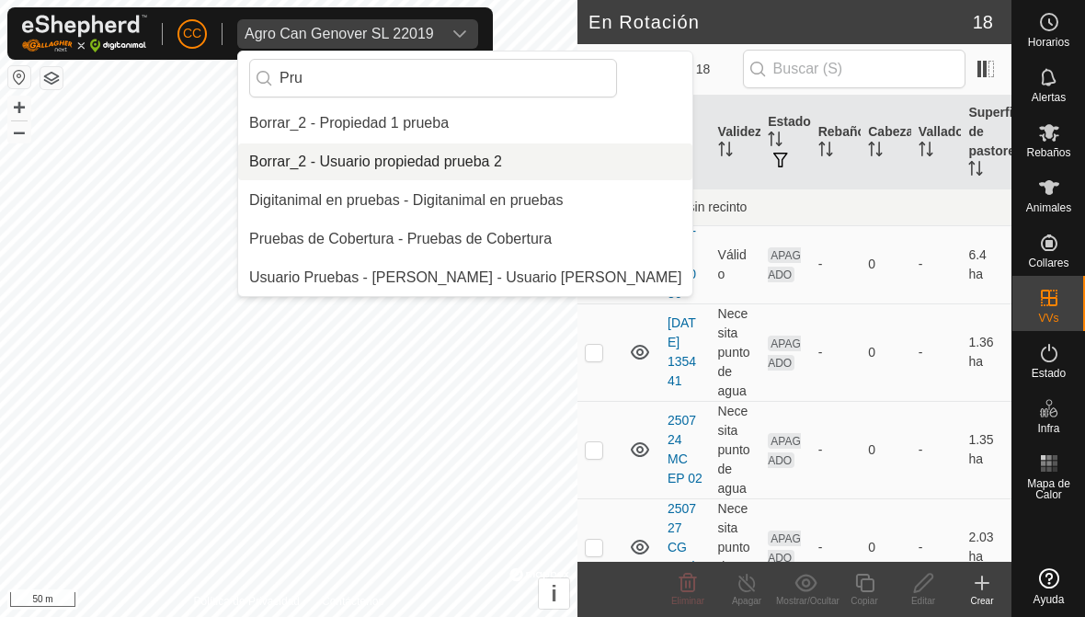
click at [323, 161] on div "Borrar_2 - Usuario propiedad prueba 2" at bounding box center [375, 162] width 253 height 22
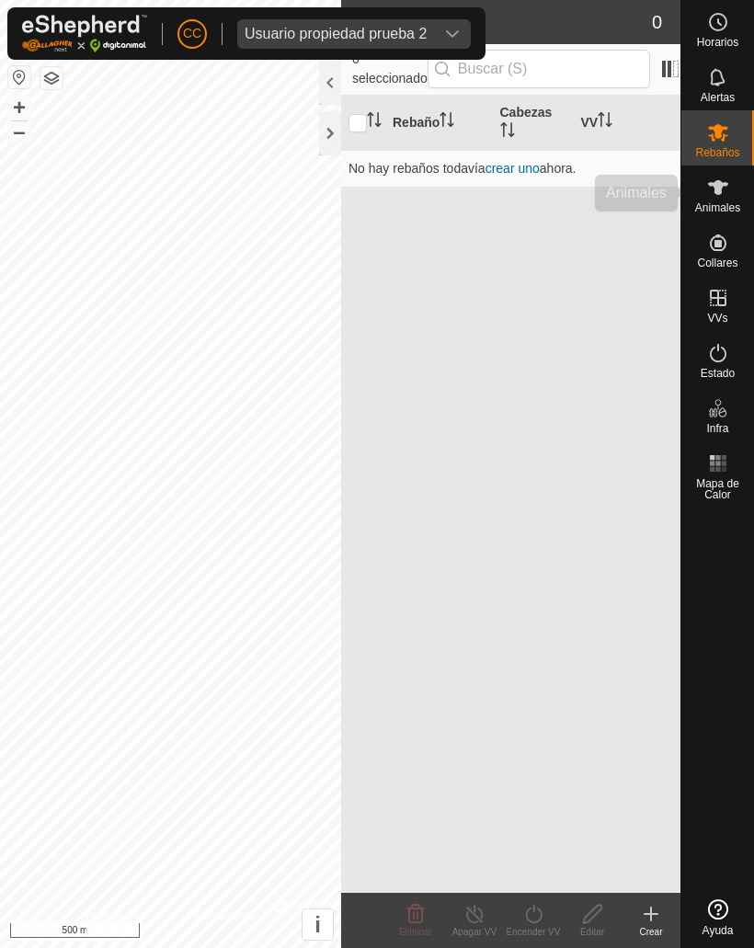
click at [708, 213] on span "Animales" at bounding box center [717, 207] width 45 height 11
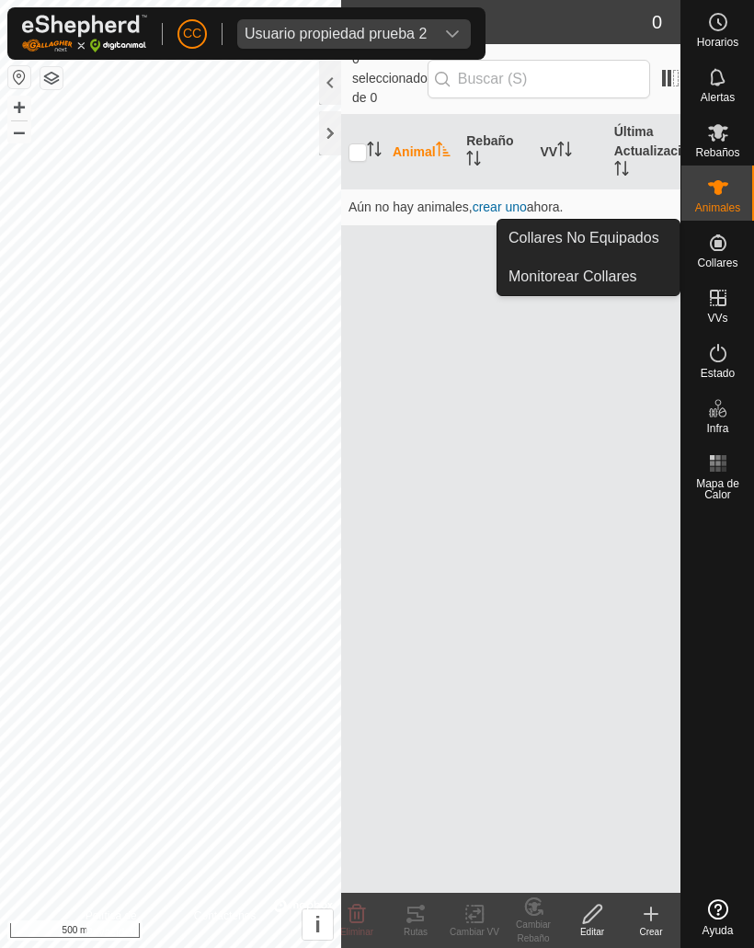
click at [568, 232] on span "Collares No Equipados" at bounding box center [583, 238] width 151 height 22
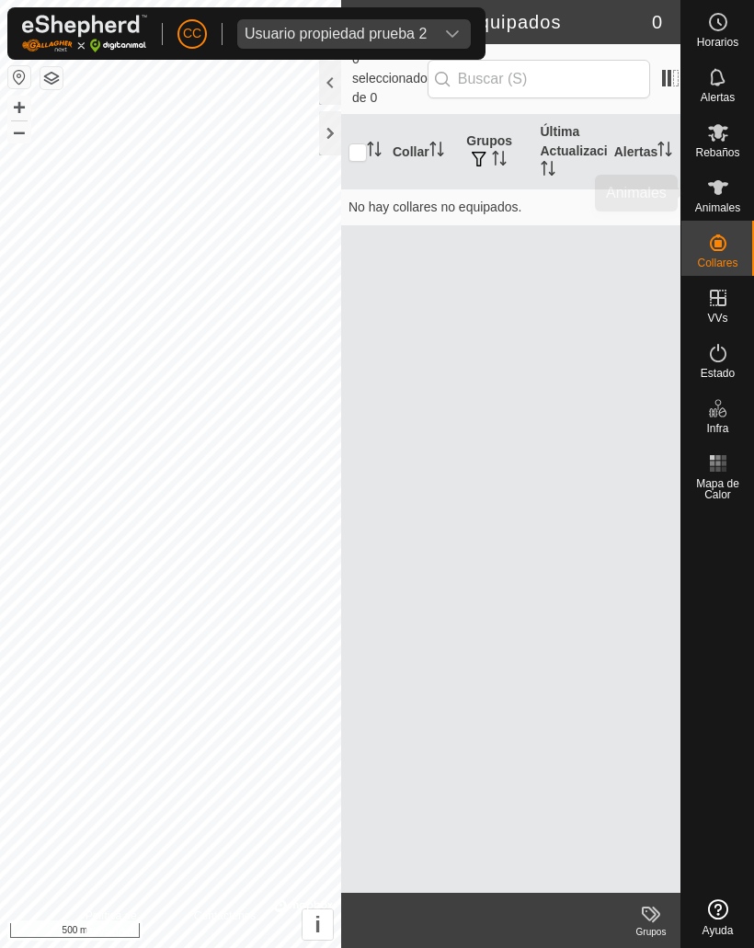
click at [719, 177] on icon at bounding box center [718, 188] width 22 height 22
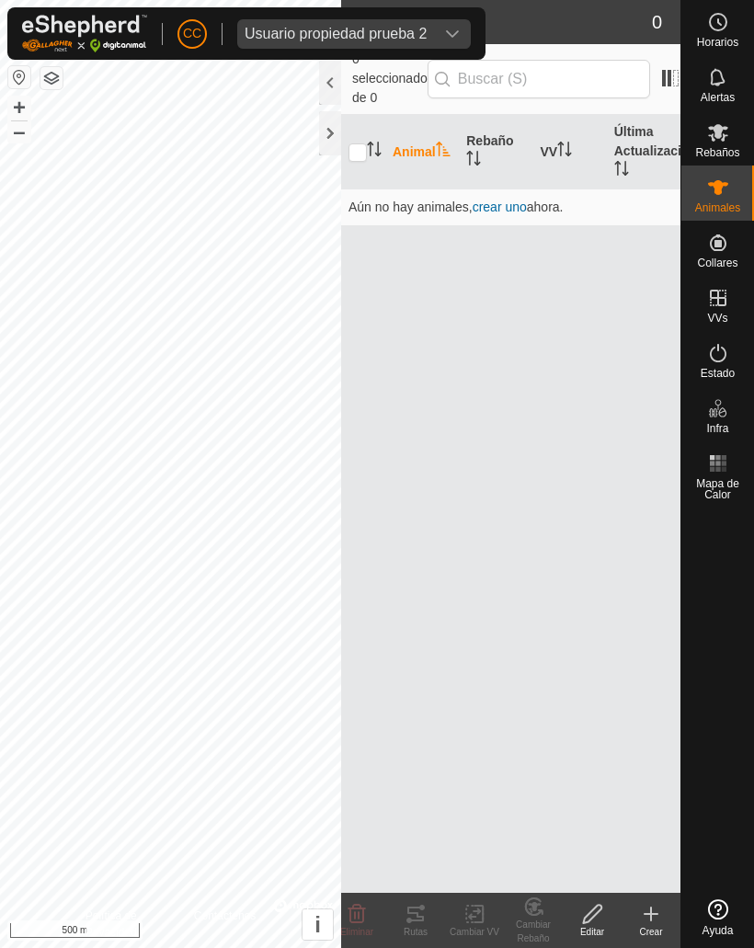
click at [493, 200] on span "crear uno" at bounding box center [500, 207] width 54 height 15
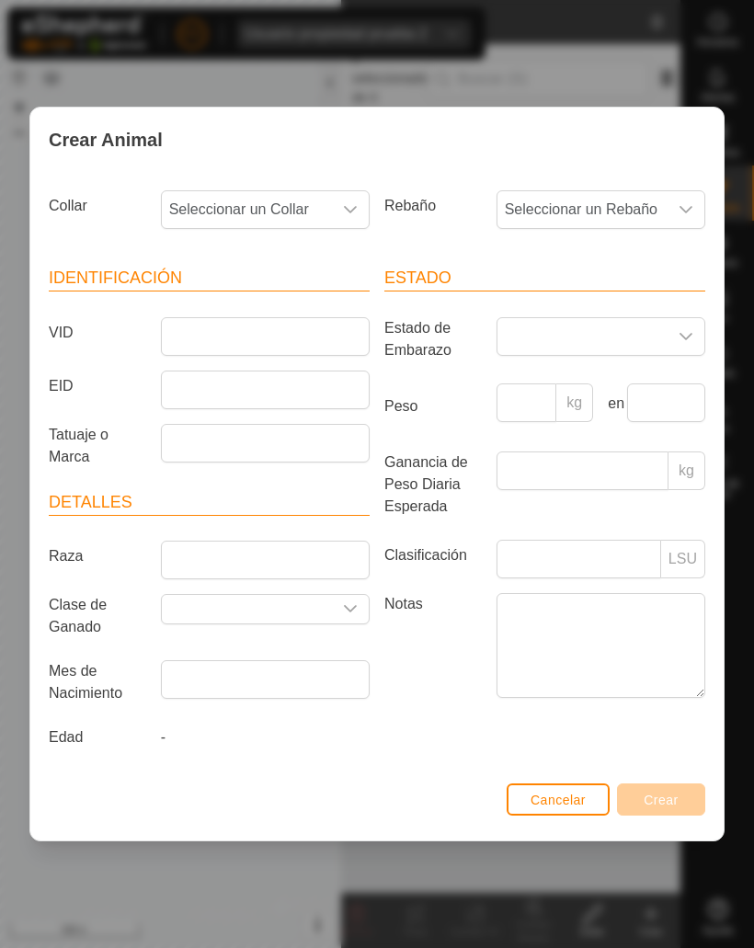
click at [314, 196] on span "Seleccionar un Collar" at bounding box center [247, 209] width 170 height 37
click at [432, 218] on label "Rebaño" at bounding box center [433, 205] width 112 height 31
click at [242, 217] on span "Seleccionar un Collar" at bounding box center [247, 209] width 170 height 37
click at [168, 346] on input "VID" at bounding box center [265, 336] width 209 height 39
click at [239, 40] on div "Crear Animal Collar Seleccionar un Collar Rebaño Seleccionar un Rebaño Identifi…" at bounding box center [377, 474] width 754 height 948
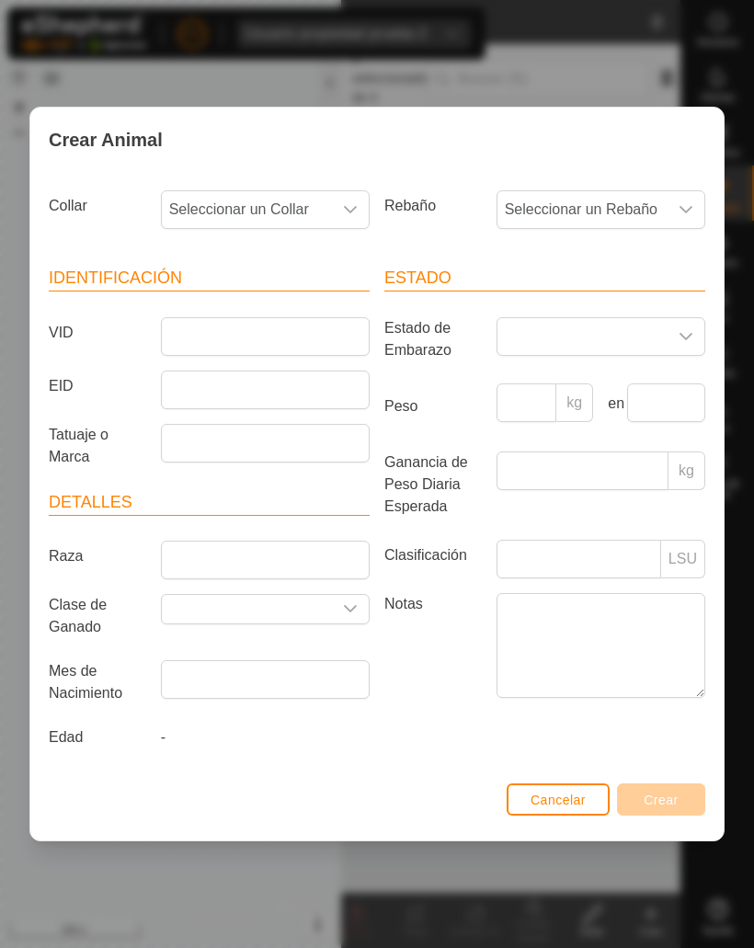
click at [543, 616] on button "Cancelar" at bounding box center [558, 799] width 103 height 32
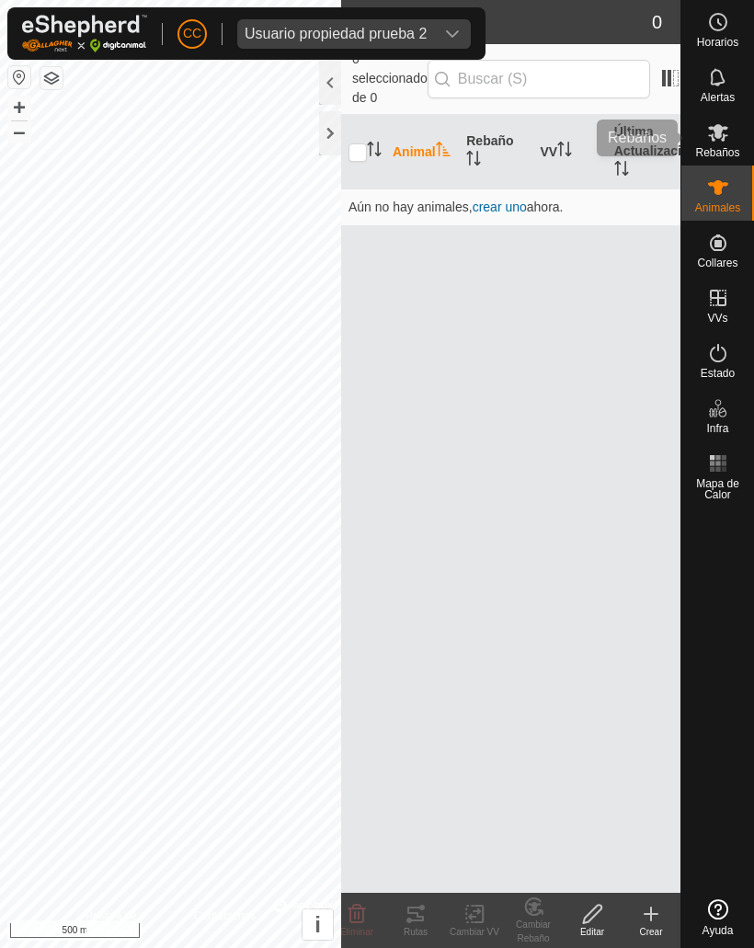
click at [703, 130] on es-mob-svg-icon at bounding box center [718, 132] width 33 height 29
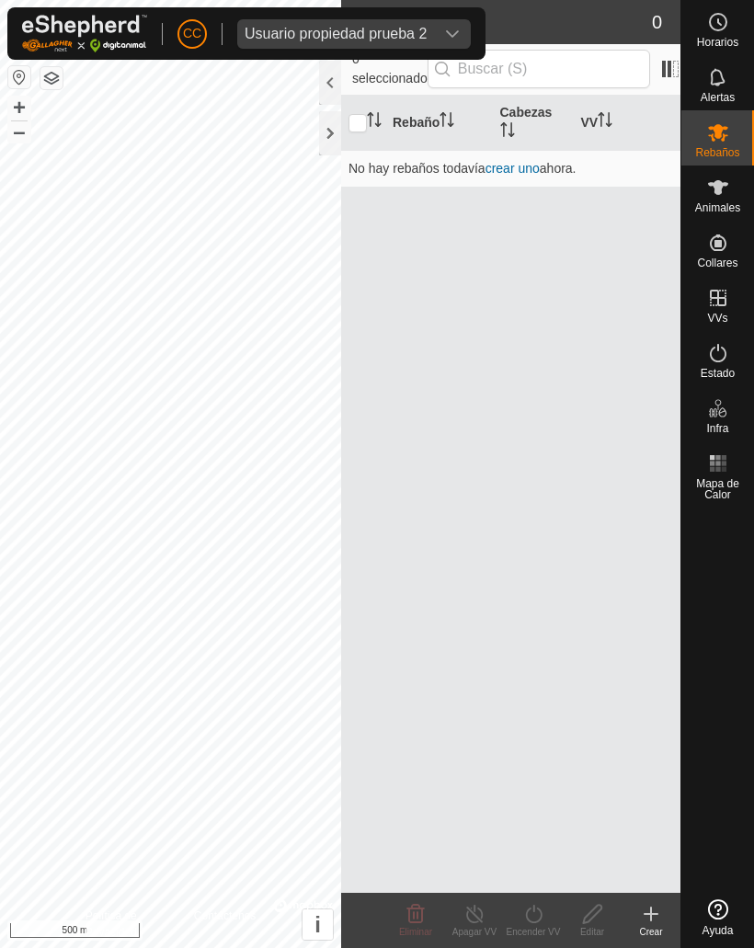
click at [512, 148] on th "Cabezas" at bounding box center [533, 123] width 81 height 55
click at [518, 171] on link "crear uno" at bounding box center [512, 168] width 54 height 15
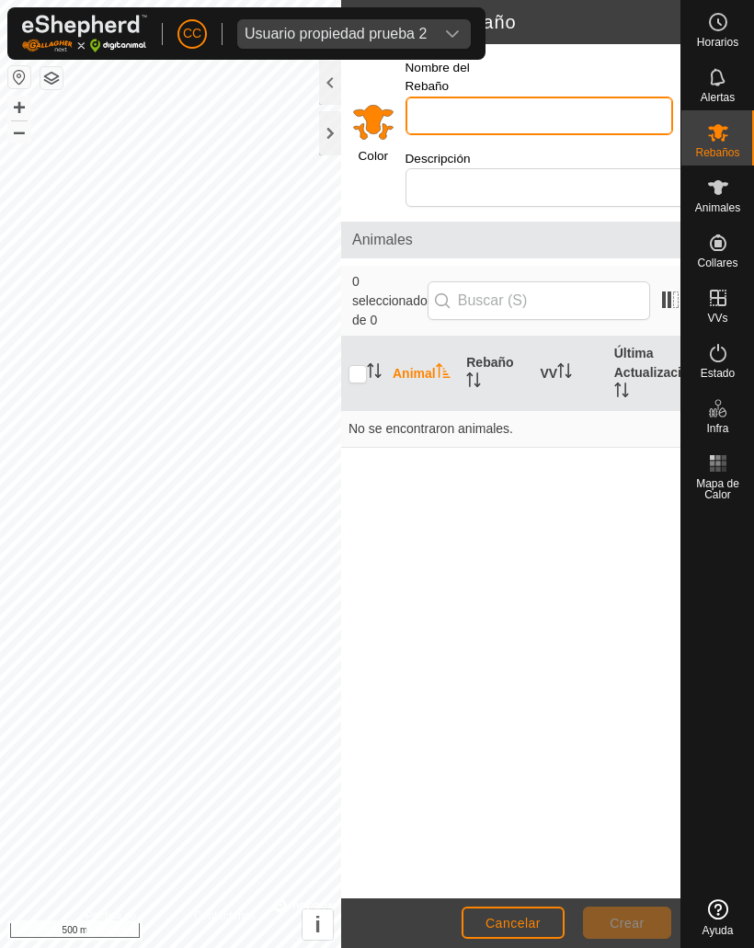
click at [570, 97] on input "Nombre del Rebaño" at bounding box center [539, 116] width 268 height 39
type input "Toe"
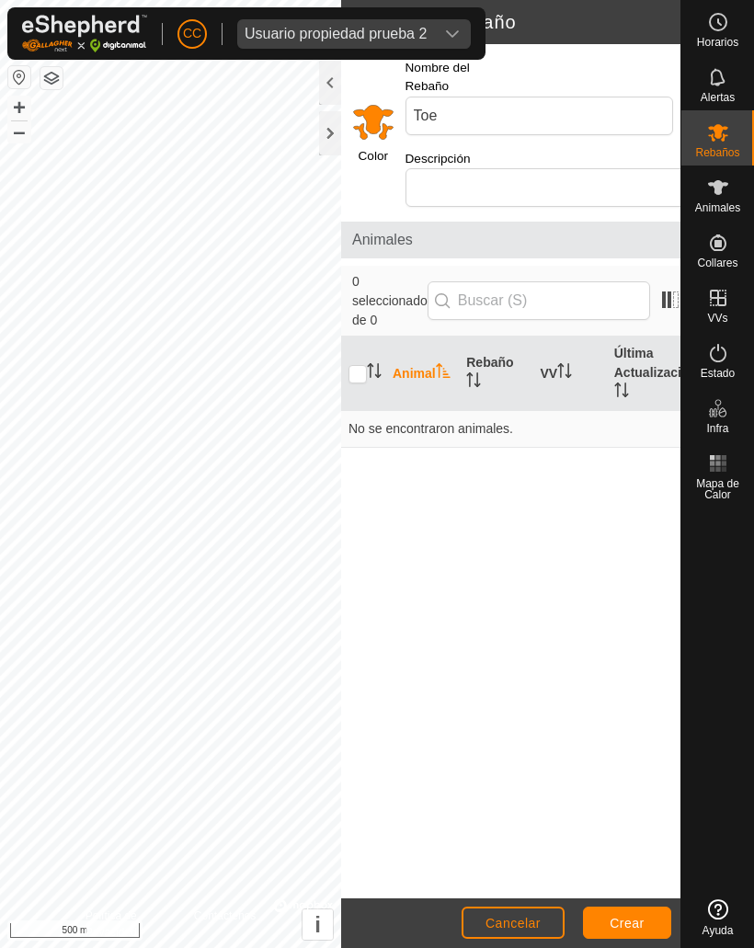
click at [329, 128] on div at bounding box center [330, 133] width 22 height 44
